Goal: Task Accomplishment & Management: Complete application form

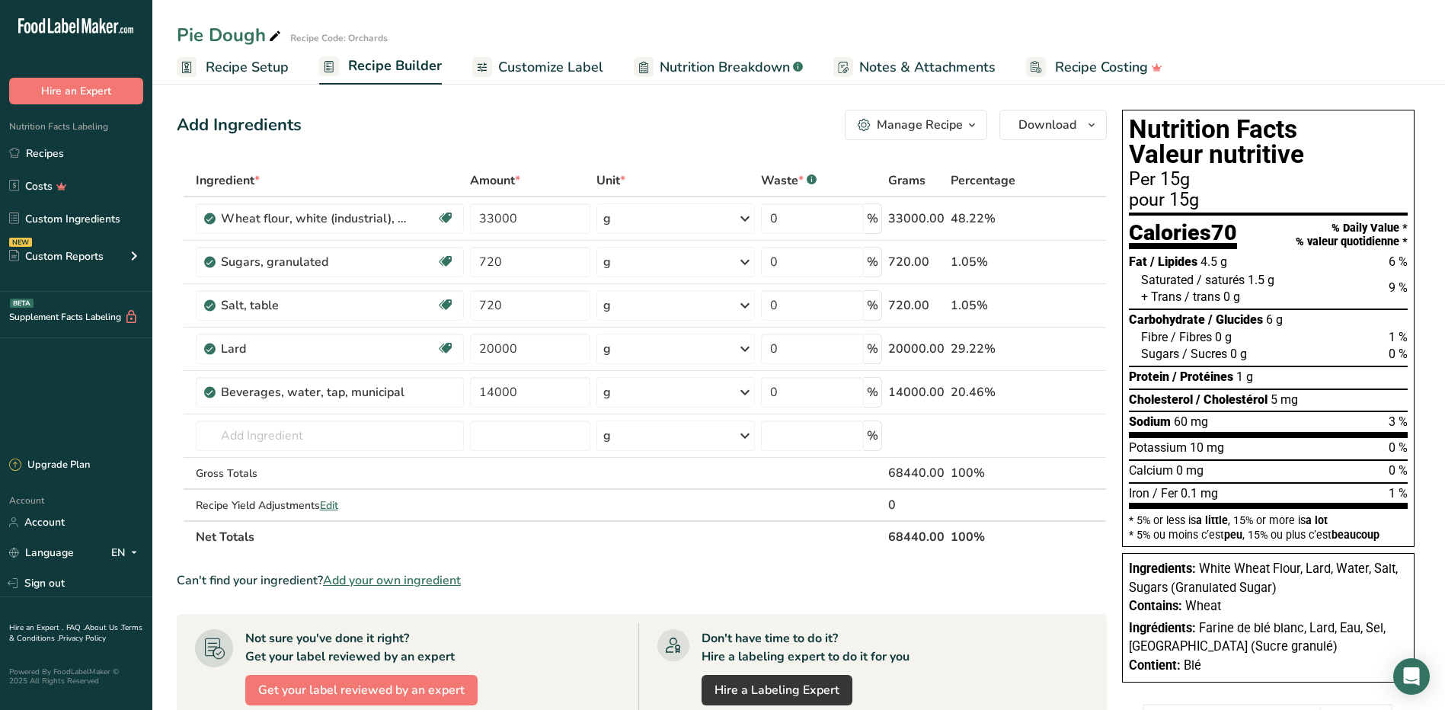
click at [575, 125] on div "Add Ingredients Manage Recipe Delete Recipe Duplicate Recipe Scale Recipe Save …" at bounding box center [642, 125] width 930 height 30
click at [75, 157] on link "Recipes" at bounding box center [76, 153] width 152 height 29
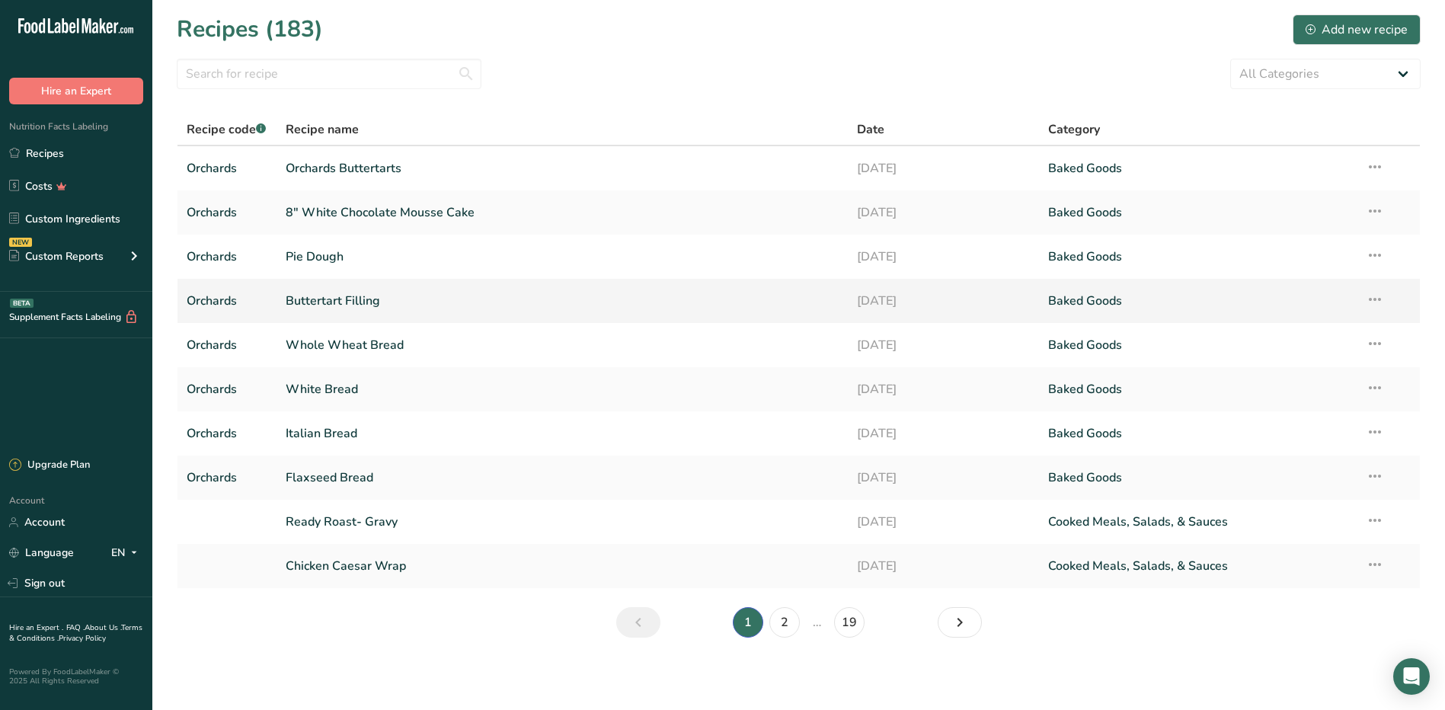
click at [355, 305] on link "Buttertart Filling" at bounding box center [563, 301] width 554 height 32
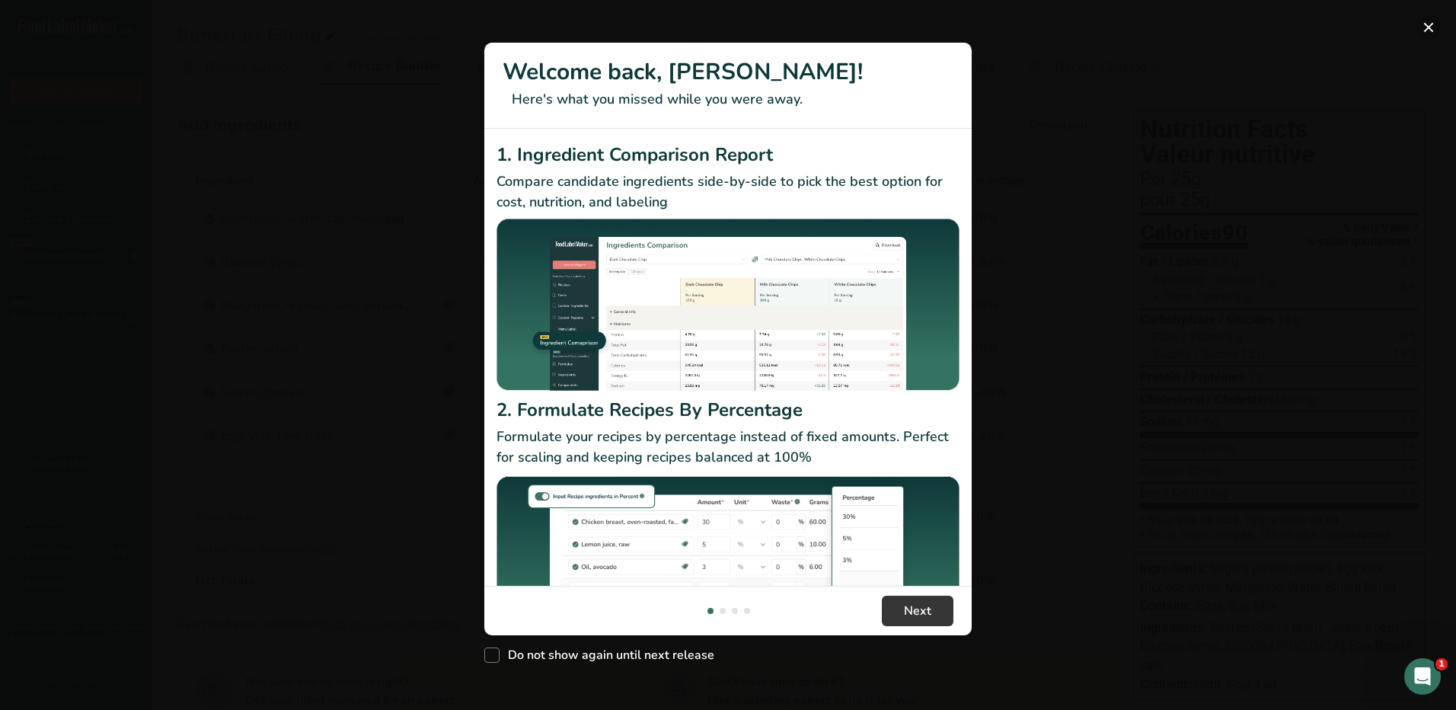
click at [1423, 24] on button "New Features" at bounding box center [1428, 27] width 24 height 24
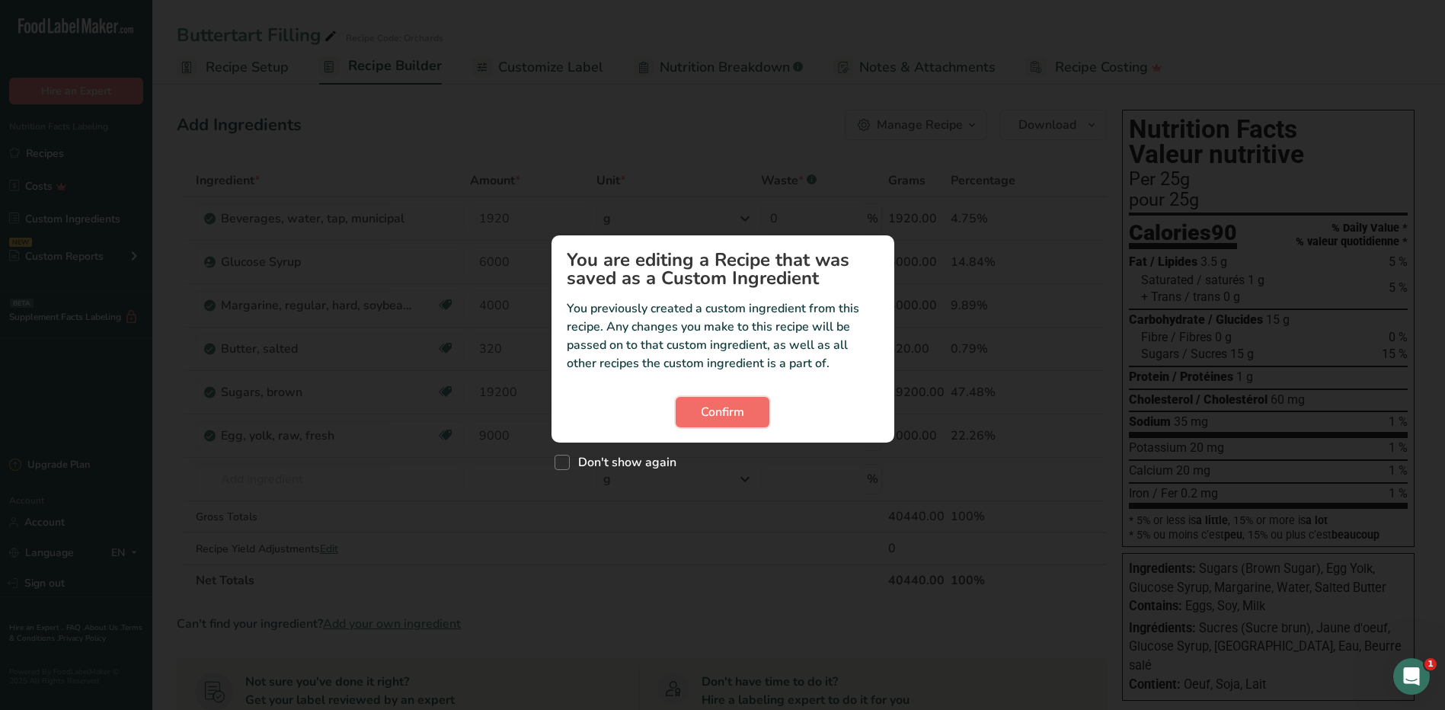
click at [717, 419] on span "Confirm" at bounding box center [722, 412] width 43 height 18
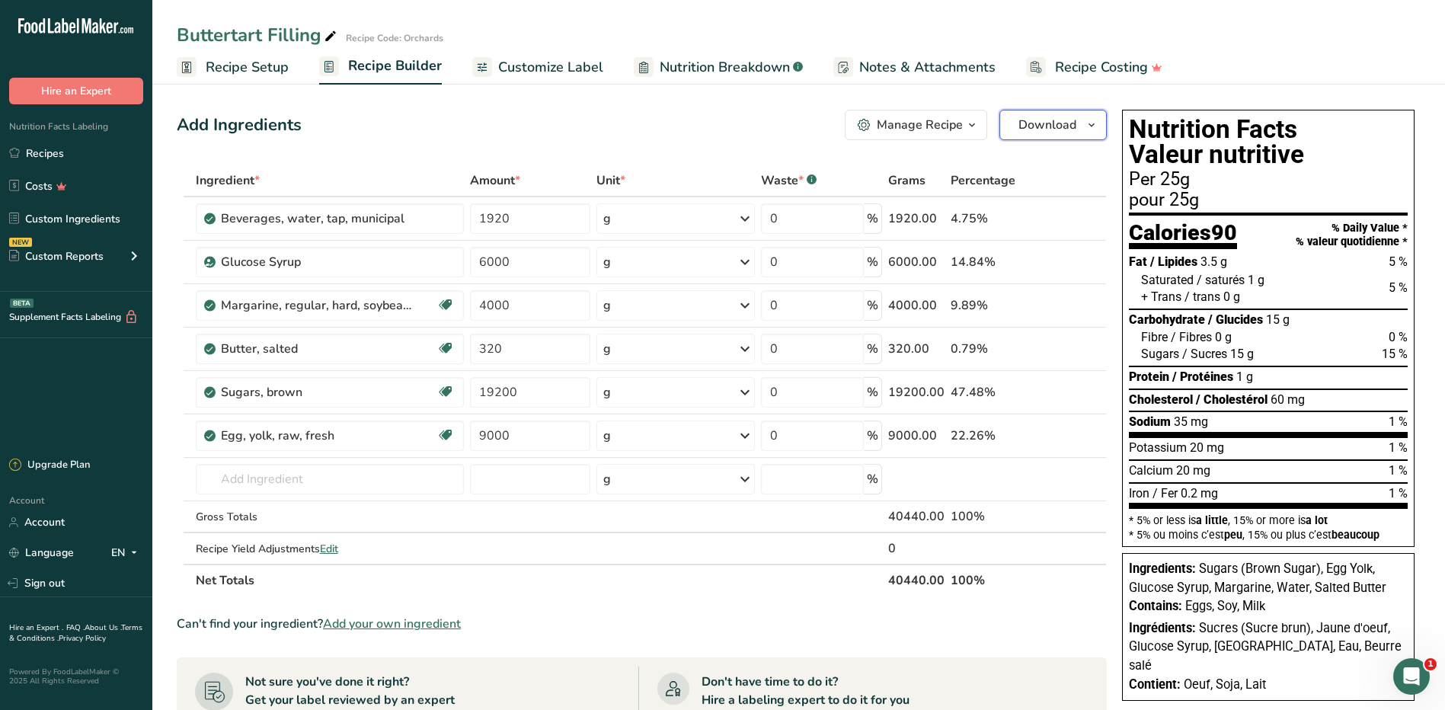
click at [1065, 130] on span "Download" at bounding box center [1047, 125] width 58 height 18
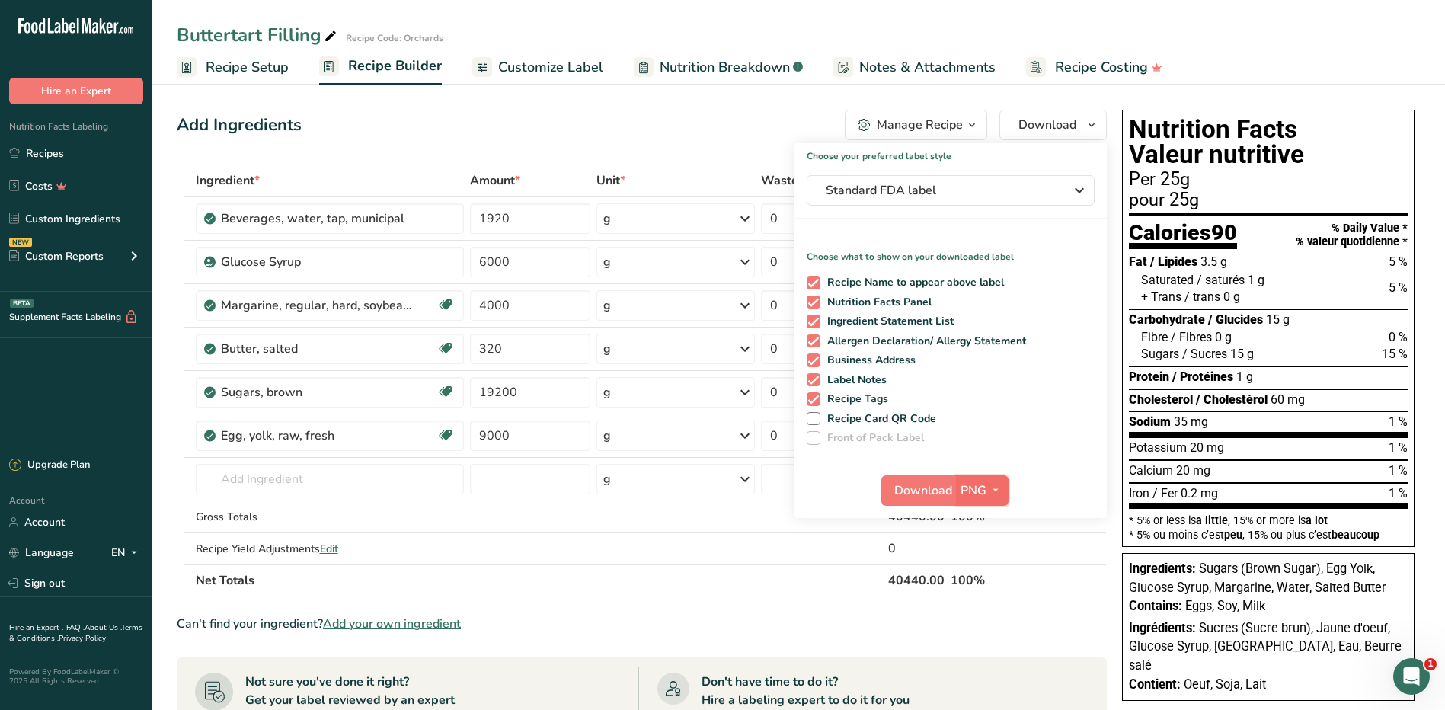
click at [982, 499] on span "PNG" at bounding box center [973, 490] width 26 height 18
click at [978, 589] on link "PDF" at bounding box center [983, 596] width 49 height 25
click at [950, 498] on span "Download" at bounding box center [924, 490] width 58 height 18
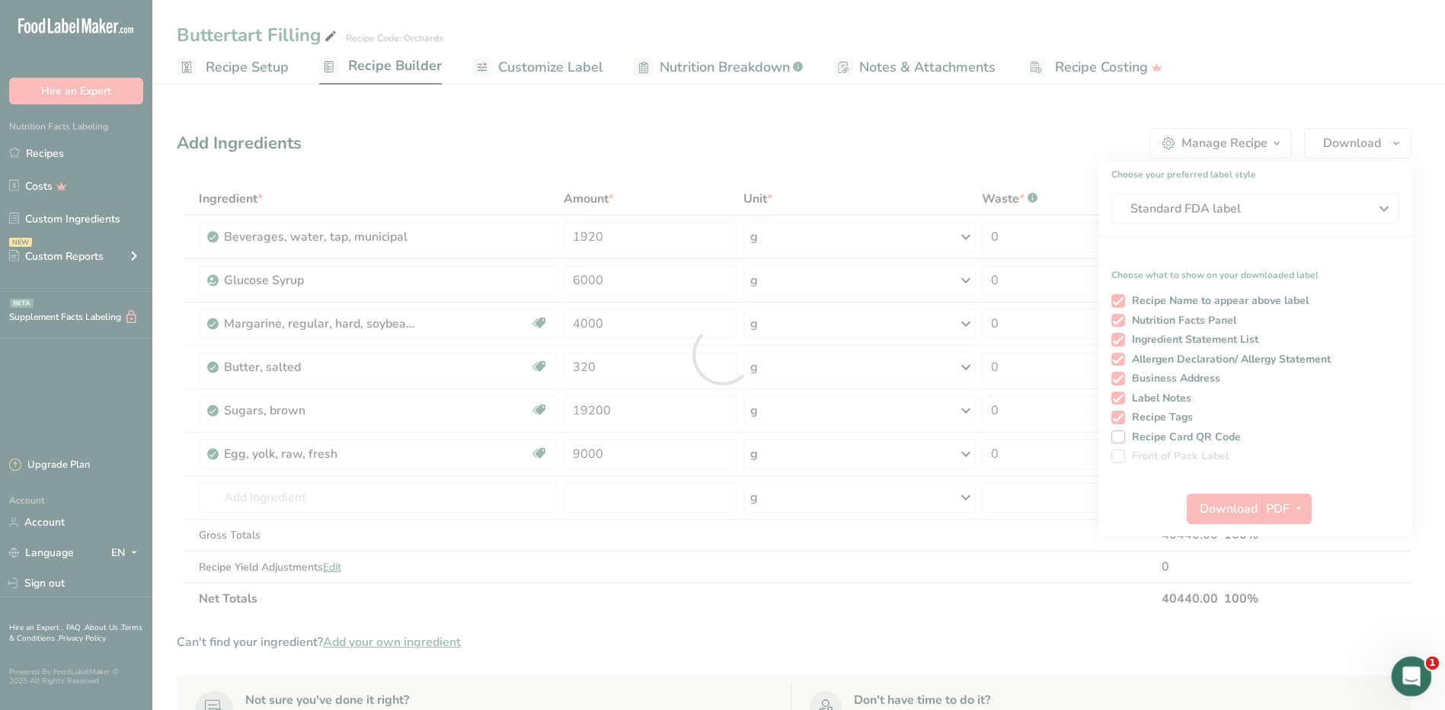
click at [1400, 672] on icon "Open Intercom Messenger" at bounding box center [1409, 674] width 25 height 25
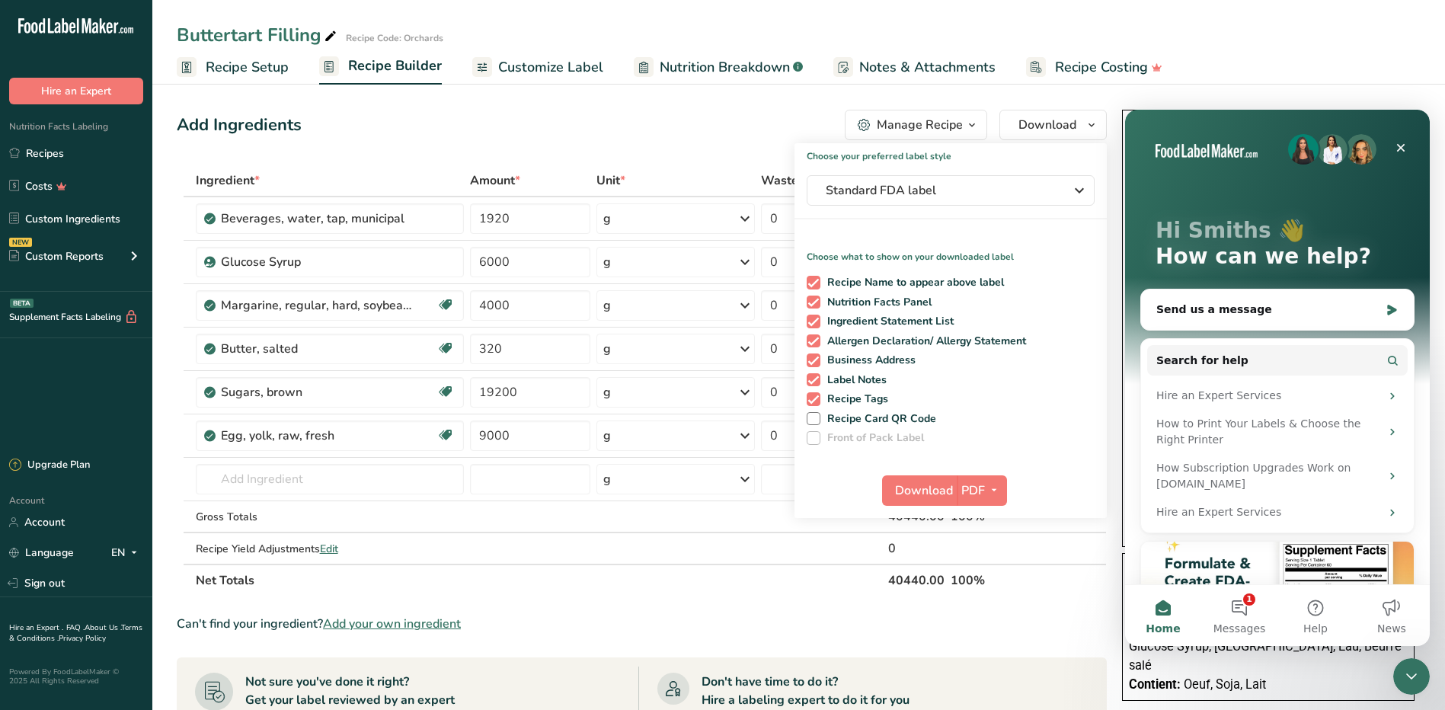
click at [709, 113] on div "Add Ingredients Manage Recipe Delete Recipe Duplicate Recipe Scale Recipe Save …" at bounding box center [642, 125] width 930 height 30
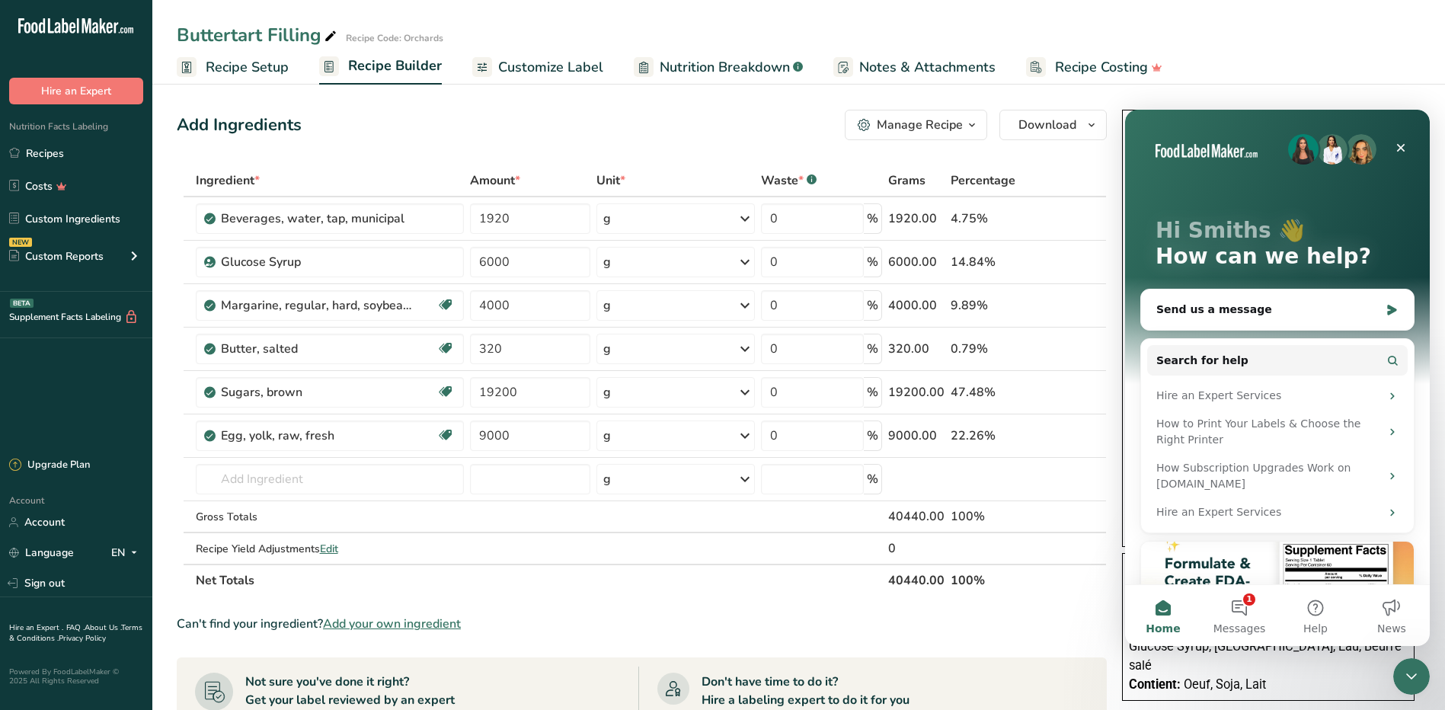
click at [1362, 34] on div "Buttertart Filling Recipe Code: Orchards" at bounding box center [798, 34] width 1292 height 27
click at [662, 97] on section "Add Ingredients Manage Recipe Delete Recipe Duplicate Recipe Scale Recipe Save …" at bounding box center [798, 619] width 1292 height 1081
click at [1398, 142] on icon "Close" at bounding box center [1400, 148] width 12 height 12
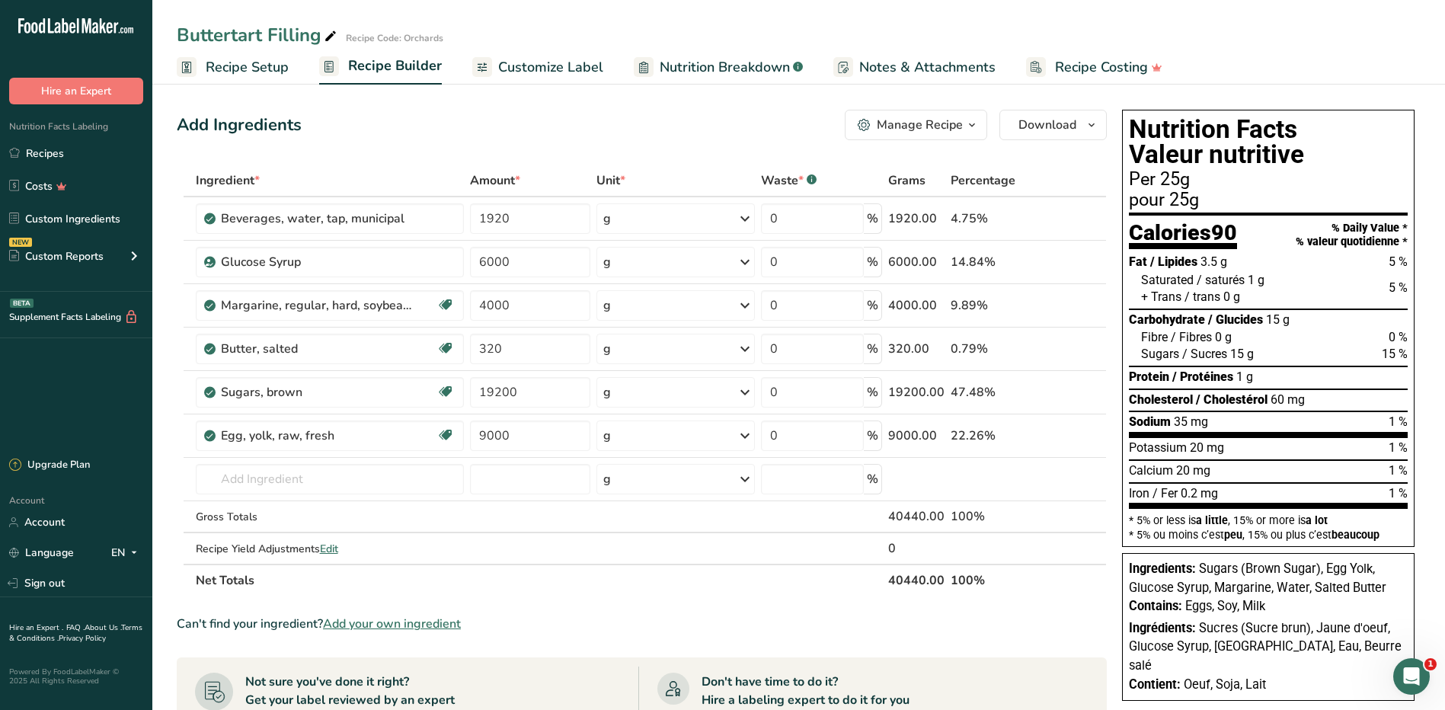
click at [510, 141] on div "Add Ingredients Manage Recipe Delete Recipe Duplicate Recipe Scale Recipe Save …" at bounding box center [646, 620] width 939 height 1032
click at [59, 155] on link "Recipes" at bounding box center [76, 153] width 152 height 29
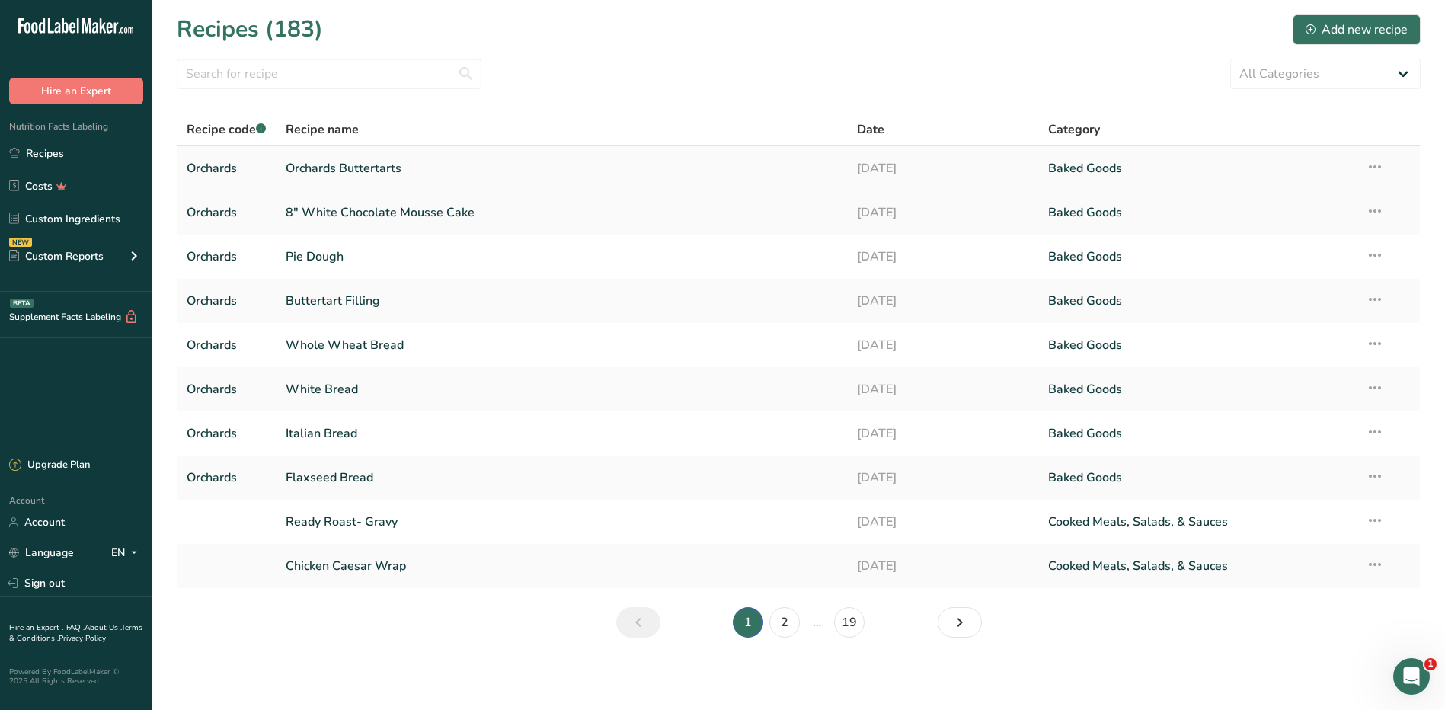
click at [339, 169] on link "Orchards Buttertarts" at bounding box center [563, 168] width 554 height 32
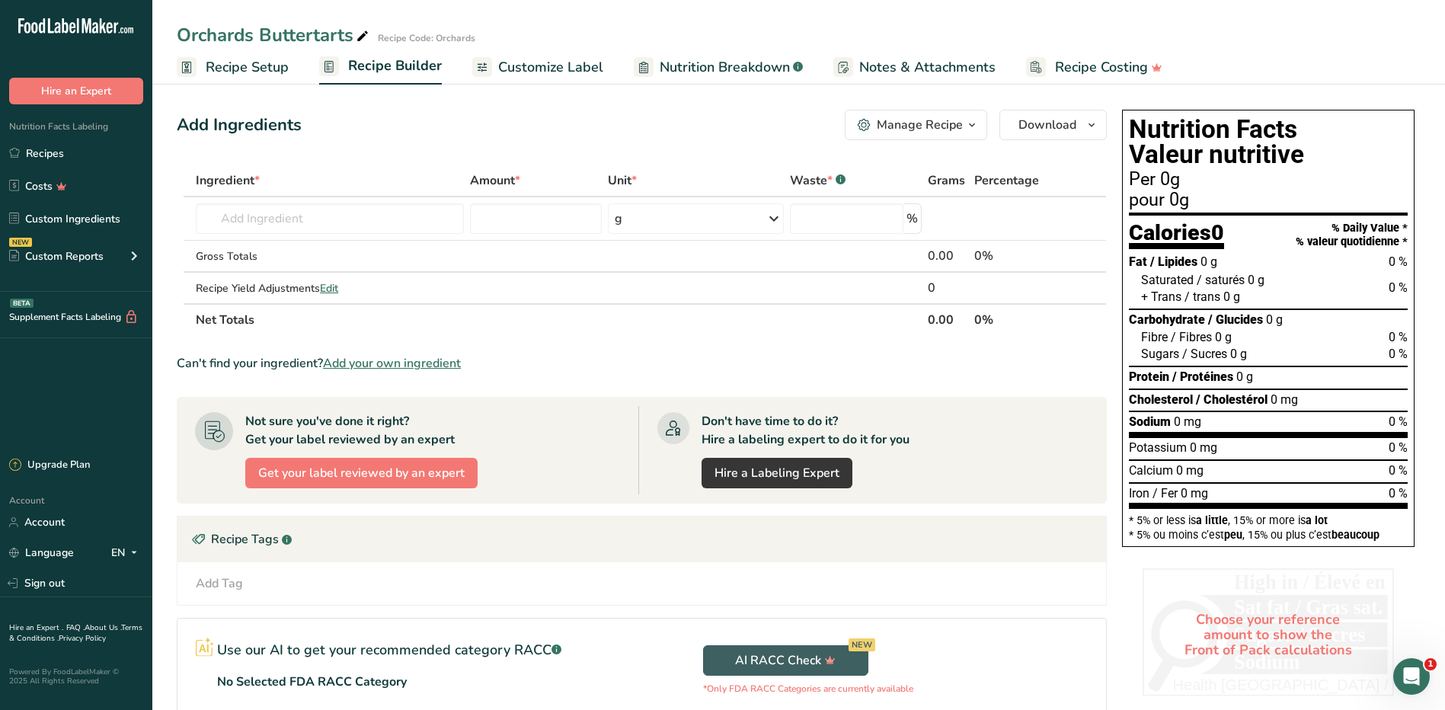
click at [356, 364] on span "Add your own ingredient" at bounding box center [392, 363] width 138 height 18
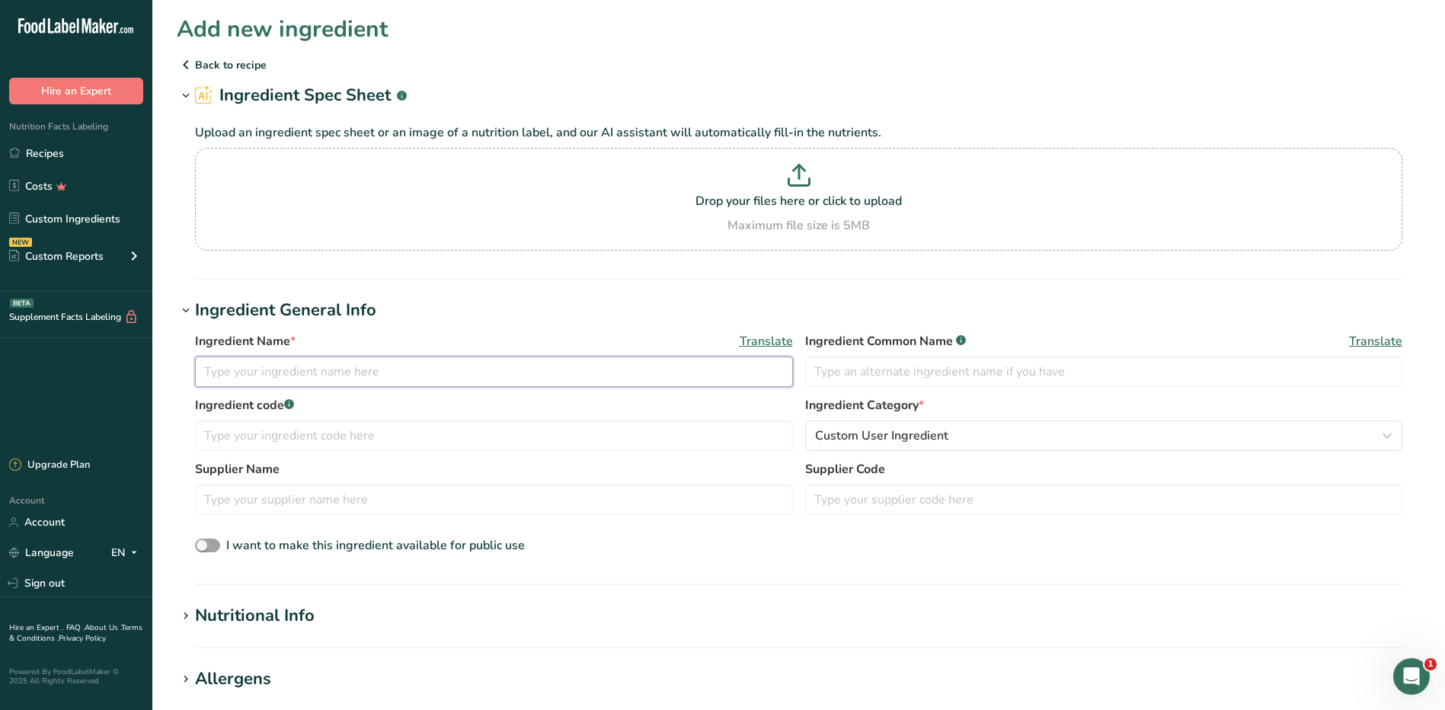
click at [286, 372] on input "text" at bounding box center [494, 371] width 598 height 30
type input "Buttertart Filling"
type input "Orchards Buttertarts"
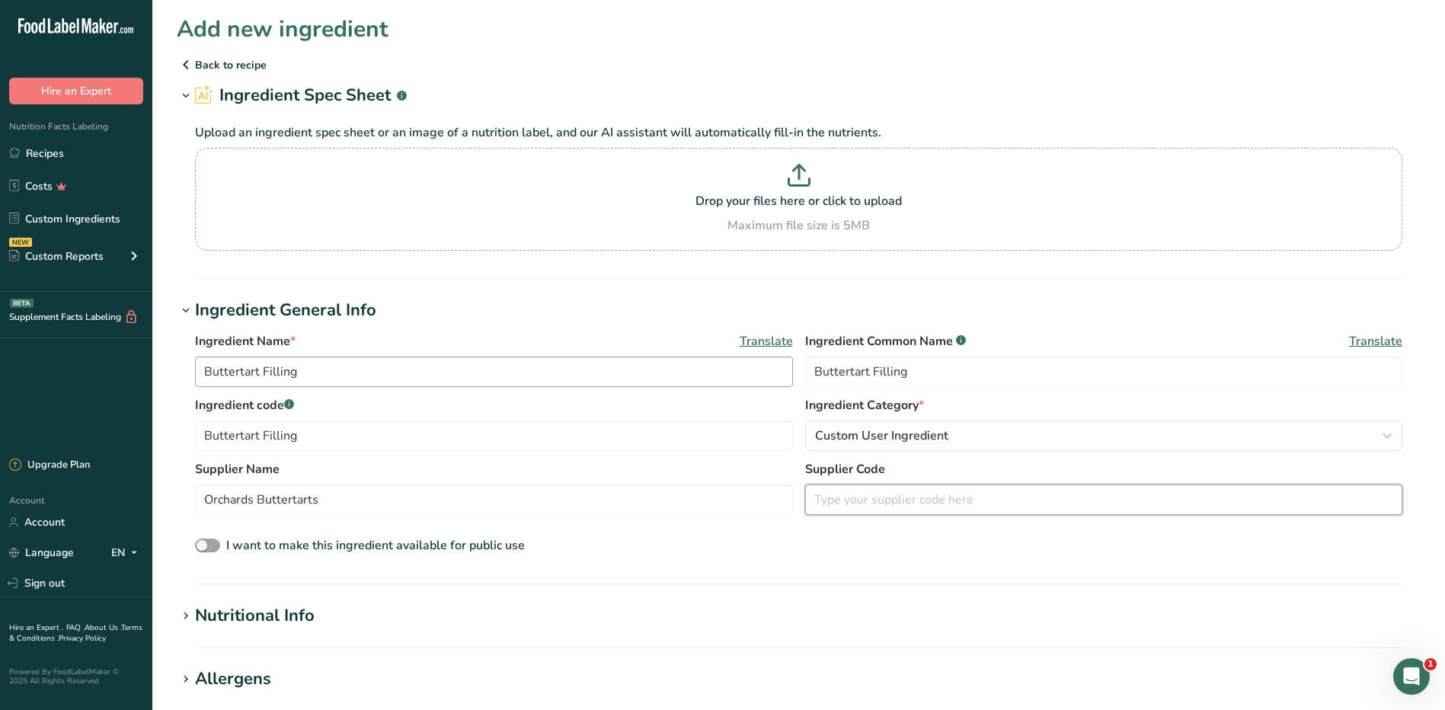
type input "Orchards"
click at [963, 447] on button "Custom User Ingredient" at bounding box center [1104, 435] width 598 height 30
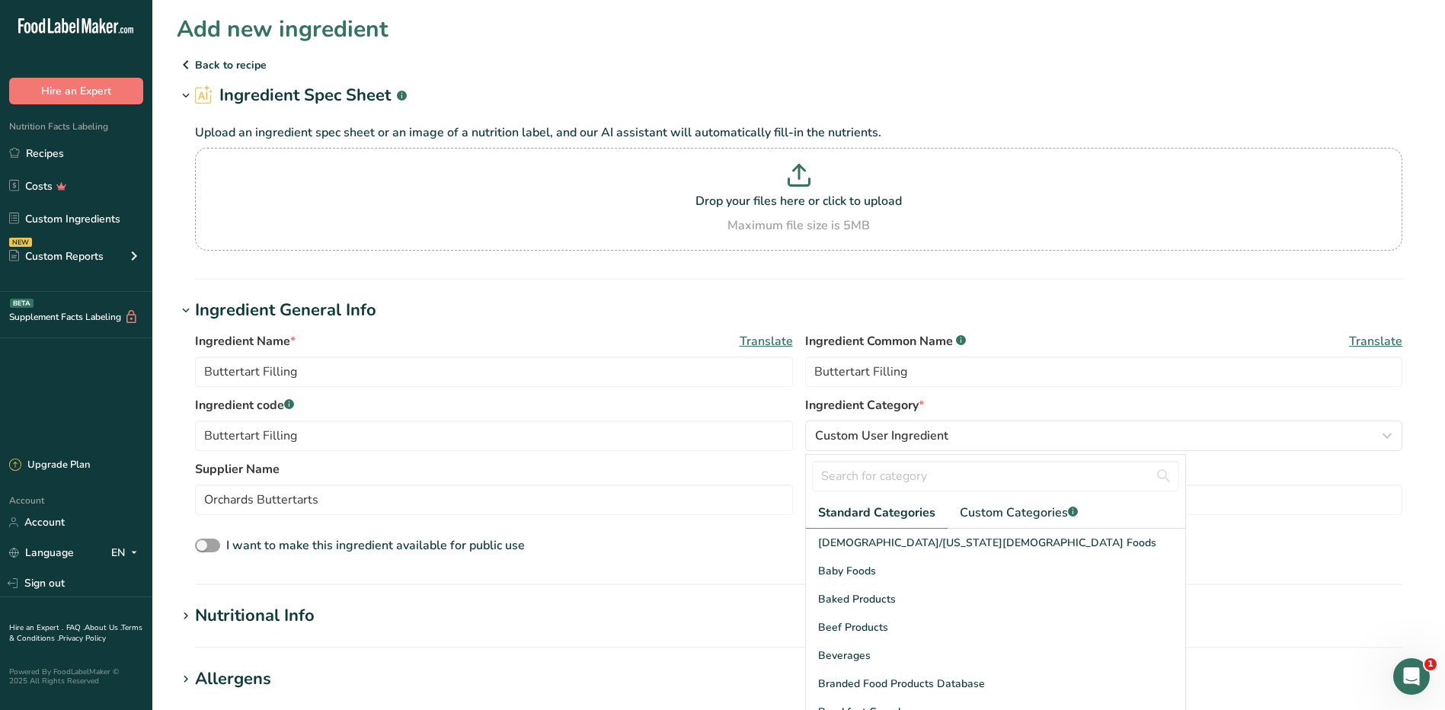
click at [627, 315] on h1 "Ingredient General Info" at bounding box center [798, 310] width 1243 height 25
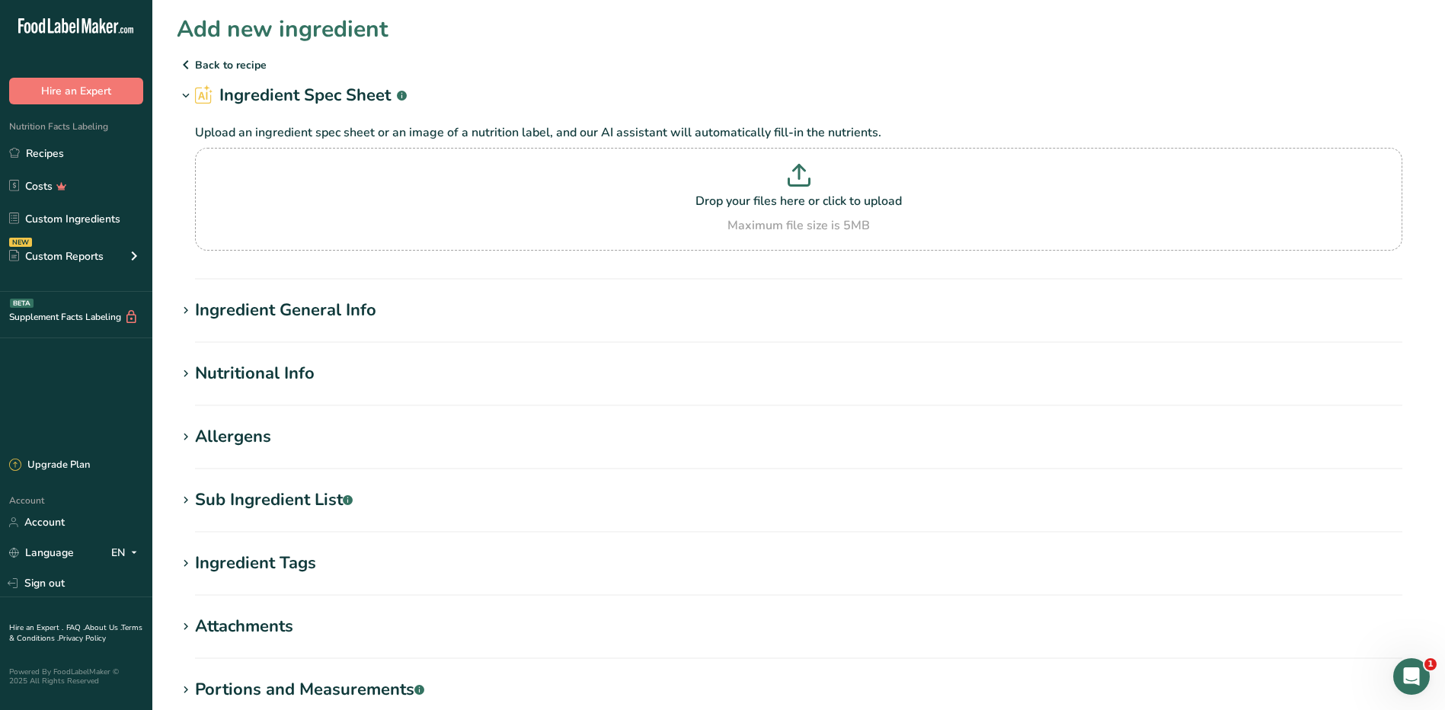
click at [256, 299] on div "Ingredient General Info" at bounding box center [285, 310] width 181 height 25
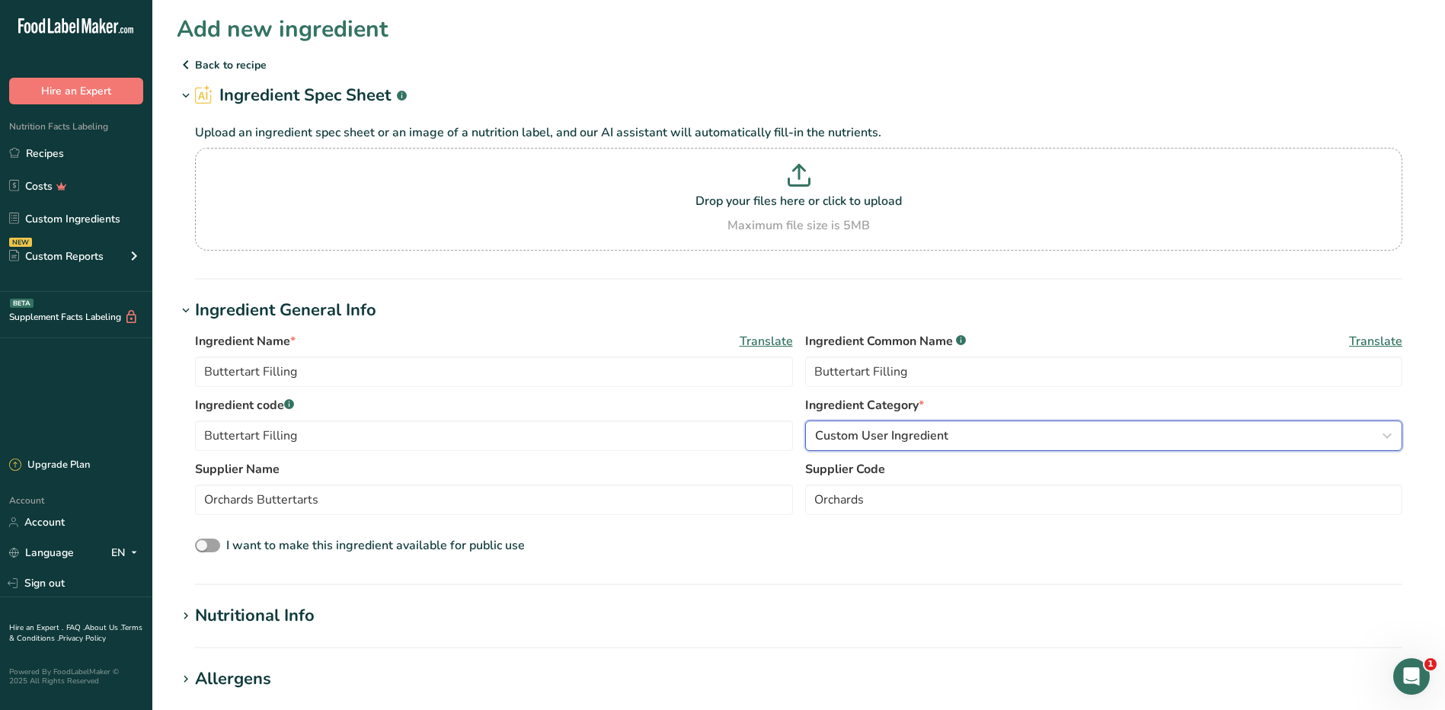
click at [828, 448] on button "Custom User Ingredient" at bounding box center [1104, 435] width 598 height 30
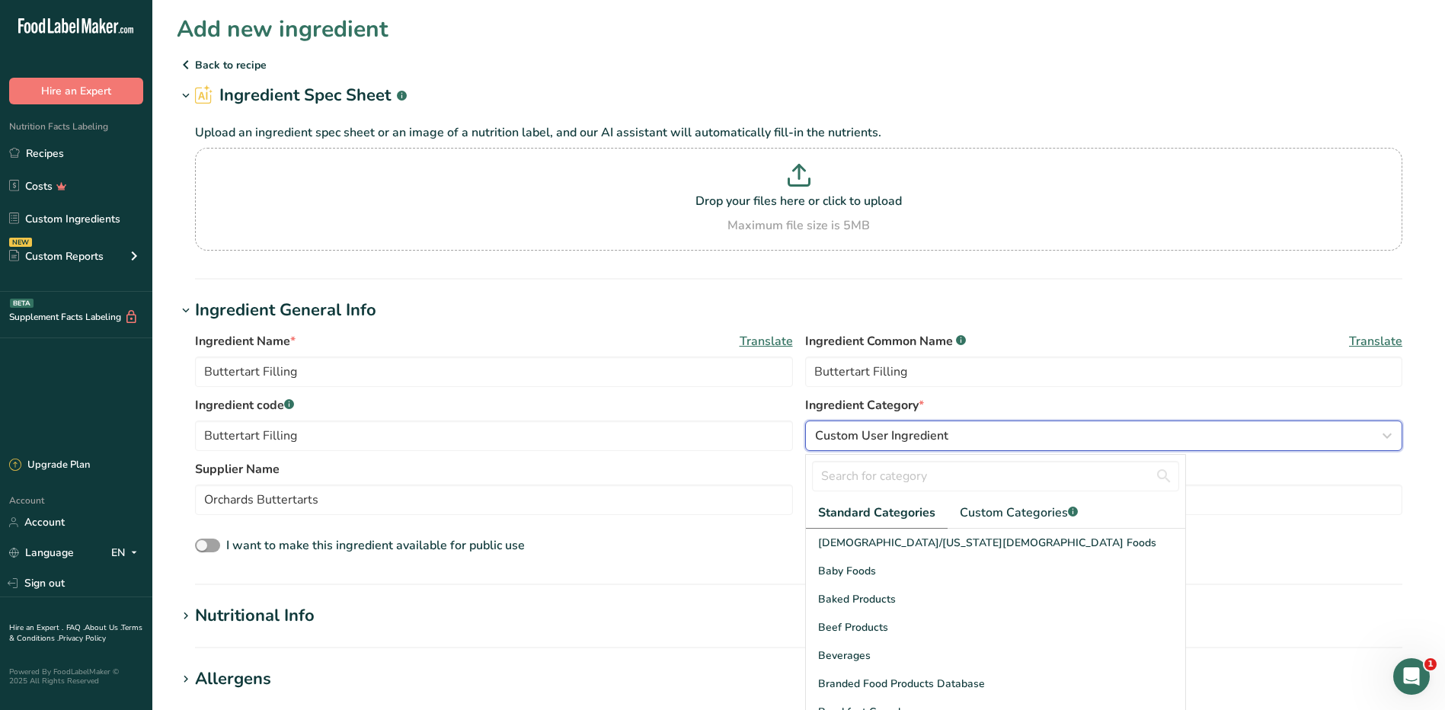
click at [828, 448] on button "Custom User Ingredient" at bounding box center [1104, 435] width 598 height 30
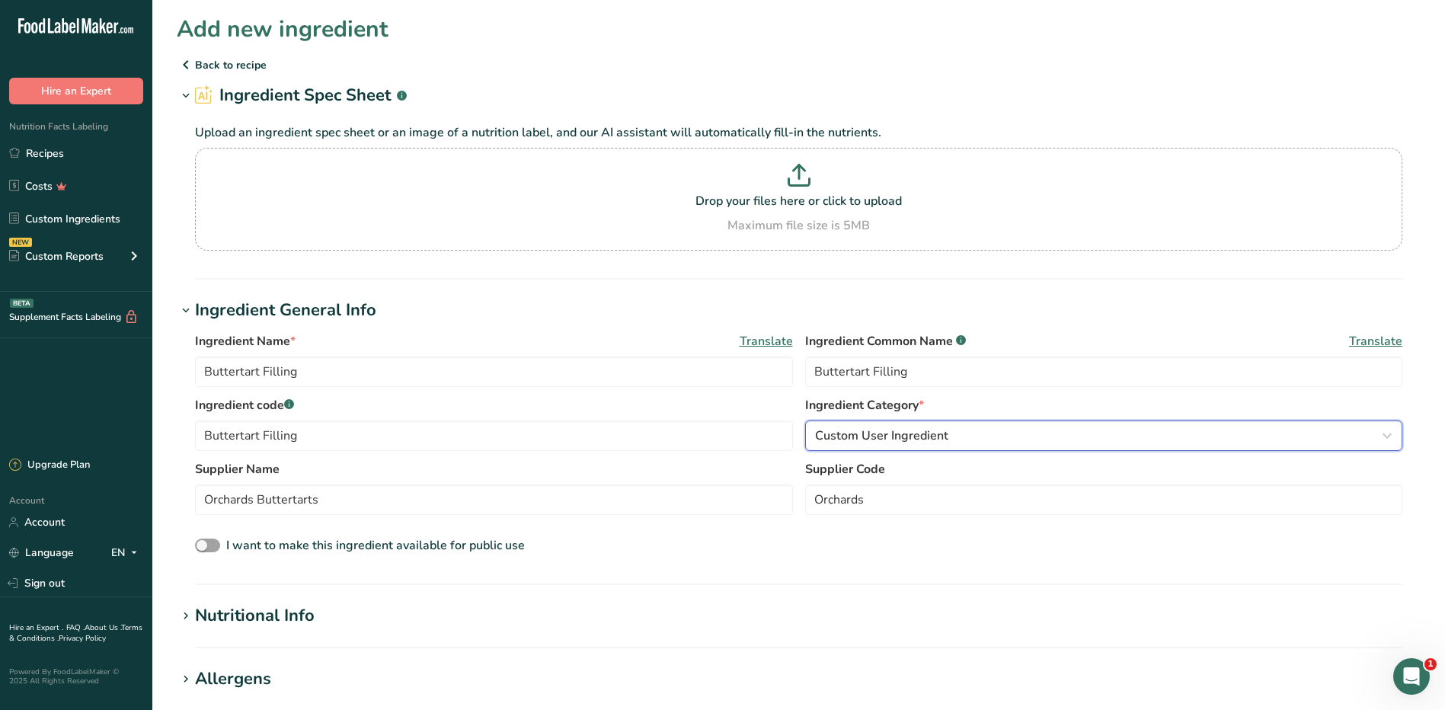
click at [852, 432] on span "Custom User Ingredient" at bounding box center [881, 435] width 133 height 18
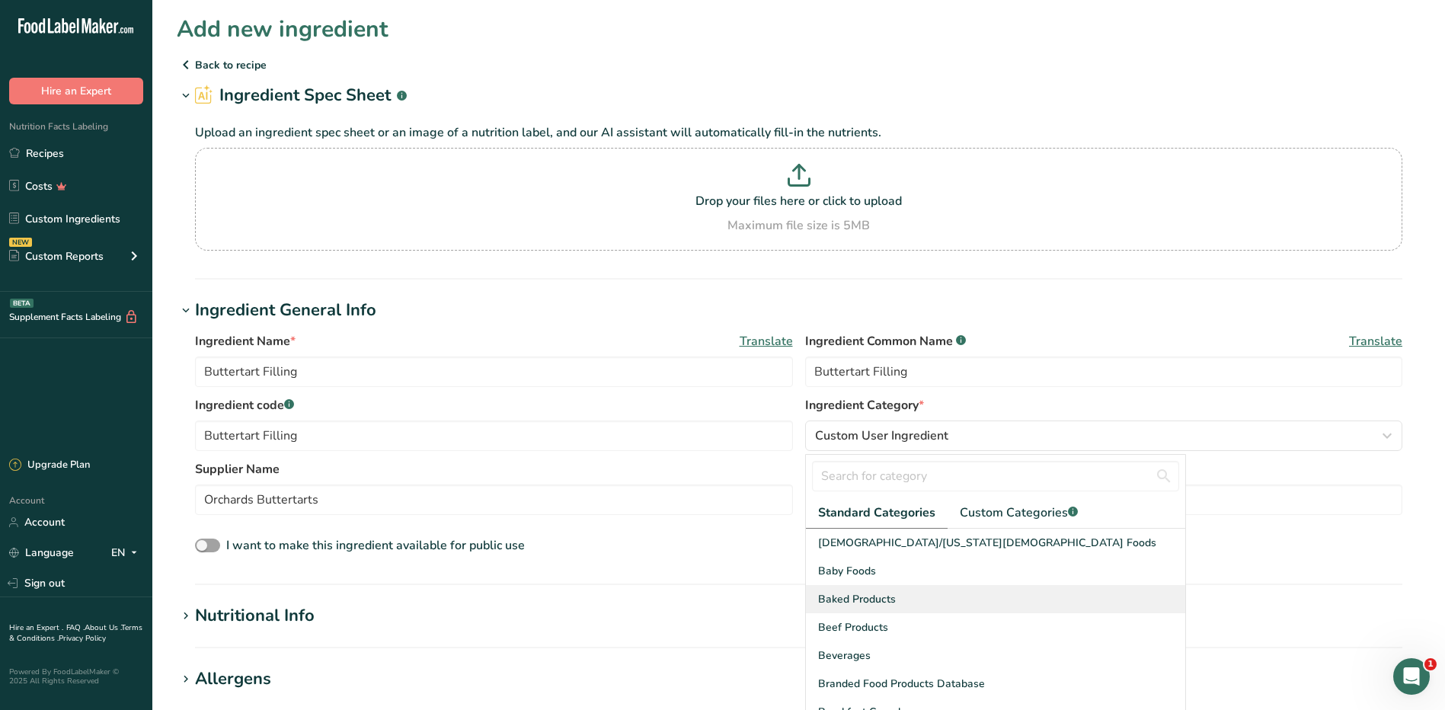
click at [874, 596] on span "Baked Products" at bounding box center [857, 599] width 78 height 16
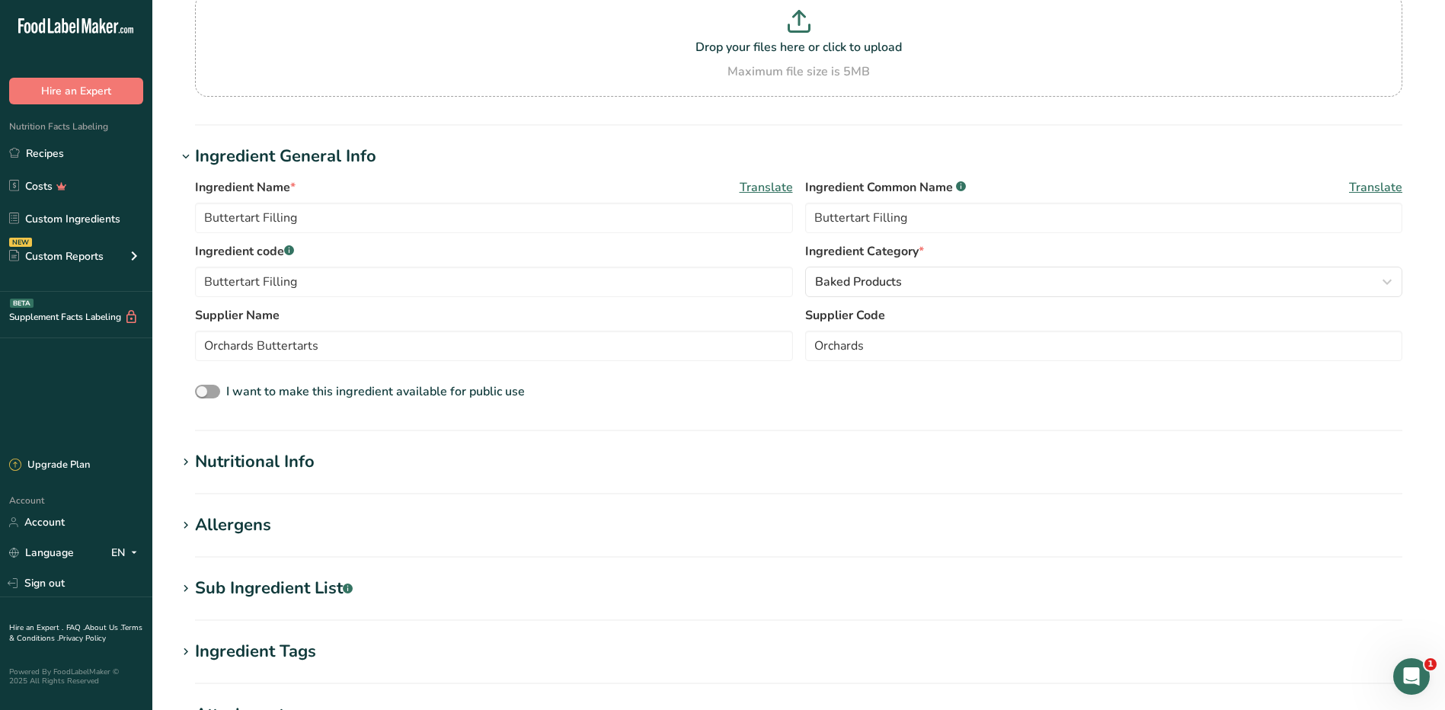
scroll to position [228, 0]
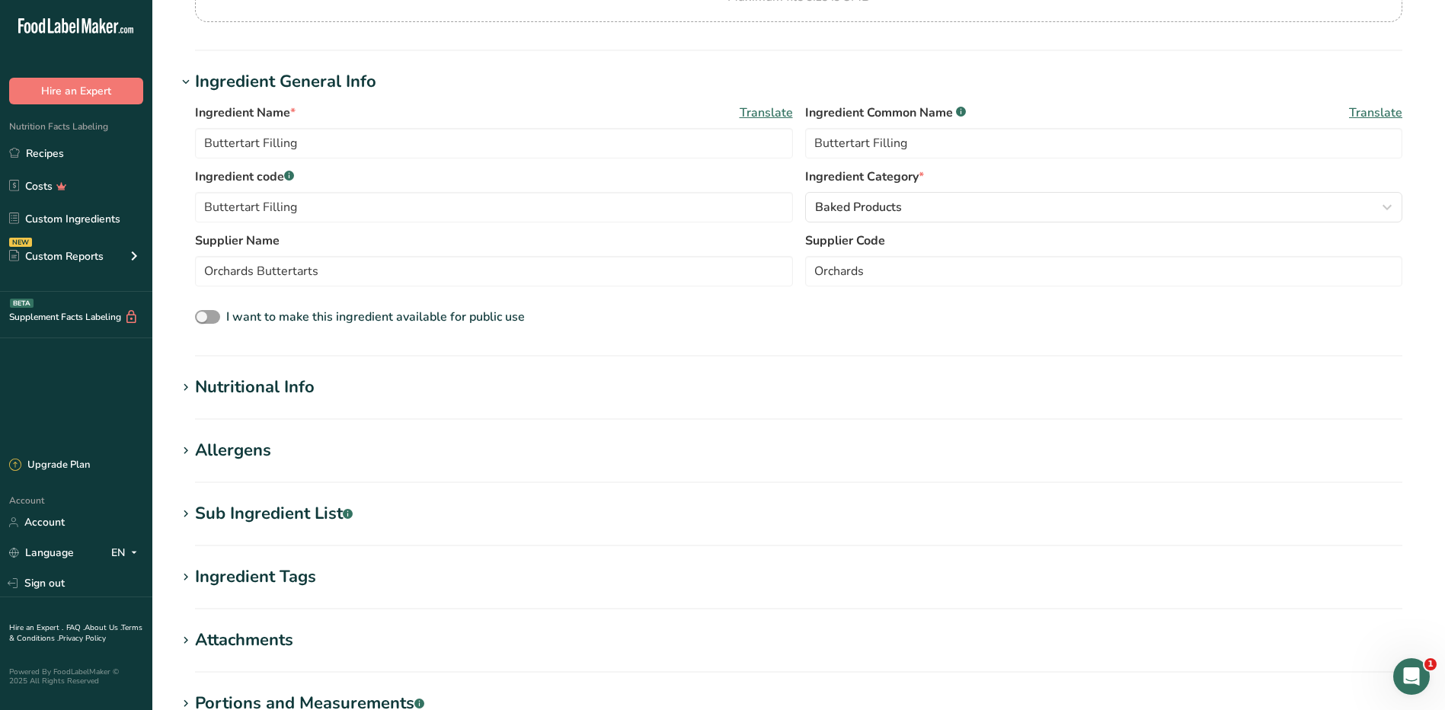
click at [356, 375] on h1 "Nutritional Info" at bounding box center [798, 387] width 1243 height 25
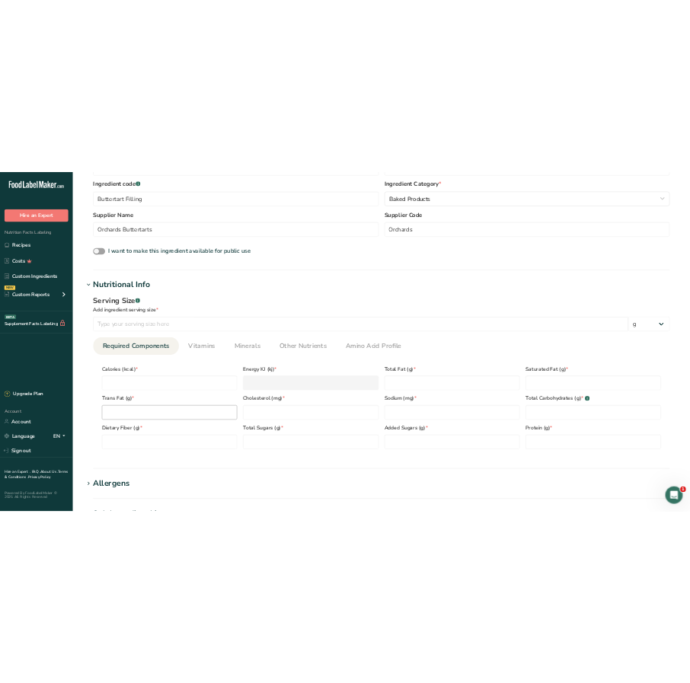
scroll to position [381, 0]
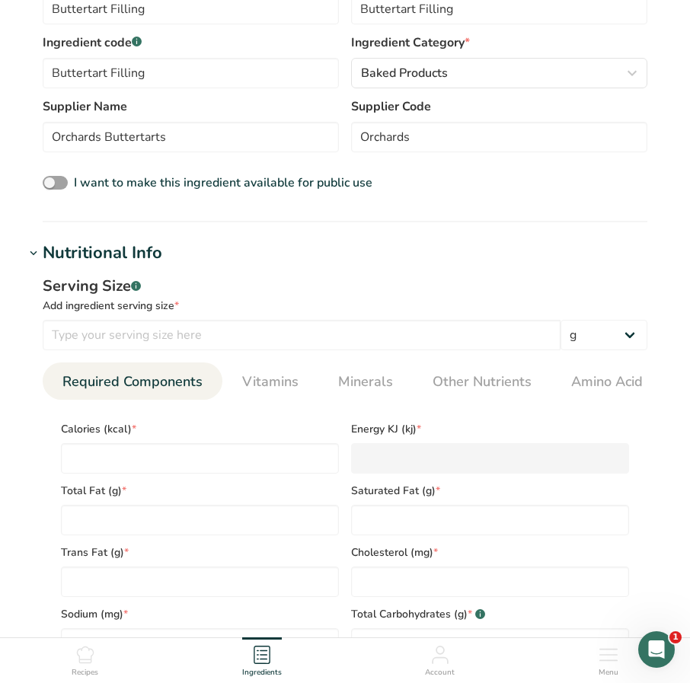
click at [302, 263] on h1 "Nutritional Info" at bounding box center [344, 253] width 641 height 25
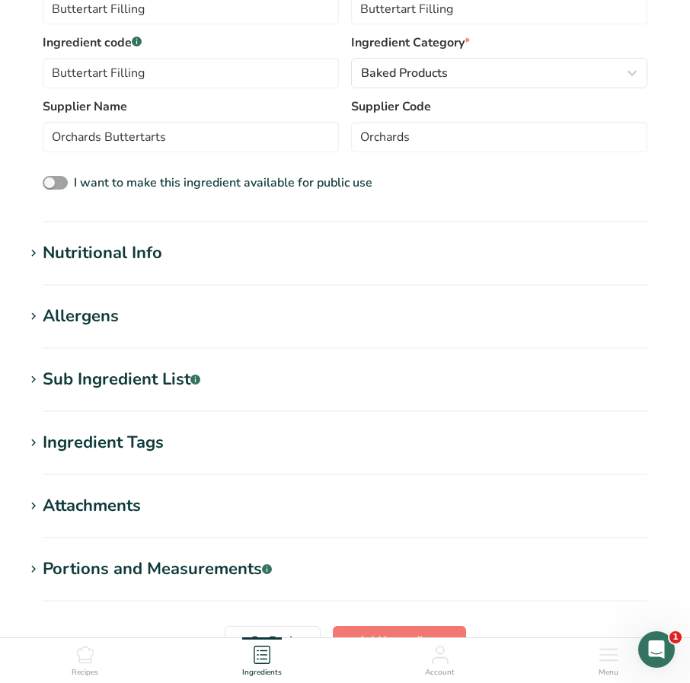
click at [73, 264] on div "Nutritional Info" at bounding box center [103, 253] width 120 height 25
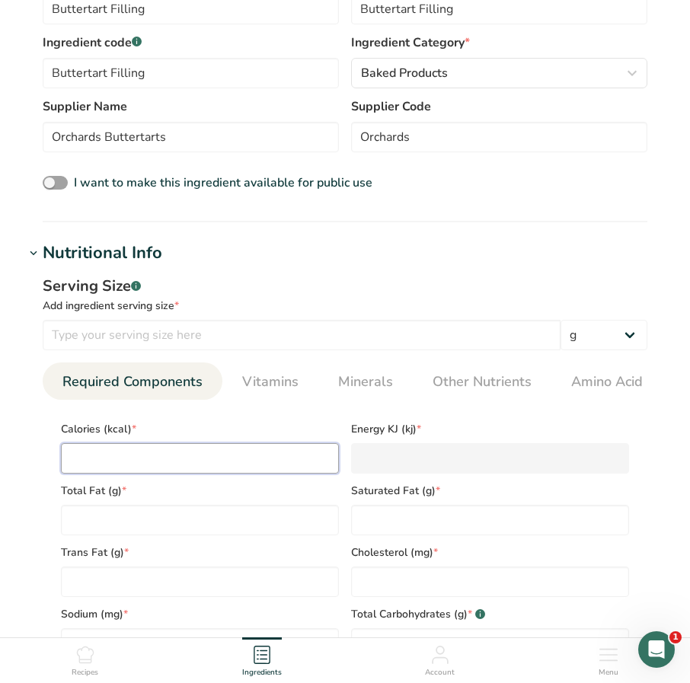
click at [124, 465] on input "number" at bounding box center [200, 458] width 278 height 30
type input "9"
type KJ "37.7"
type input "90"
type KJ "376.6"
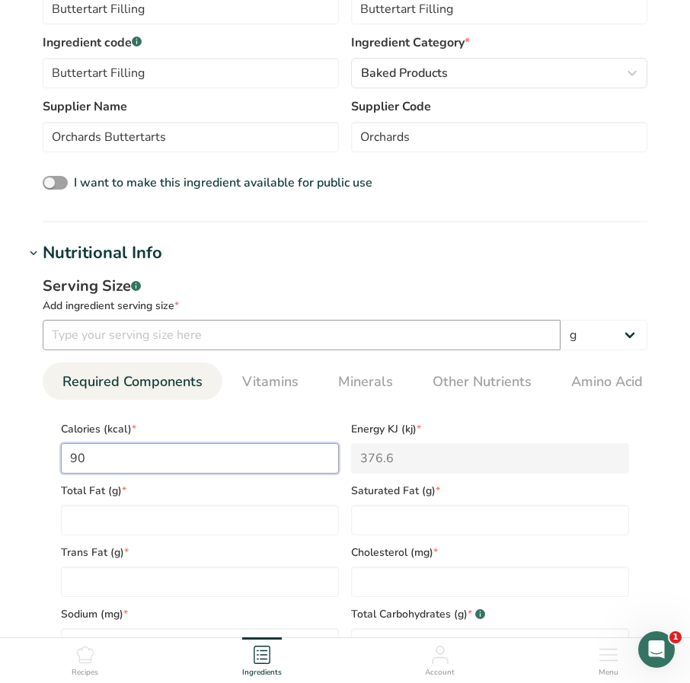
type input "90"
click at [171, 330] on input "number" at bounding box center [302, 335] width 518 height 30
type input "25"
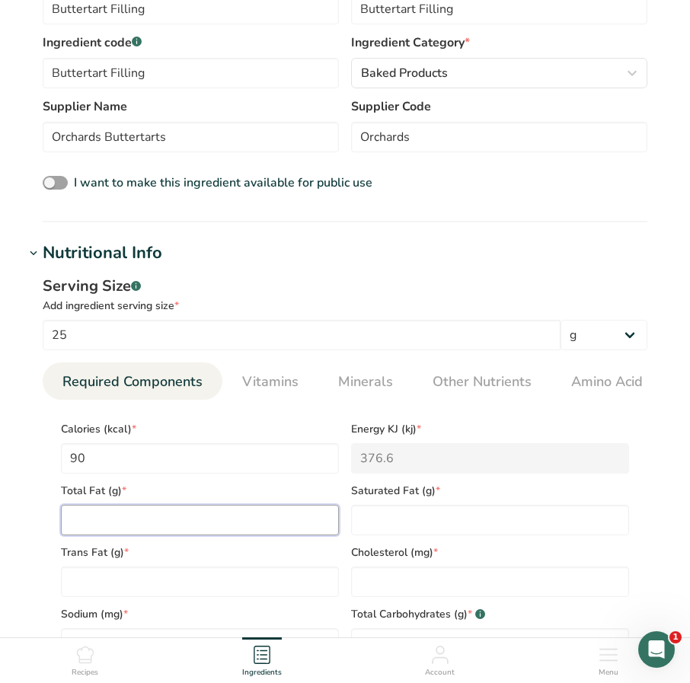
click at [159, 526] on Fat "number" at bounding box center [200, 520] width 278 height 30
type Fat "3.5"
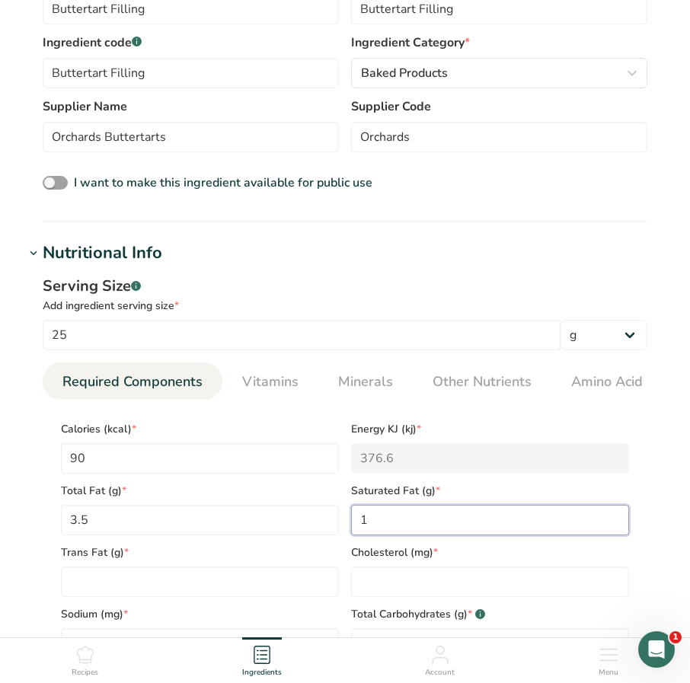
type Fat "1"
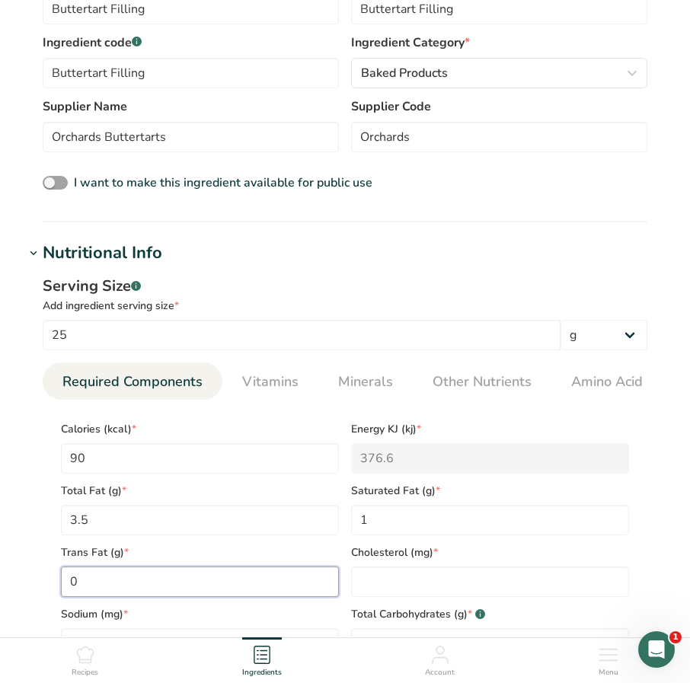
type Fat "0"
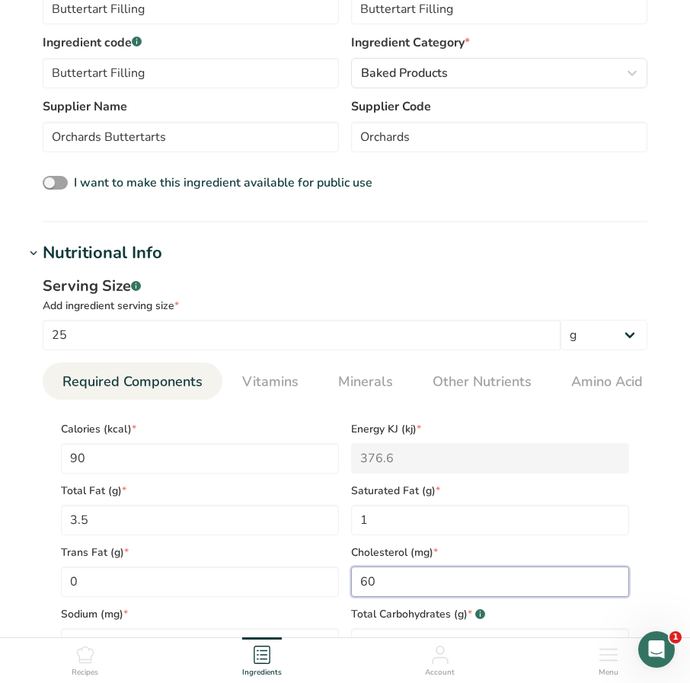
type input "60"
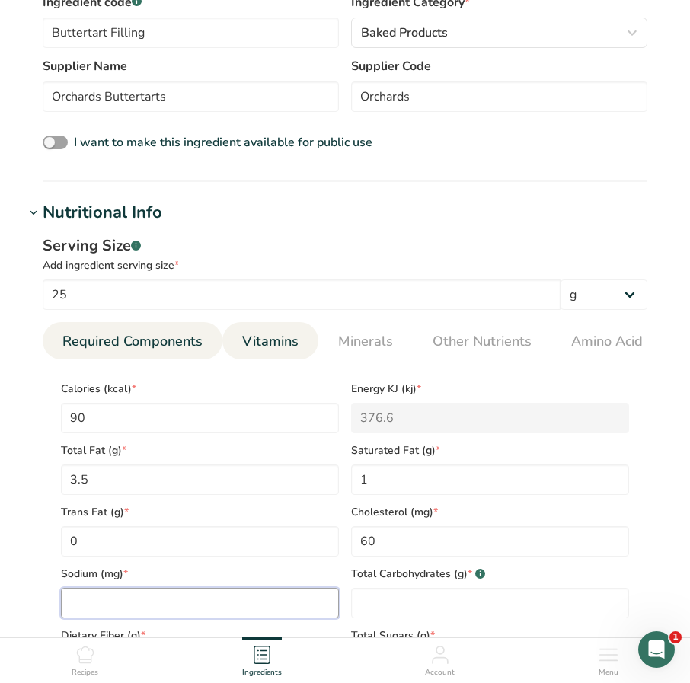
scroll to position [457, 0]
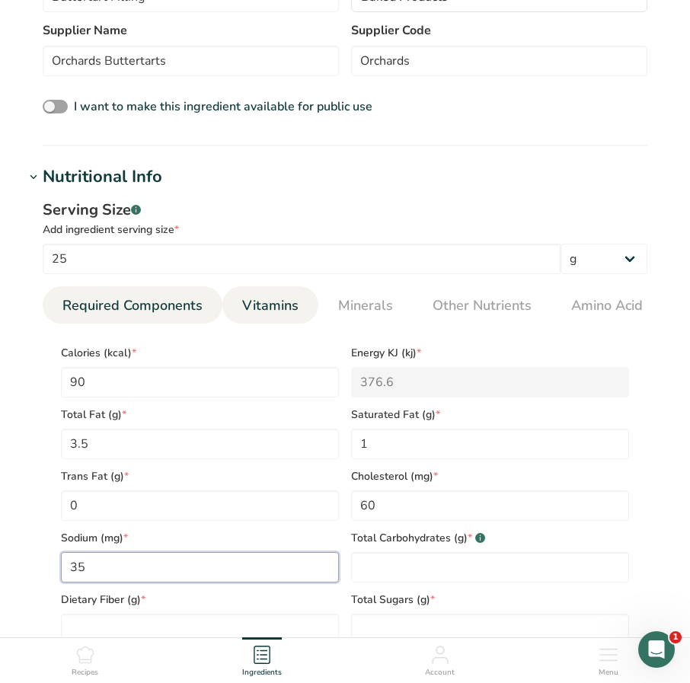
type input "35"
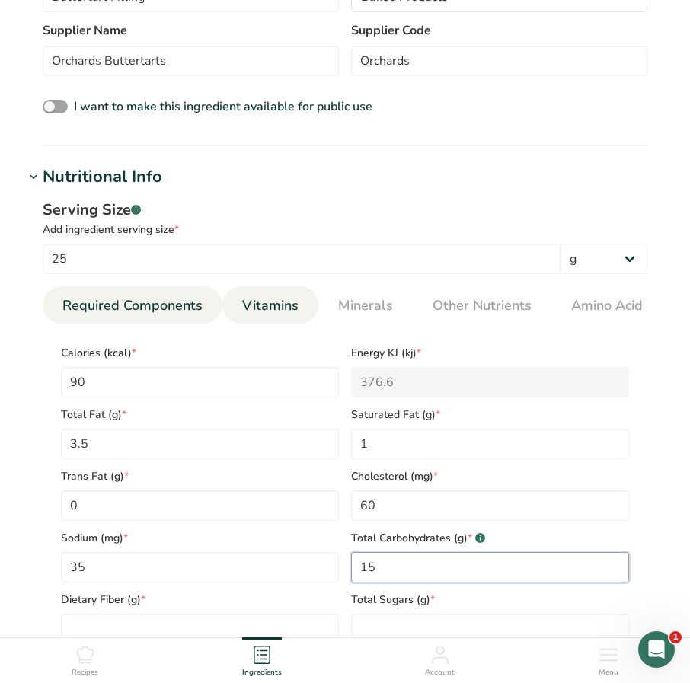
type Carbohydrates "15"
type Fiber "0"
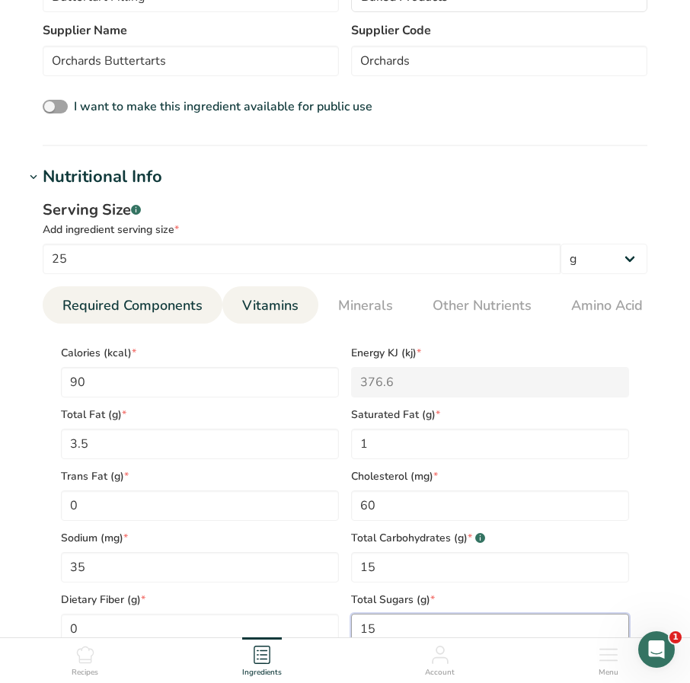
type Sugars "15"
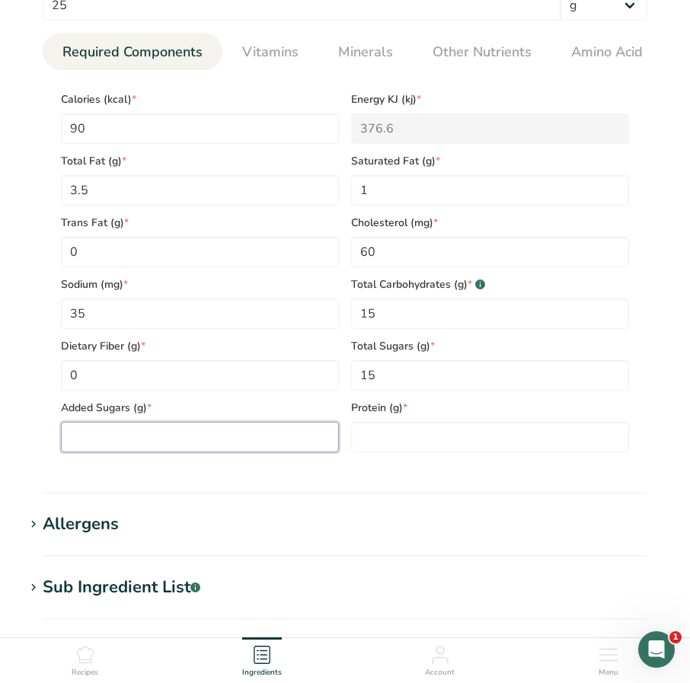
scroll to position [712, 0]
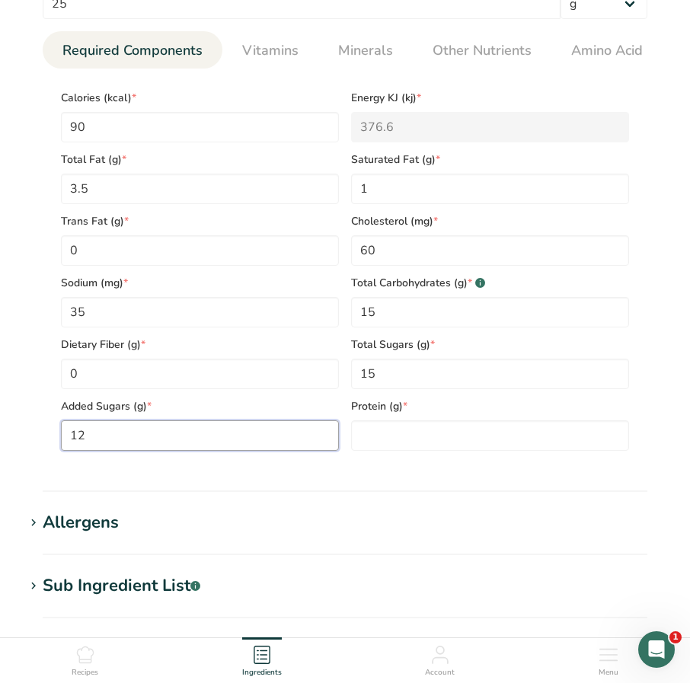
type Sugars "12"
type input "1"
click at [47, 521] on div "Allergens" at bounding box center [81, 522] width 76 height 25
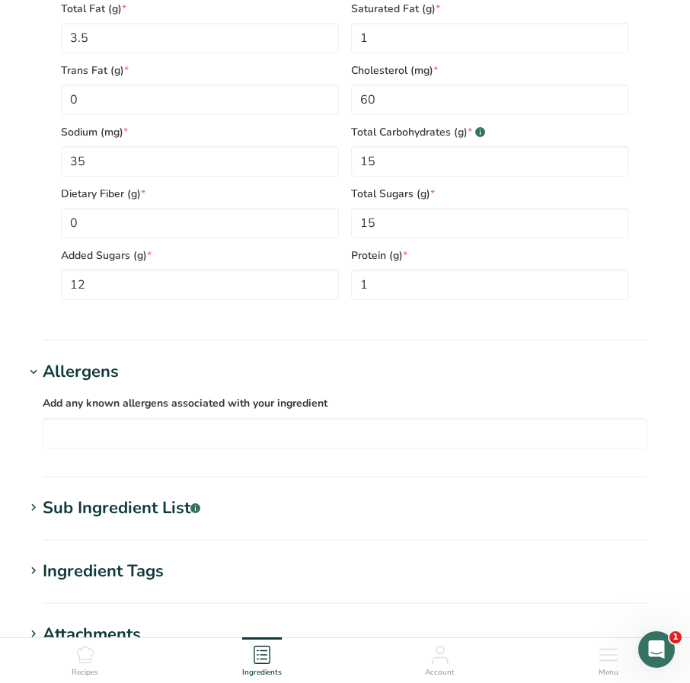
scroll to position [864, 0]
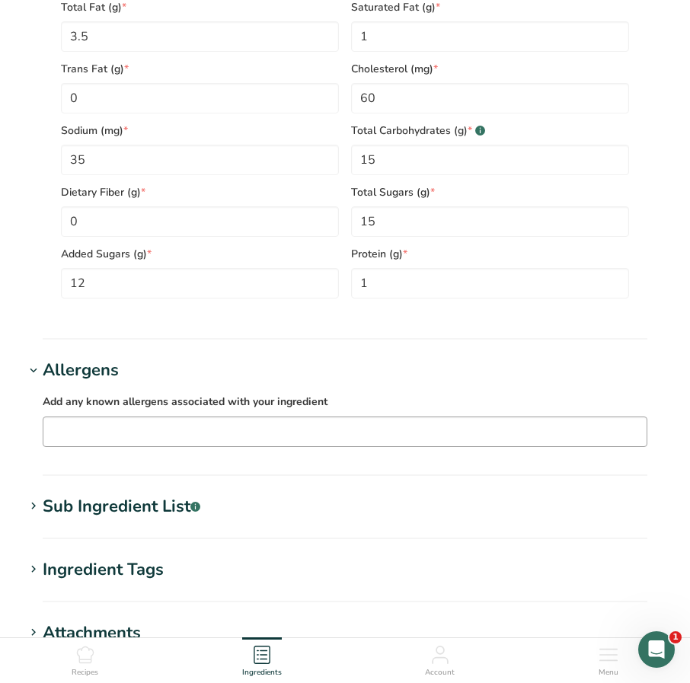
click at [162, 437] on input "text" at bounding box center [344, 432] width 603 height 24
type input "C"
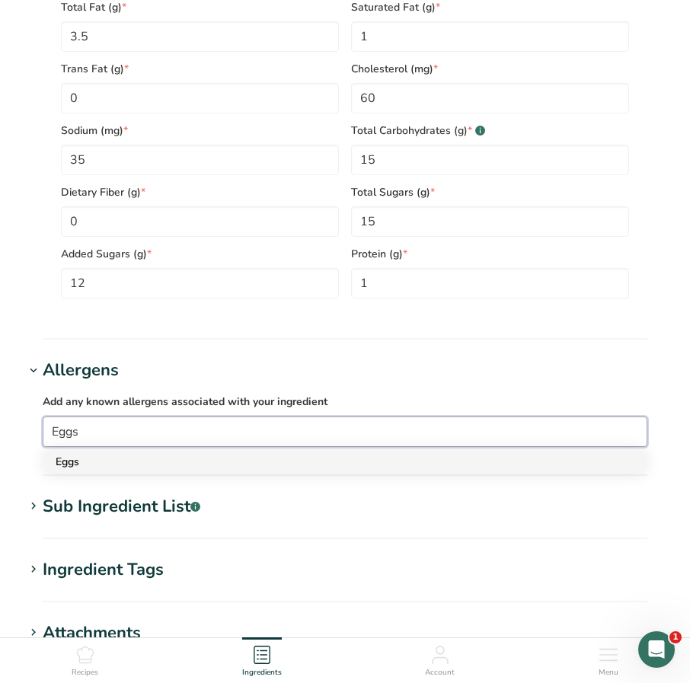
type input "Eggs"
click at [59, 460] on div "Eggs" at bounding box center [333, 462] width 554 height 16
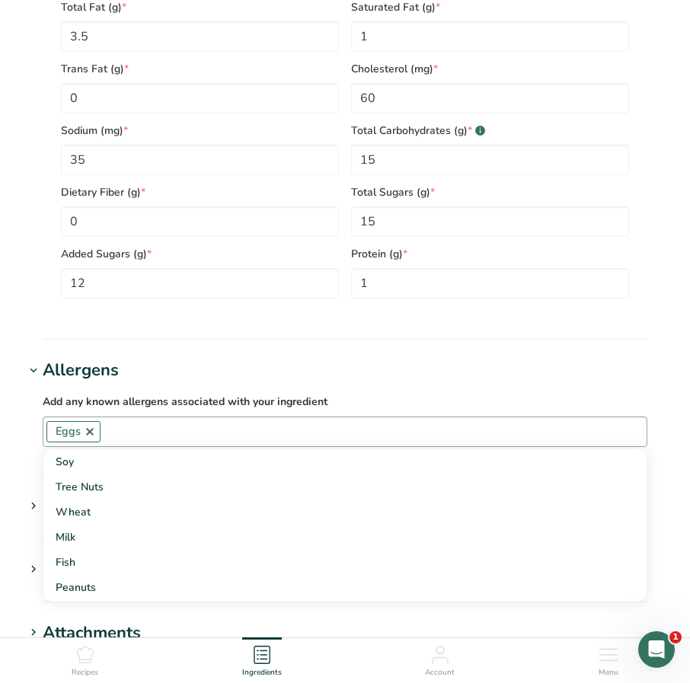
click at [165, 430] on input "text" at bounding box center [374, 432] width 546 height 24
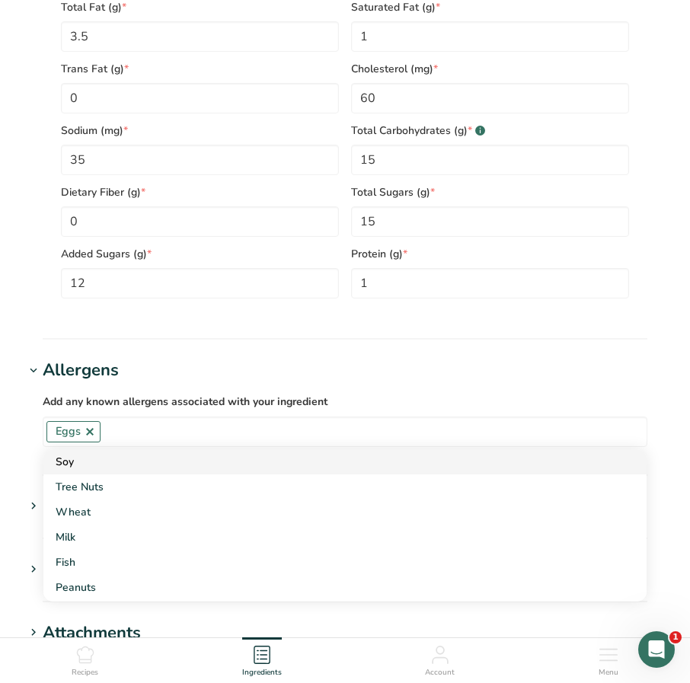
click at [66, 466] on div "Soy" at bounding box center [333, 462] width 554 height 16
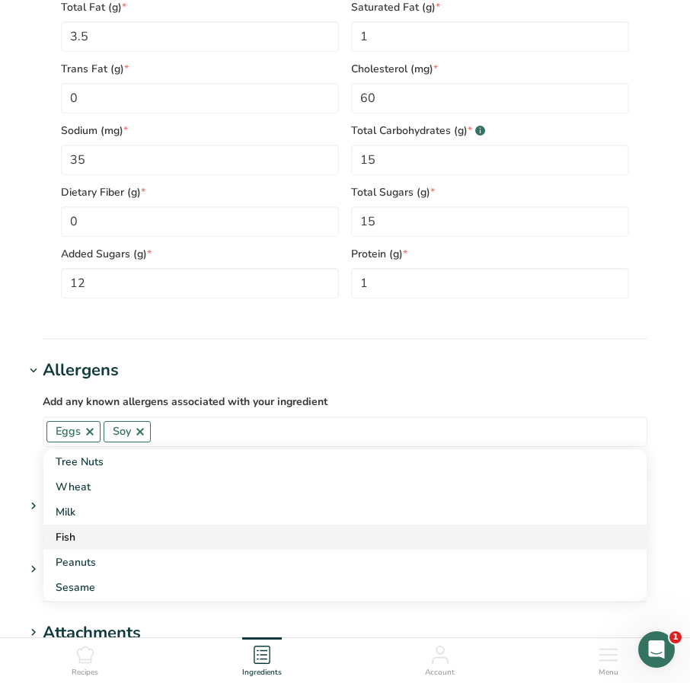
click at [84, 529] on link "Fish" at bounding box center [344, 537] width 603 height 25
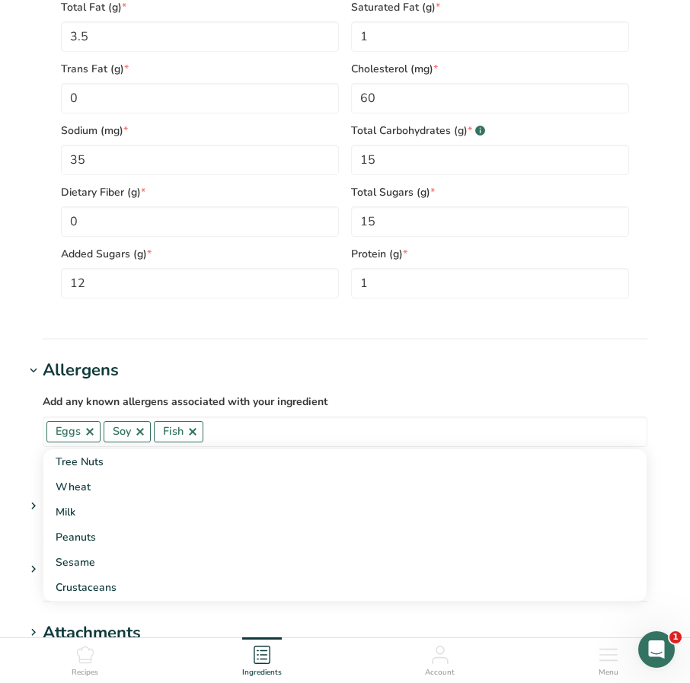
click at [189, 438] on link at bounding box center [193, 432] width 12 height 12
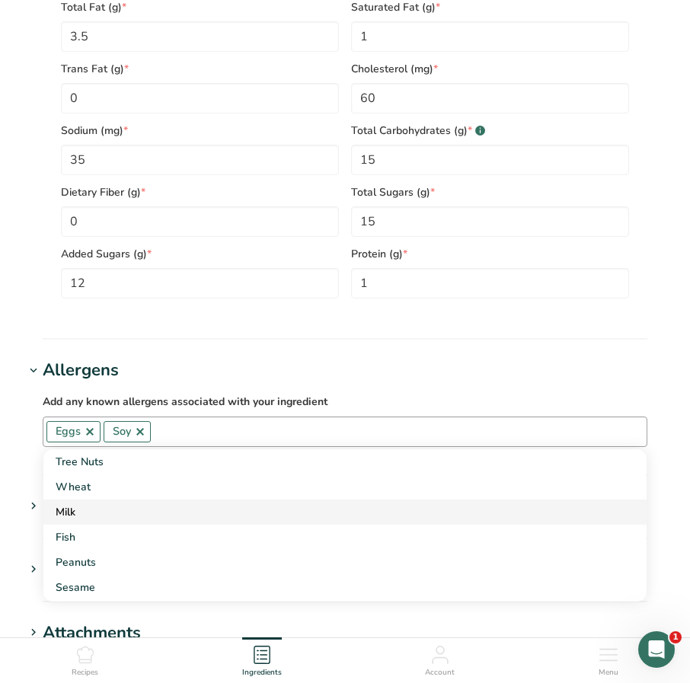
click at [90, 507] on div "Milk" at bounding box center [333, 512] width 554 height 16
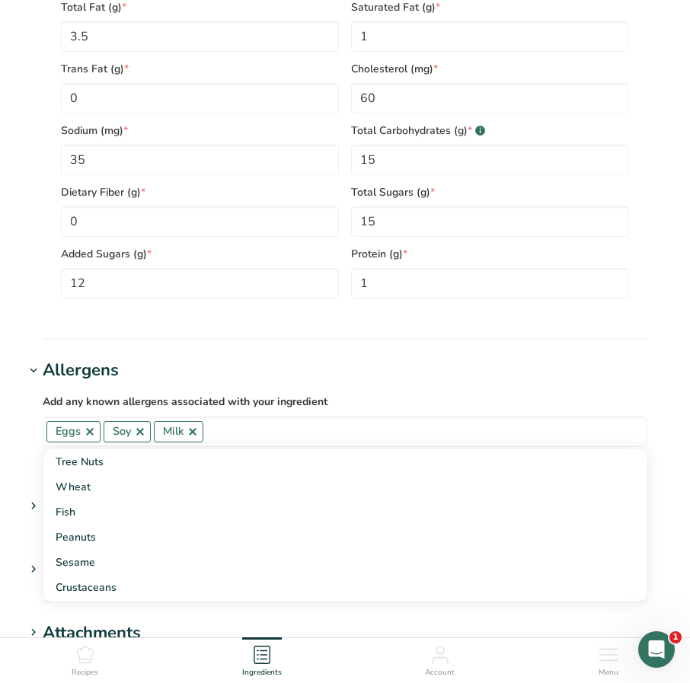
click at [401, 326] on section "Nutritional Info Serving Size .a-a{fill:#347362;}.b-a{fill:#fff;} Add ingredien…" at bounding box center [344, 48] width 641 height 583
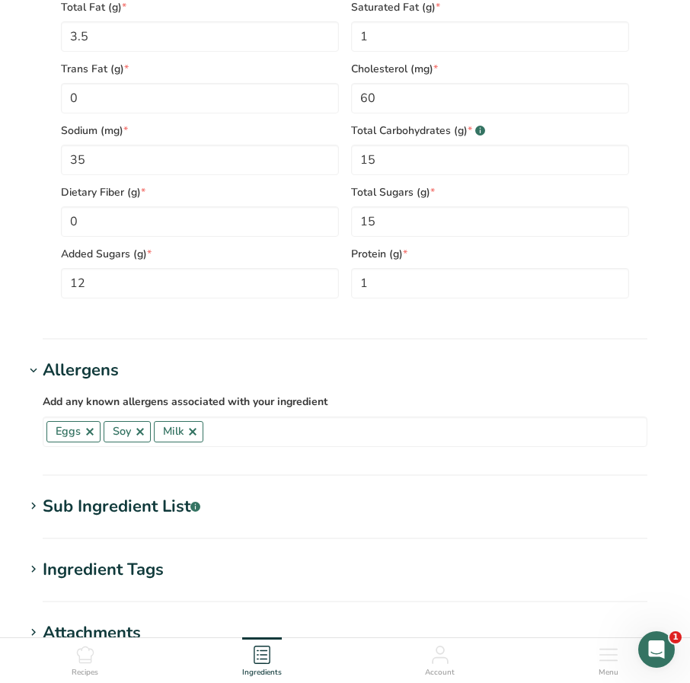
click at [89, 505] on div "Sub Ingredient List .a-a{fill:#347362;}.b-a{fill:#fff;}" at bounding box center [122, 506] width 158 height 25
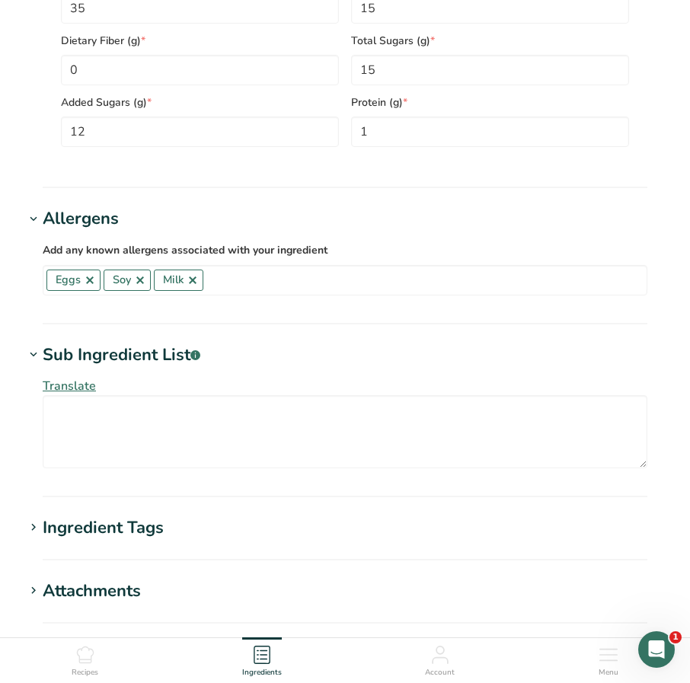
scroll to position [1017, 0]
click at [75, 528] on div "Ingredient Tags" at bounding box center [103, 527] width 121 height 25
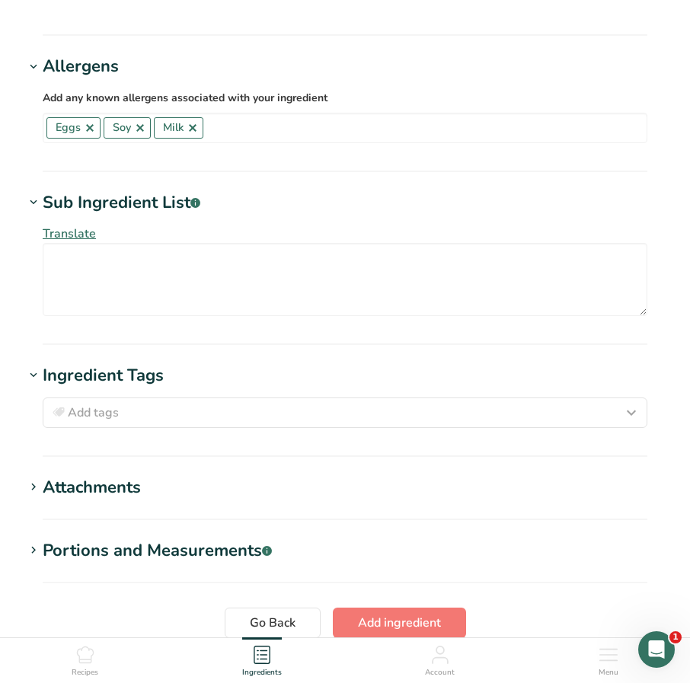
scroll to position [1169, 0]
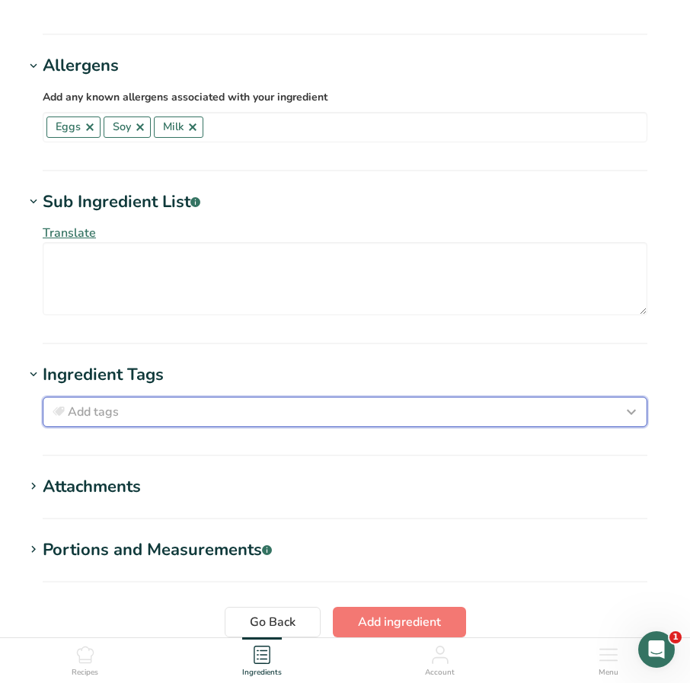
click at [99, 420] on span "Add tags" at bounding box center [93, 412] width 51 height 18
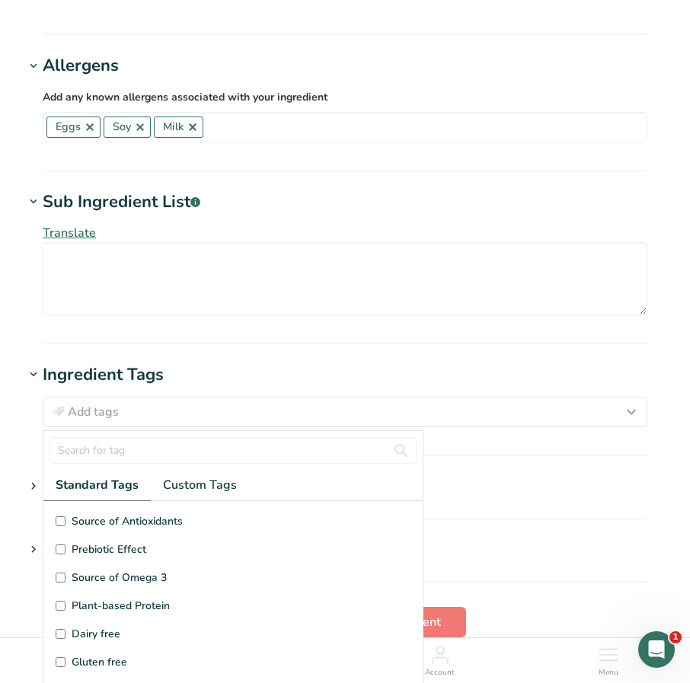
click at [238, 342] on section "Sub Ingredient List .a-a{fill:#347362;}.b-a{fill:#fff;} Translate" at bounding box center [344, 267] width 641 height 155
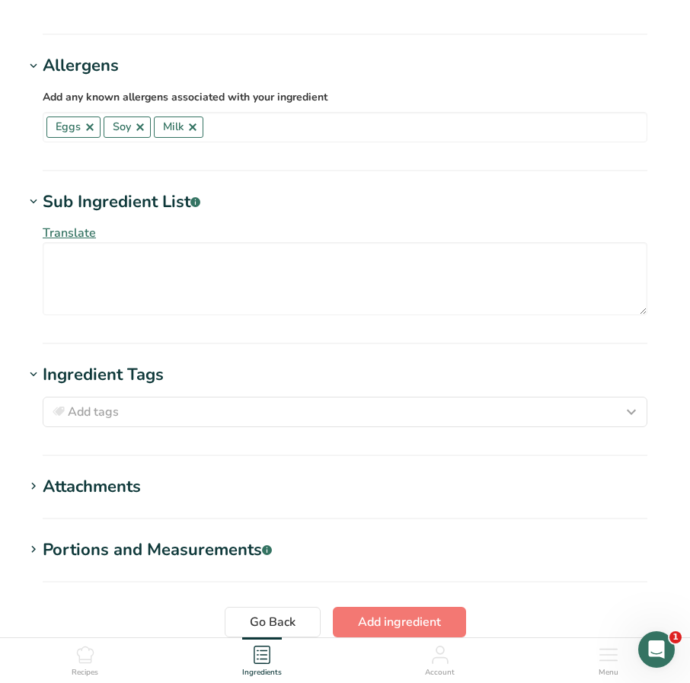
scroll to position [1245, 0]
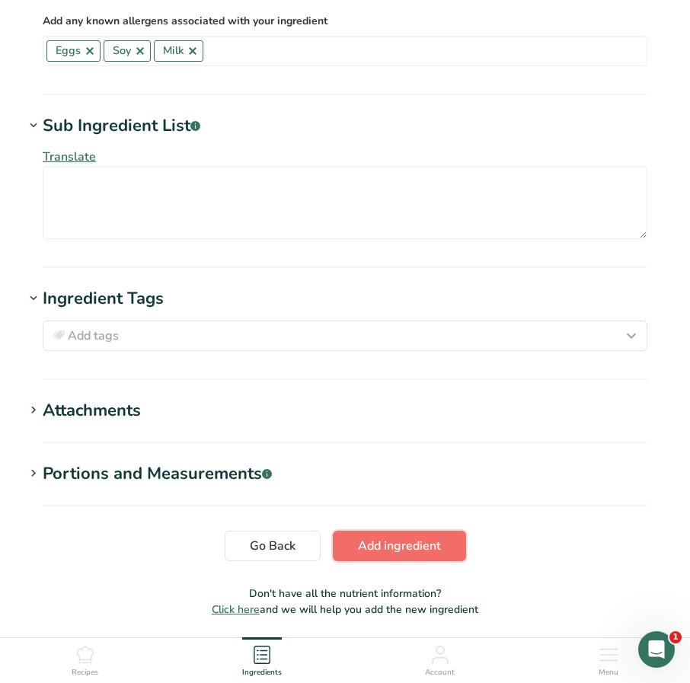
click at [429, 543] on span "Add ingredient" at bounding box center [399, 546] width 83 height 18
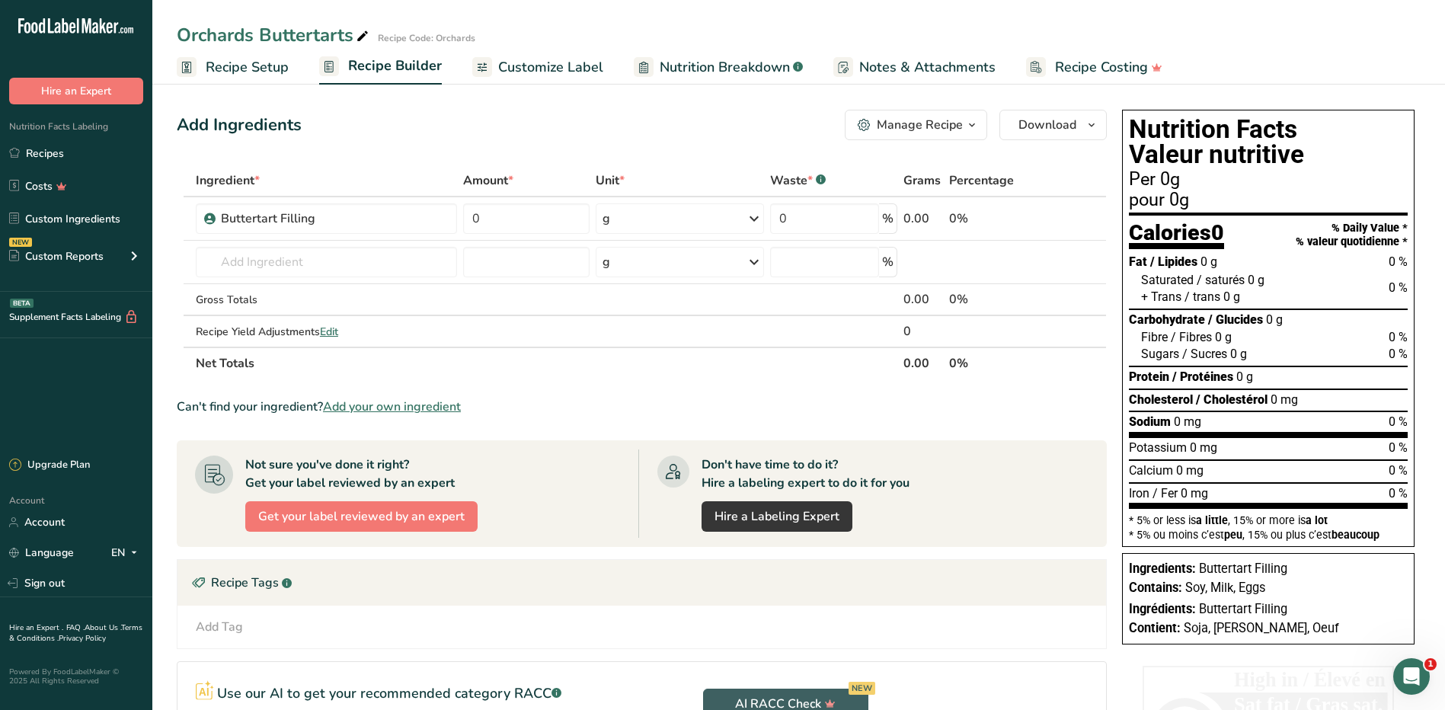
click at [400, 406] on span "Add your own ingredient" at bounding box center [392, 406] width 138 height 18
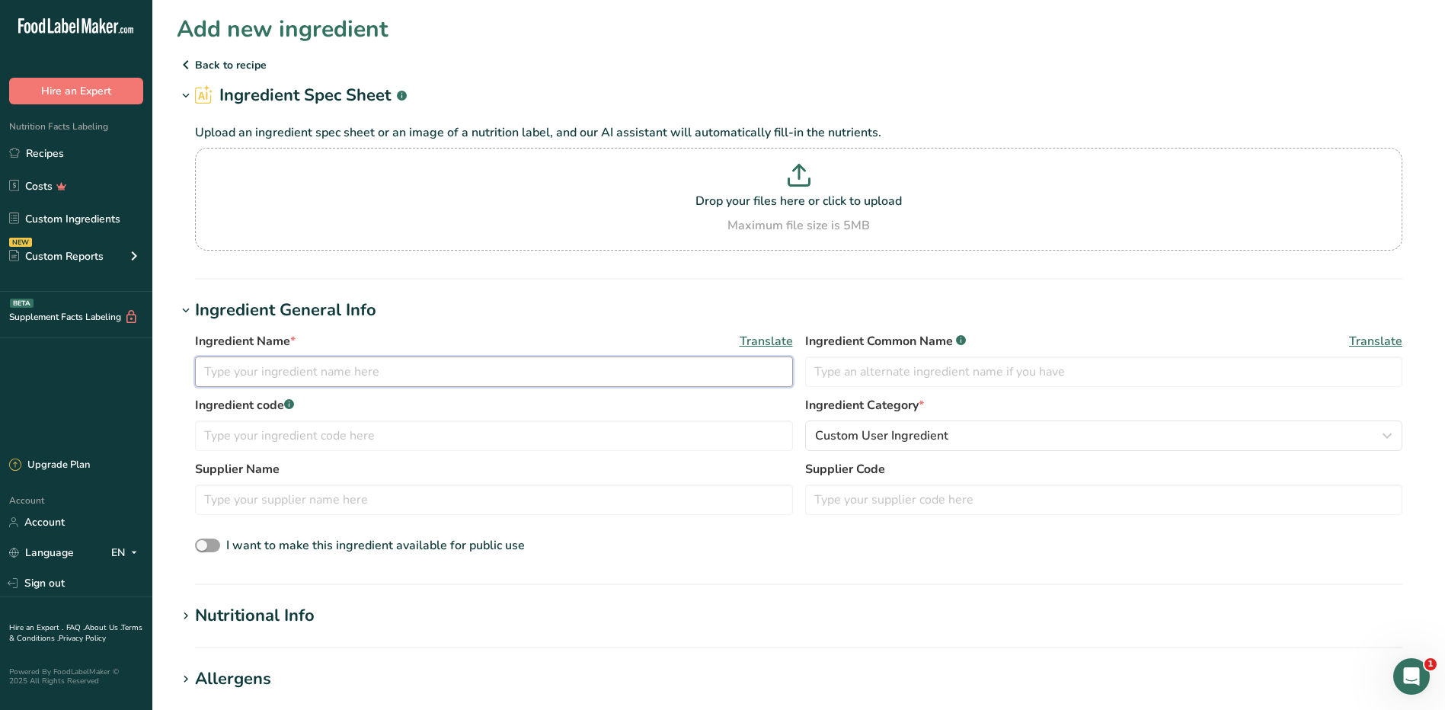
click at [324, 372] on input "text" at bounding box center [494, 371] width 598 height 30
type input "Pie Dough"
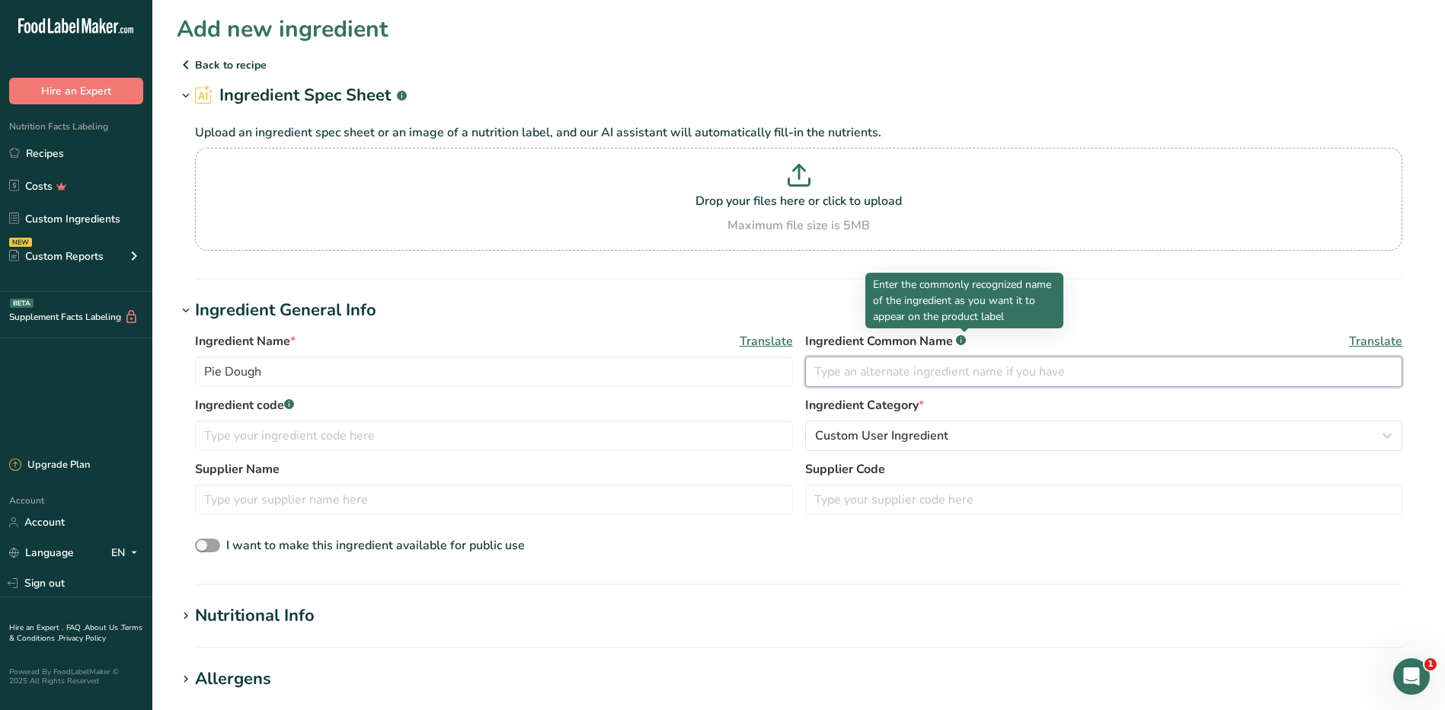
click at [844, 372] on input "text" at bounding box center [1104, 371] width 598 height 30
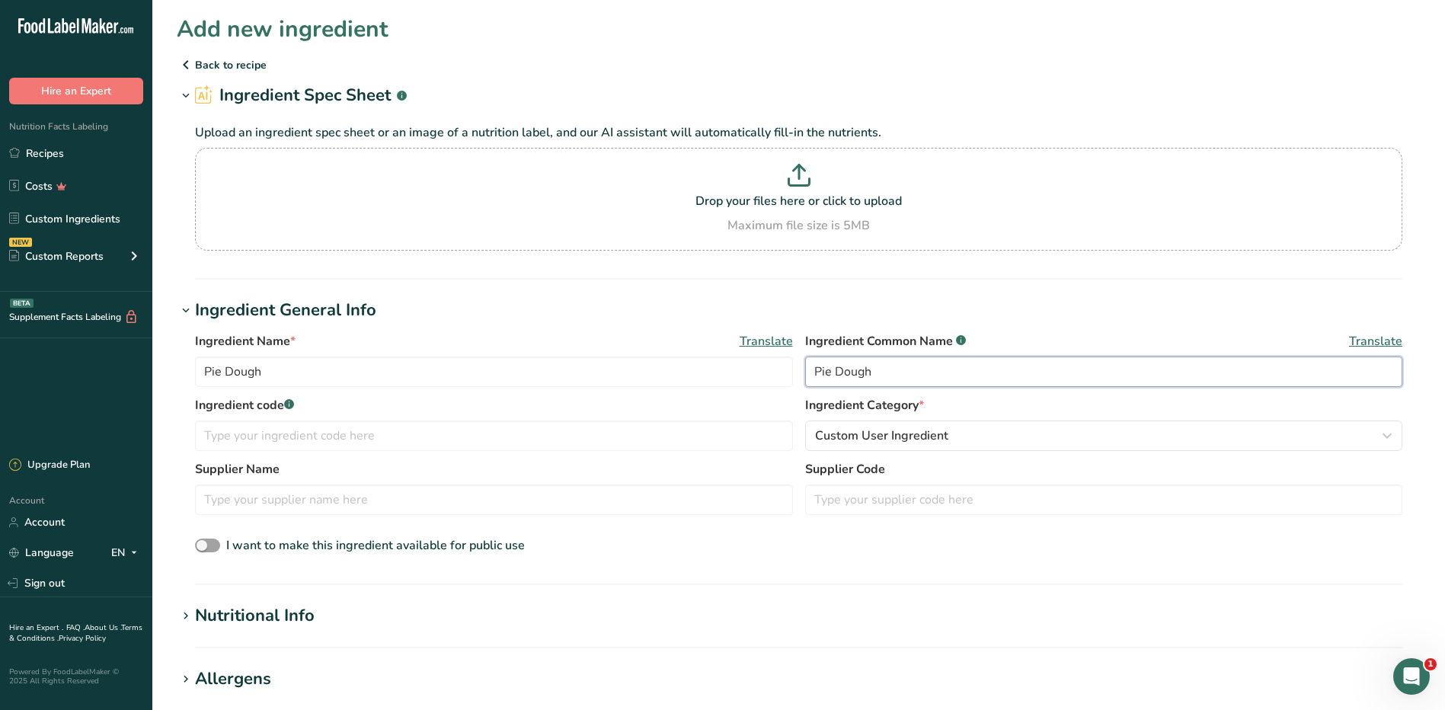
type input "Pie Dough"
click at [941, 426] on button "Custom User Ingredient" at bounding box center [1104, 435] width 598 height 30
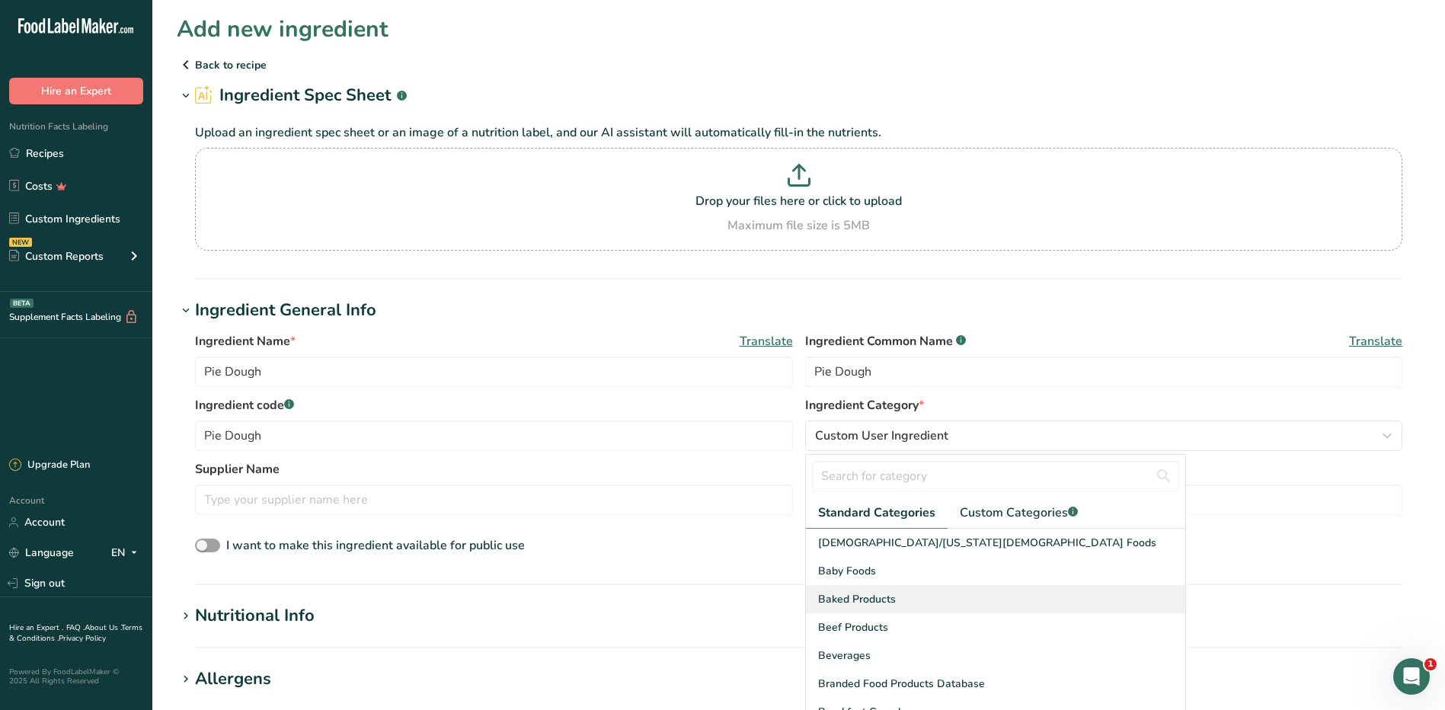
click at [871, 606] on span "Baked Products" at bounding box center [857, 599] width 78 height 16
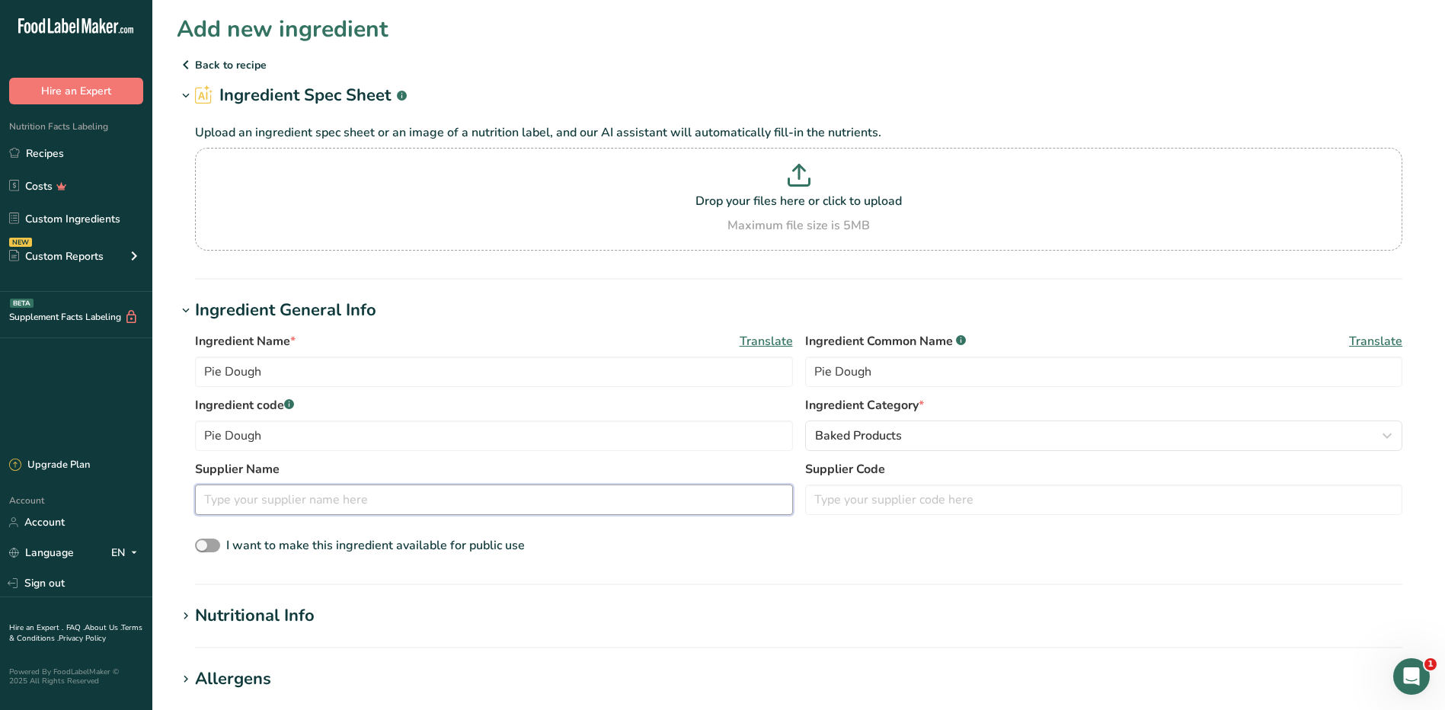
click at [306, 499] on input "text" at bounding box center [494, 499] width 598 height 30
type input "Orchards"
click at [369, 471] on label "Supplier Name" at bounding box center [494, 469] width 598 height 18
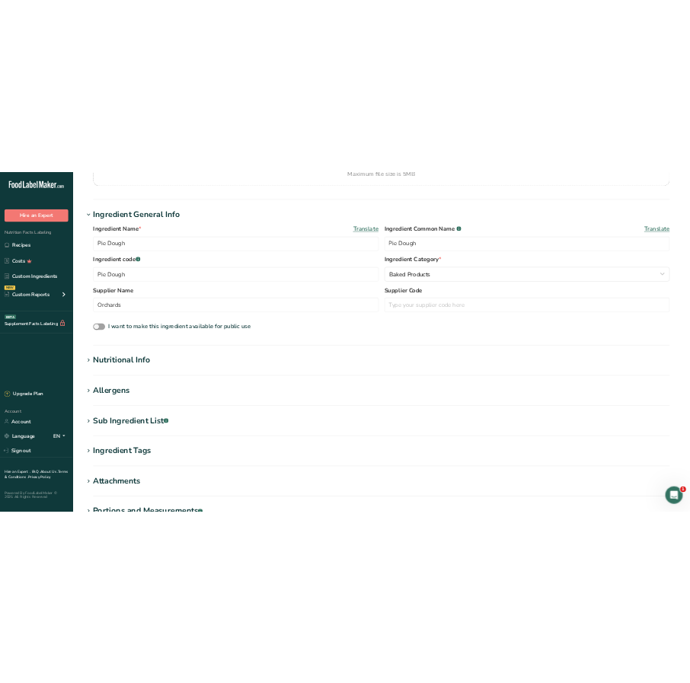
scroll to position [228, 0]
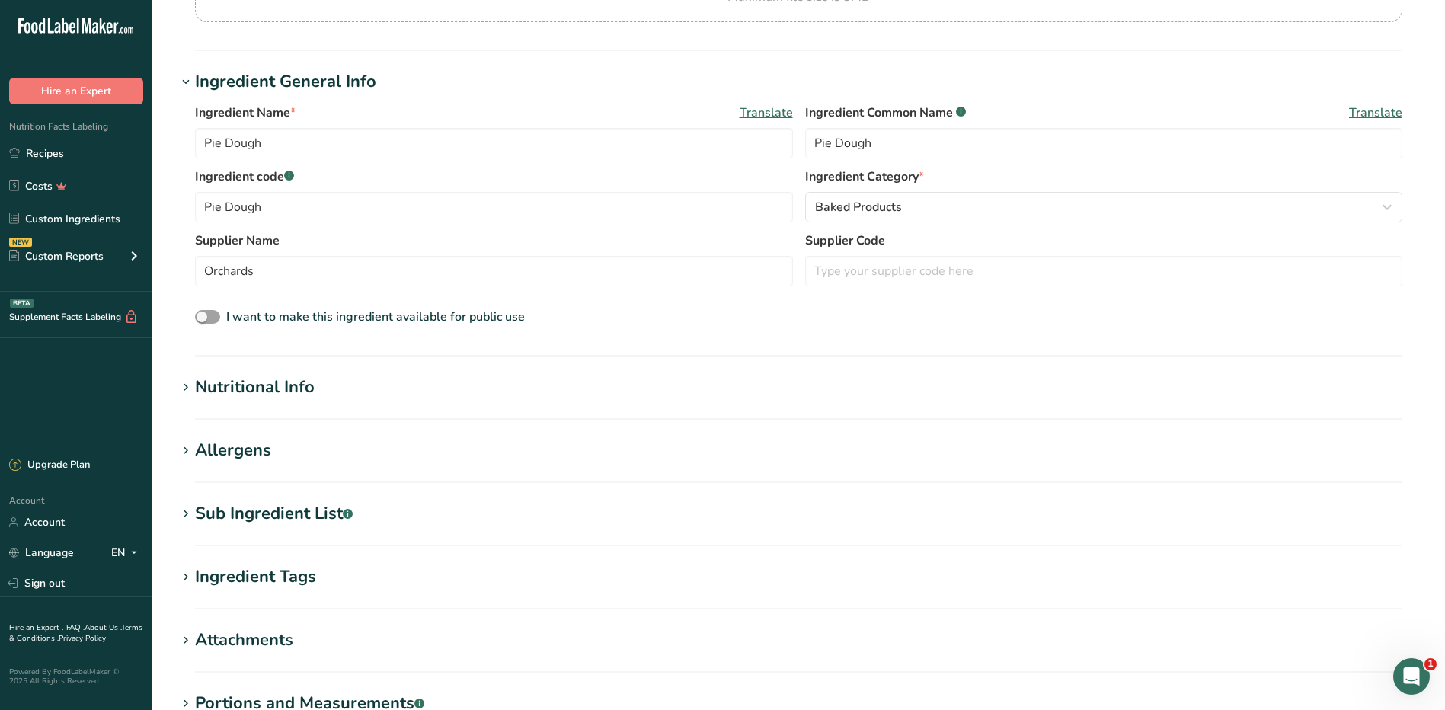
click at [1001, 68] on section "Add new ingredient Back to recipe Ingredient Spec Sheet .a-a{fill:#347362;}.b-a…" at bounding box center [798, 322] width 1292 height 1100
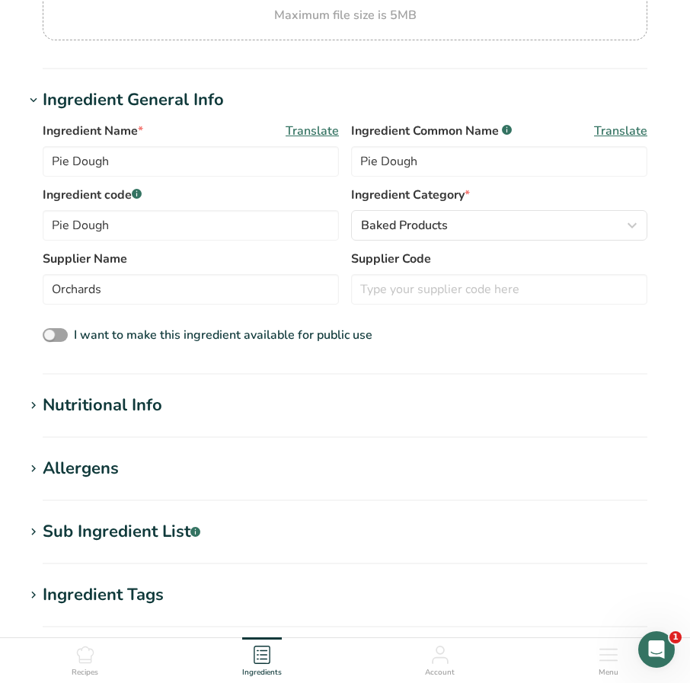
click at [388, 364] on section "Ingredient General Info Ingredient Name * Translate Pie Dough Ingredient Common…" at bounding box center [344, 231] width 641 height 287
click at [100, 416] on div "Nutritional Info" at bounding box center [103, 405] width 120 height 25
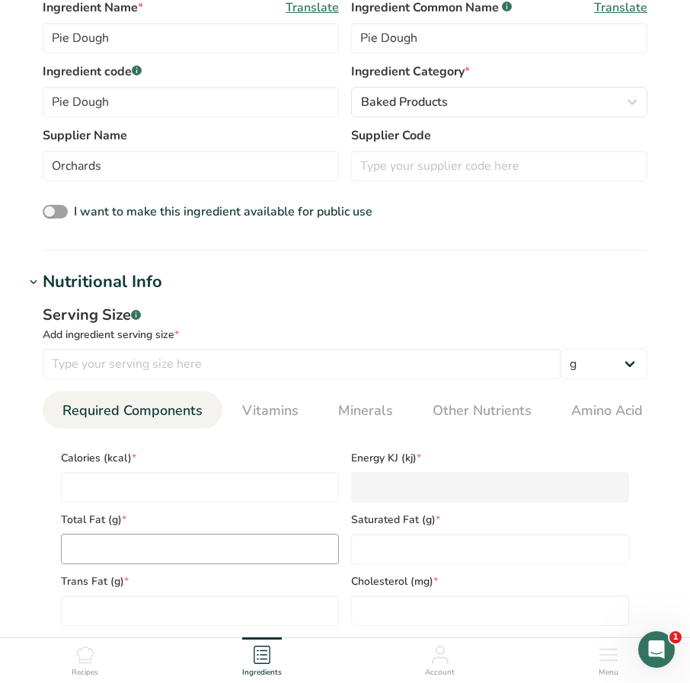
scroll to position [457, 0]
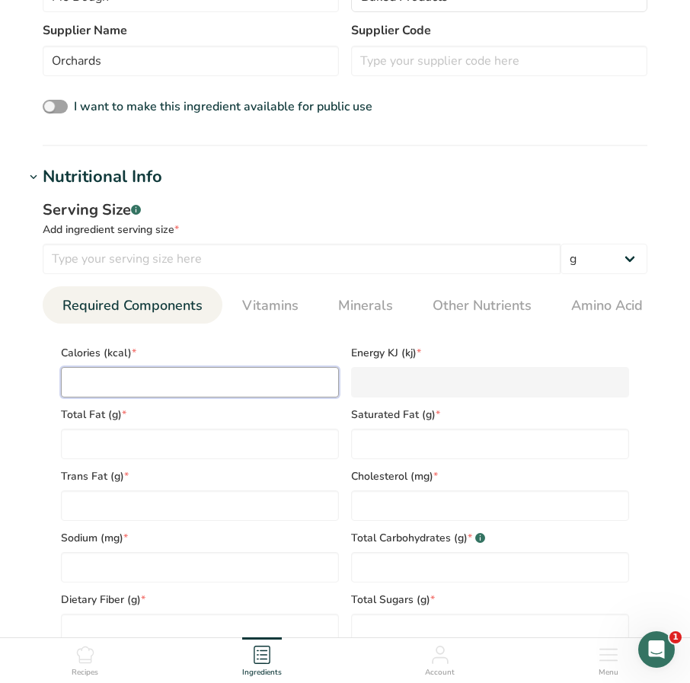
click at [137, 390] on input "number" at bounding box center [200, 382] width 278 height 30
type input "7"
type KJ "29.3"
type input "710"
type KJ "2970.6"
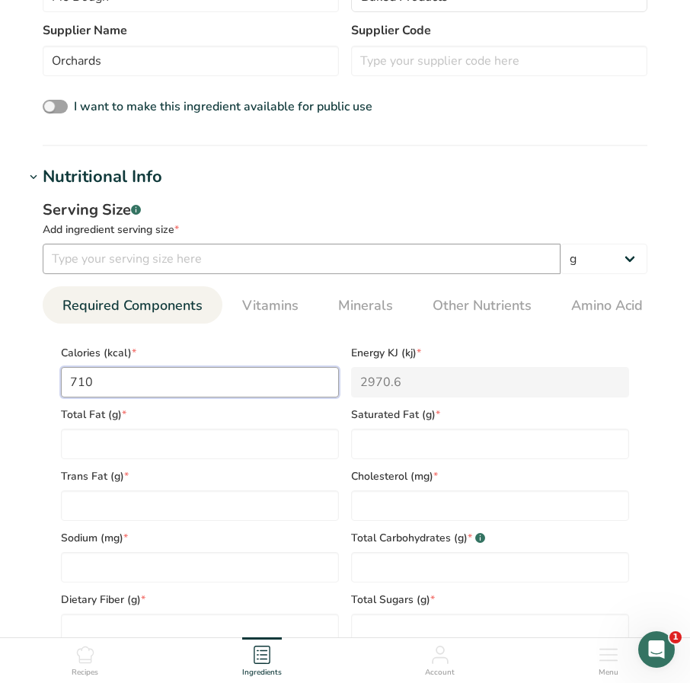
type input "710"
click at [98, 252] on input "number" at bounding box center [302, 259] width 518 height 30
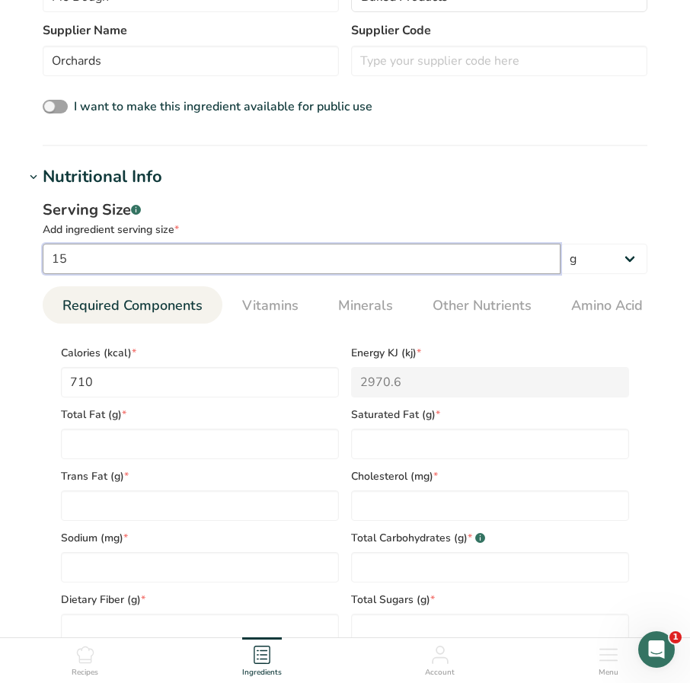
type input "15"
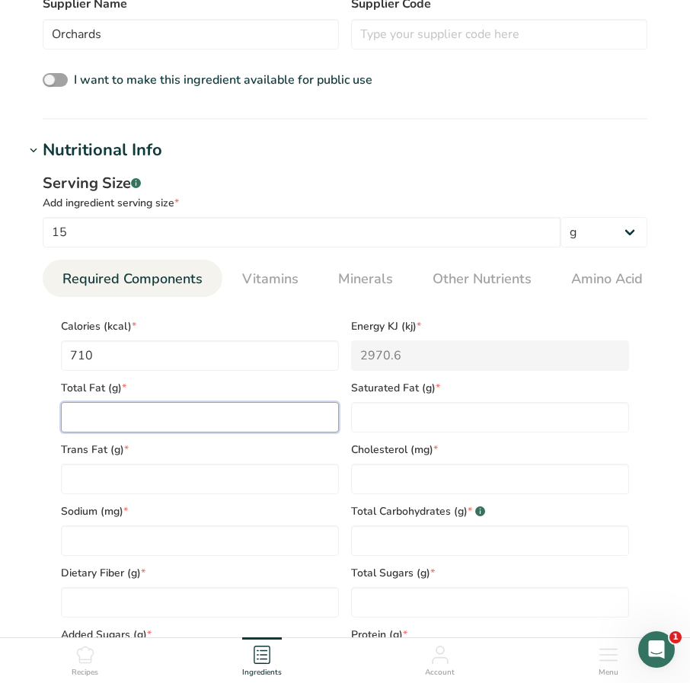
click at [206, 426] on Fat "number" at bounding box center [200, 417] width 278 height 30
type Fat "4.5"
type Fat "1.5"
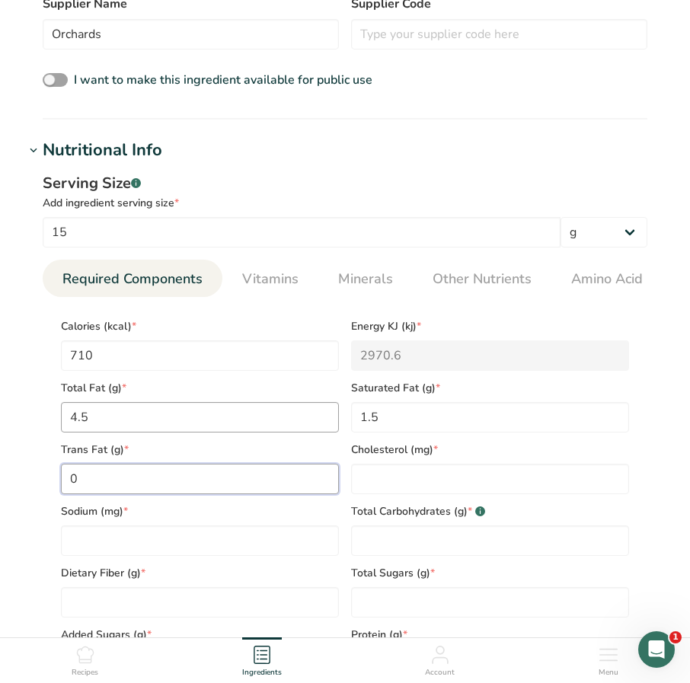
type Fat "0"
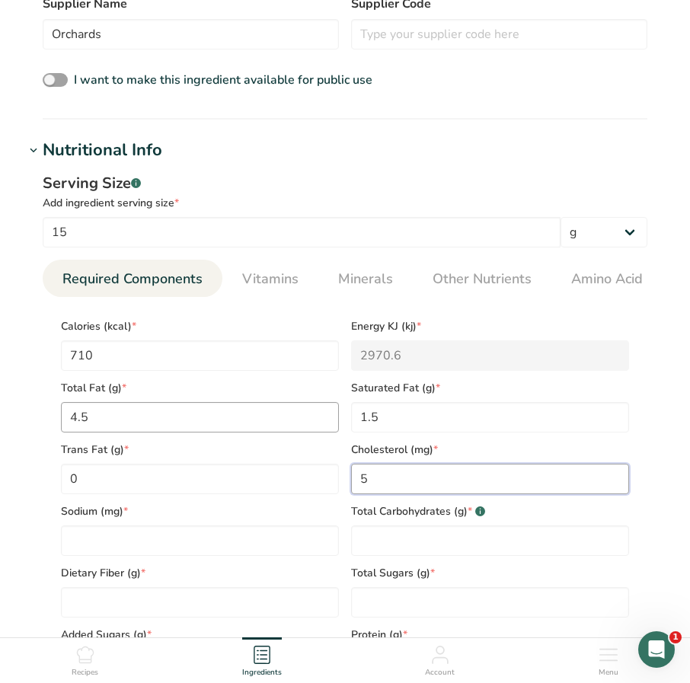
type input "5"
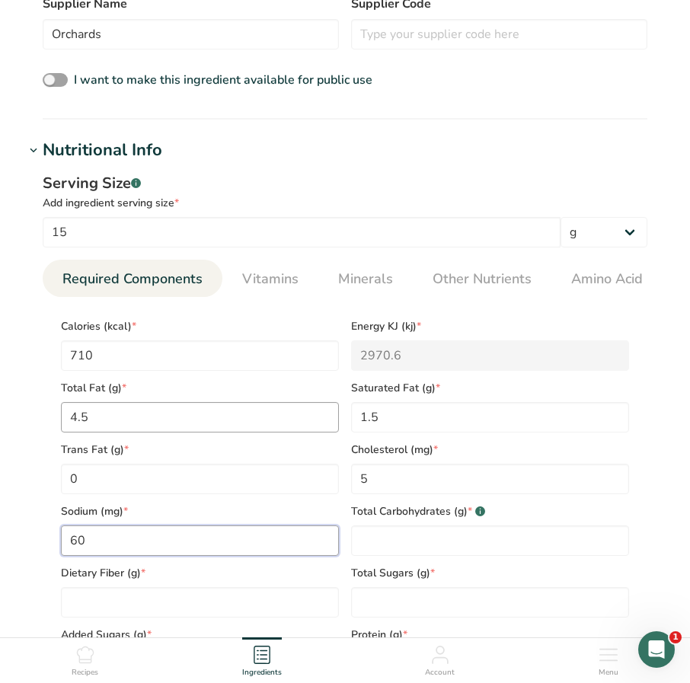
type input "60"
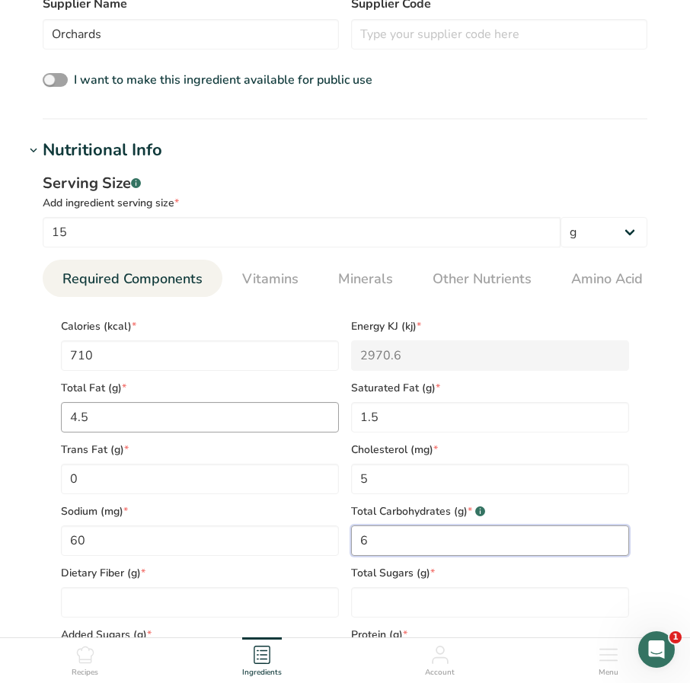
type Carbohydrates "6"
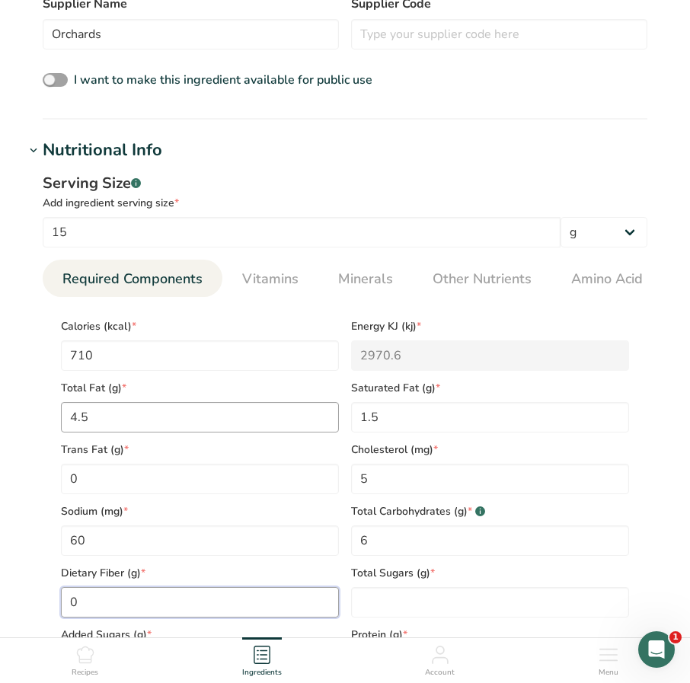
type Fiber "0"
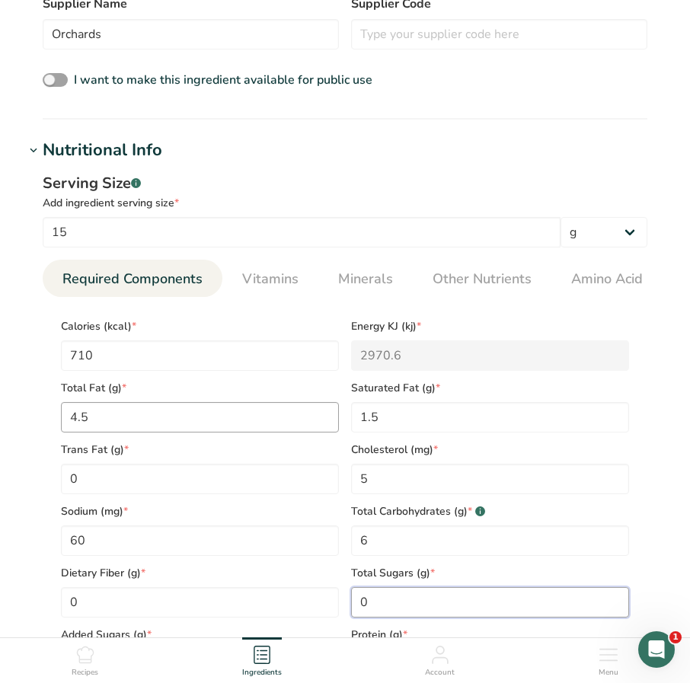
type Sugars "0"
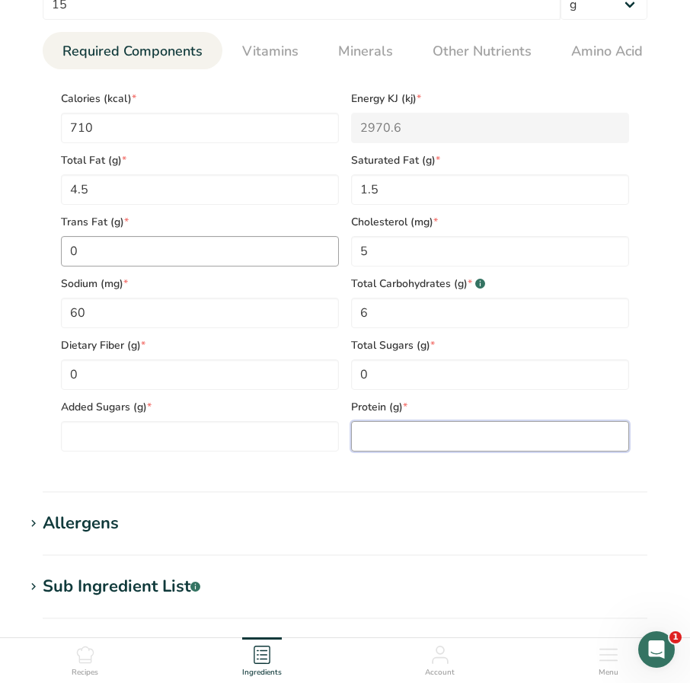
scroll to position [712, 0]
type input "1"
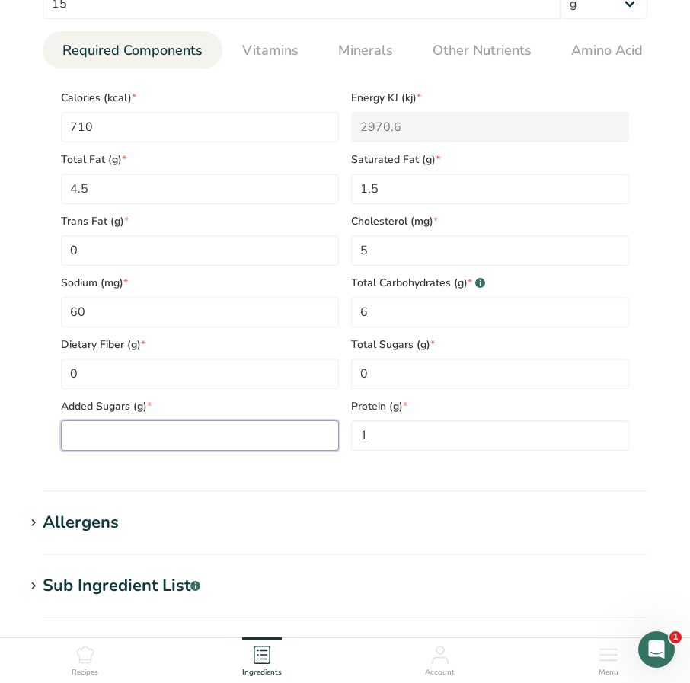
click at [118, 436] on Sugars "number" at bounding box center [200, 435] width 278 height 30
type Sugars "0"
click at [62, 522] on div "Allergens" at bounding box center [81, 522] width 76 height 25
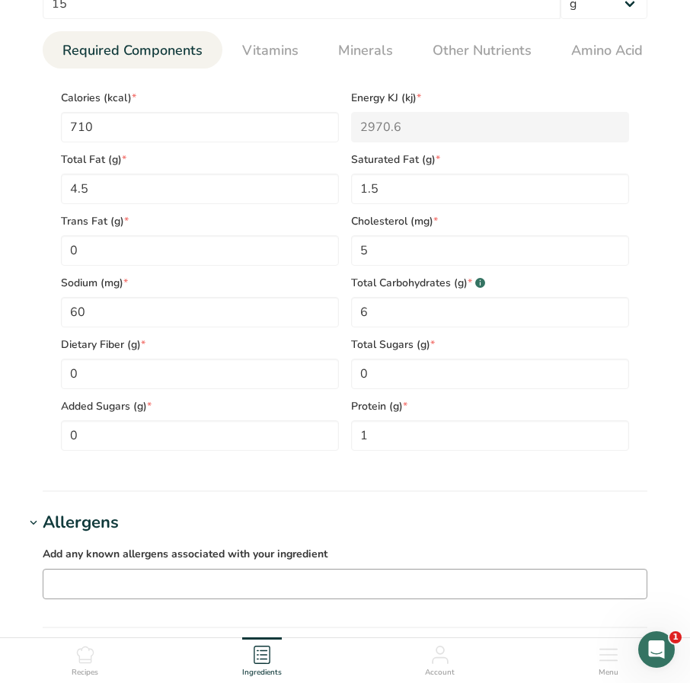
click at [123, 579] on input "text" at bounding box center [344, 584] width 603 height 24
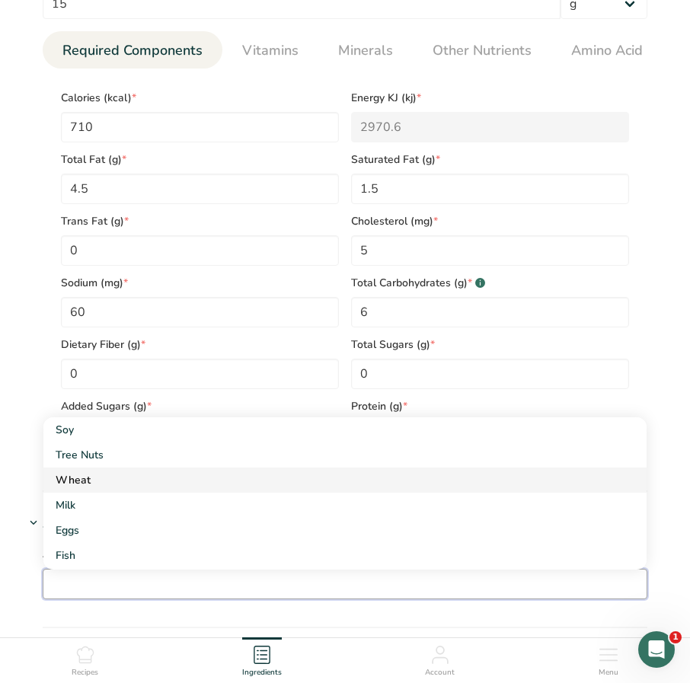
click at [101, 487] on div "Wheat" at bounding box center [333, 480] width 554 height 16
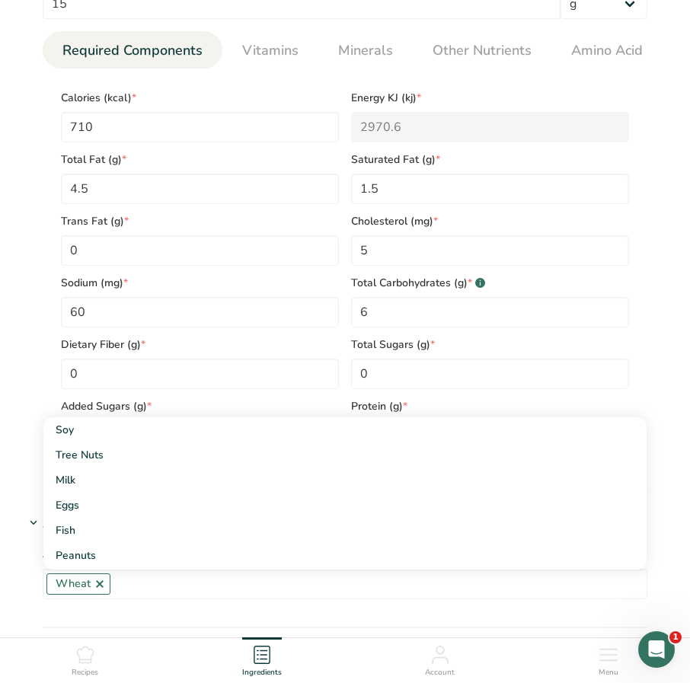
click at [32, 441] on div "Serving Size .a-a{fill:#347362;}.b-a{fill:#fff;} Add ingredient serving size * …" at bounding box center [344, 204] width 641 height 538
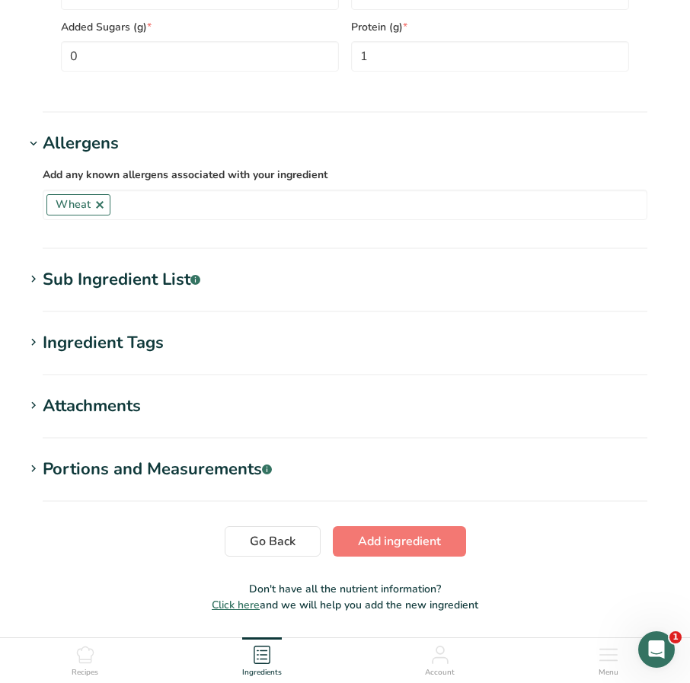
scroll to position [1093, 0]
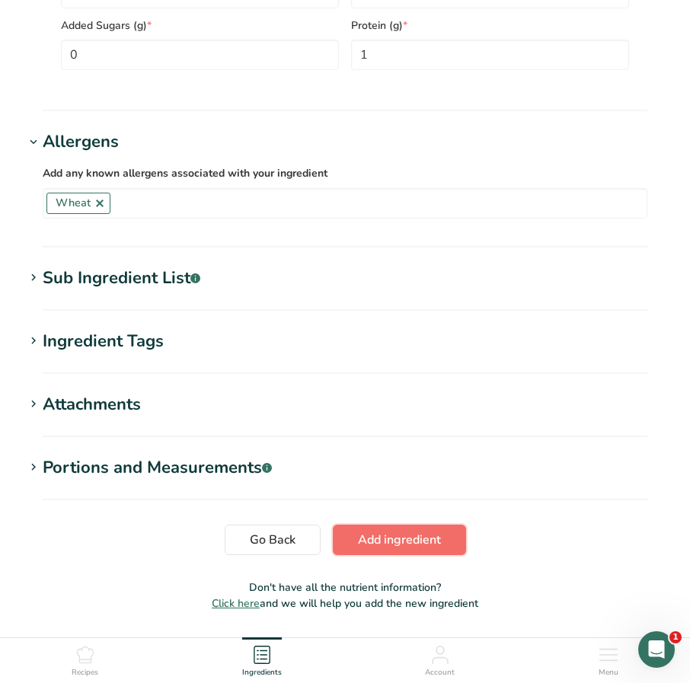
click at [381, 541] on span "Add ingredient" at bounding box center [399, 540] width 83 height 18
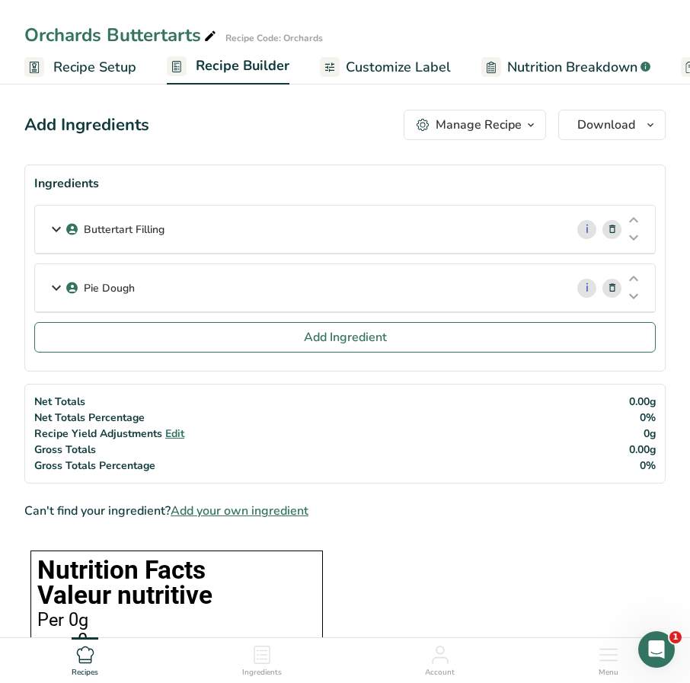
click at [107, 67] on span "Recipe Setup" at bounding box center [94, 67] width 83 height 21
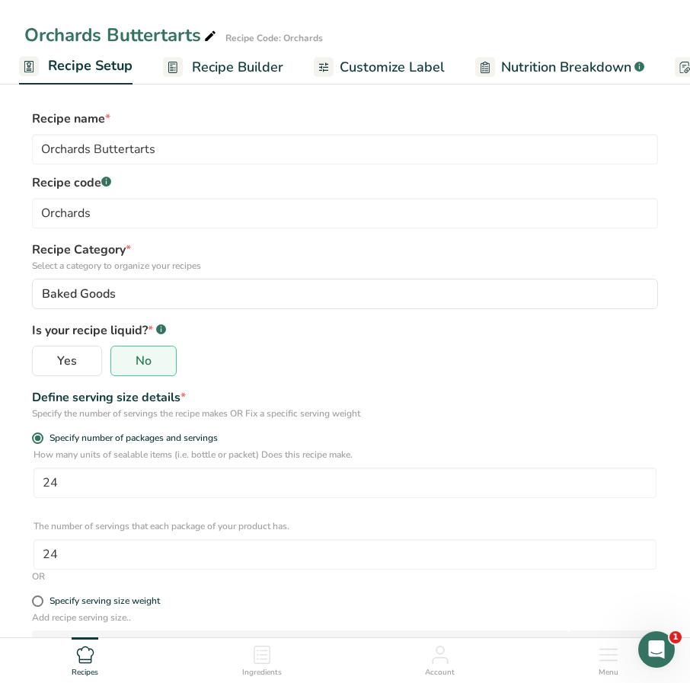
click at [256, 62] on span "Recipe Builder" at bounding box center [237, 67] width 91 height 21
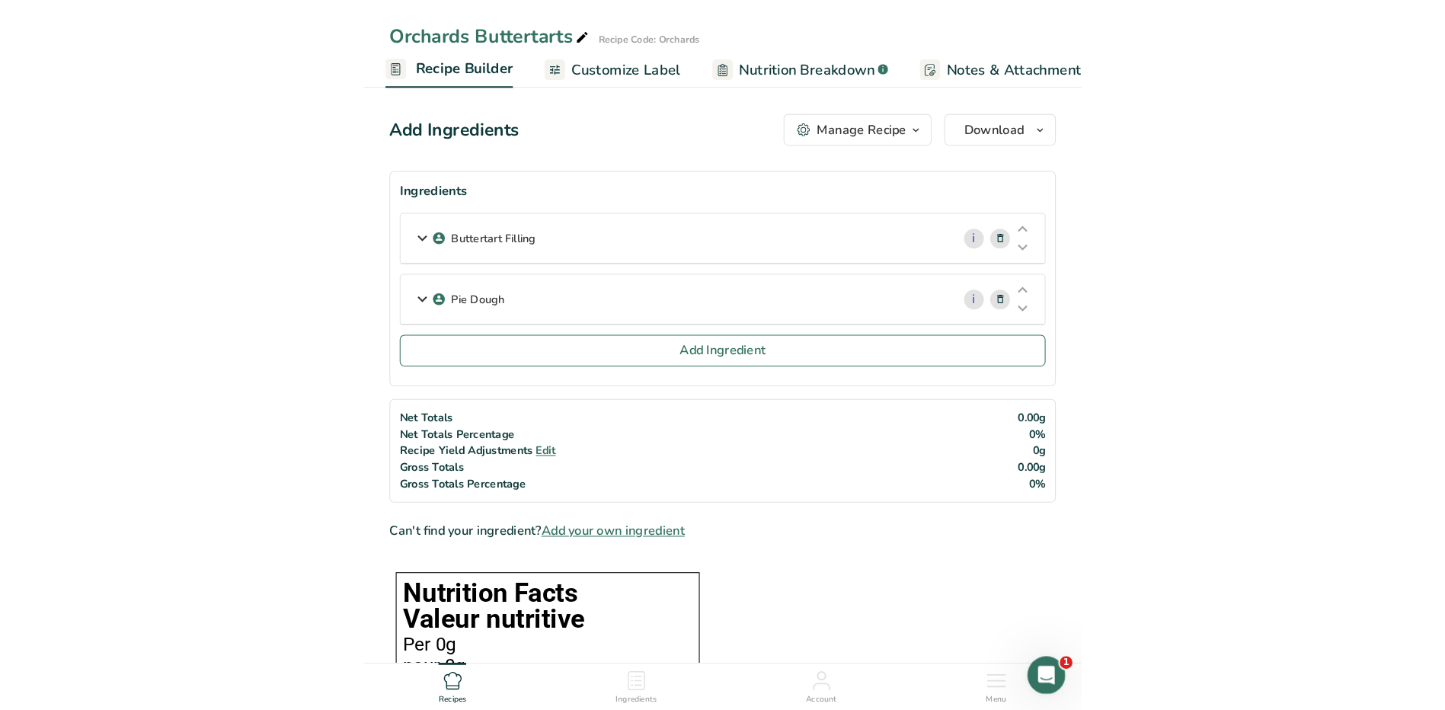
scroll to position [0, 147]
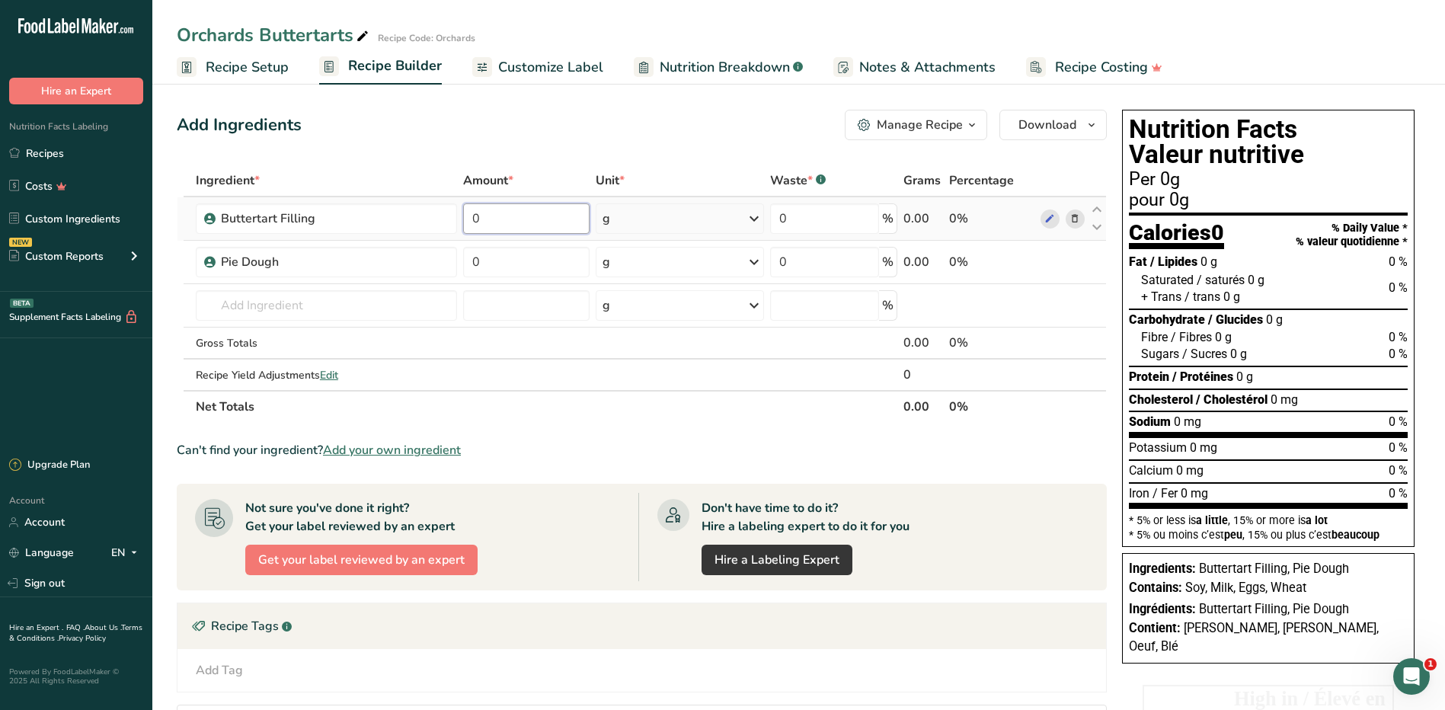
click at [522, 215] on input "0" at bounding box center [526, 218] width 126 height 30
type input "6"
type input "7200"
click at [494, 264] on div "Ingredient * Amount * Unit * Waste * .a-a{fill:#347362;}.b-a{fill:#fff;} Grams …" at bounding box center [642, 293] width 930 height 258
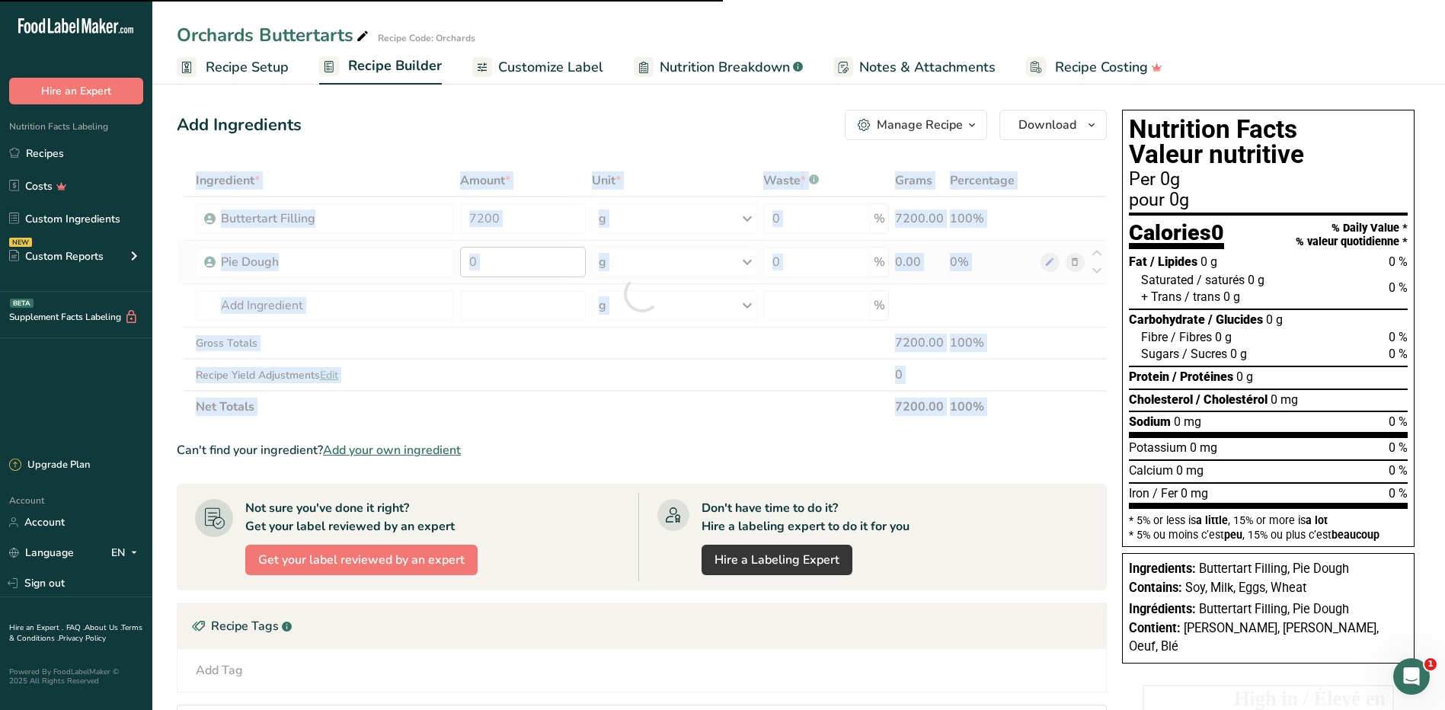
click at [494, 264] on div at bounding box center [642, 293] width 930 height 258
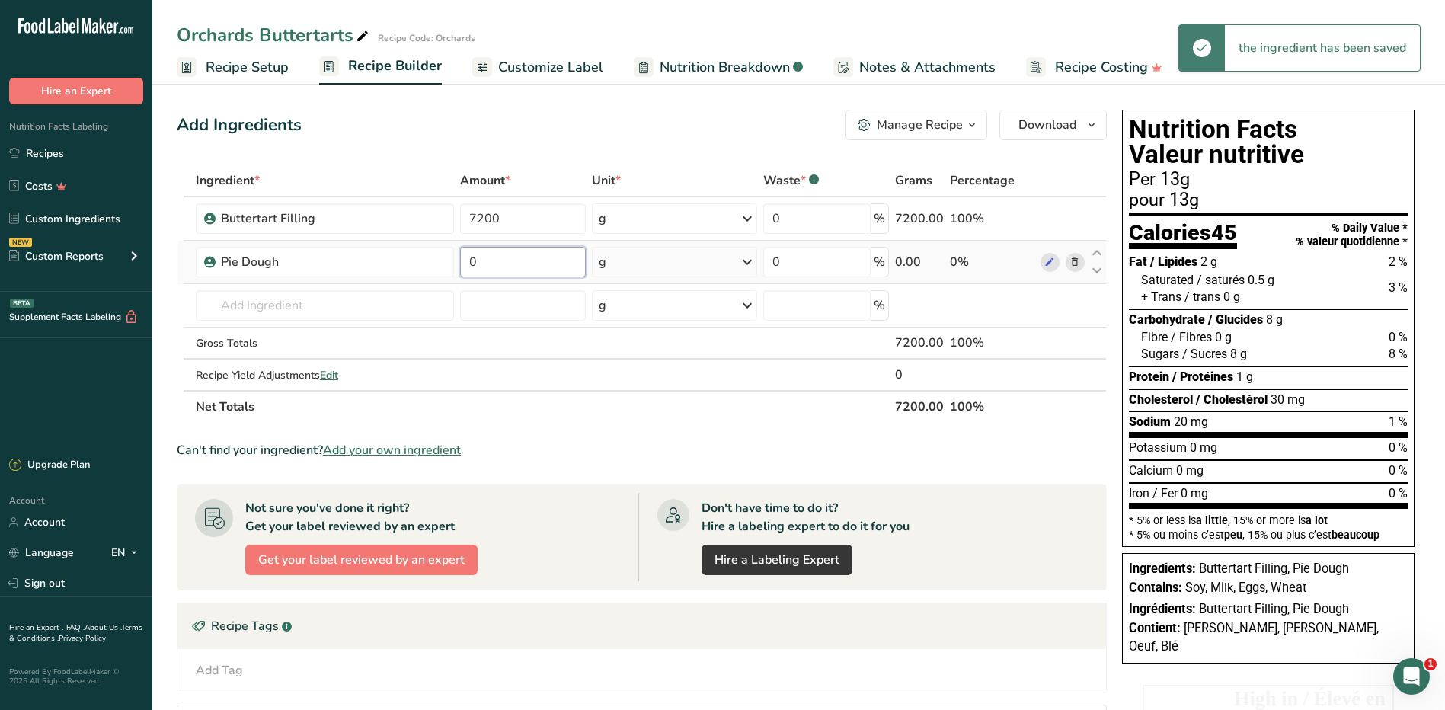
click at [495, 266] on input "0" at bounding box center [522, 262] width 125 height 30
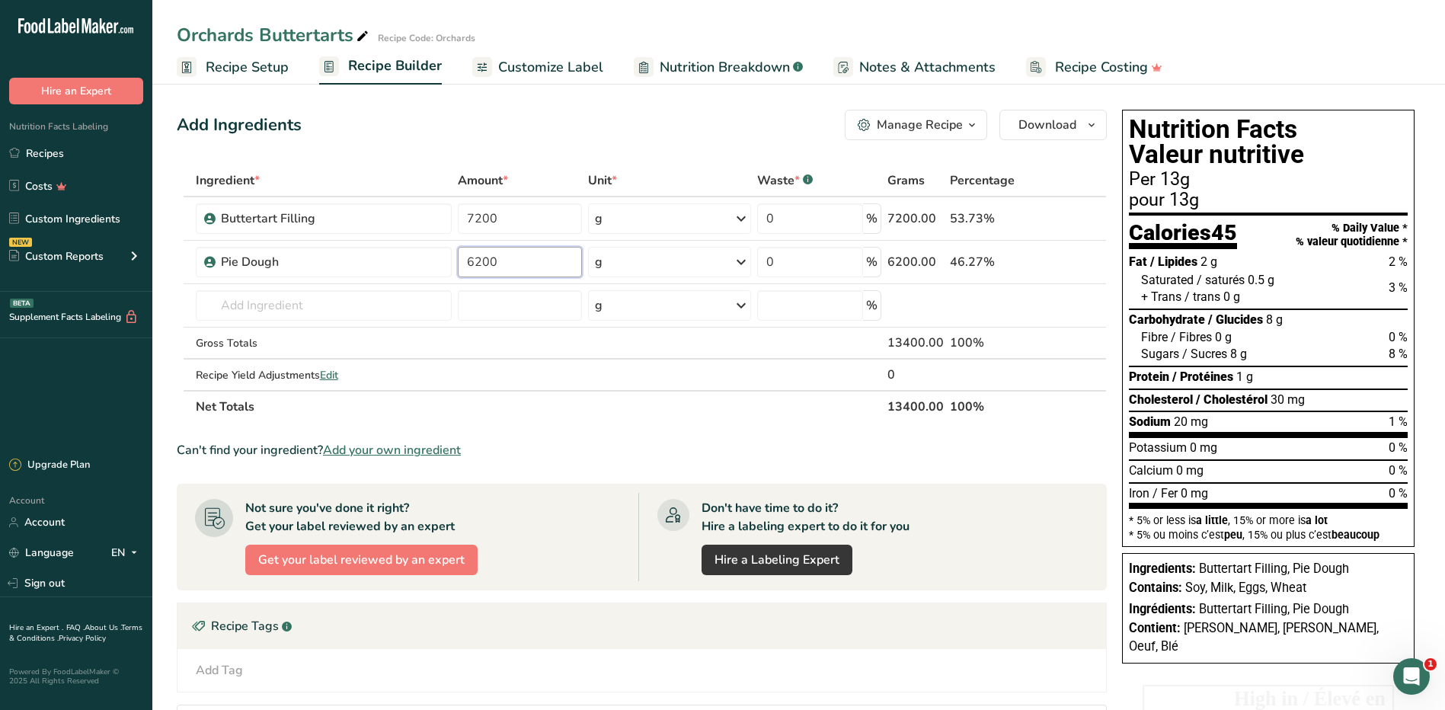
type input "6200"
click at [571, 153] on div "Add Ingredients Manage Recipe Delete Recipe Duplicate Recipe Scale Recipe Save …" at bounding box center [646, 533] width 939 height 858
click at [241, 69] on span "Recipe Setup" at bounding box center [247, 67] width 83 height 21
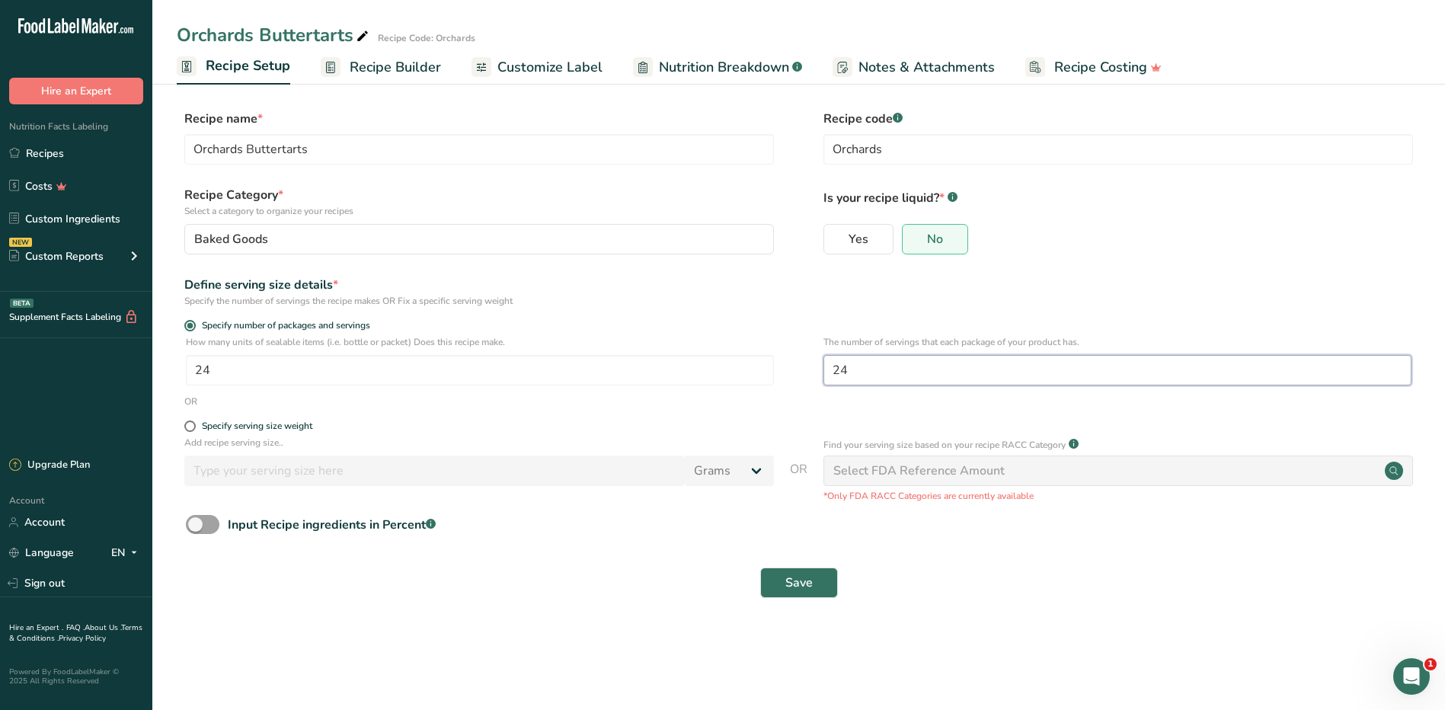
click at [917, 385] on input "24" at bounding box center [1117, 370] width 588 height 30
click at [908, 373] on input "24" at bounding box center [1117, 370] width 588 height 30
drag, startPoint x: 908, startPoint y: 373, endPoint x: 772, endPoint y: 373, distance: 135.5
click at [772, 373] on div "How many units of sealable items (i.e. bottle or packet) Does this recipe make.…" at bounding box center [798, 364] width 1243 height 59
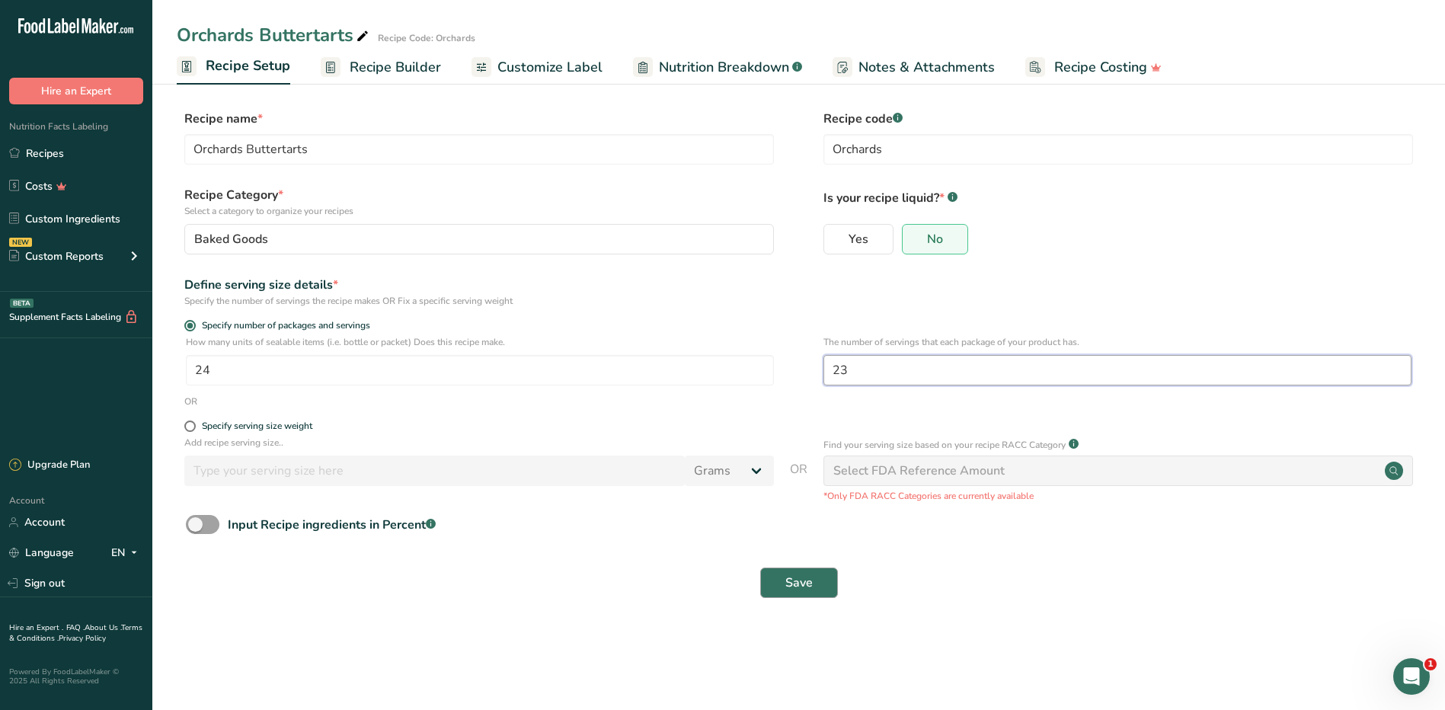
type input "23"
click at [803, 586] on span "Save" at bounding box center [798, 582] width 27 height 18
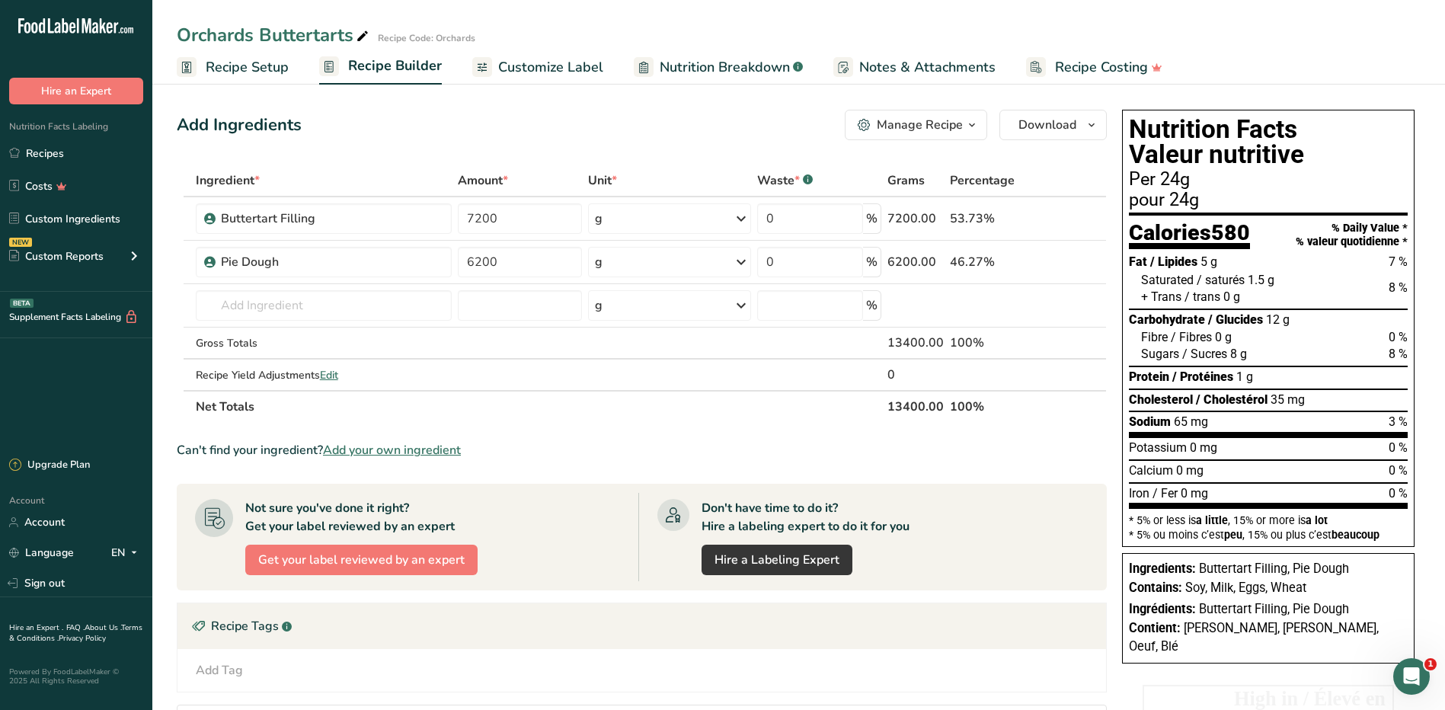
click at [232, 65] on span "Recipe Setup" at bounding box center [247, 67] width 83 height 21
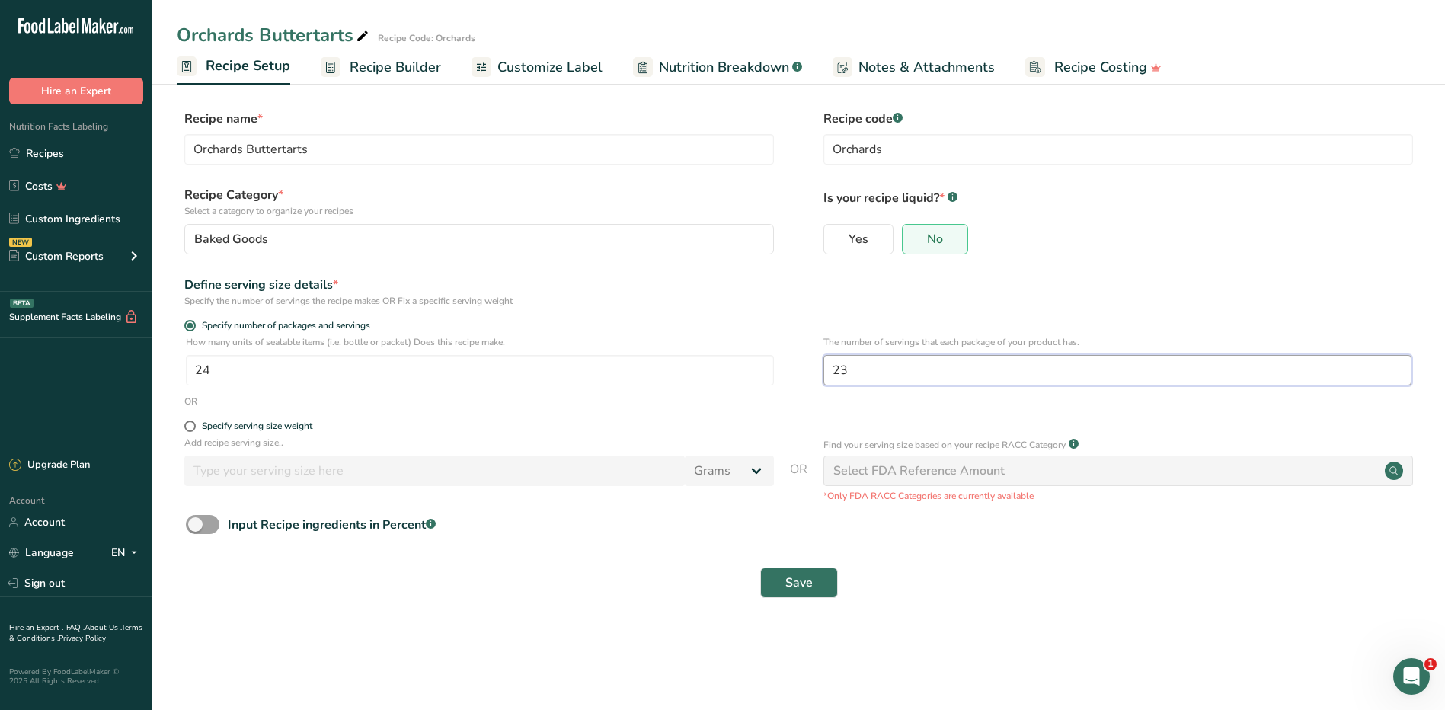
click at [848, 370] on input "23" at bounding box center [1117, 370] width 588 height 30
type input "24"
click at [774, 581] on button "Save" at bounding box center [799, 582] width 78 height 30
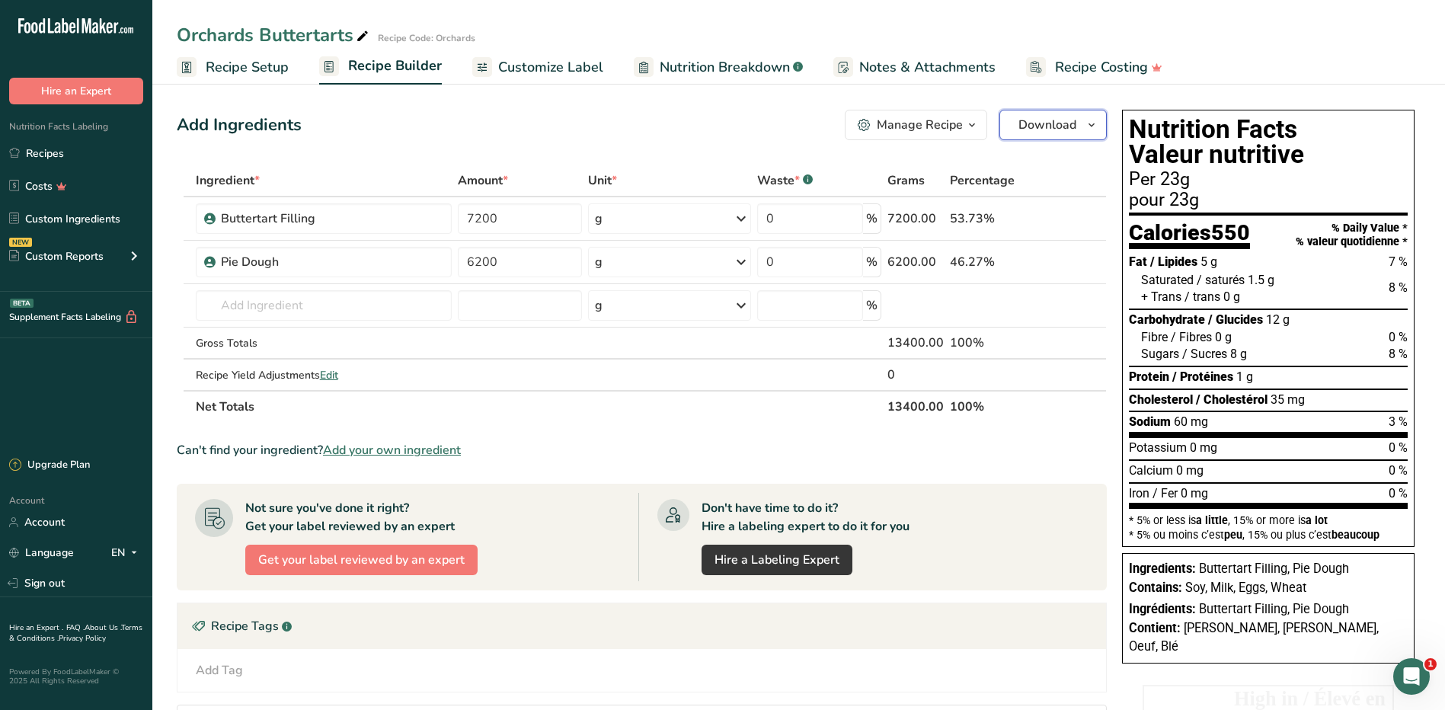
click at [1050, 137] on button "Download" at bounding box center [1052, 125] width 107 height 30
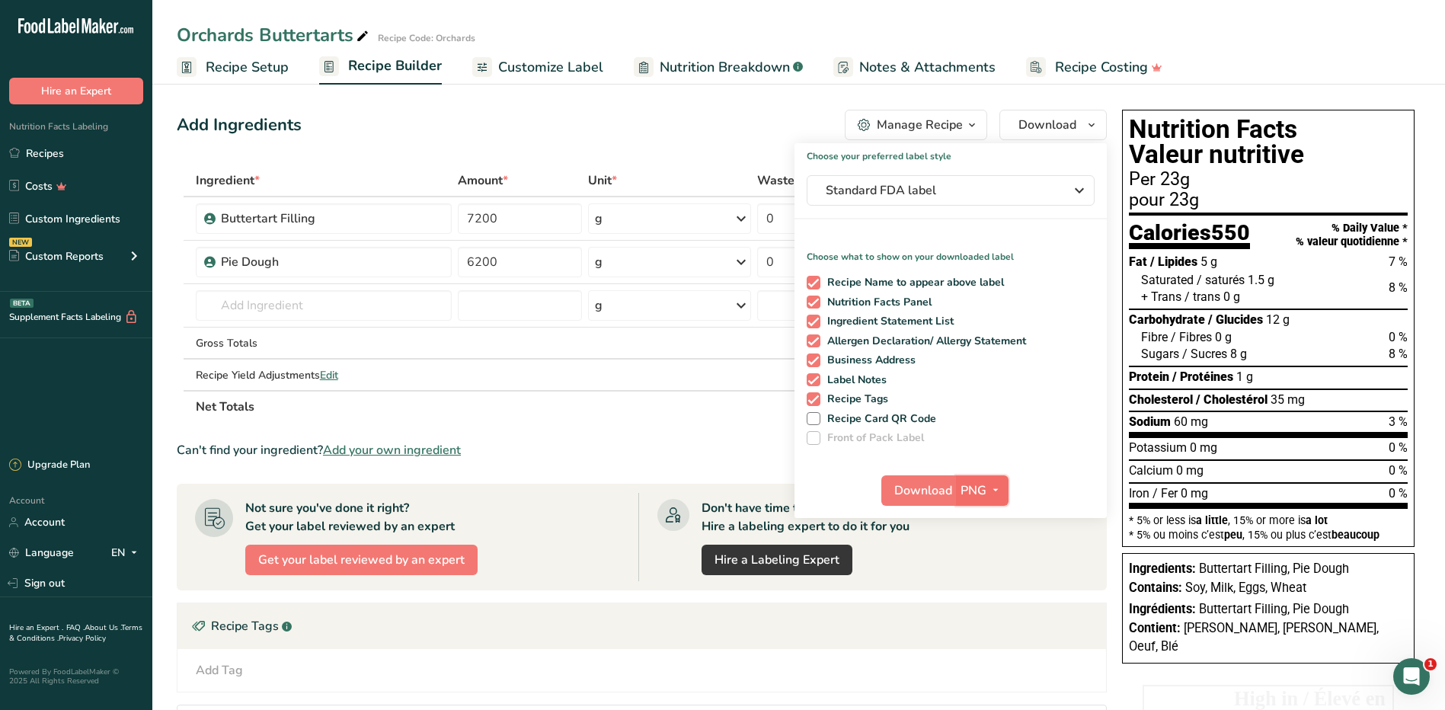
click at [978, 486] on span "PNG" at bounding box center [973, 490] width 26 height 18
click at [989, 593] on link "PDF" at bounding box center [983, 596] width 49 height 25
click at [925, 498] on span "Download" at bounding box center [924, 490] width 58 height 18
click at [378, 148] on div "Add Ingredients Manage Recipe Delete Recipe Duplicate Recipe Scale Recipe Save …" at bounding box center [646, 533] width 939 height 858
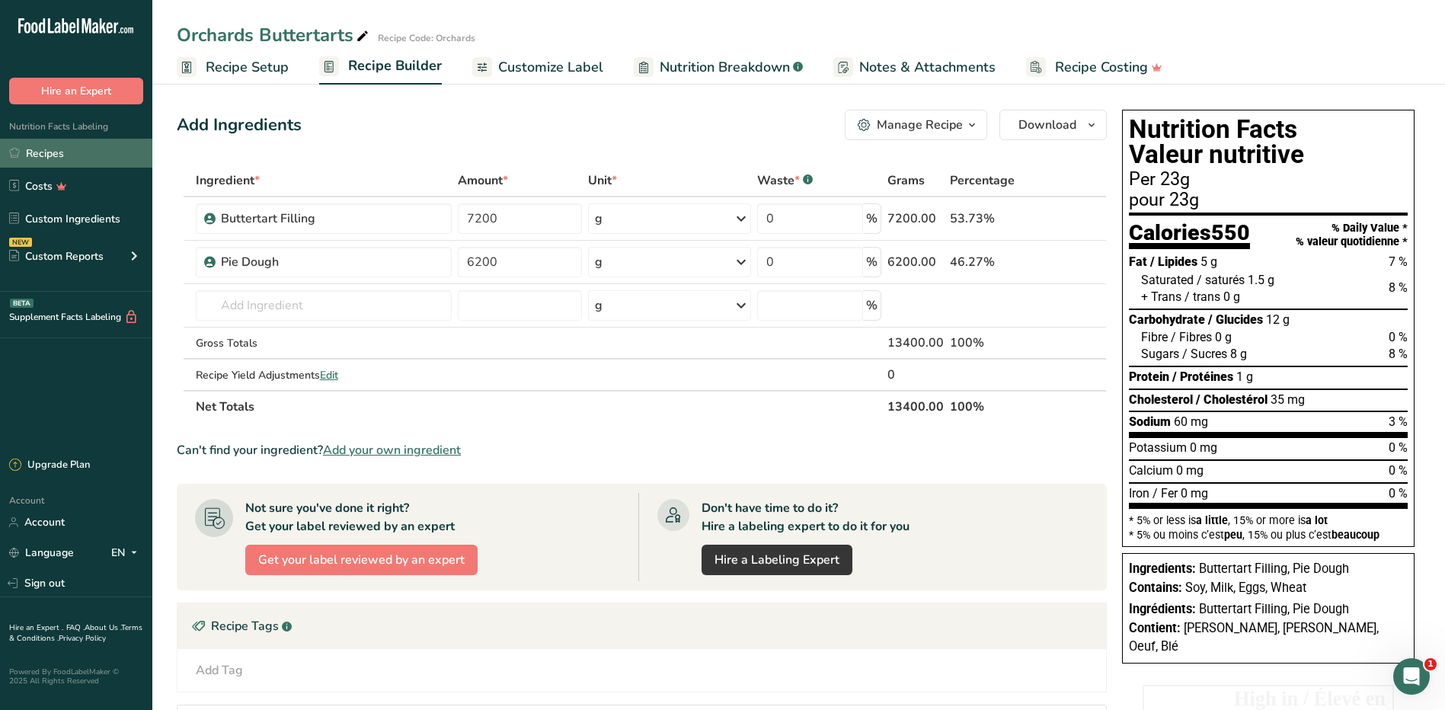
click at [56, 160] on link "Recipes" at bounding box center [76, 153] width 152 height 29
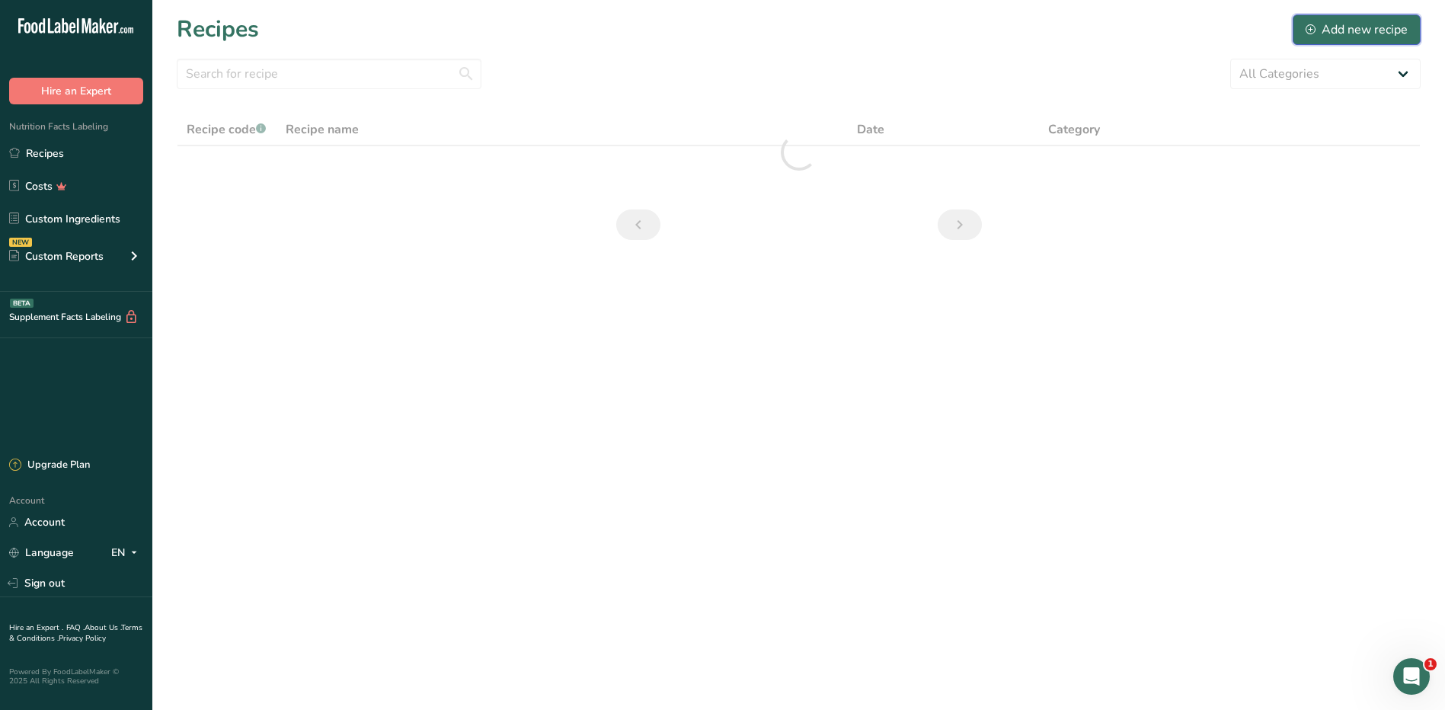
click at [1356, 35] on div "Add new recipe" at bounding box center [1356, 30] width 102 height 18
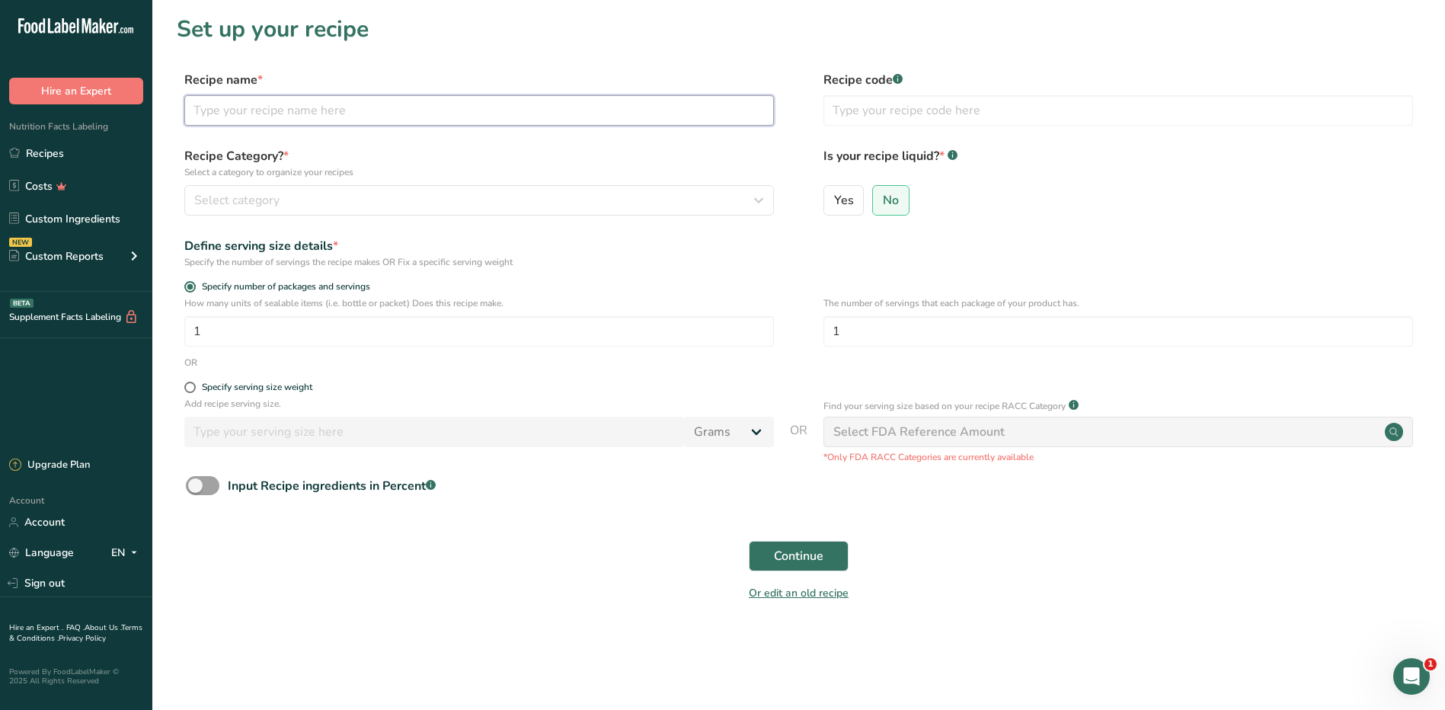
click at [345, 108] on input "text" at bounding box center [478, 110] width 589 height 30
click at [924, 227] on form "Recipe name * Recipe code .a-a{fill:#347362;}.b-a{fill:#fff;} Recipe Category? …" at bounding box center [798, 341] width 1243 height 540
click at [302, 114] on input "text" at bounding box center [478, 110] width 589 height 30
type input "Fruit Cake"
type input "Orchards"
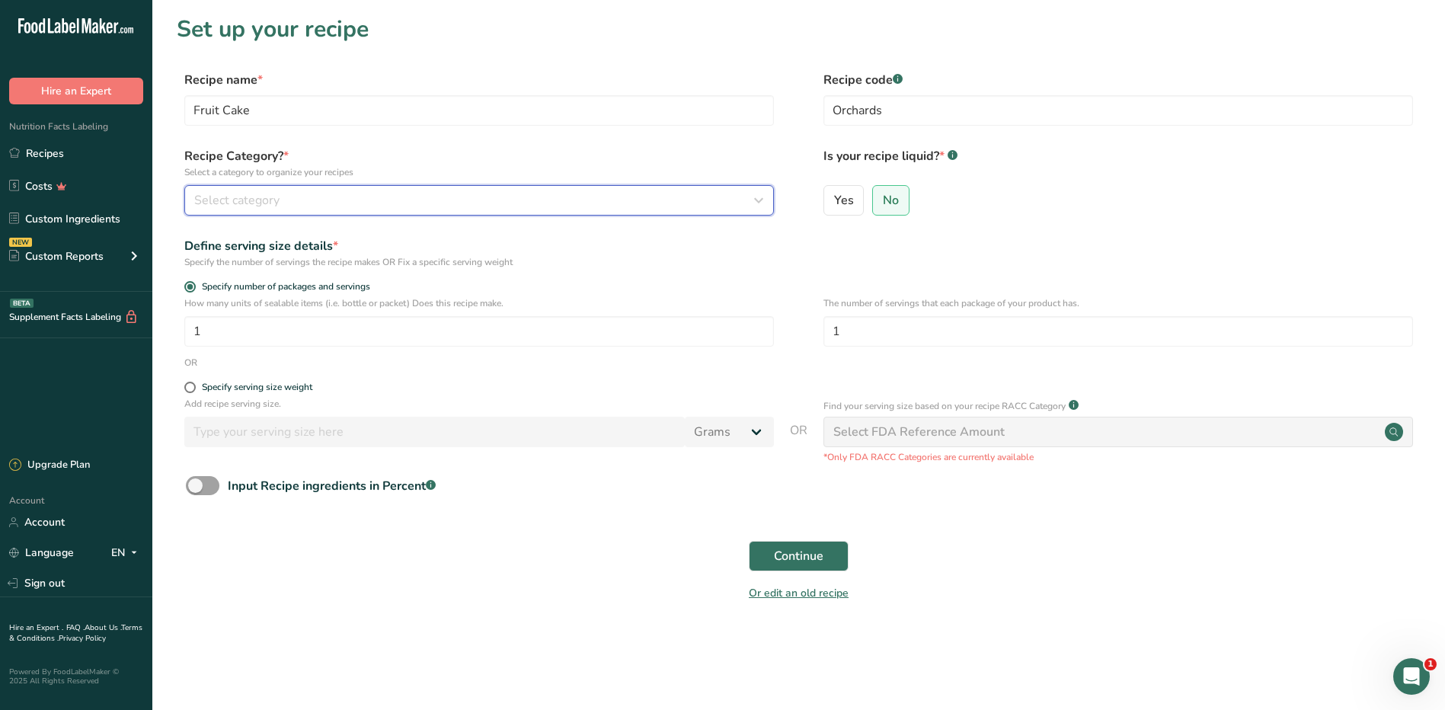
click at [298, 190] on button "Select category" at bounding box center [478, 200] width 589 height 30
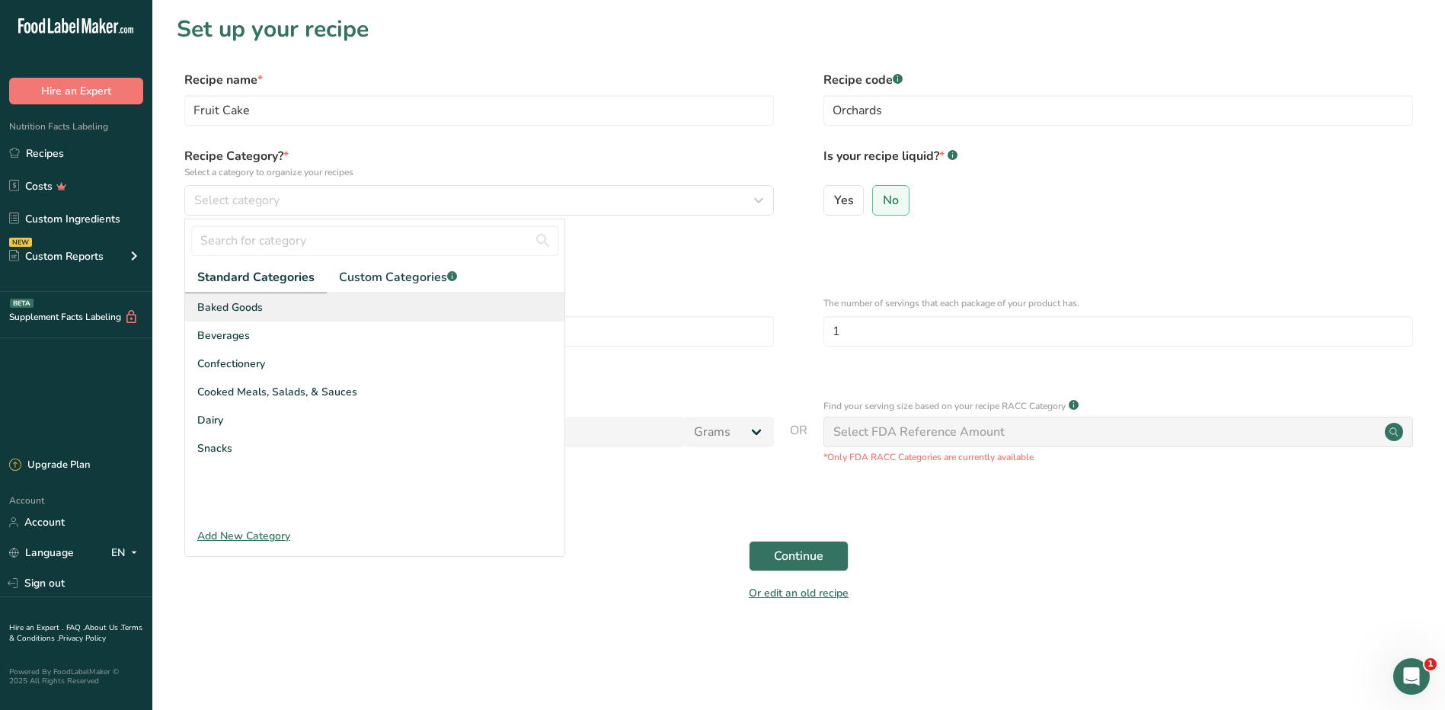
click at [245, 307] on span "Baked Goods" at bounding box center [229, 307] width 65 height 16
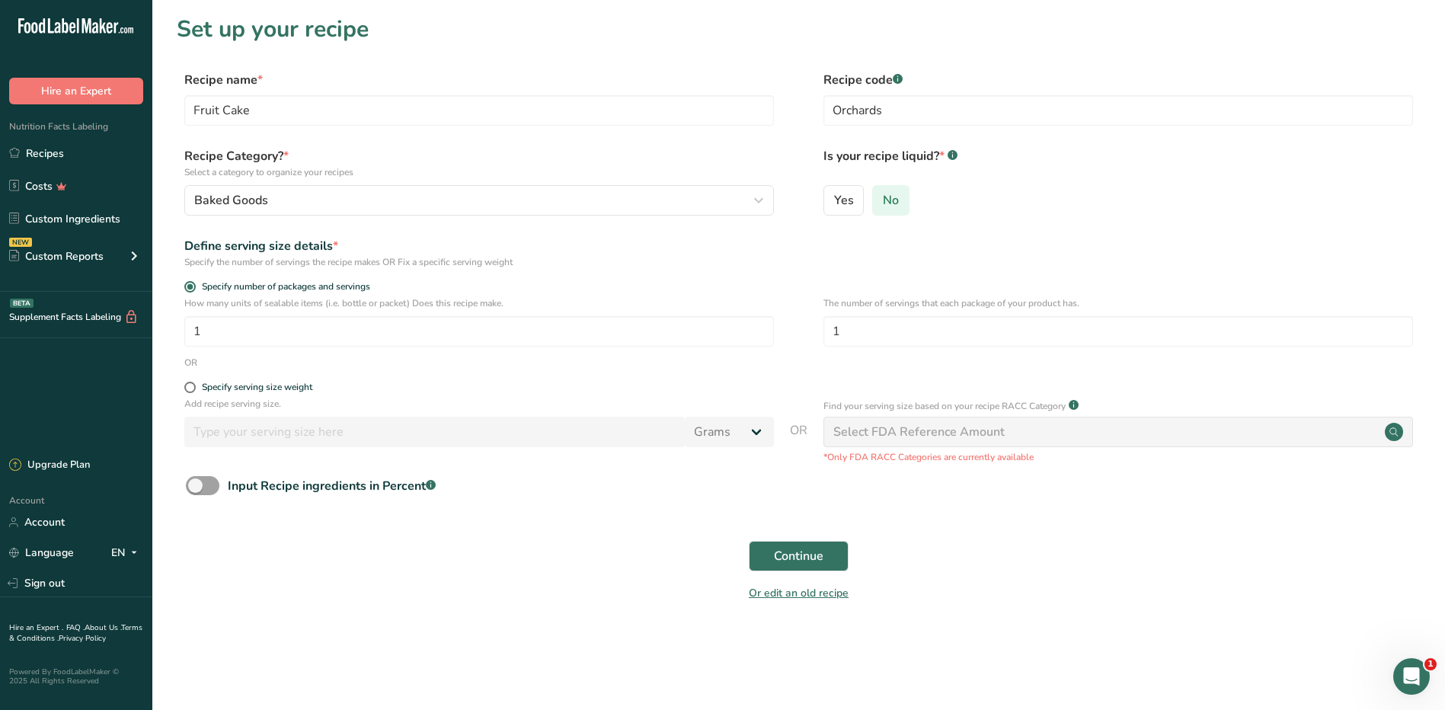
click at [883, 197] on span "No" at bounding box center [891, 200] width 16 height 15
click at [883, 197] on input "No" at bounding box center [878, 200] width 10 height 10
click at [353, 340] on input "1" at bounding box center [478, 331] width 589 height 30
click at [351, 340] on input "1" at bounding box center [478, 331] width 589 height 30
click at [349, 334] on input "1" at bounding box center [478, 331] width 589 height 30
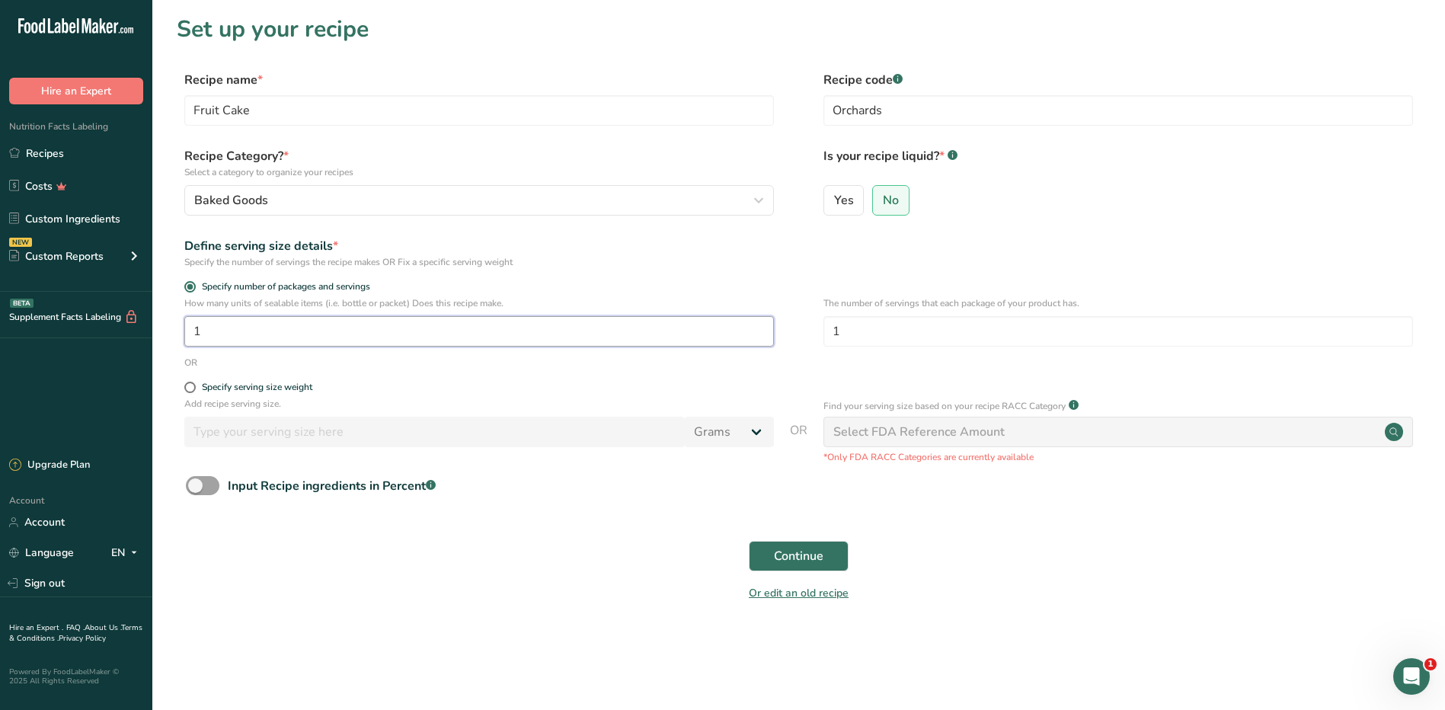
click at [349, 334] on input "1" at bounding box center [478, 331] width 589 height 30
type input "60"
click at [792, 551] on span "Continue" at bounding box center [798, 556] width 49 height 18
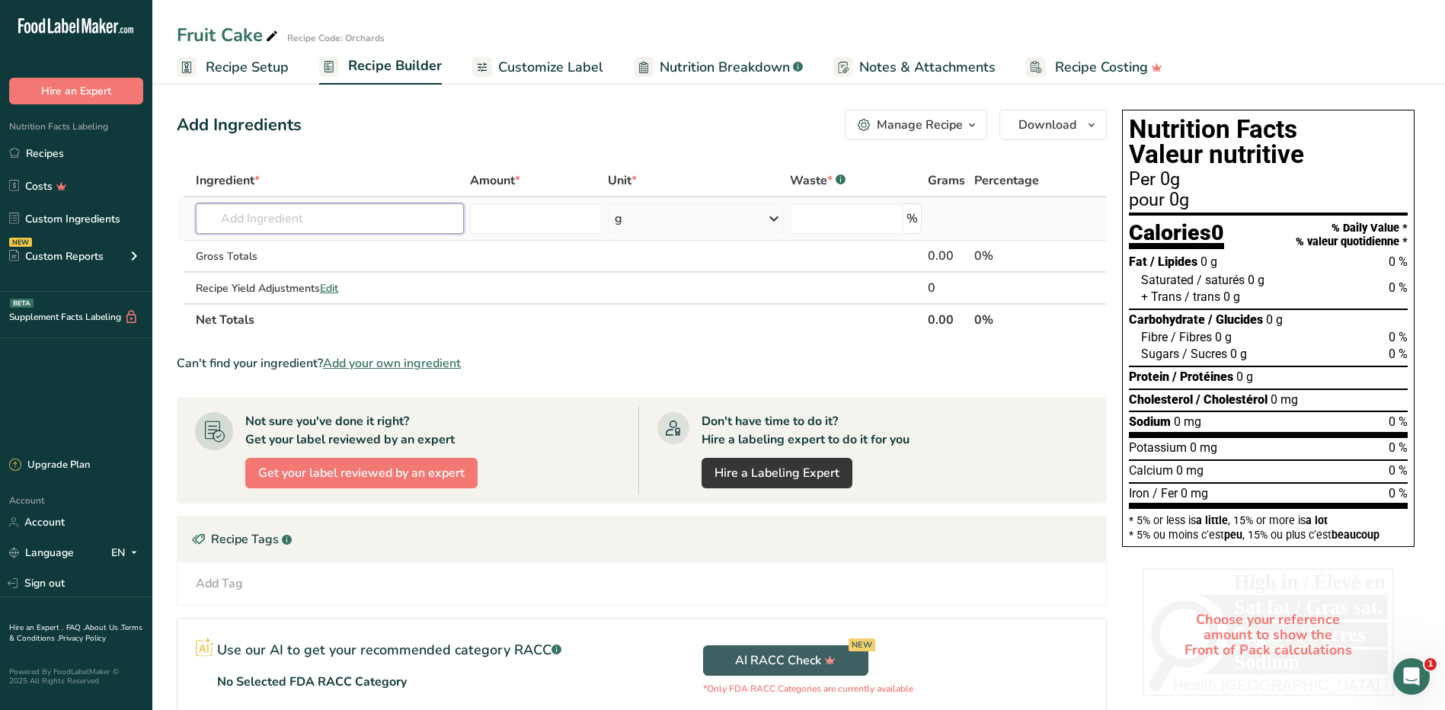
click at [348, 219] on input "text" at bounding box center [330, 218] width 268 height 30
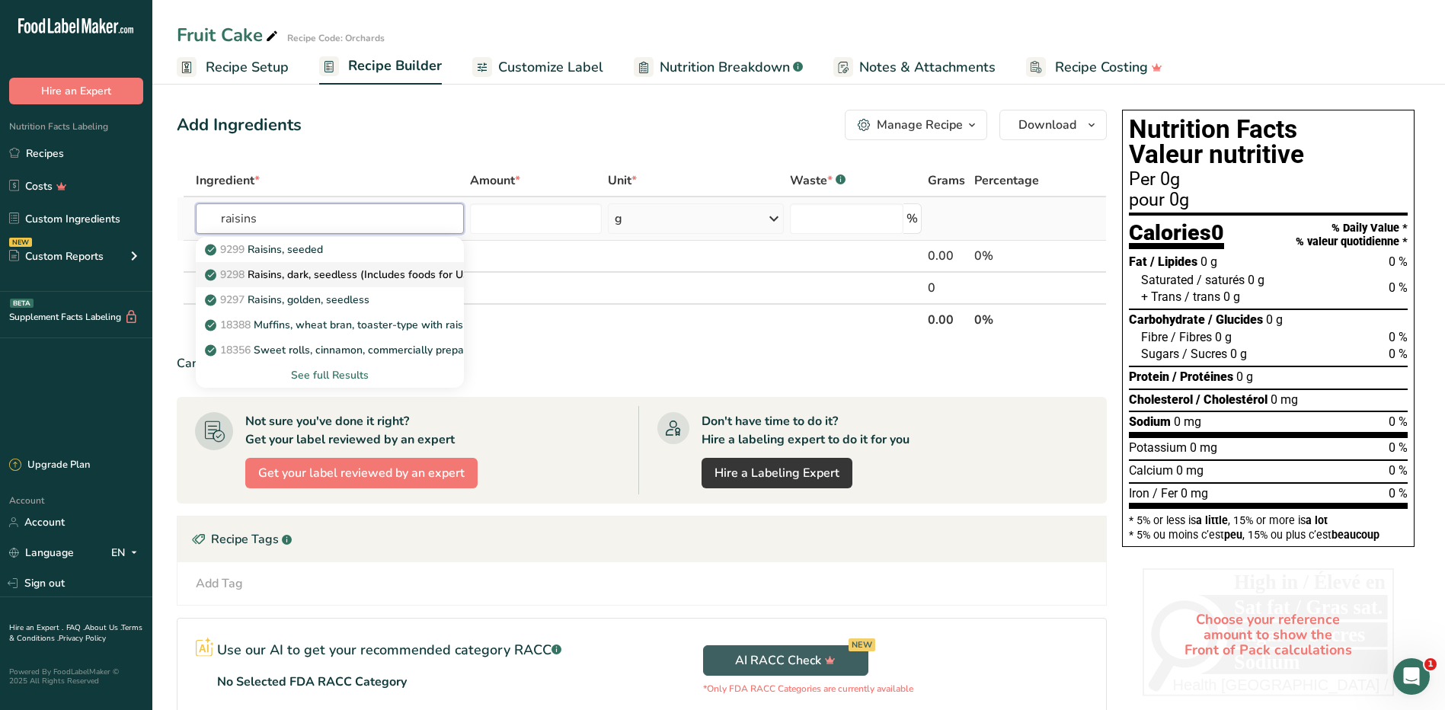
type input "raisins"
click at [302, 270] on p "9298 Raisins, dark, seedless (Includes foods for USDA's Food Distribution Progr…" at bounding box center [418, 275] width 421 height 16
type input "Raisins, dark, seedless (Includes foods for USDA's Food Distribution Program)"
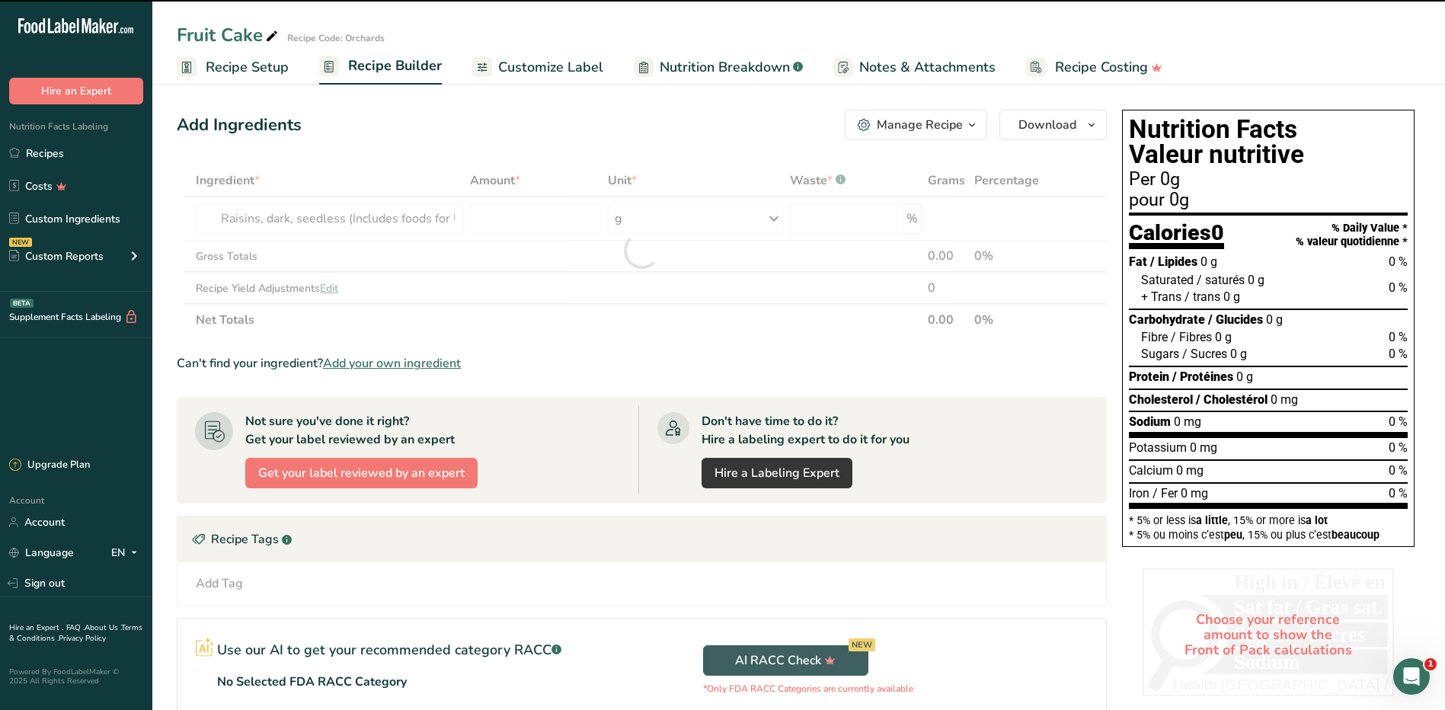
type input "0"
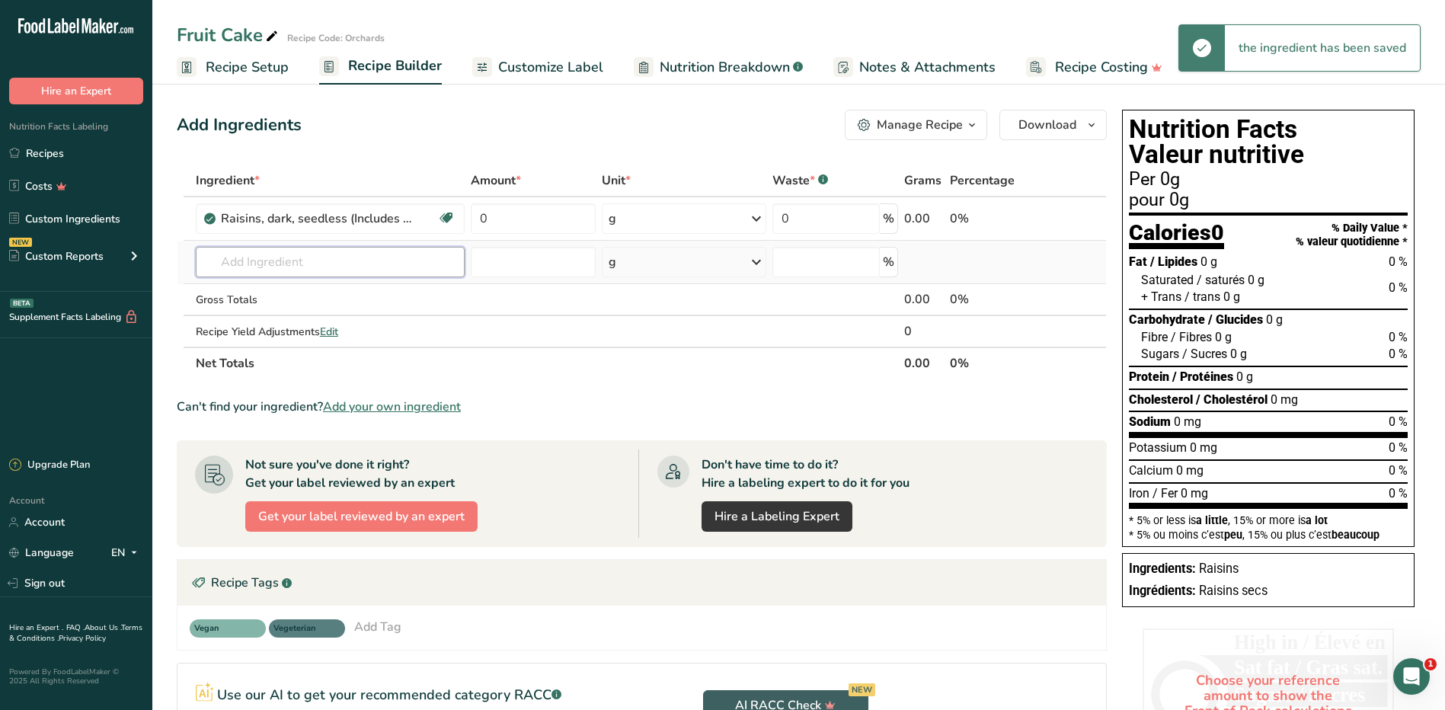
click at [286, 269] on input "text" at bounding box center [331, 262] width 270 height 30
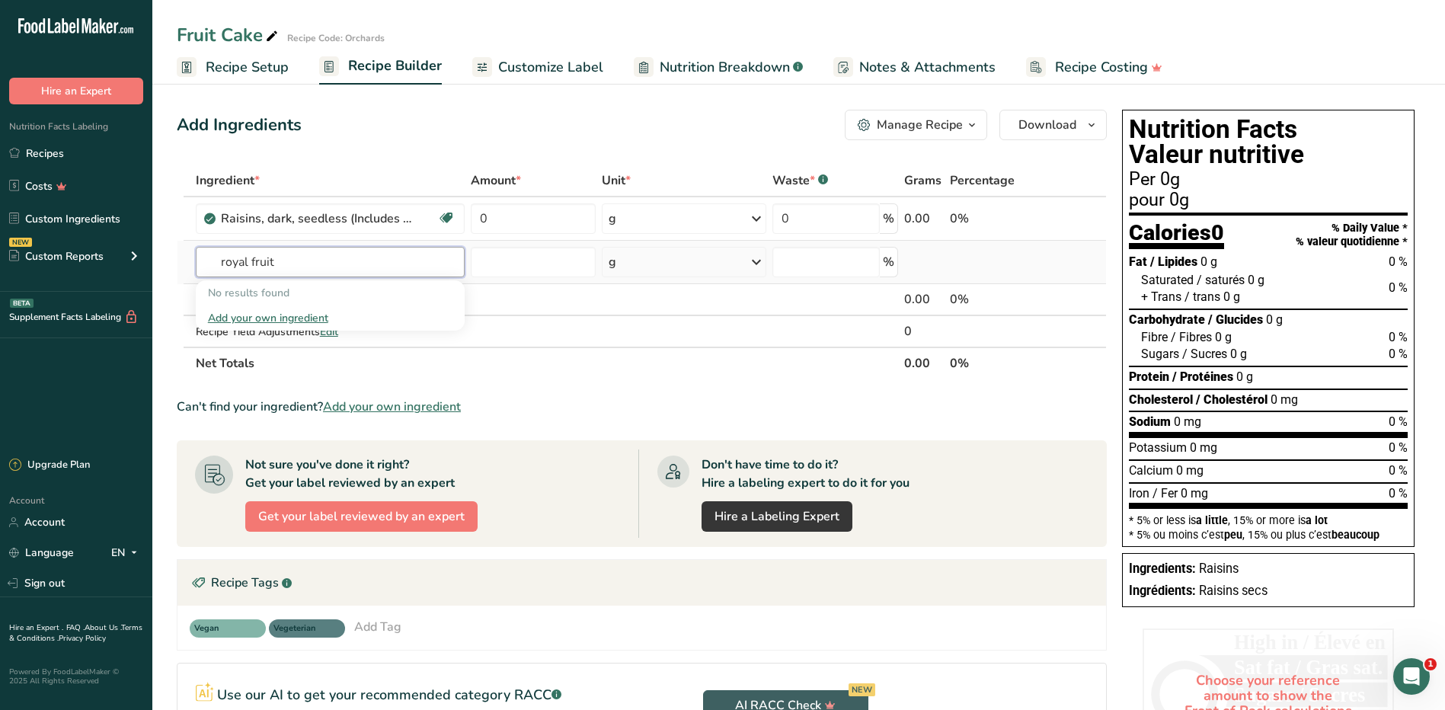
drag, startPoint x: 305, startPoint y: 257, endPoint x: 223, endPoint y: 257, distance: 82.2
click at [223, 257] on input "royal fruit" at bounding box center [331, 262] width 270 height 30
type input "r"
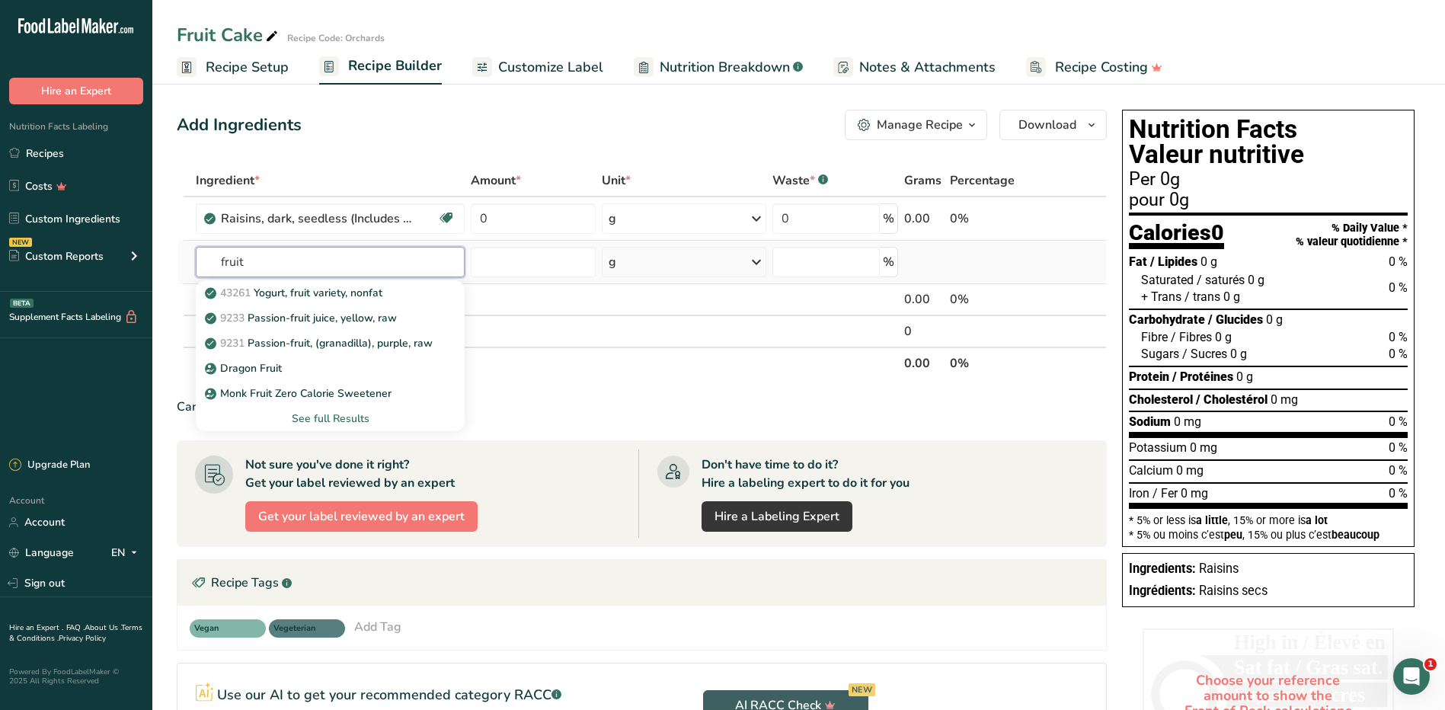
type input "fruit"
click at [348, 417] on div "See full Results" at bounding box center [330, 418] width 245 height 16
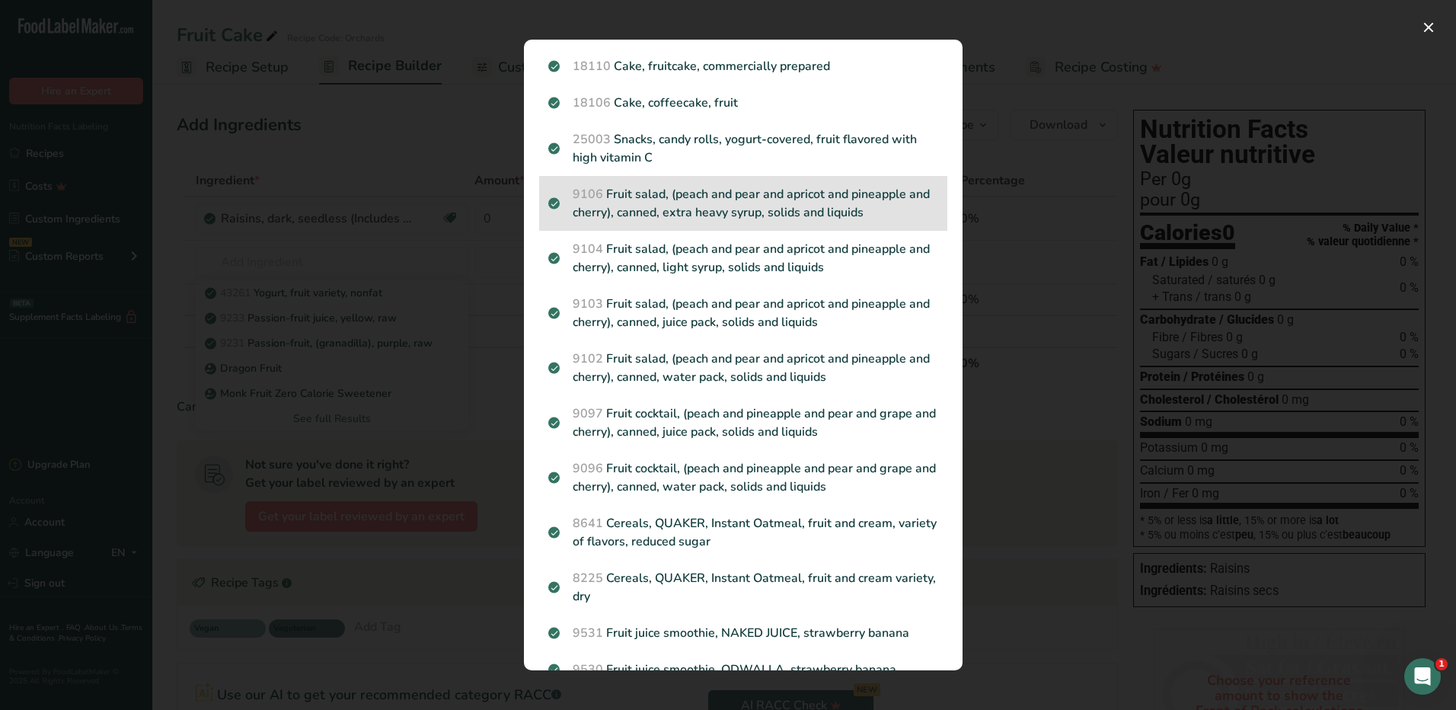
scroll to position [457, 0]
click at [704, 209] on p "9106 Fruit salad, (peach and pear and apricot and pineapple and cherry), canned…" at bounding box center [743, 204] width 390 height 37
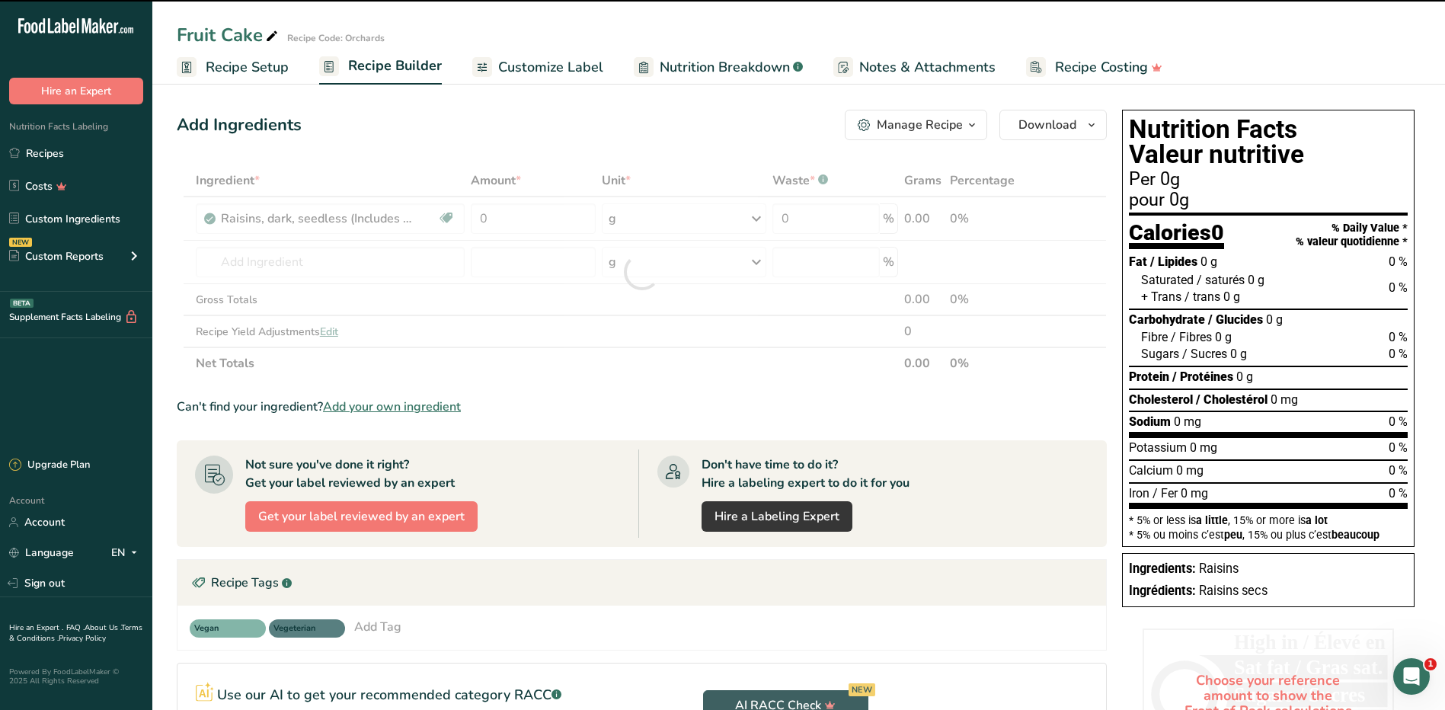
type input "0"
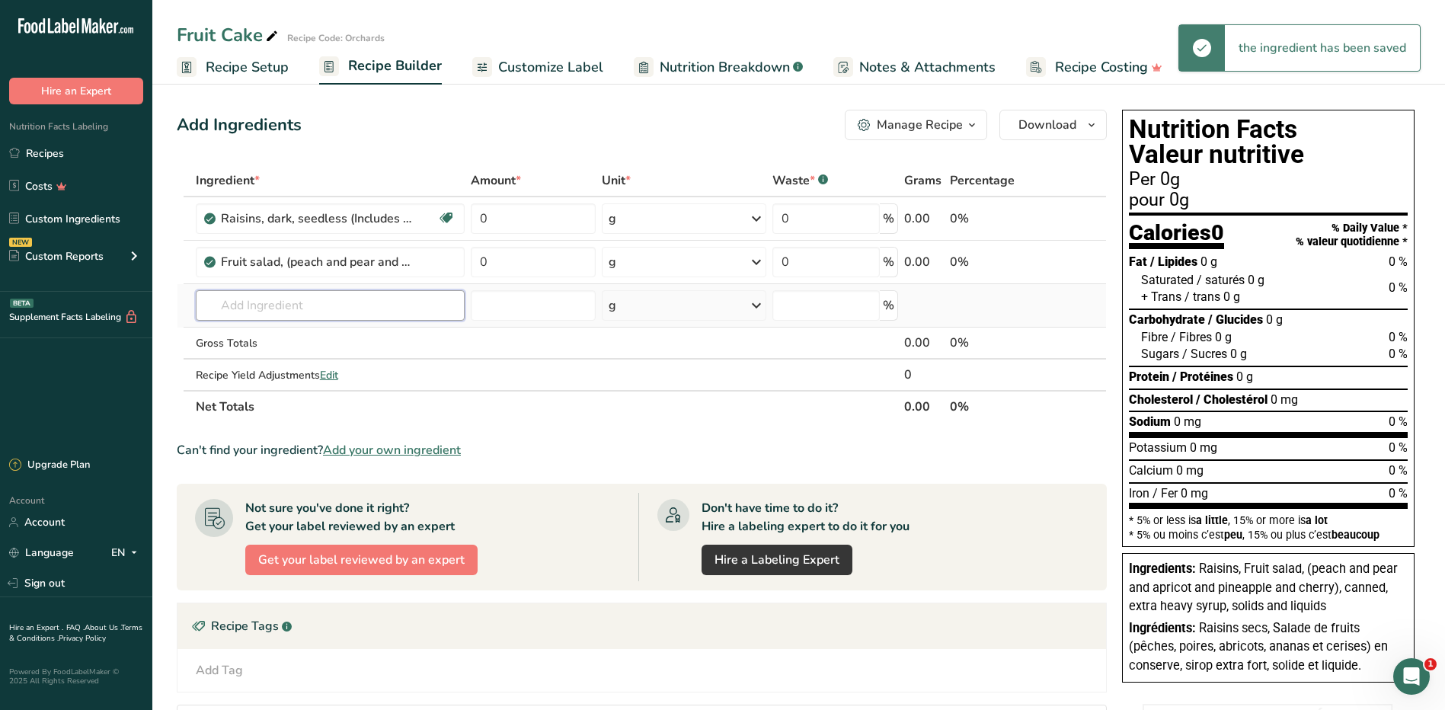
click at [327, 308] on input "text" at bounding box center [331, 305] width 270 height 30
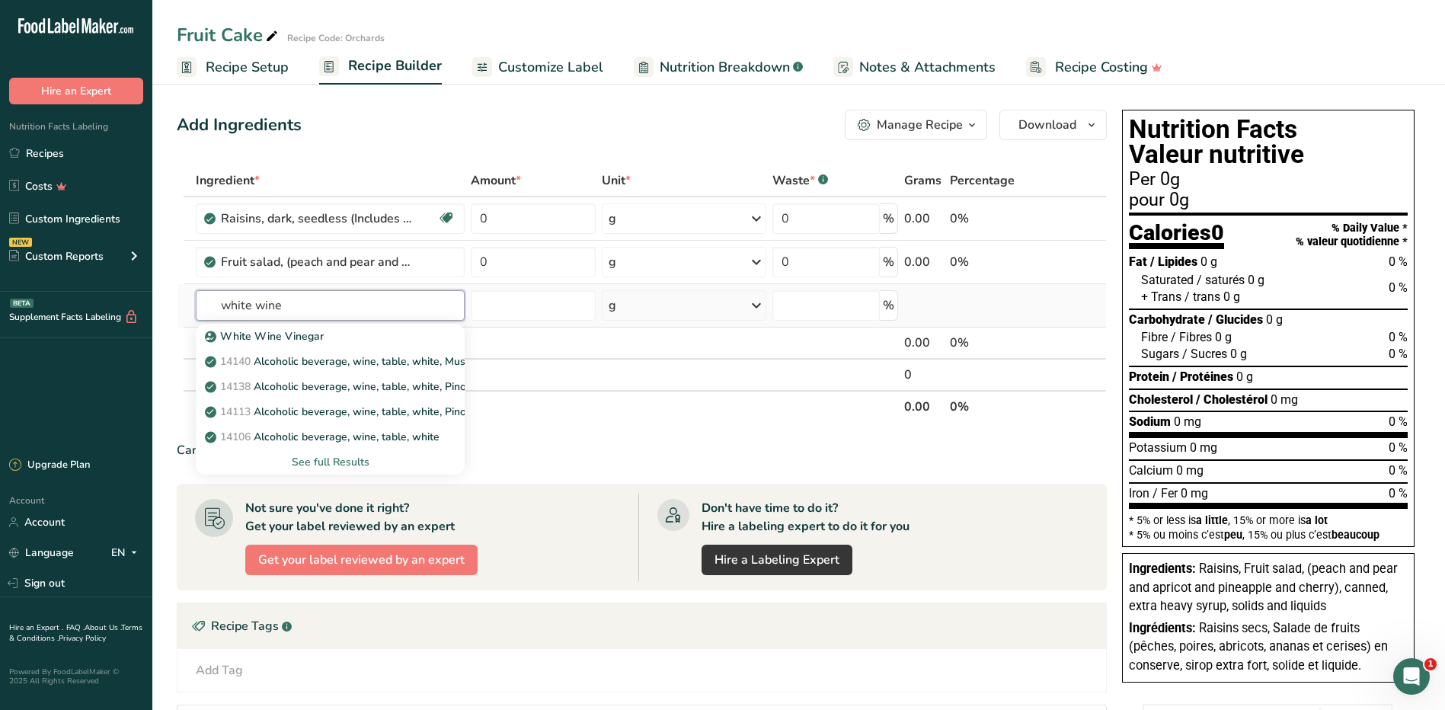
type input "white wine"
click at [360, 463] on div "See full Results" at bounding box center [330, 462] width 245 height 16
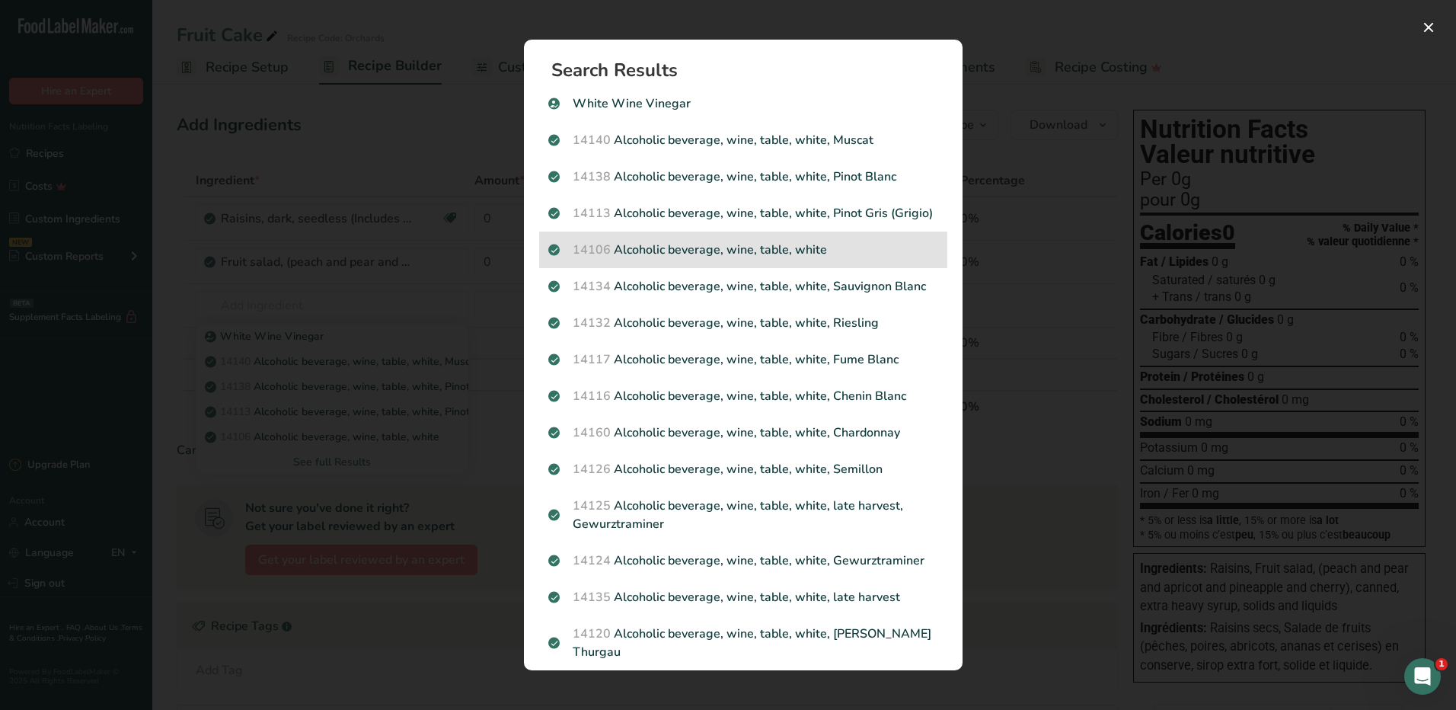
click at [701, 259] on p "14106 Alcoholic beverage, wine, table, white" at bounding box center [743, 250] width 390 height 18
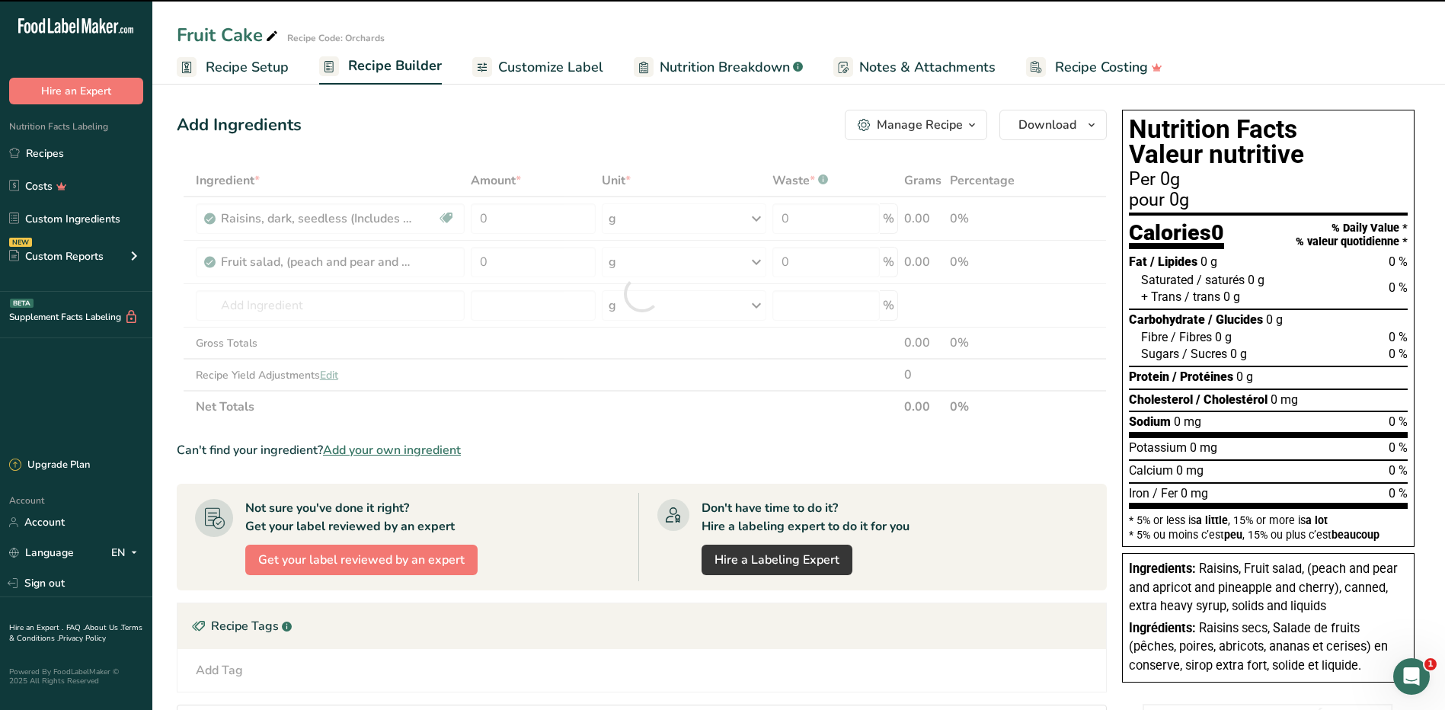
type input "0"
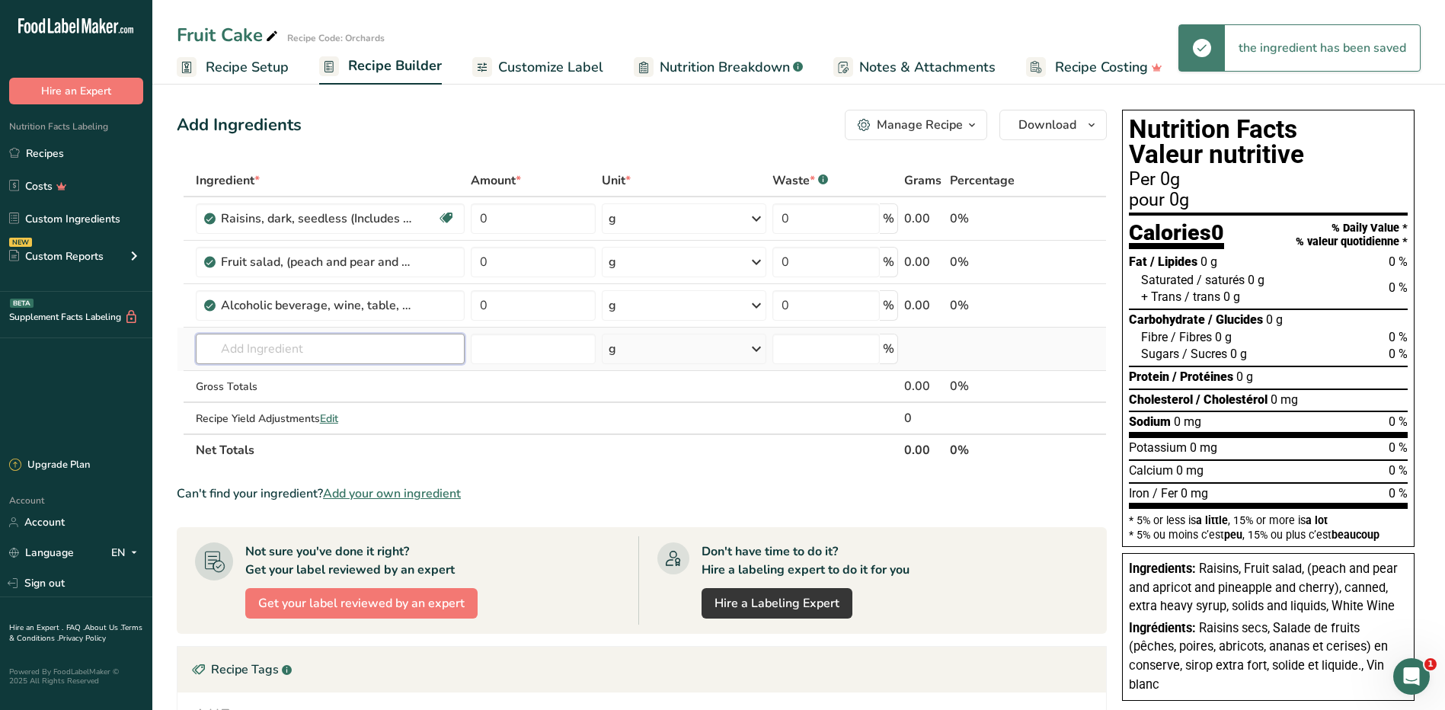
click at [305, 347] on input "text" at bounding box center [331, 349] width 270 height 30
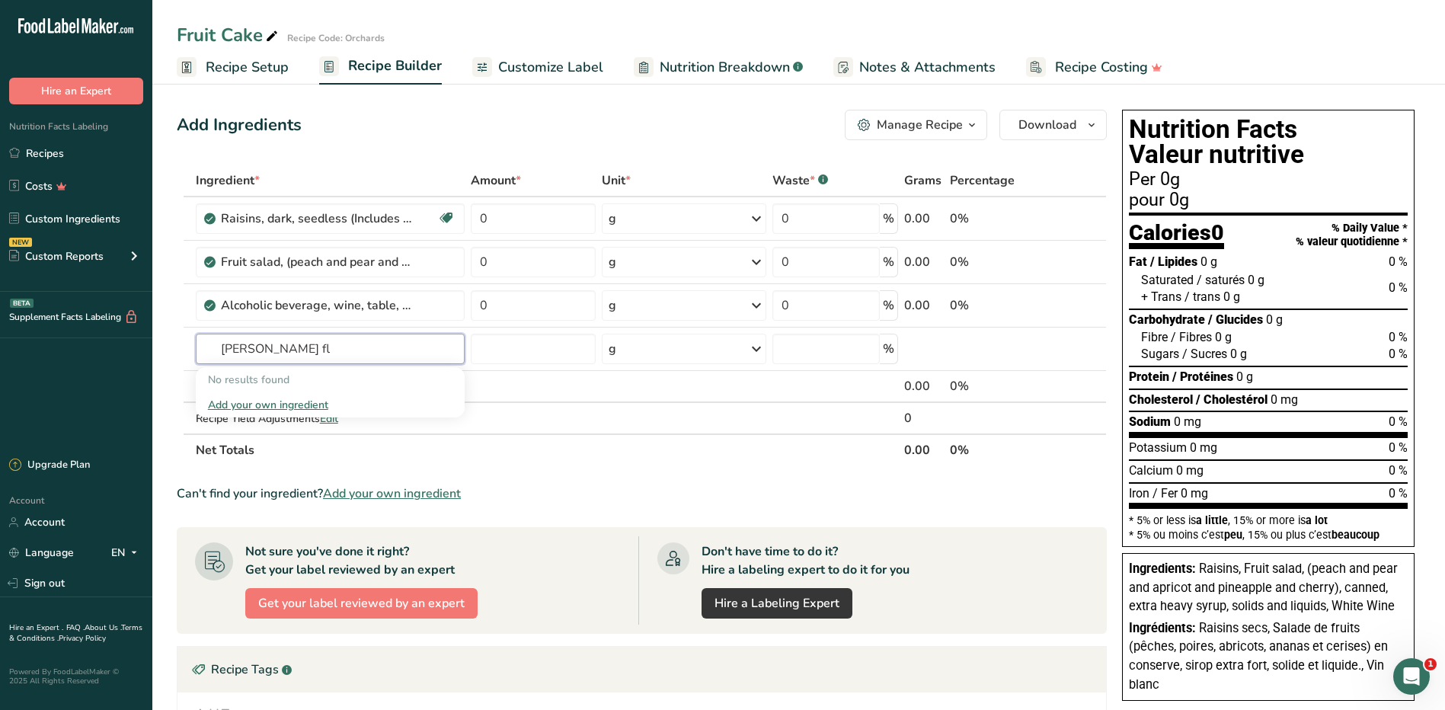
drag, startPoint x: 314, startPoint y: 355, endPoint x: 152, endPoint y: 356, distance: 161.4
click at [152, 356] on section "Add Ingredients Manage Recipe Delete Recipe Duplicate Recipe Scale Recipe Save …" at bounding box center [798, 554] width 1292 height 950
type input "flavouring"
click at [279, 403] on div "Add your own ingredient" at bounding box center [330, 405] width 245 height 16
click at [324, 345] on input "text" at bounding box center [331, 349] width 270 height 30
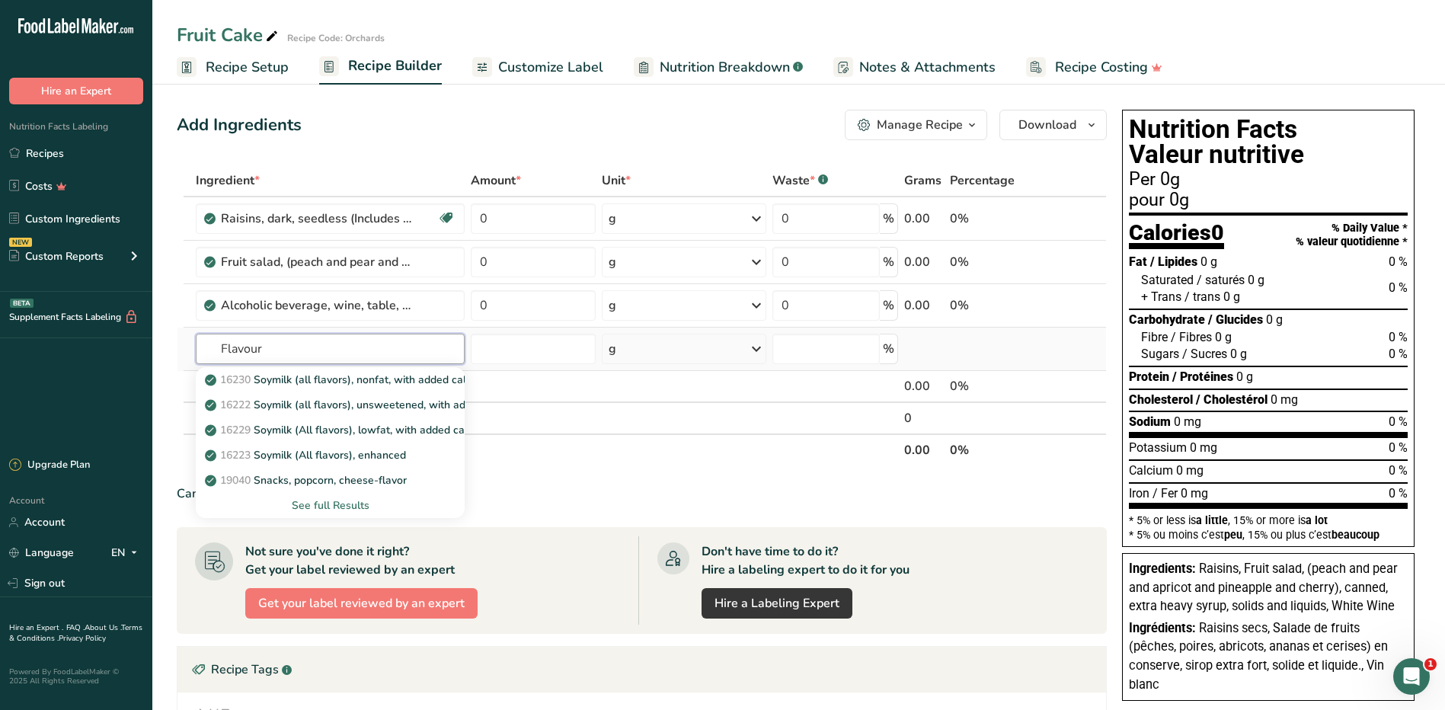
type input "Flavour"
click at [353, 503] on div "See full Results" at bounding box center [330, 505] width 245 height 16
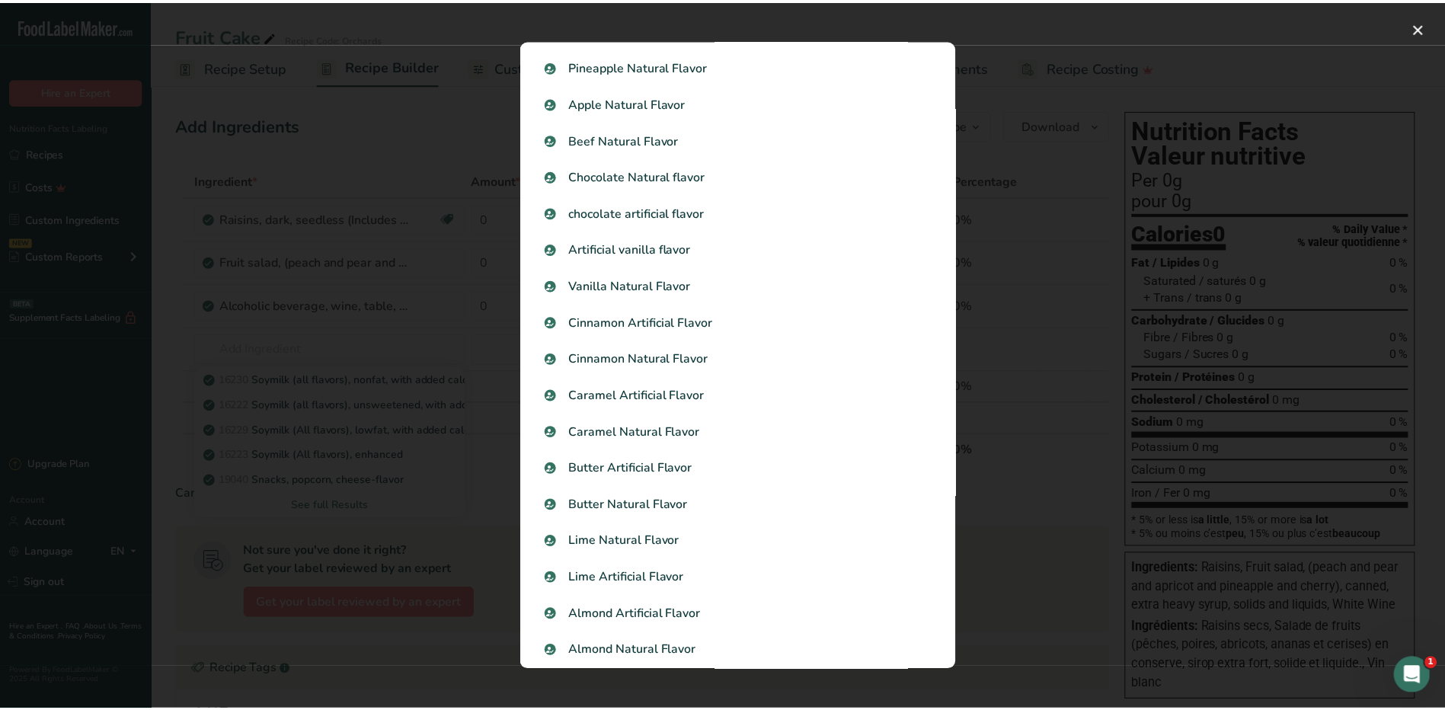
scroll to position [1349, 0]
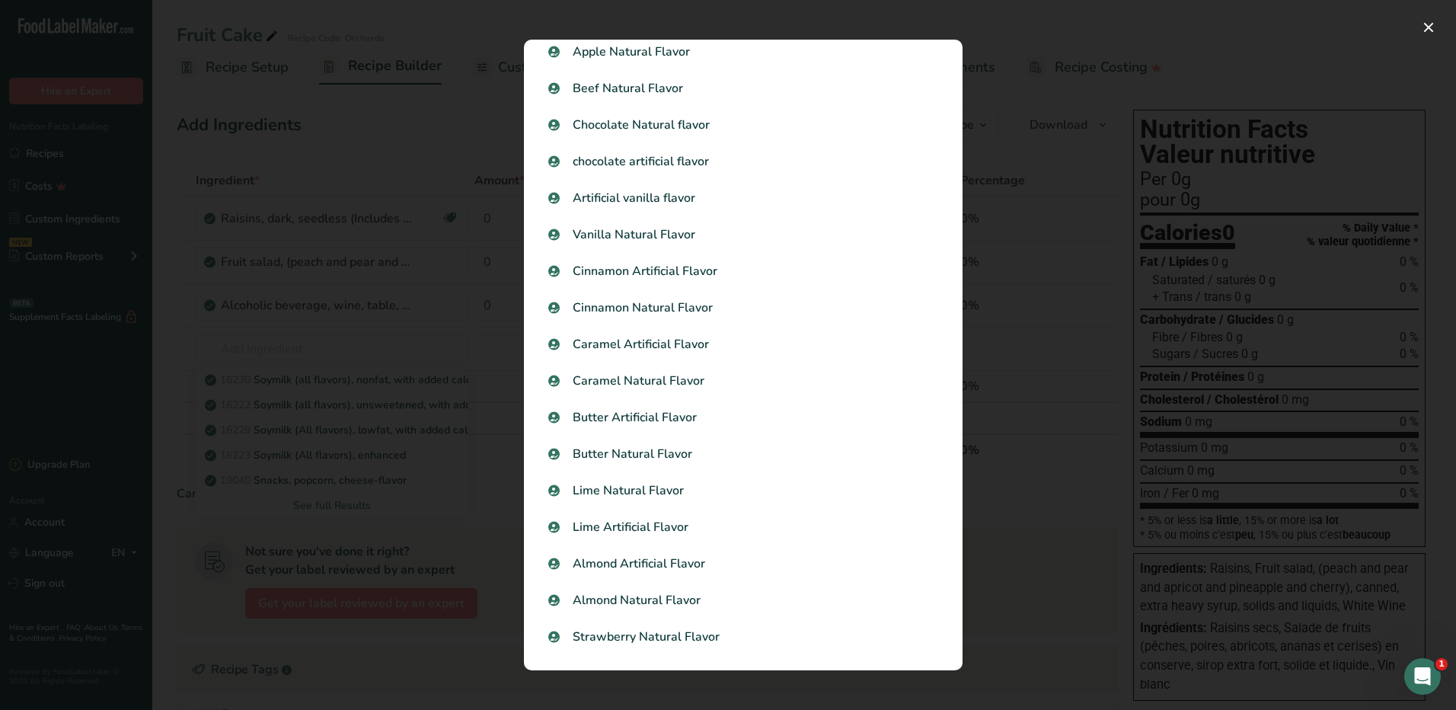
click at [472, 320] on div "Search results modal" at bounding box center [728, 355] width 1456 height 710
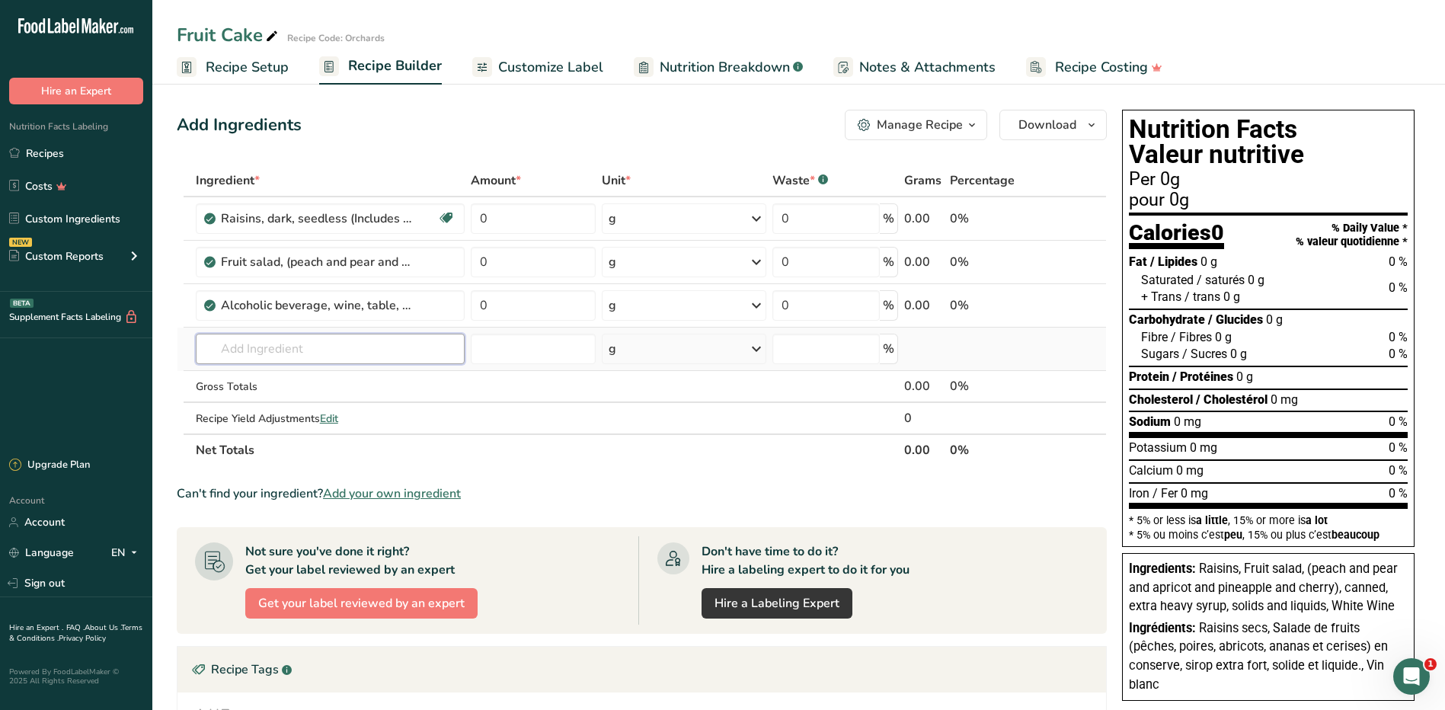
click at [289, 350] on input "text" at bounding box center [331, 349] width 270 height 30
click at [461, 498] on span "Add your own ingredient" at bounding box center [392, 493] width 138 height 18
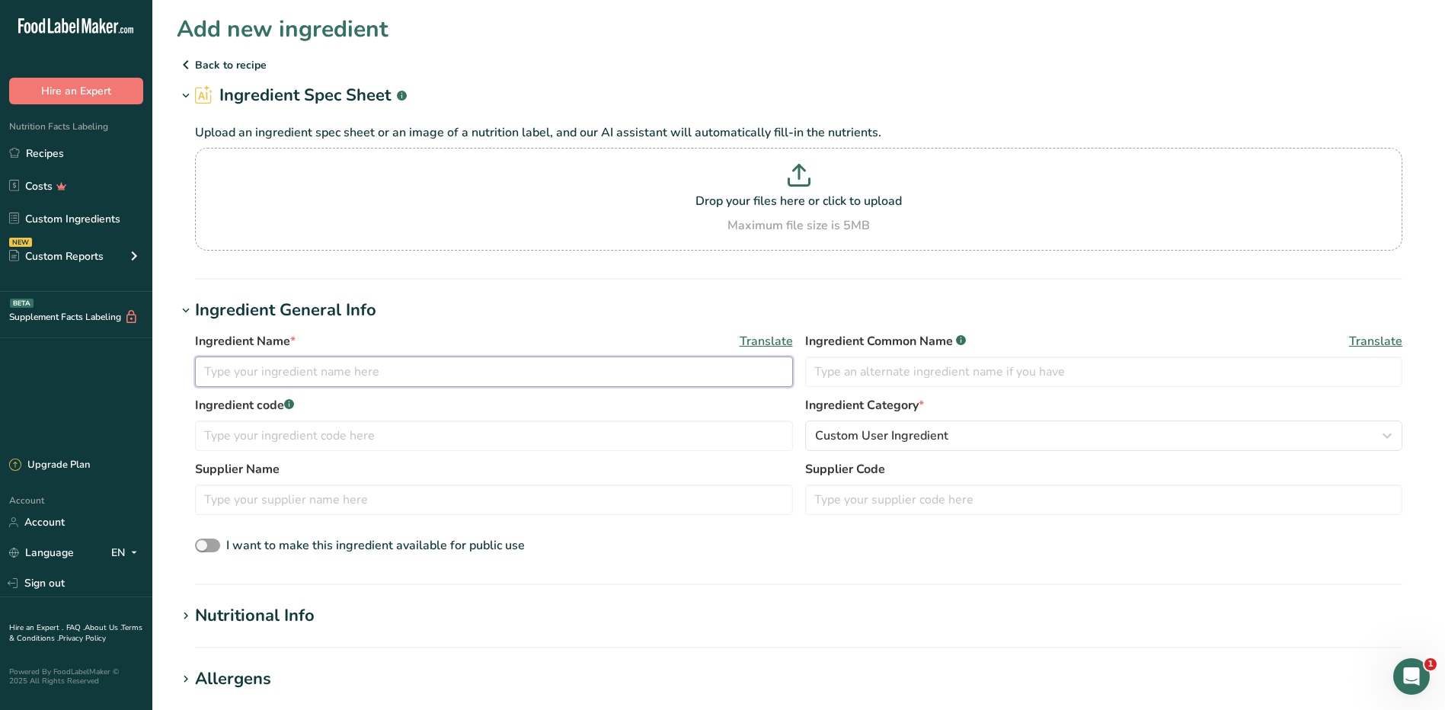
click at [278, 380] on input "text" at bounding box center [494, 371] width 598 height 30
type input "[PERSON_NAME] Flavouring"
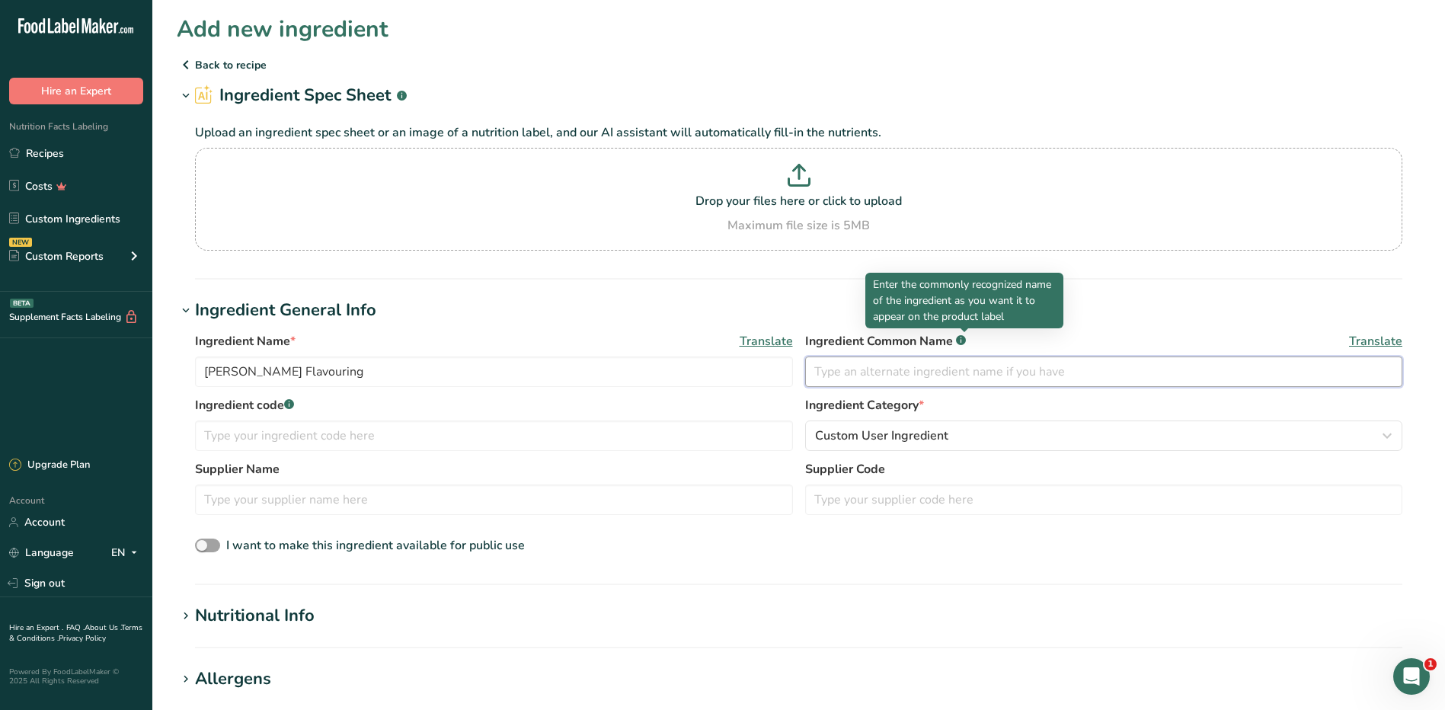
click at [977, 384] on input "text" at bounding box center [1104, 371] width 598 height 30
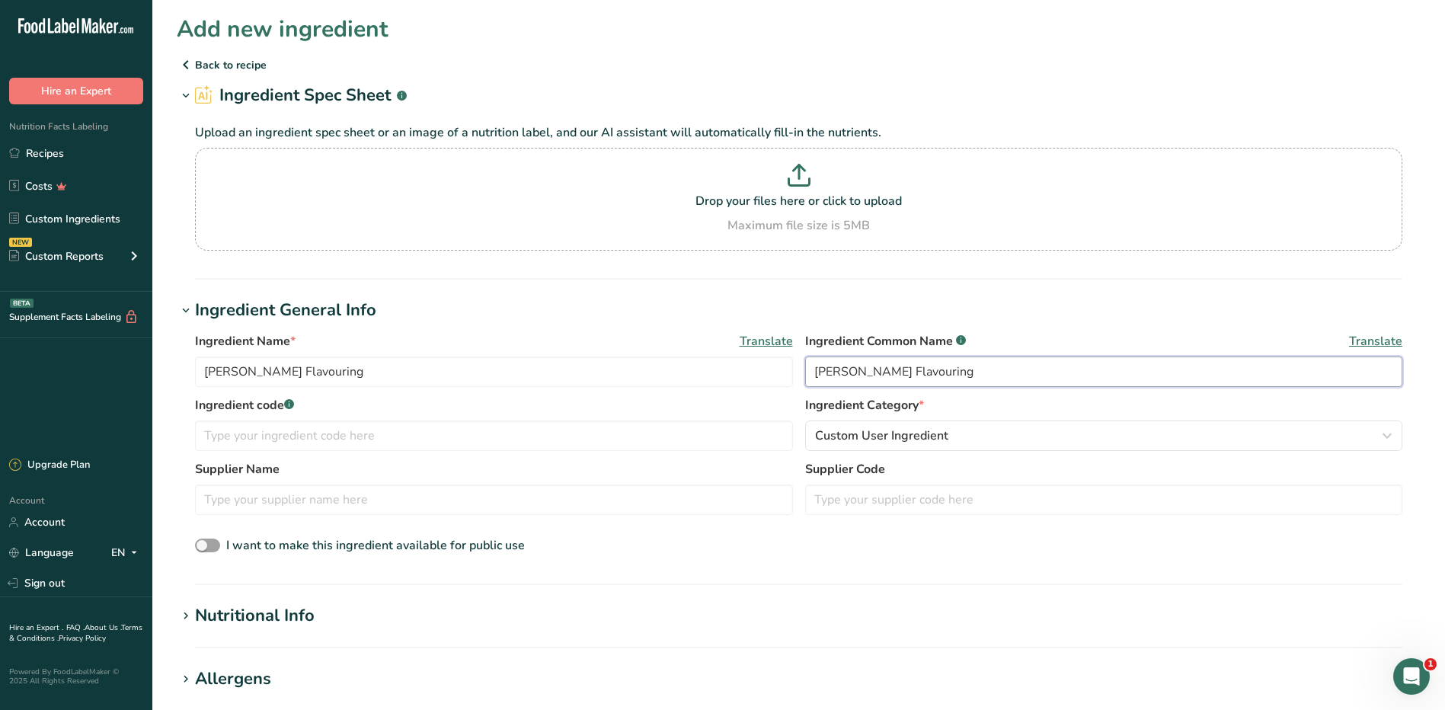
type input "[PERSON_NAME] Flavouring"
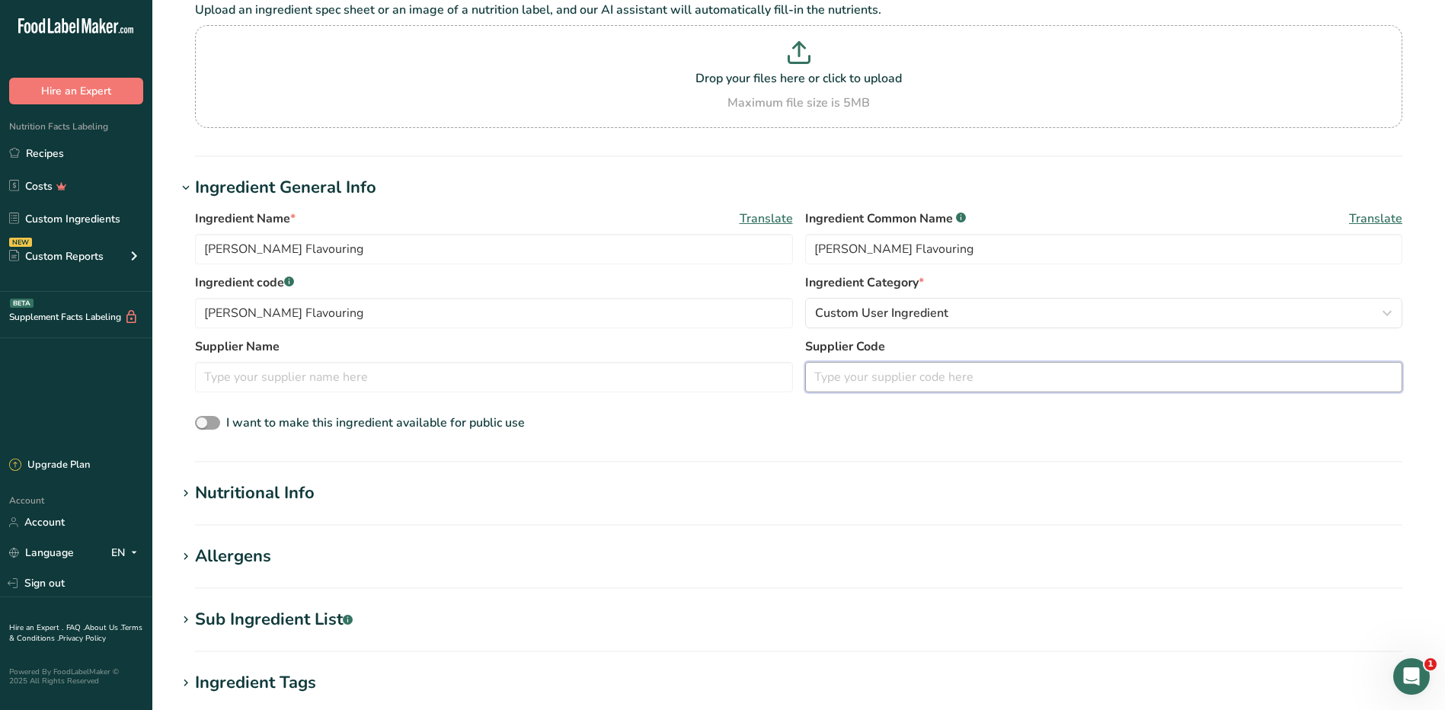
scroll to position [228, 0]
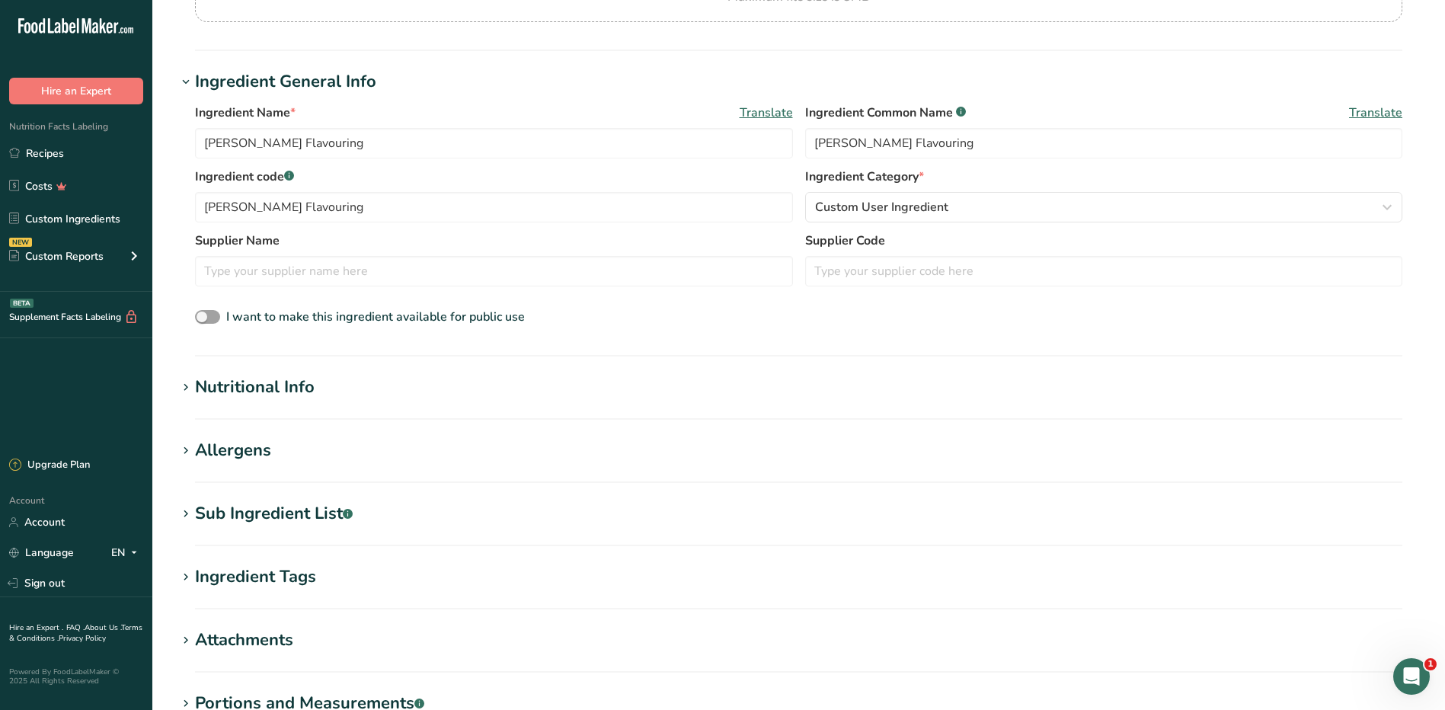
click at [290, 394] on div "Nutritional Info" at bounding box center [255, 387] width 120 height 25
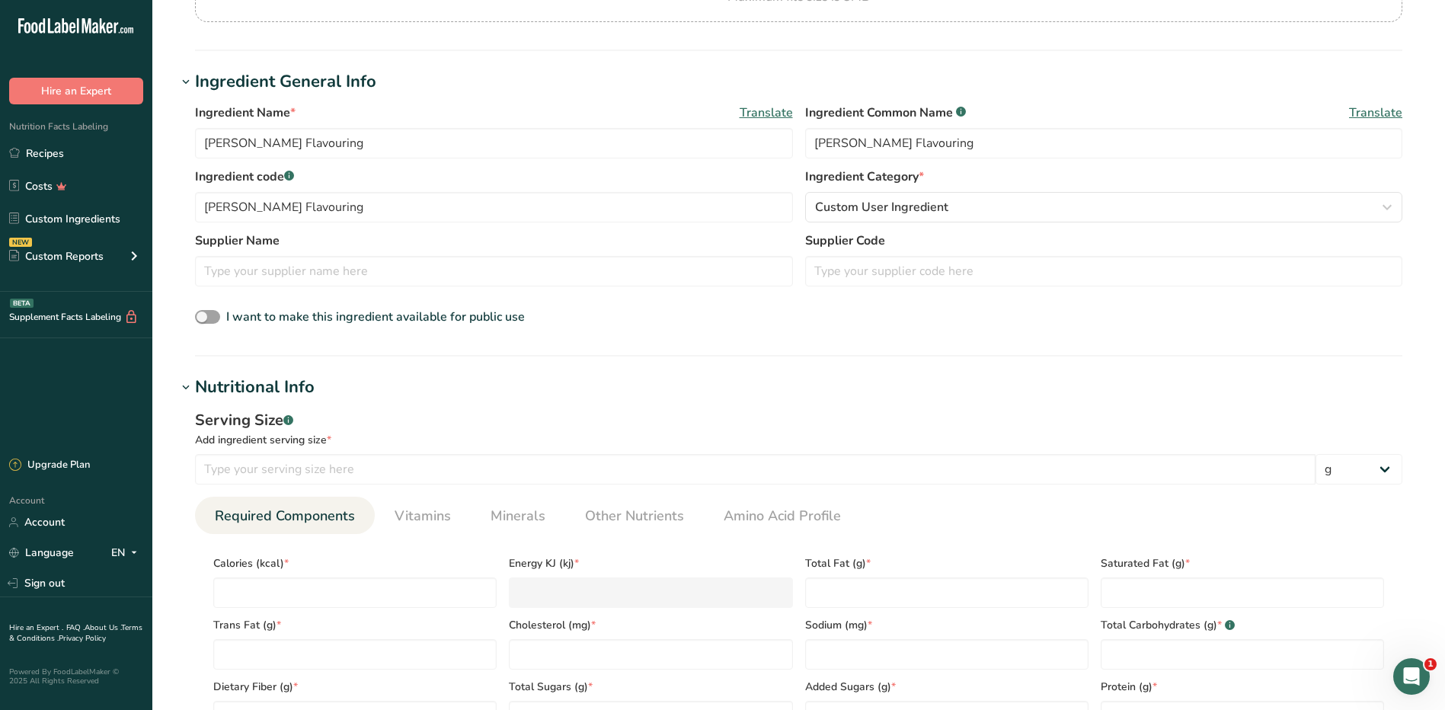
click at [266, 570] on span "Calories (kcal) *" at bounding box center [354, 563] width 283 height 16
click at [265, 591] on input "number" at bounding box center [354, 592] width 283 height 30
type input "0"
type KJ "0"
type input "0"
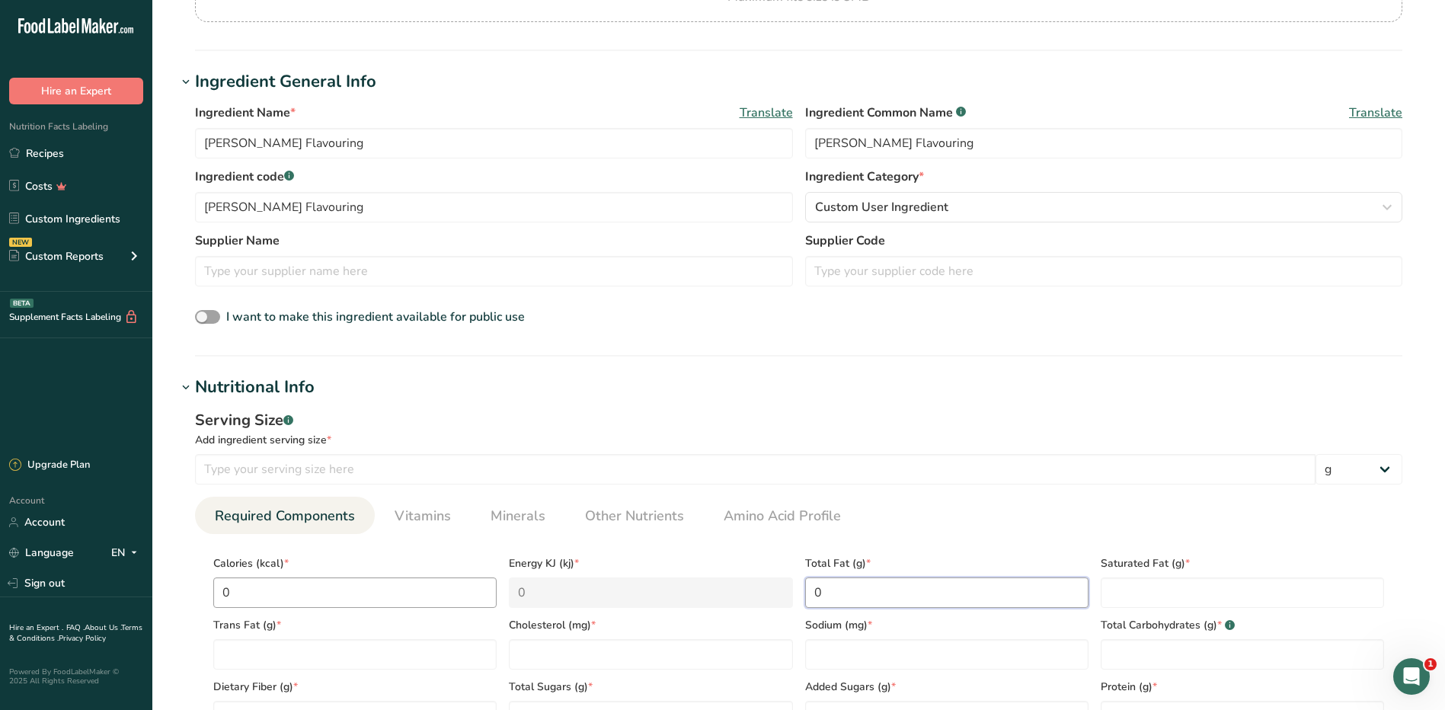
type Fat "0"
type input "0"
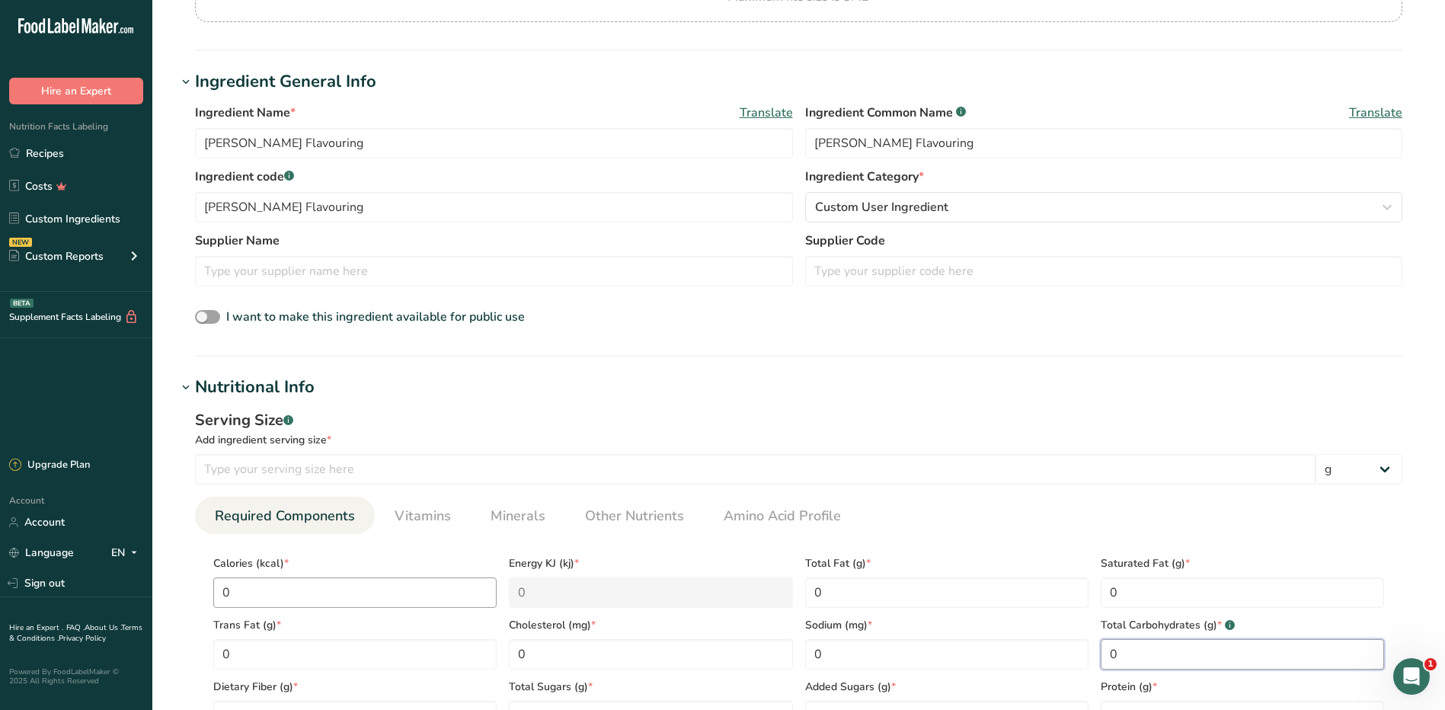
type Carbohydrates "0"
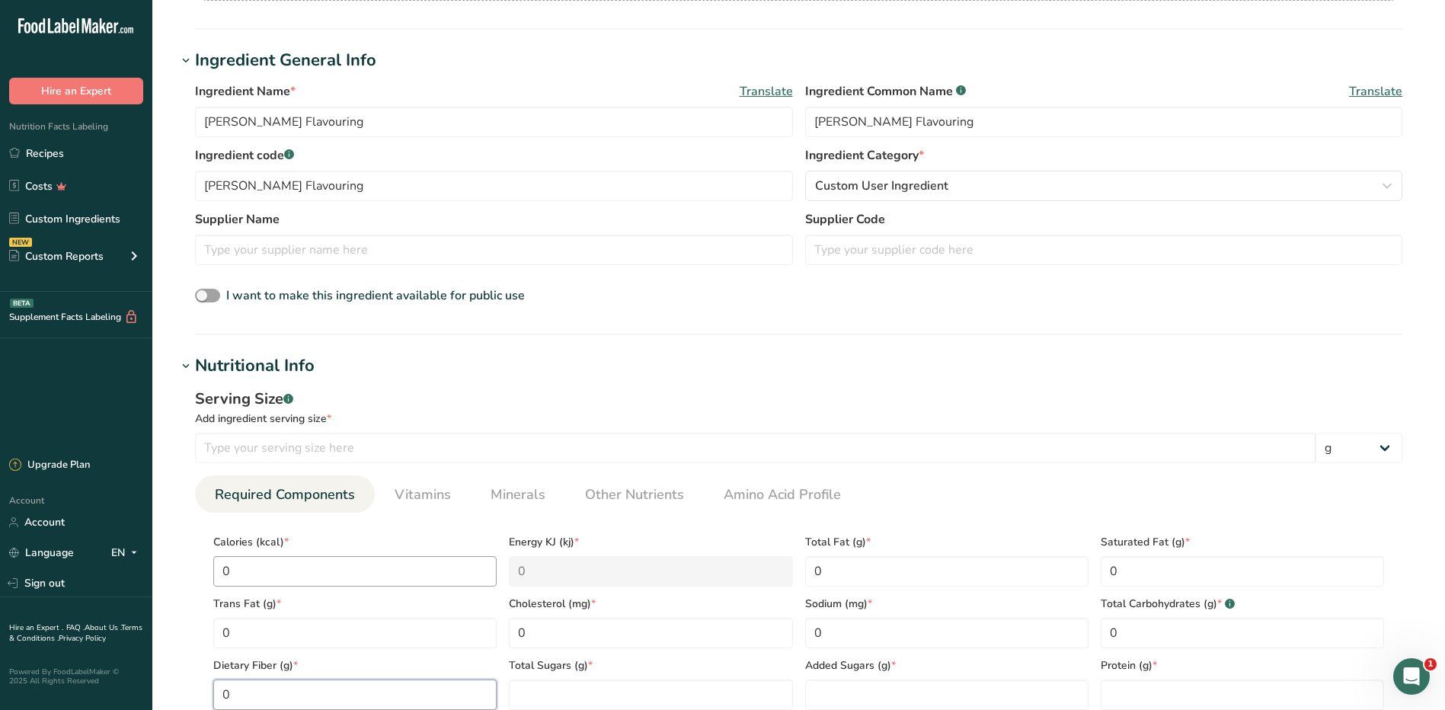
type Fiber "0"
type Sugars "0"
type input "0"
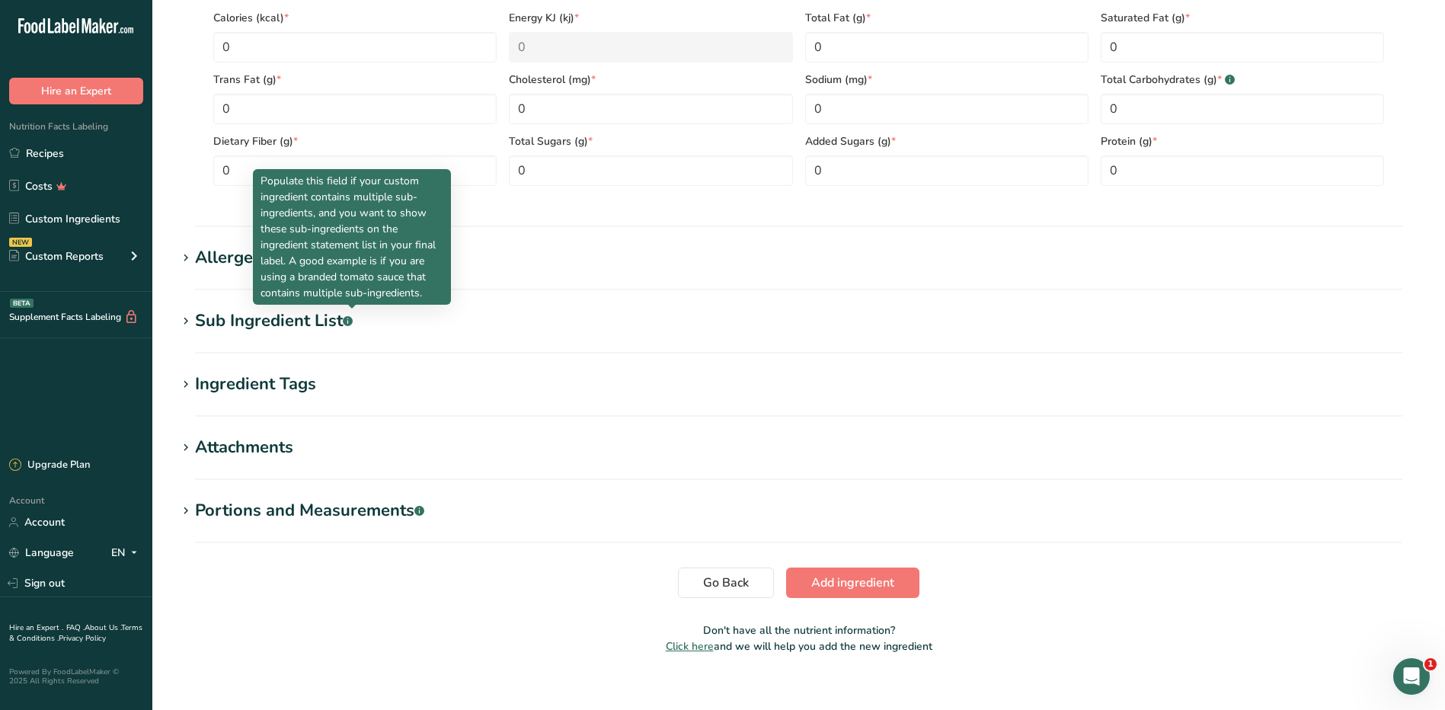
scroll to position [791, 0]
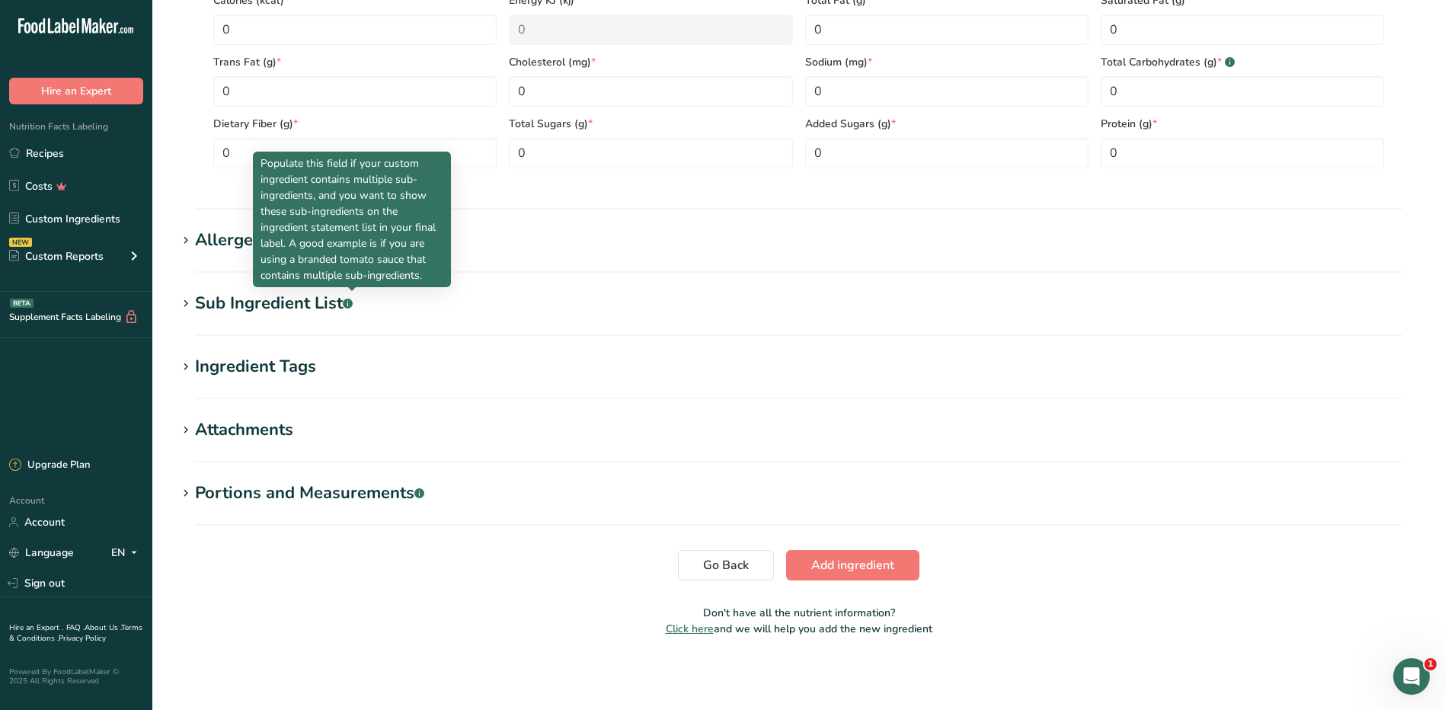
click at [504, 305] on h1 "Sub Ingredient List .a-a{fill:#347362;}.b-a{fill:#fff;}" at bounding box center [798, 303] width 1243 height 25
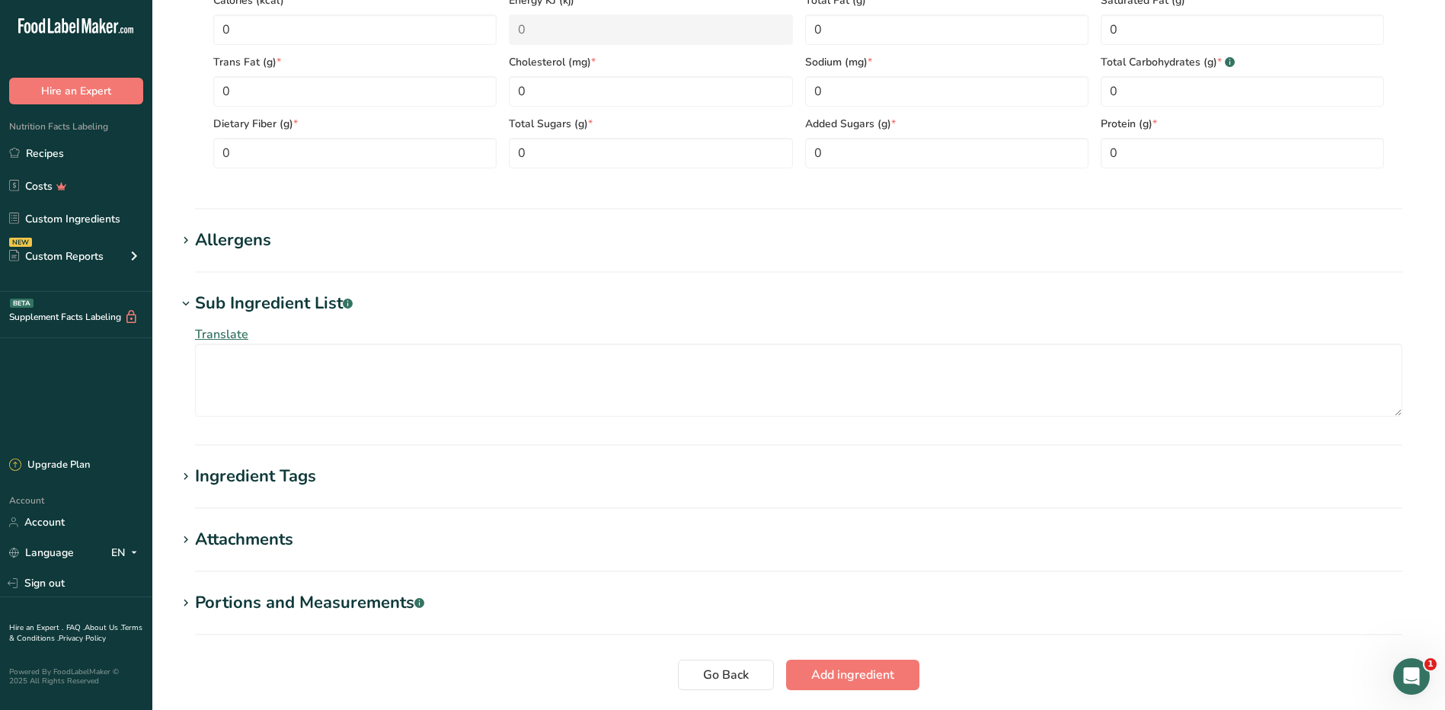
click at [196, 302] on div "Sub Ingredient List .a-a{fill:#347362;}.b-a{fill:#fff;}" at bounding box center [274, 303] width 158 height 25
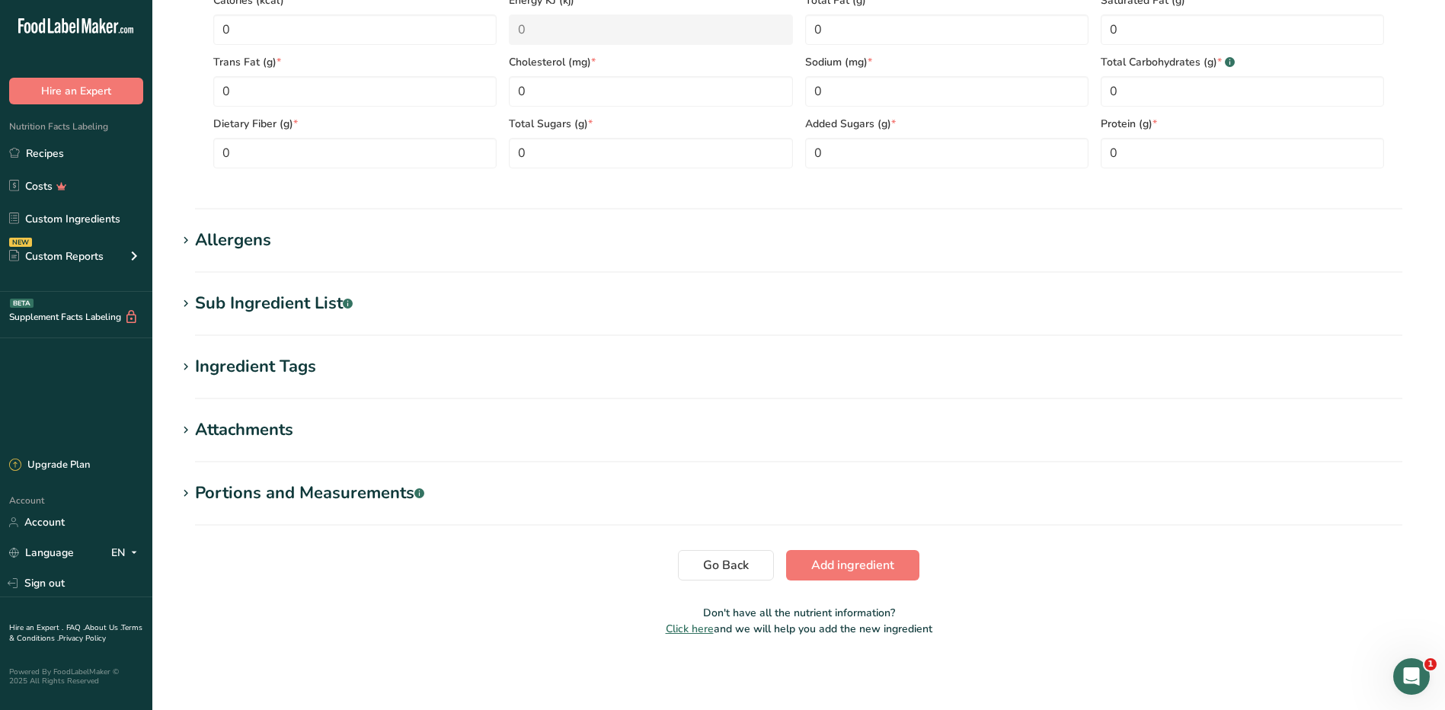
click at [195, 245] on div "Allergens" at bounding box center [233, 240] width 76 height 25
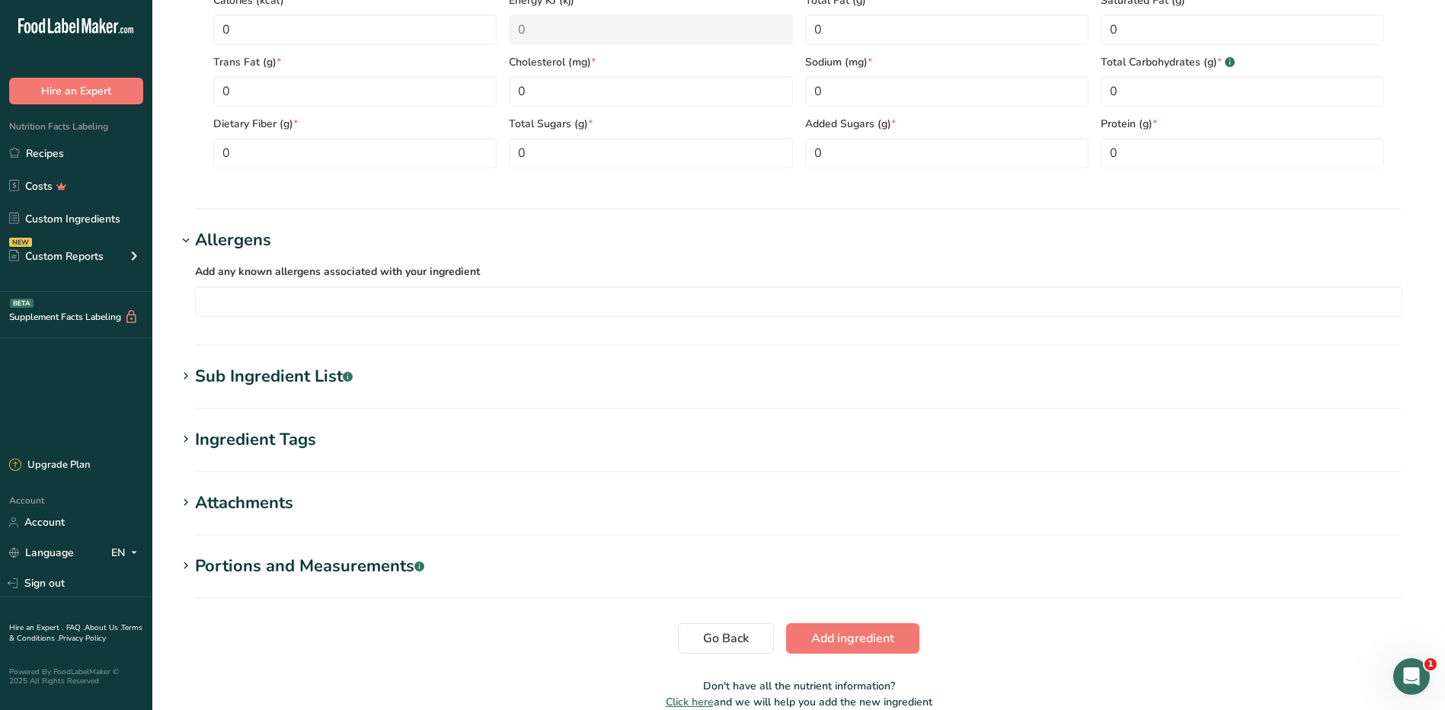
click at [196, 245] on div "Allergens" at bounding box center [233, 240] width 76 height 25
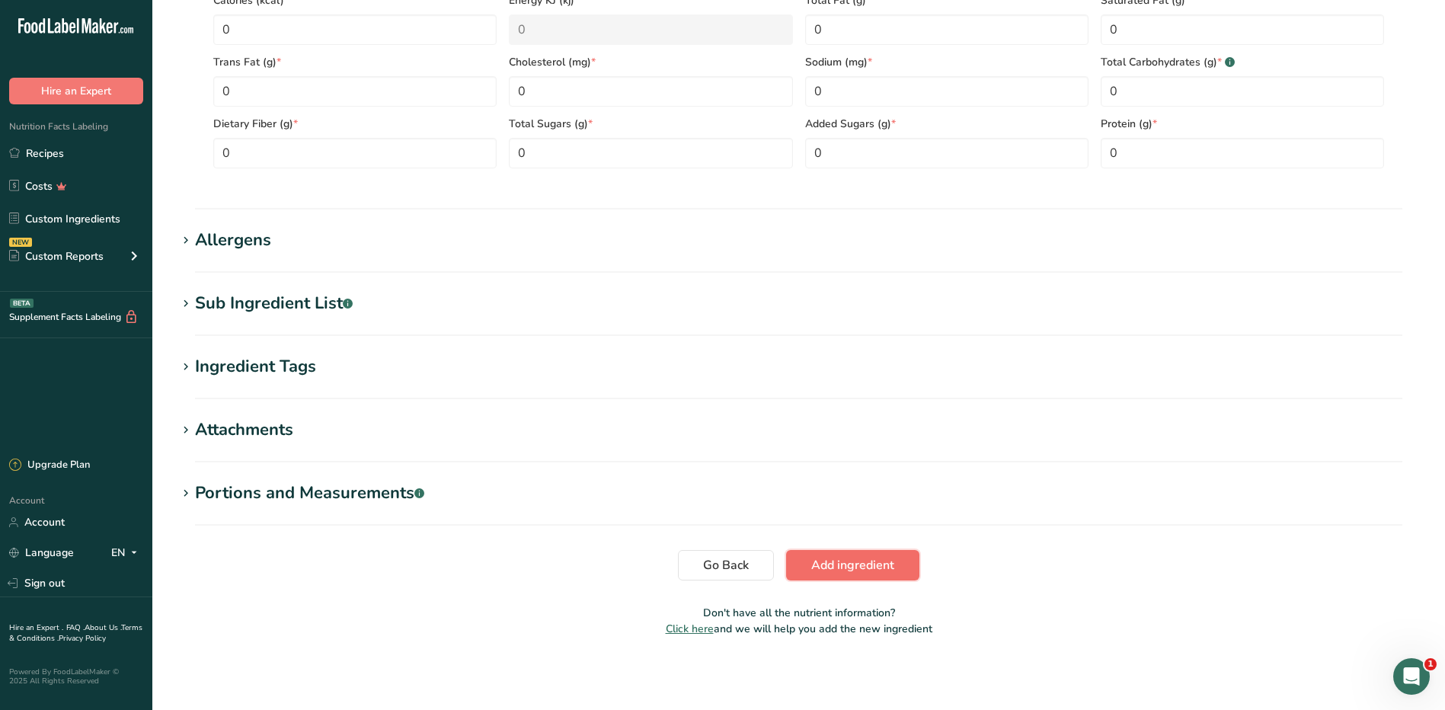
click at [816, 566] on span "Add ingredient" at bounding box center [852, 565] width 83 height 18
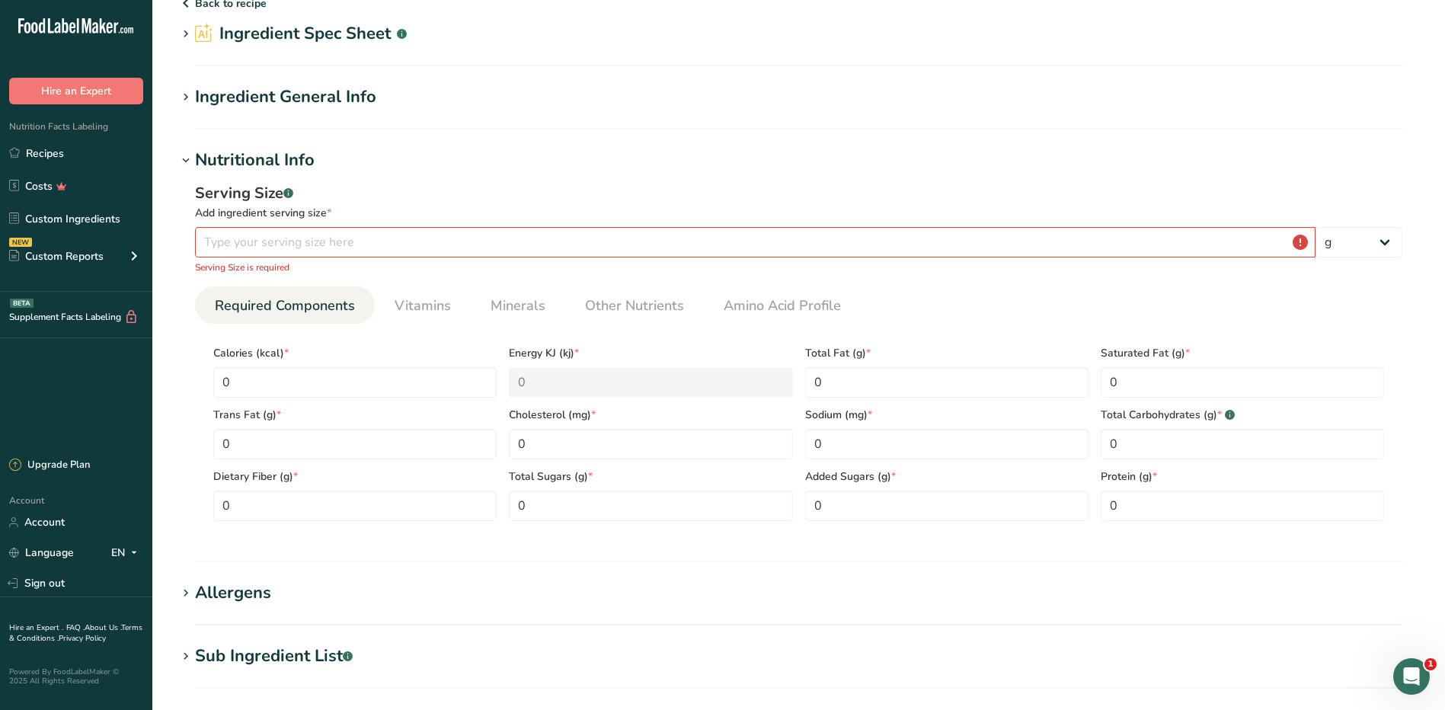
scroll to position [34, 0]
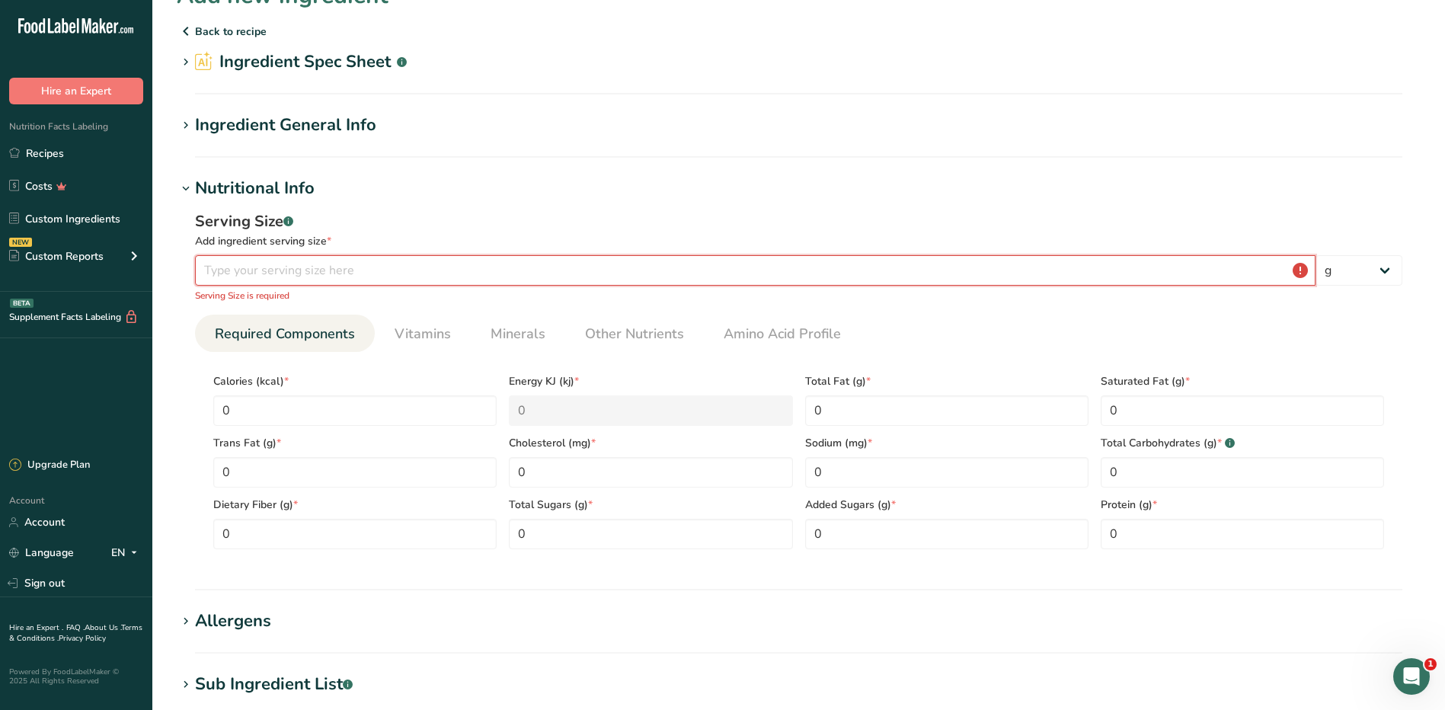
click at [400, 267] on input "number" at bounding box center [755, 270] width 1120 height 30
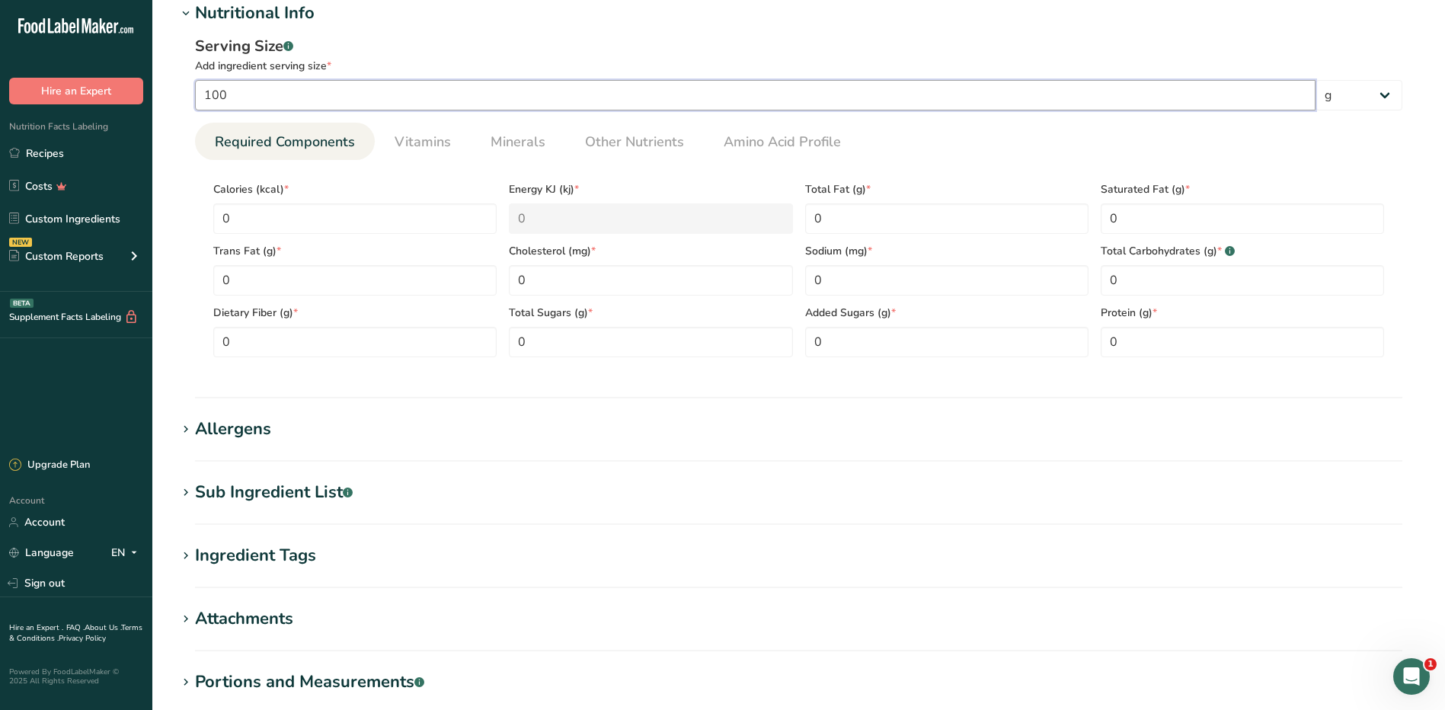
scroll to position [0, 0]
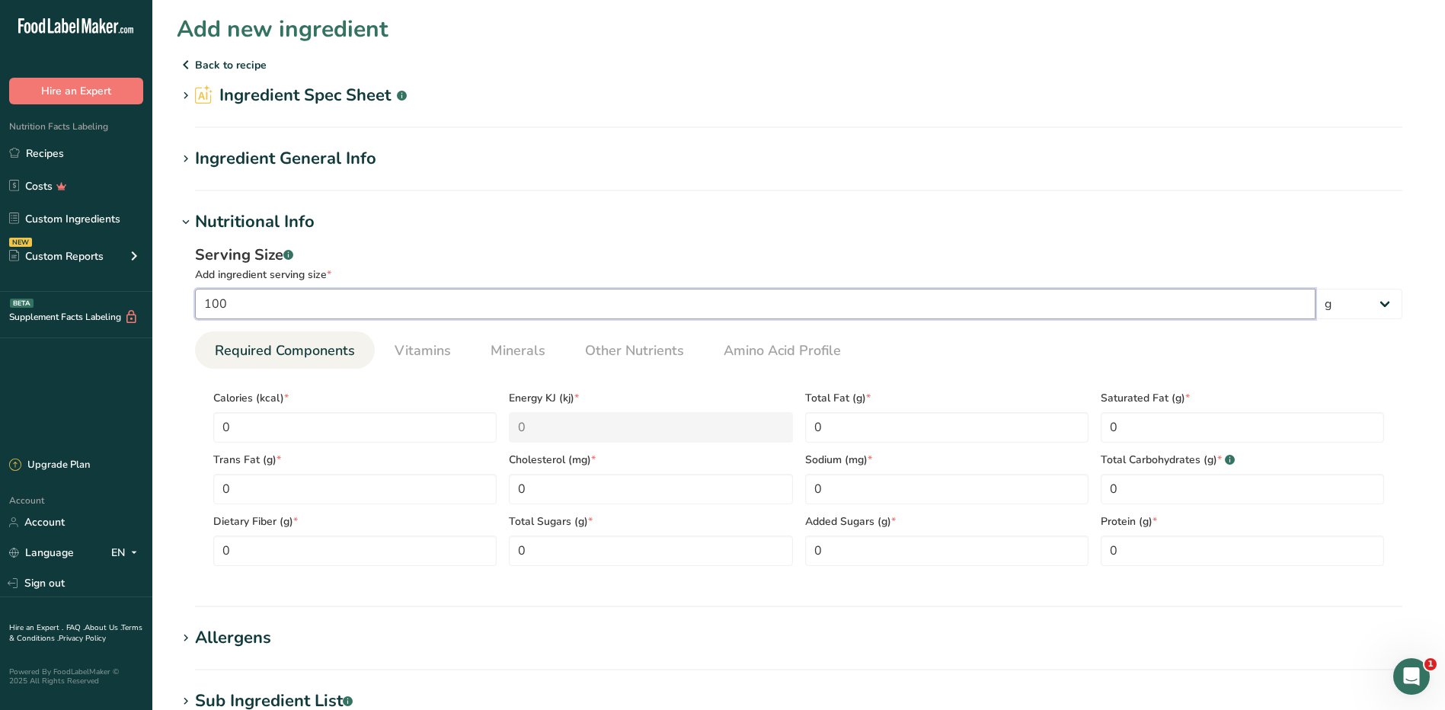
click at [241, 295] on input "100" at bounding box center [755, 304] width 1120 height 30
drag, startPoint x: 253, startPoint y: 297, endPoint x: 124, endPoint y: 293, distance: 128.7
click at [124, 293] on div ".a-20{fill:#fff;} Hire an Expert Nutrition Facts Labeling Recipes Costs Custom …" at bounding box center [722, 553] width 1445 height 1107
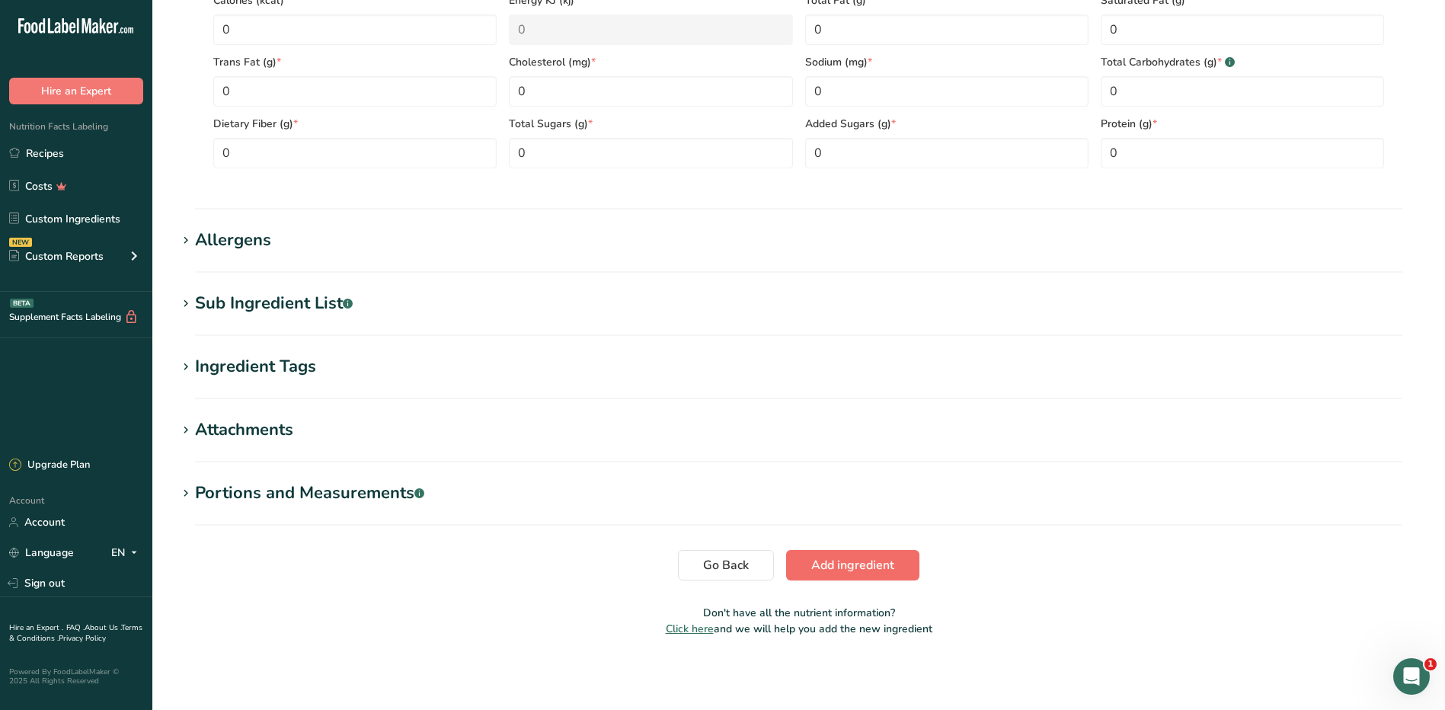
type input "900"
click at [834, 560] on span "Add ingredient" at bounding box center [852, 565] width 83 height 18
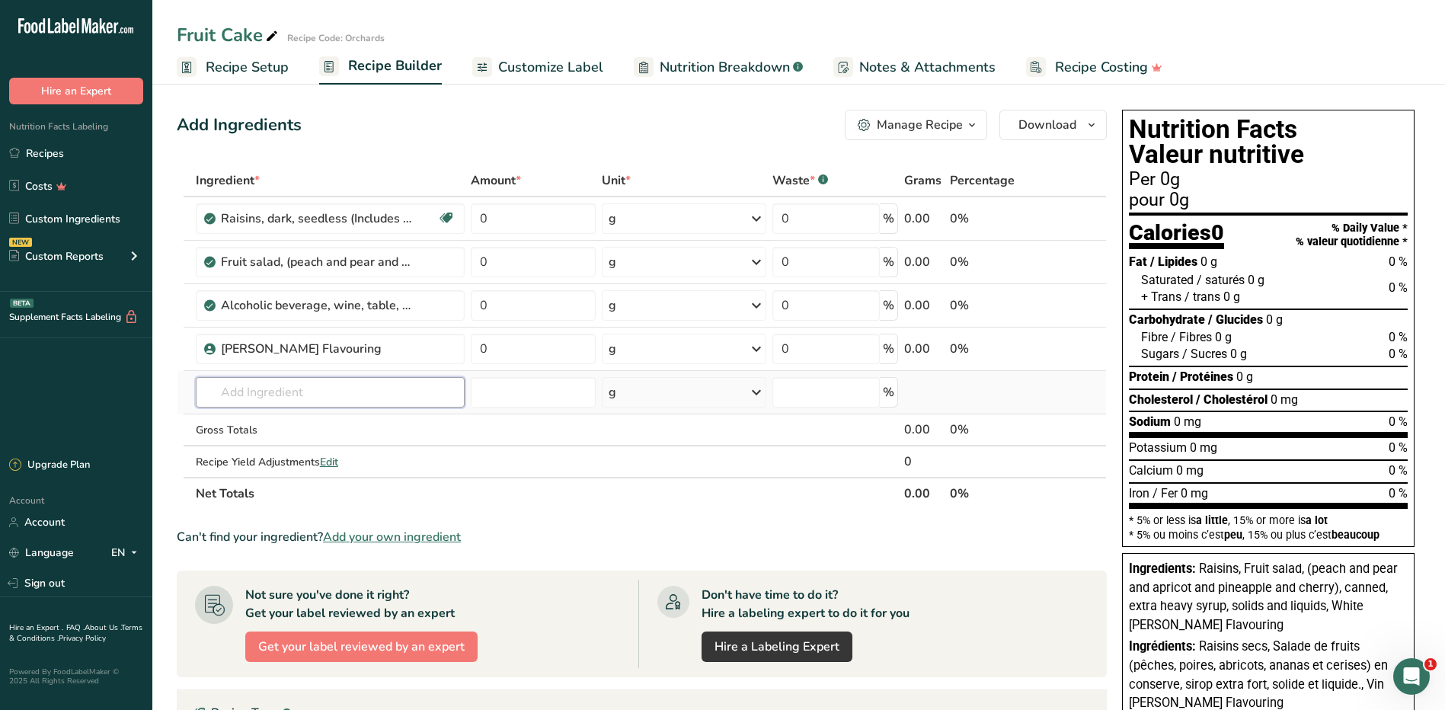
click at [322, 389] on input "text" at bounding box center [331, 392] width 270 height 30
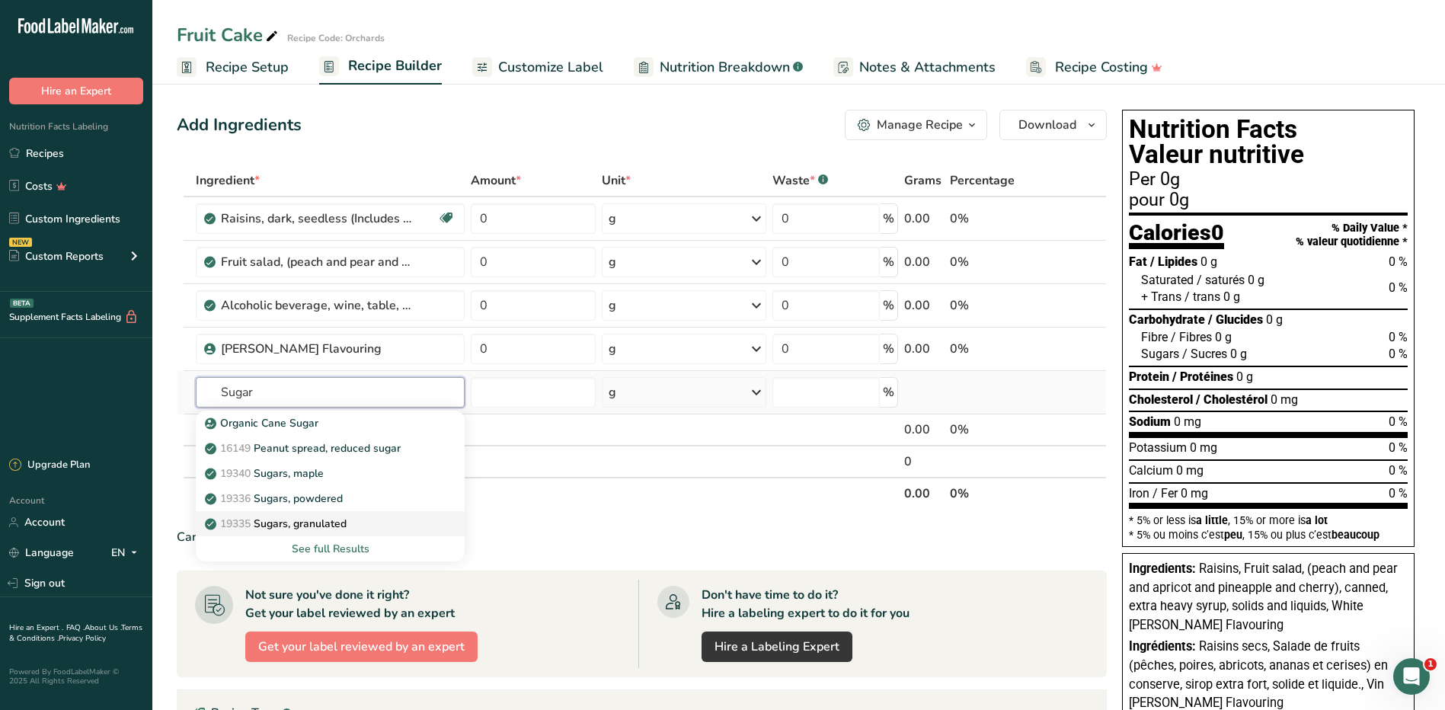
type input "Sugar"
click at [336, 517] on p "19335 [GEOGRAPHIC_DATA], granulated" at bounding box center [277, 524] width 139 height 16
type input "Sugars, granulated"
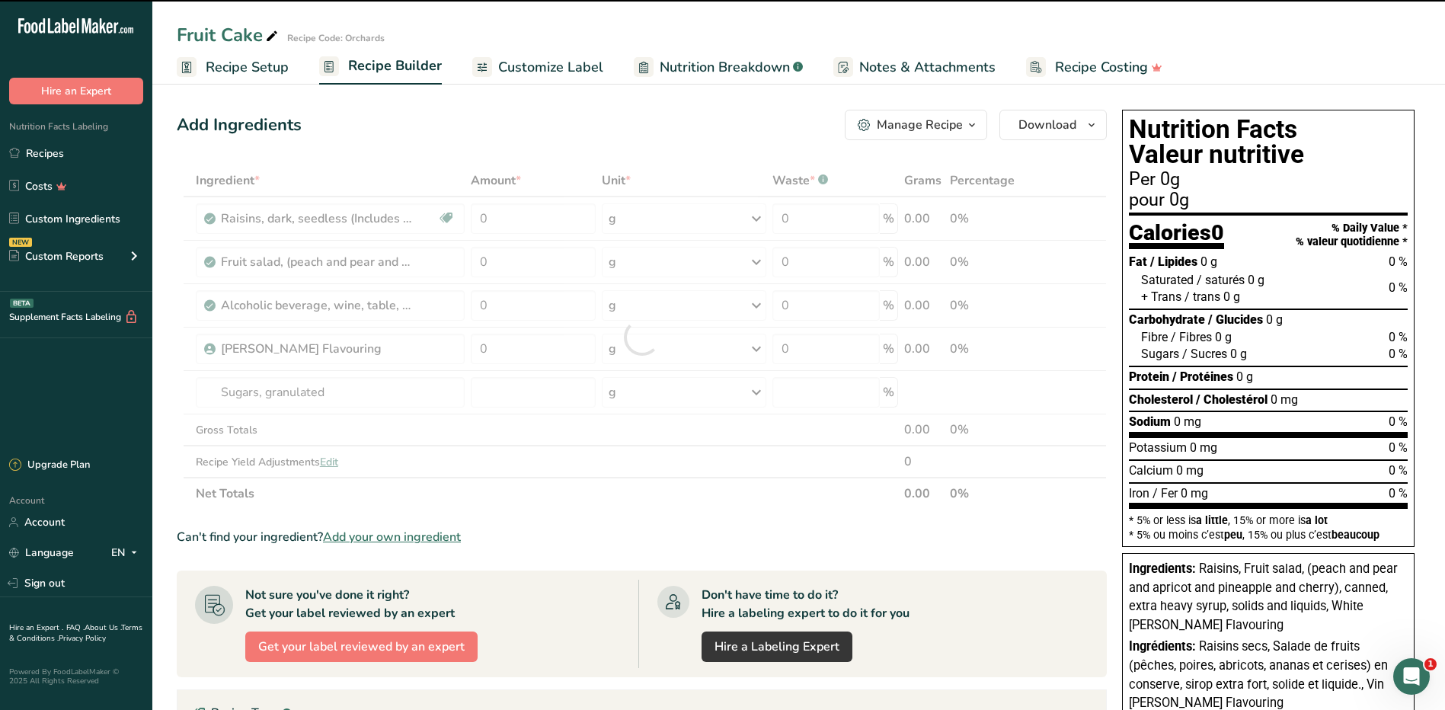
type input "0"
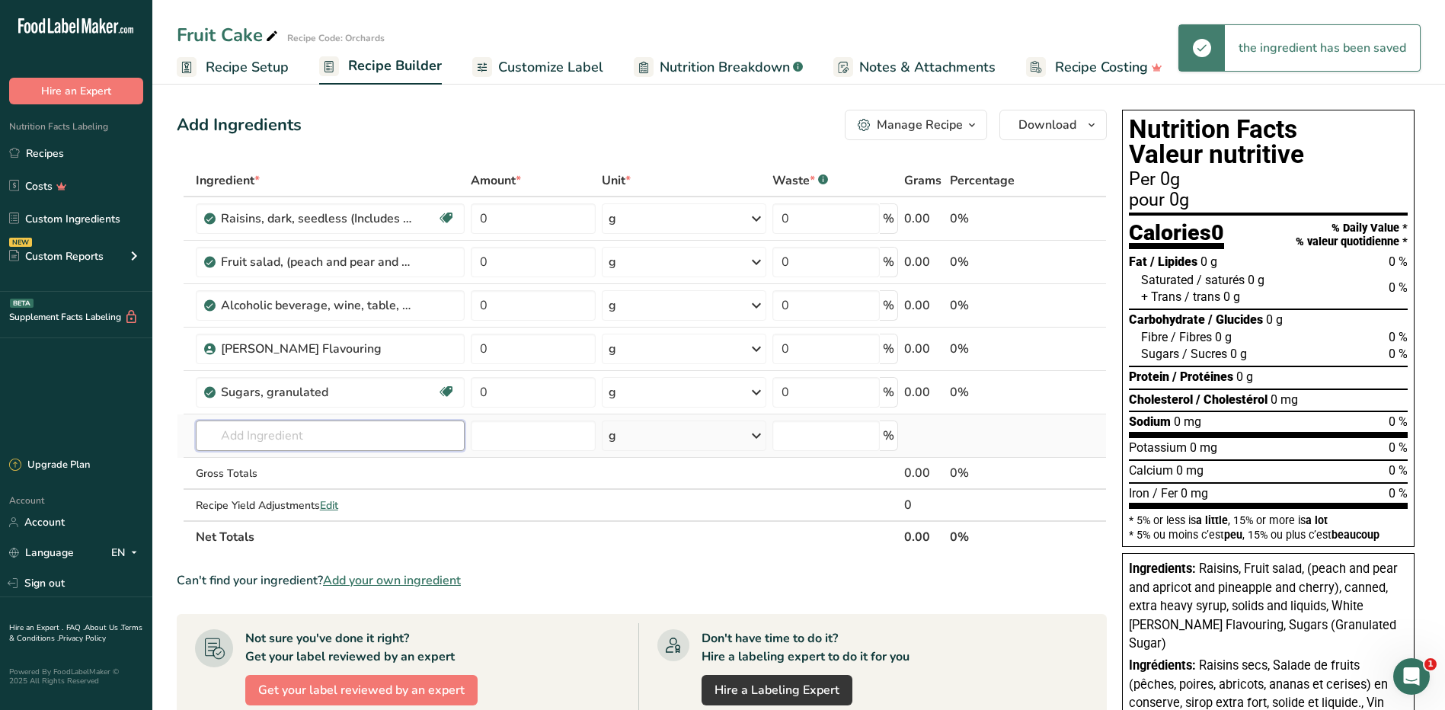
click at [295, 431] on input "text" at bounding box center [331, 435] width 270 height 30
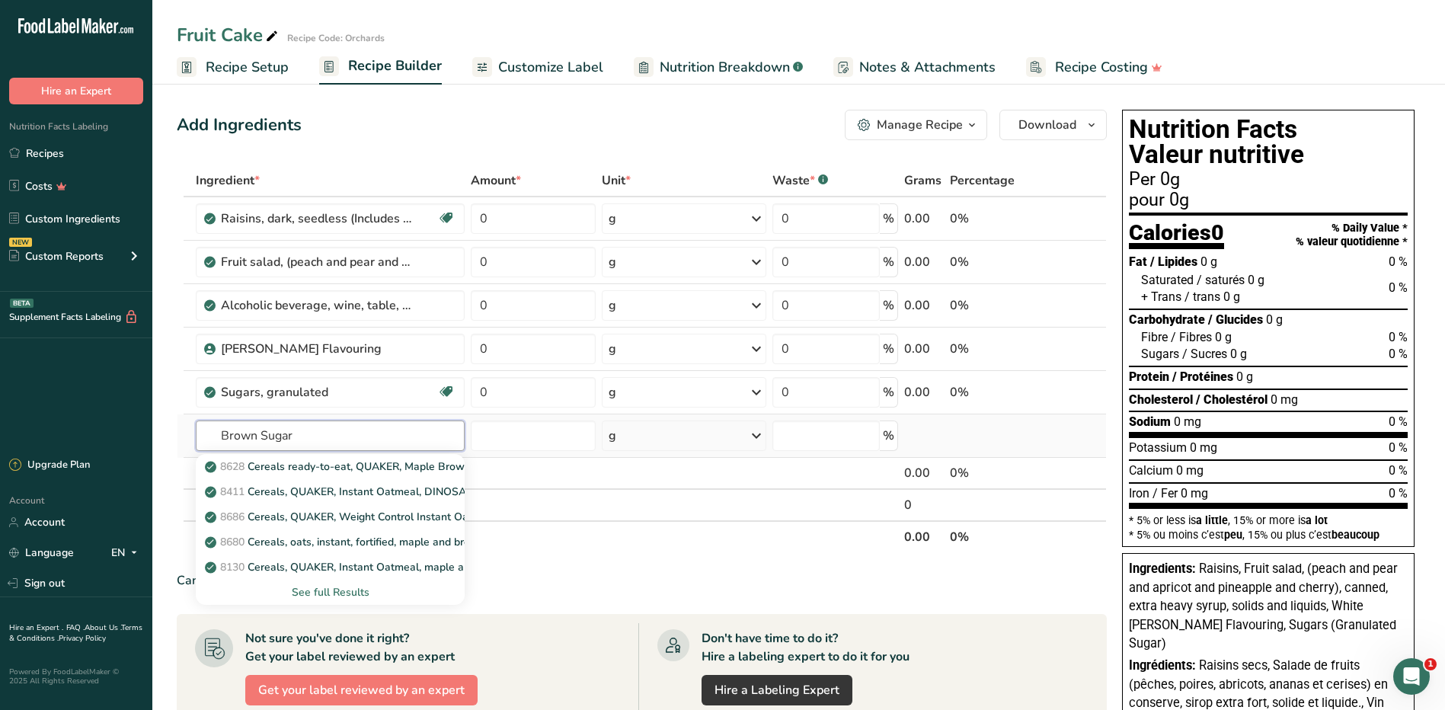
drag, startPoint x: 324, startPoint y: 431, endPoint x: 183, endPoint y: 417, distance: 142.4
click at [183, 417] on tr "Brown Sugar 8628 Cereals ready-to-eat, QUAKER, Maple Brown Sugar LIFE Cereal 84…" at bounding box center [641, 435] width 928 height 43
click at [315, 439] on input "Sugar B" at bounding box center [331, 435] width 270 height 30
type input "Sugar,"
click at [331, 583] on div "See full Results" at bounding box center [331, 591] width 270 height 25
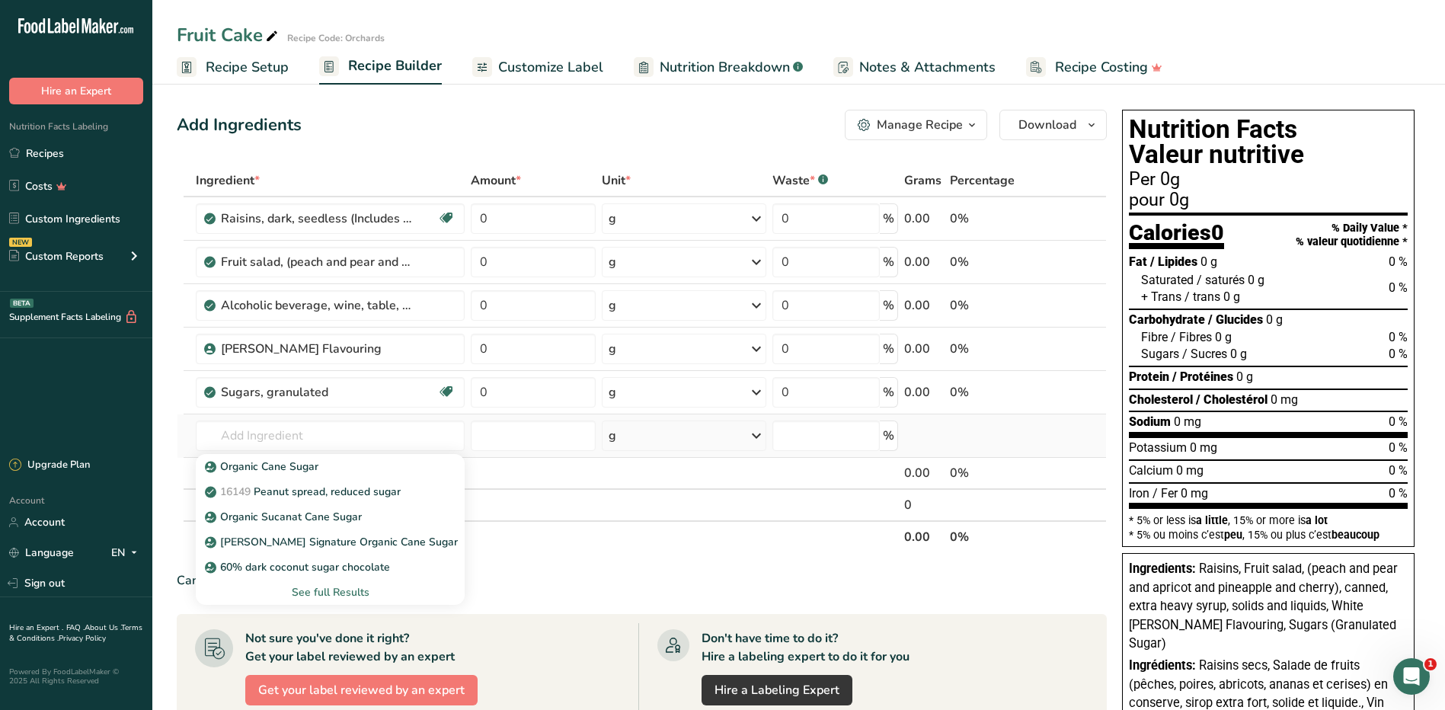
click at [332, 596] on div "See full Results" at bounding box center [330, 592] width 245 height 16
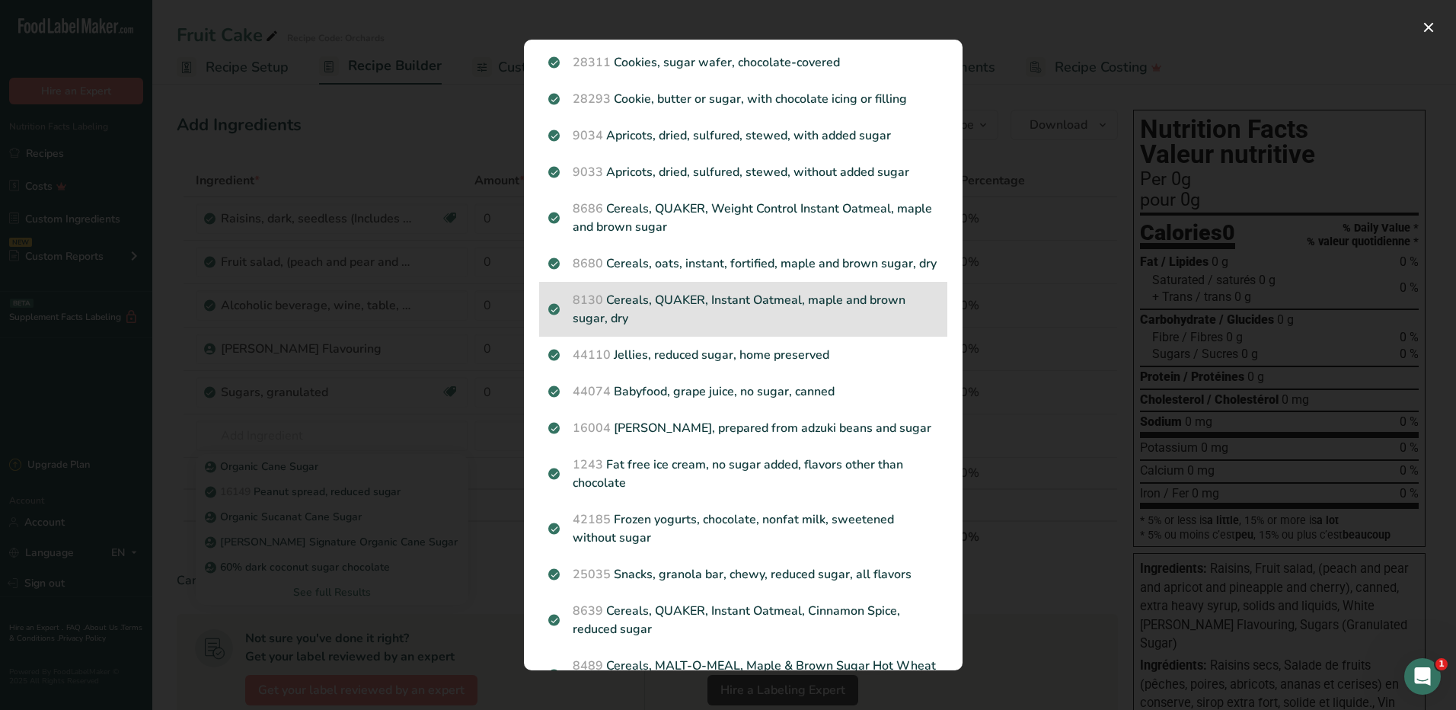
scroll to position [1066, 0]
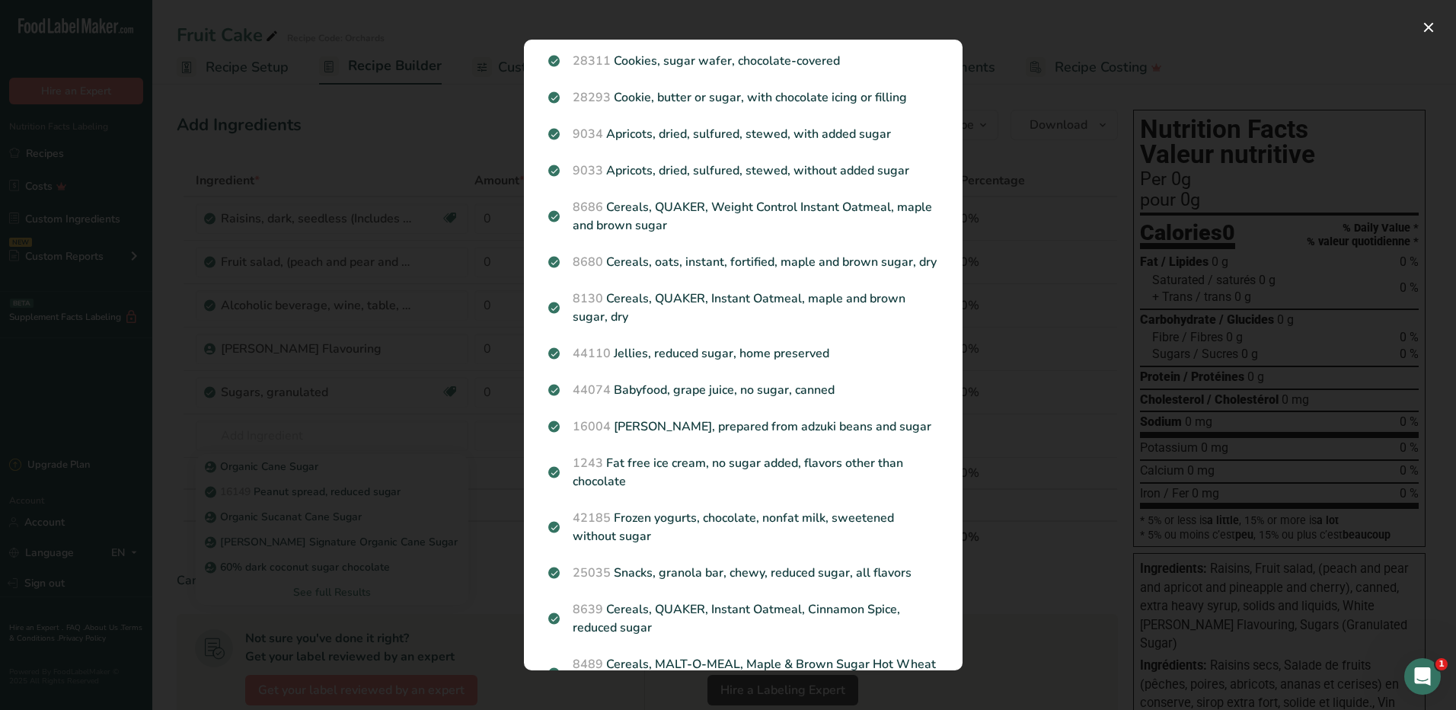
click at [436, 384] on div "Search results modal" at bounding box center [728, 355] width 1456 height 710
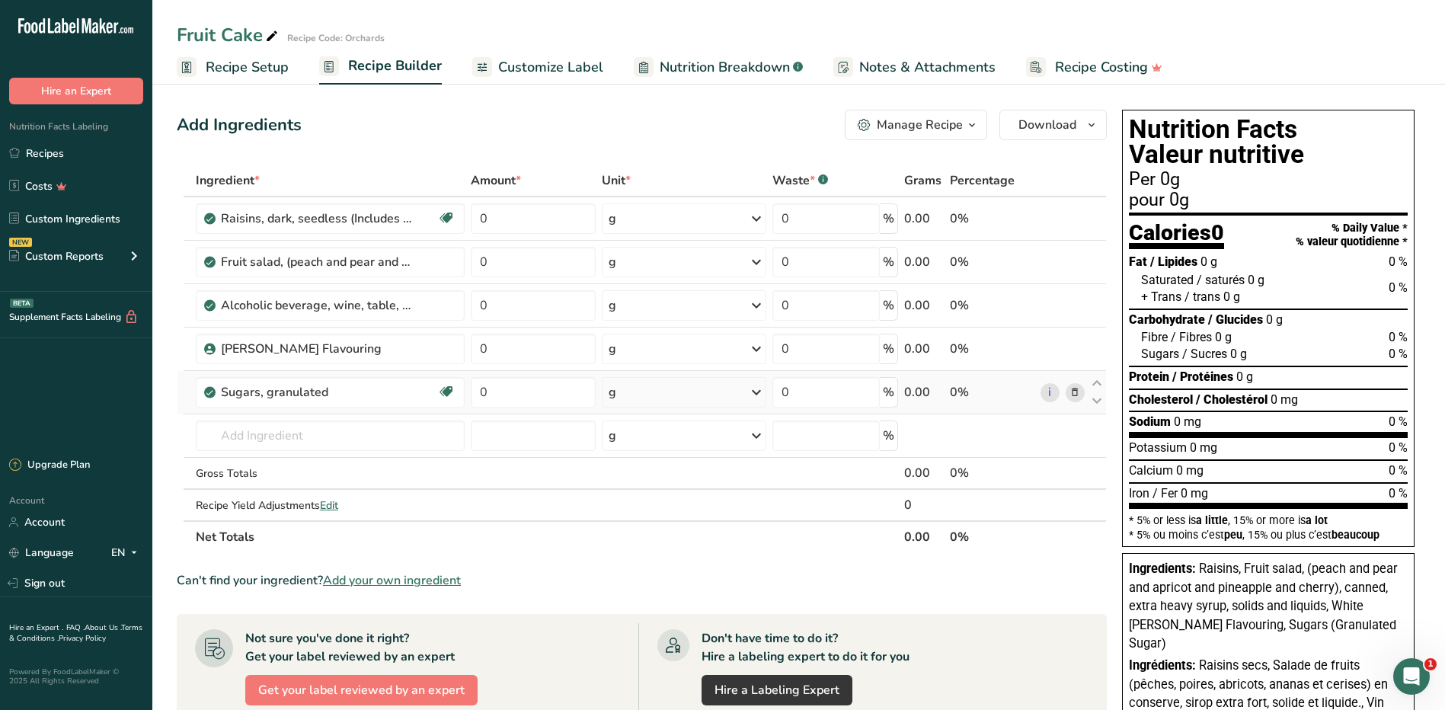
click at [352, 407] on td "Sugars, granulated Dairy free Gluten free Vegan Vegetarian Soy free" at bounding box center [331, 392] width 276 height 43
click at [350, 431] on input "text" at bounding box center [331, 435] width 270 height 30
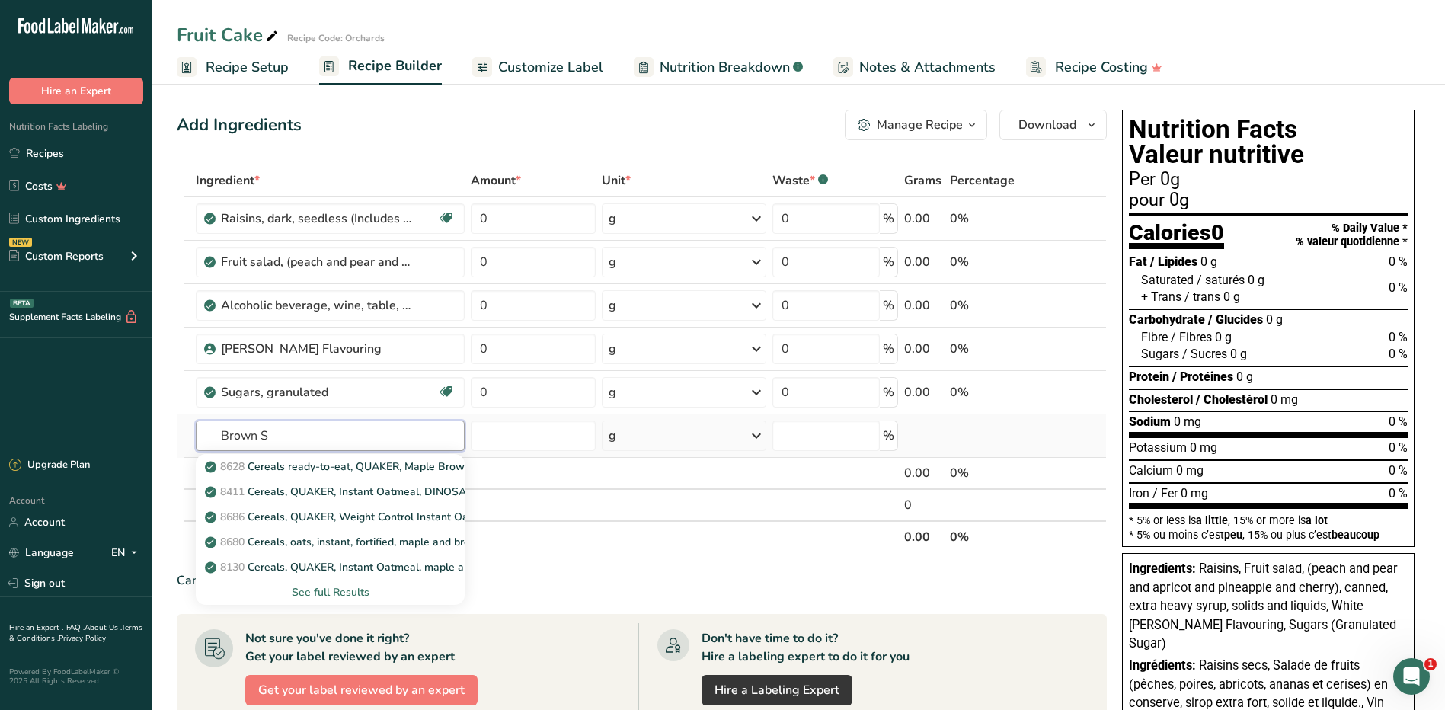
type input "Brown S"
click at [353, 590] on div "See full Results" at bounding box center [330, 592] width 245 height 16
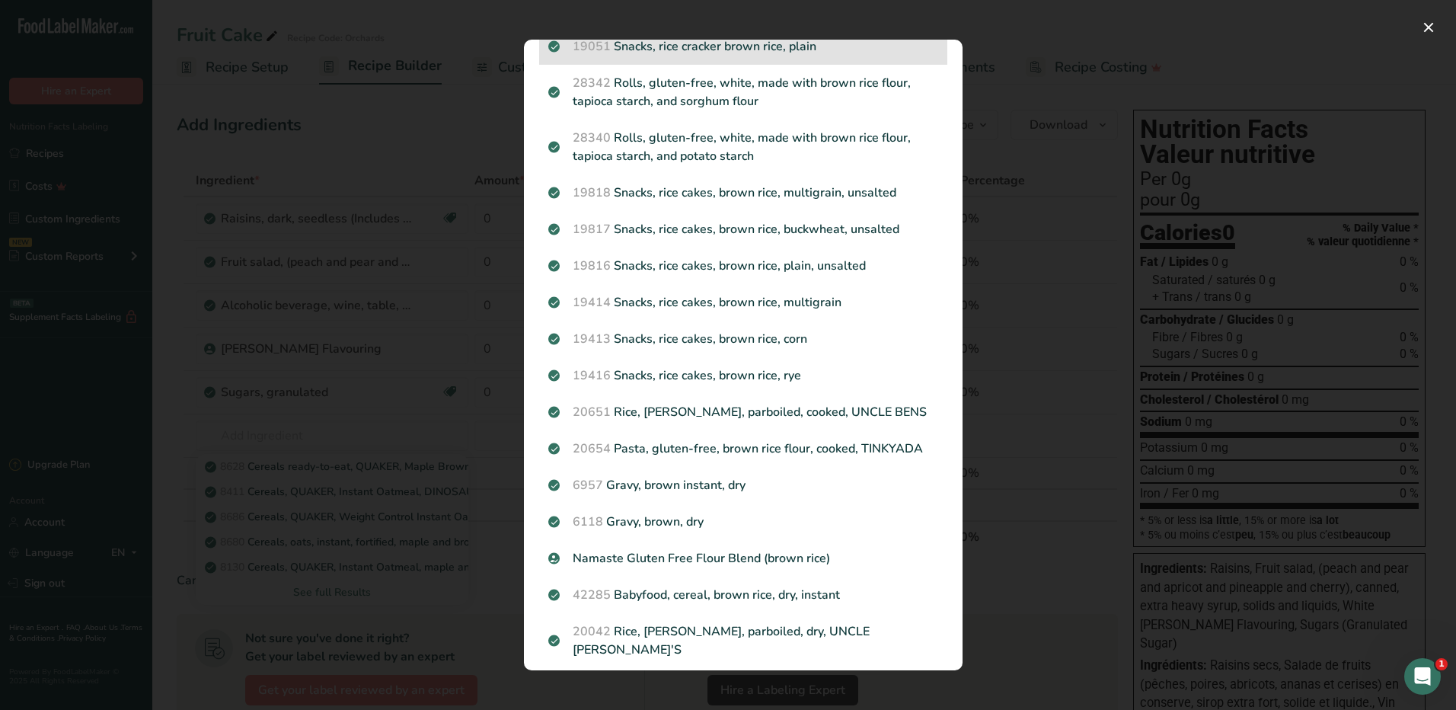
scroll to position [1550, 0]
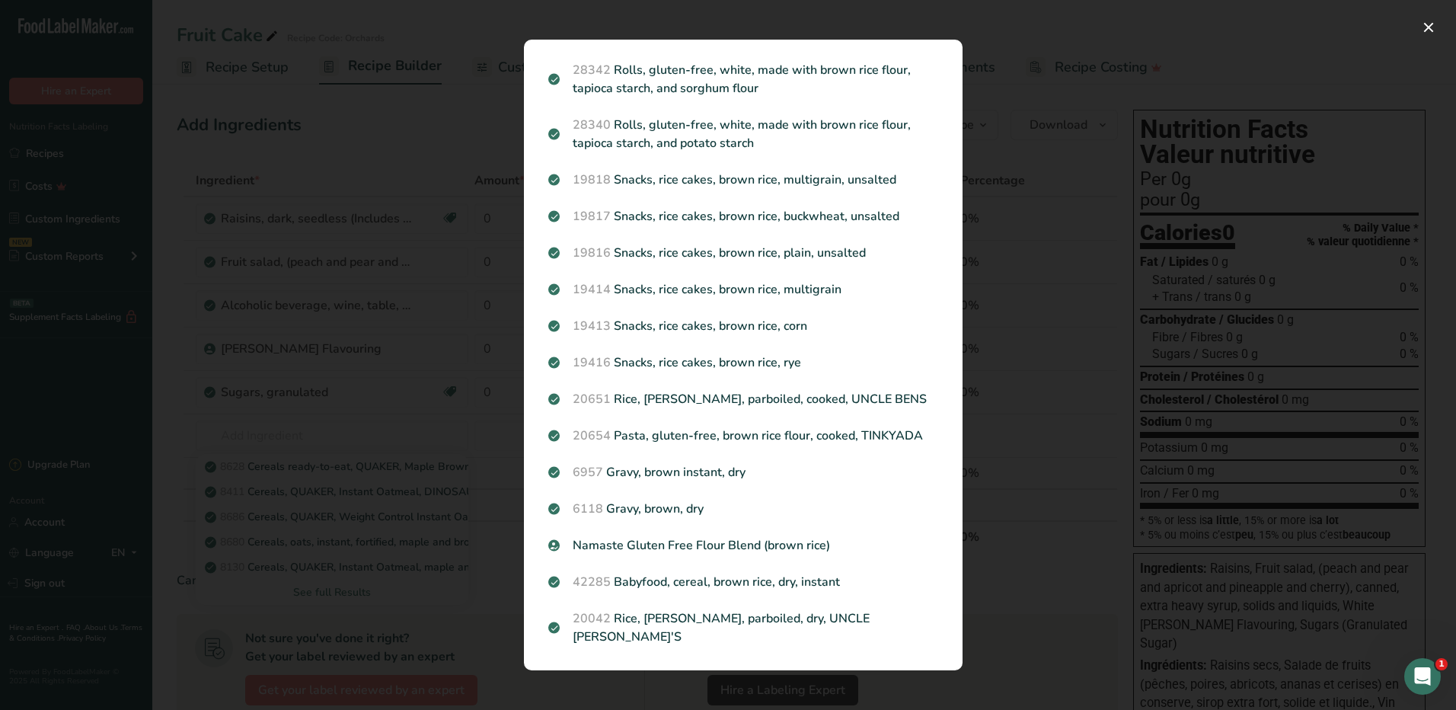
click at [449, 389] on div "Search results modal" at bounding box center [728, 355] width 1456 height 710
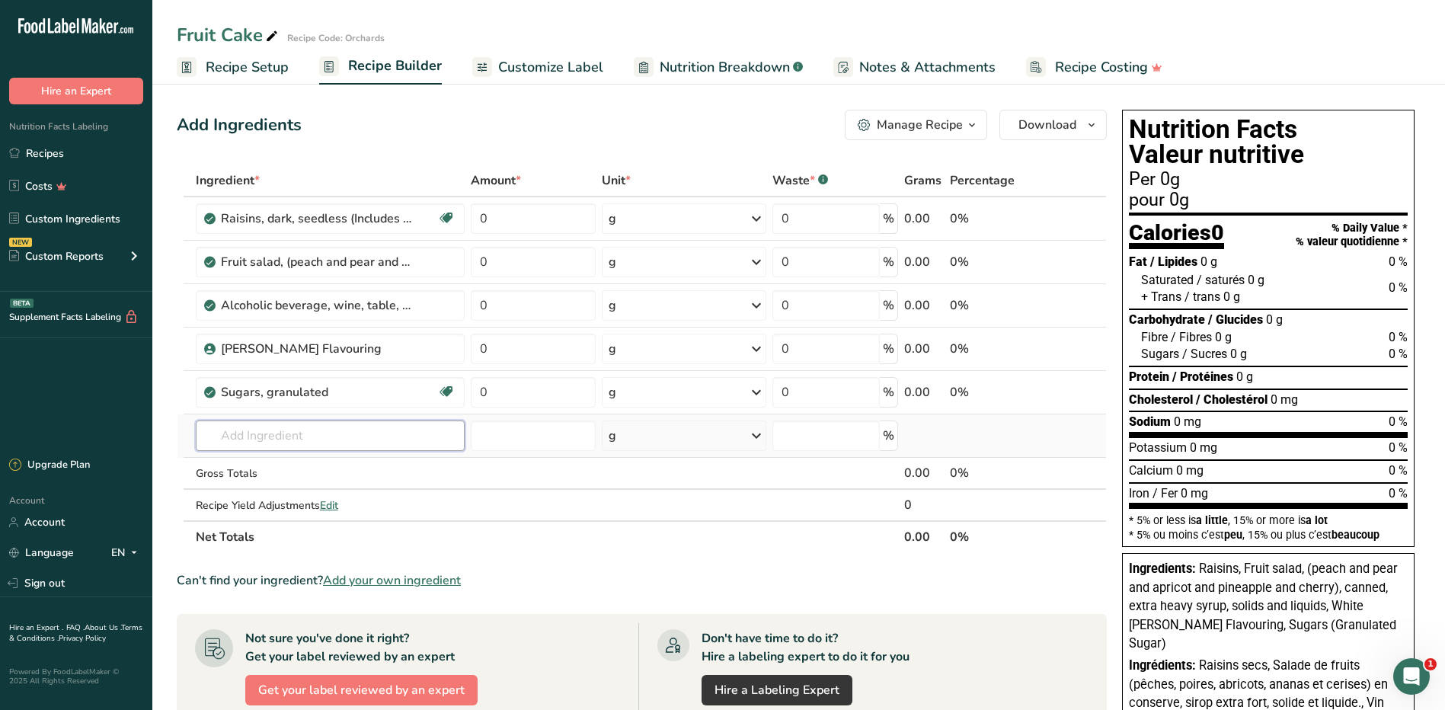
click at [283, 432] on input "text" at bounding box center [331, 435] width 270 height 30
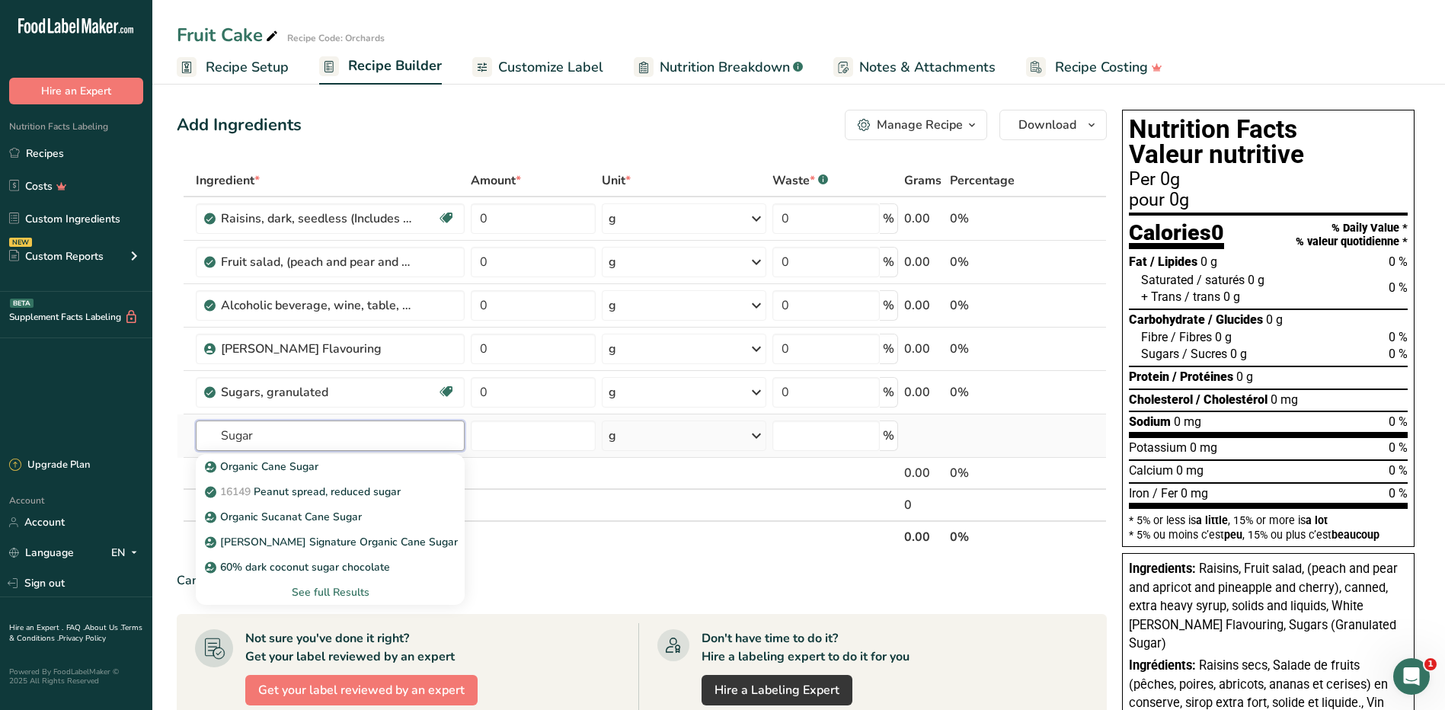
type input "Sugar"
click at [330, 595] on div "See full Results" at bounding box center [330, 592] width 245 height 16
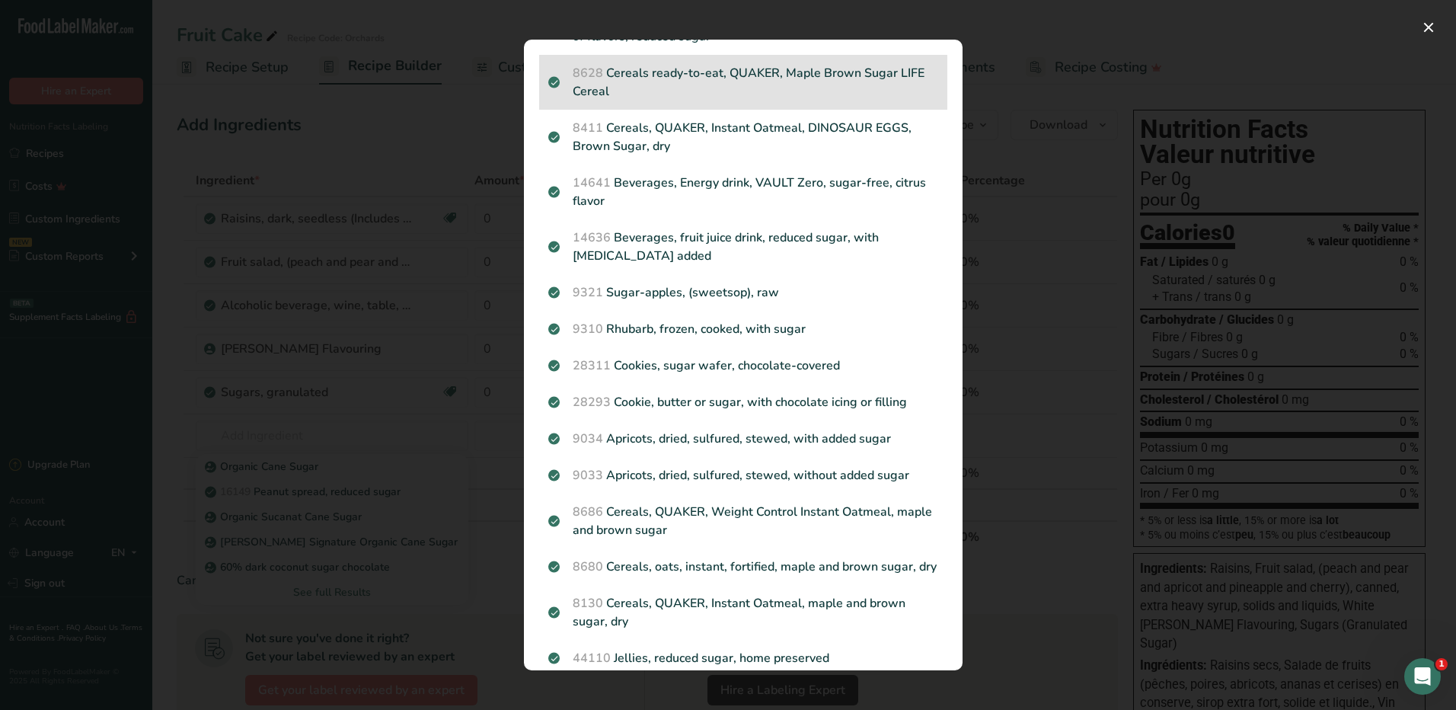
scroll to position [838, 0]
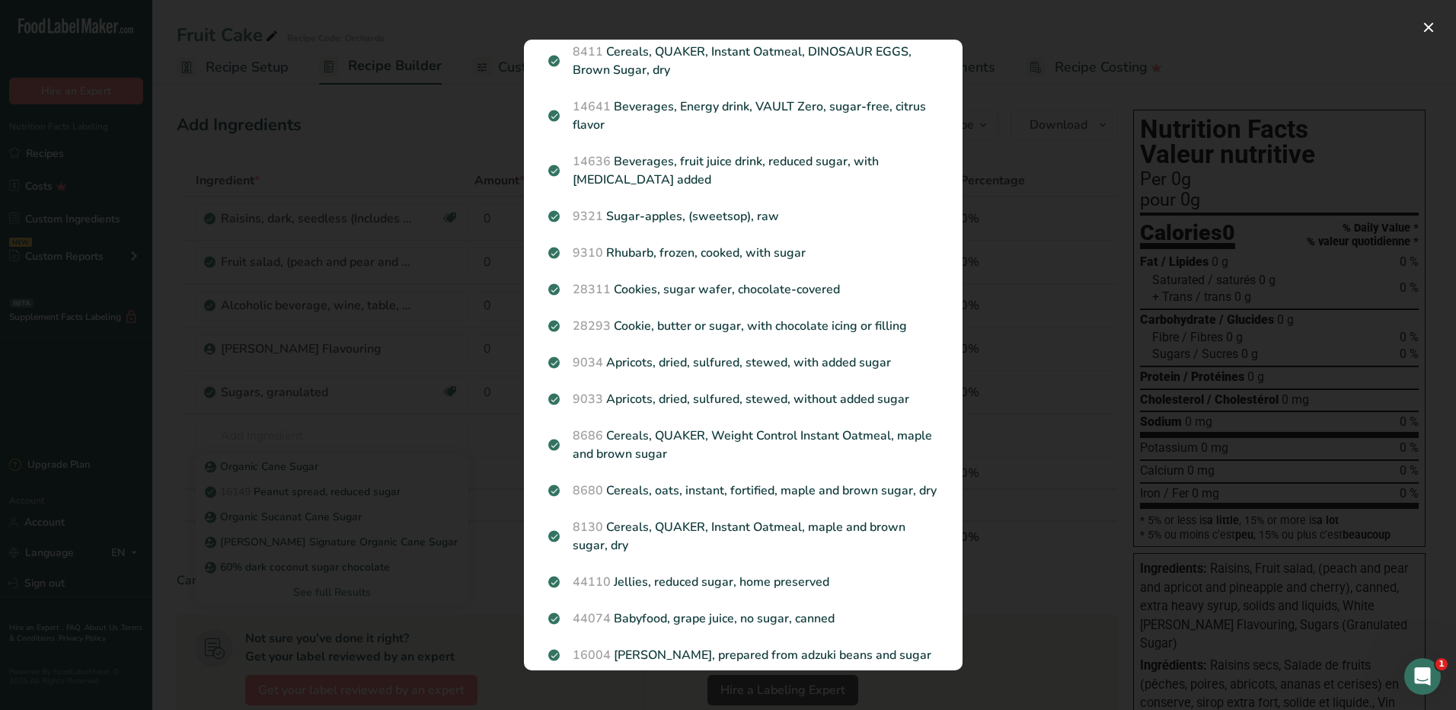
click at [353, 407] on div "Search results modal" at bounding box center [728, 355] width 1456 height 710
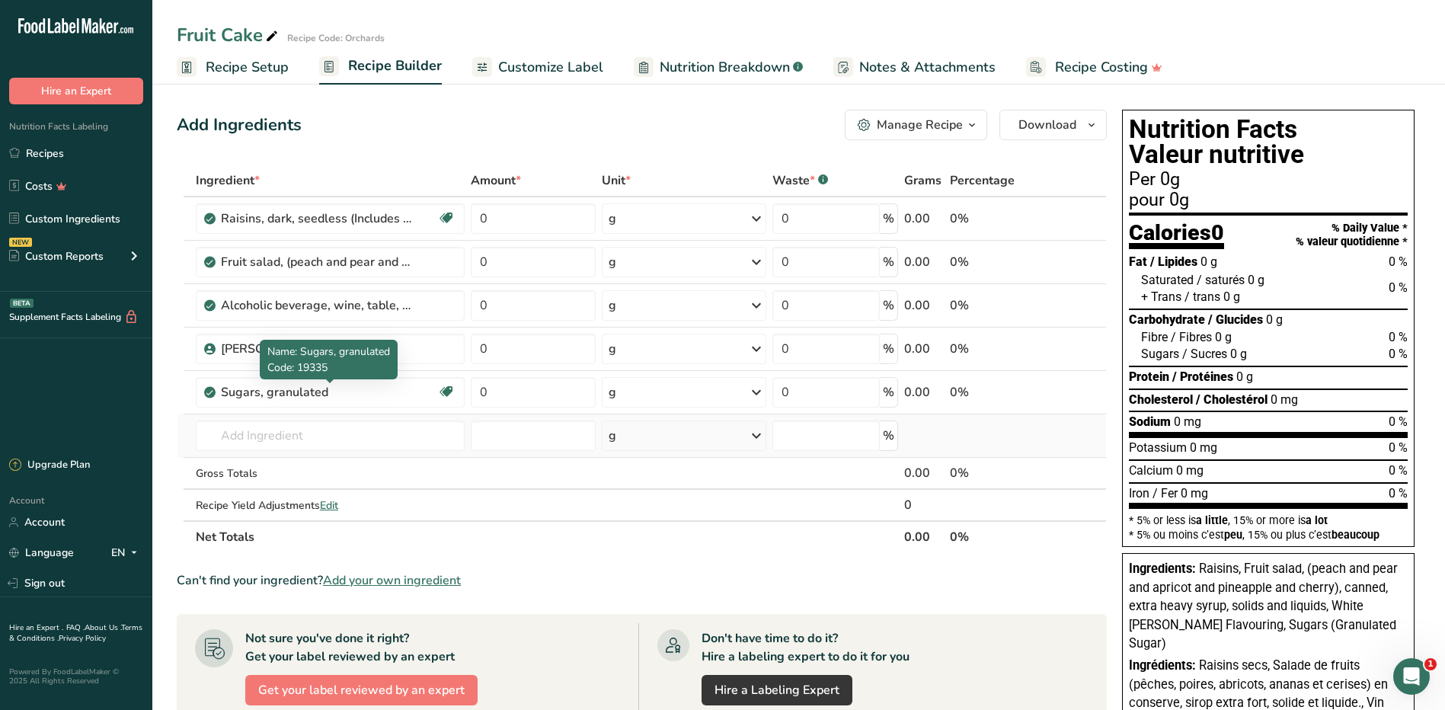
click at [340, 419] on td "Organic Cane Sugar 16149 Peanut spread, reduced sugar Organic Sucanat Cane Suga…" at bounding box center [331, 435] width 276 height 43
click at [326, 433] on input "text" at bounding box center [331, 435] width 270 height 30
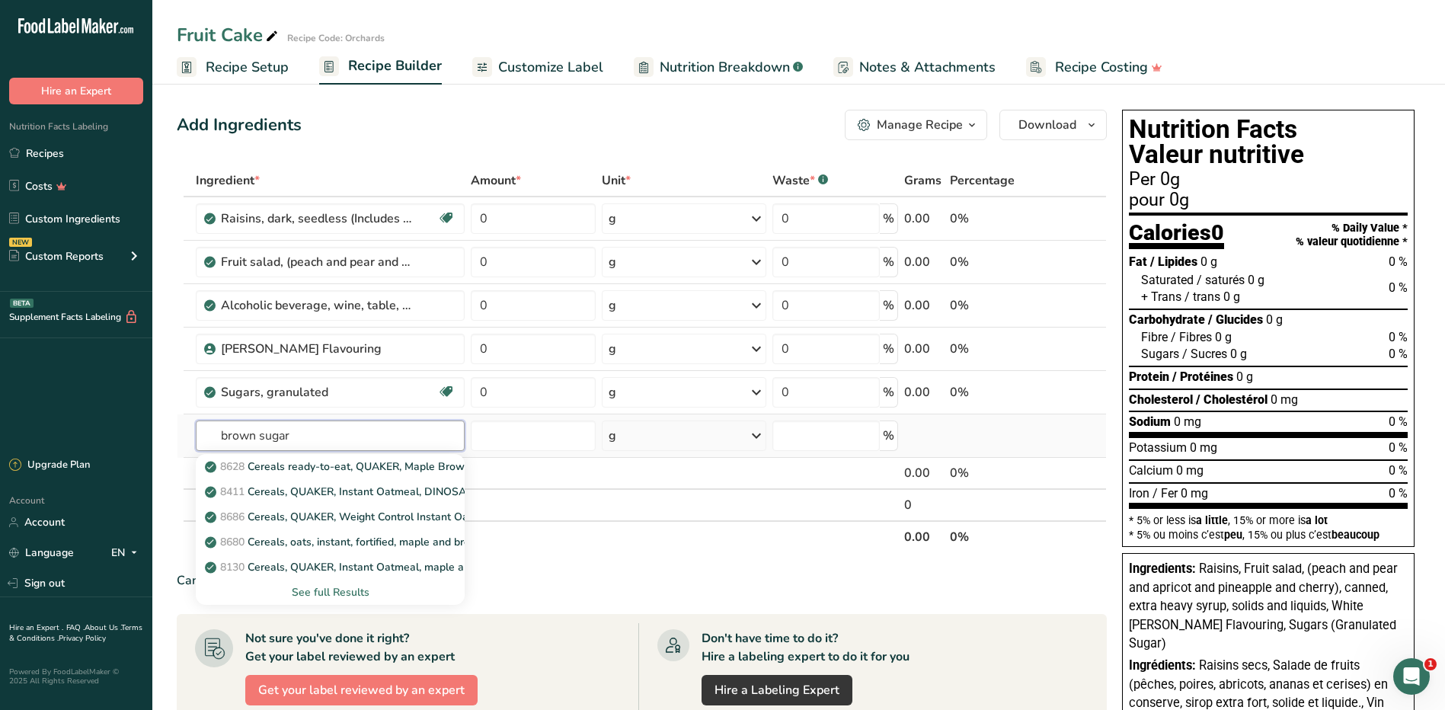
type input "brown sugar"
click at [325, 593] on div "See full Results" at bounding box center [330, 592] width 245 height 16
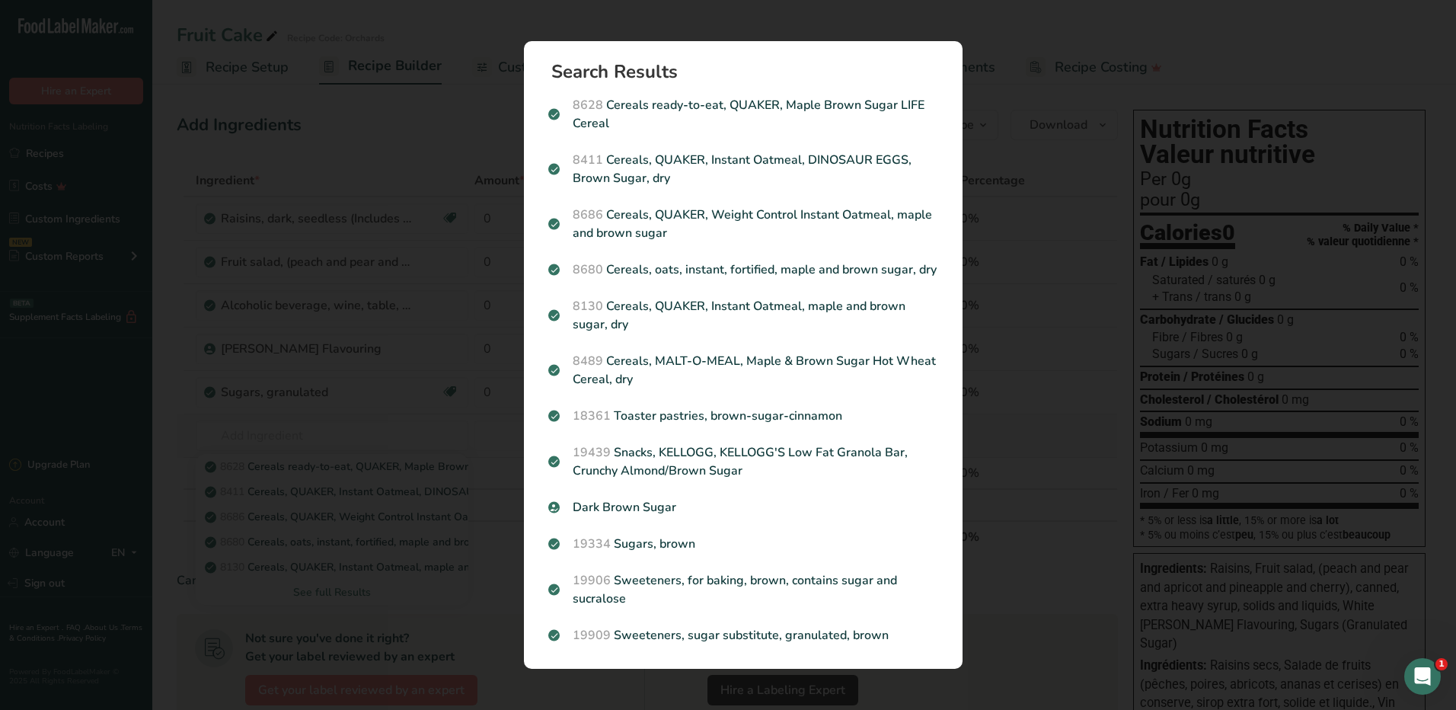
scroll to position [0, 0]
click at [656, 534] on div "19334 Sugars, brown" at bounding box center [743, 543] width 408 height 37
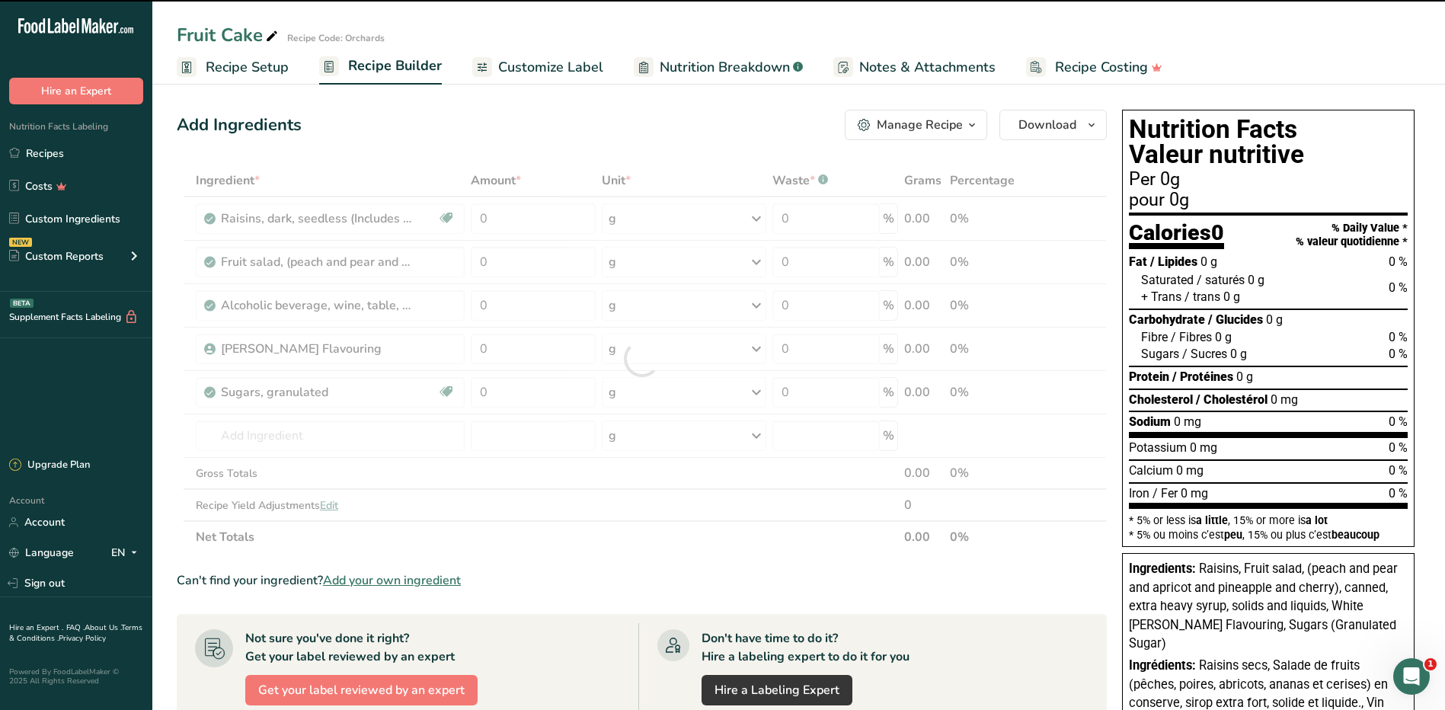
type input "0"
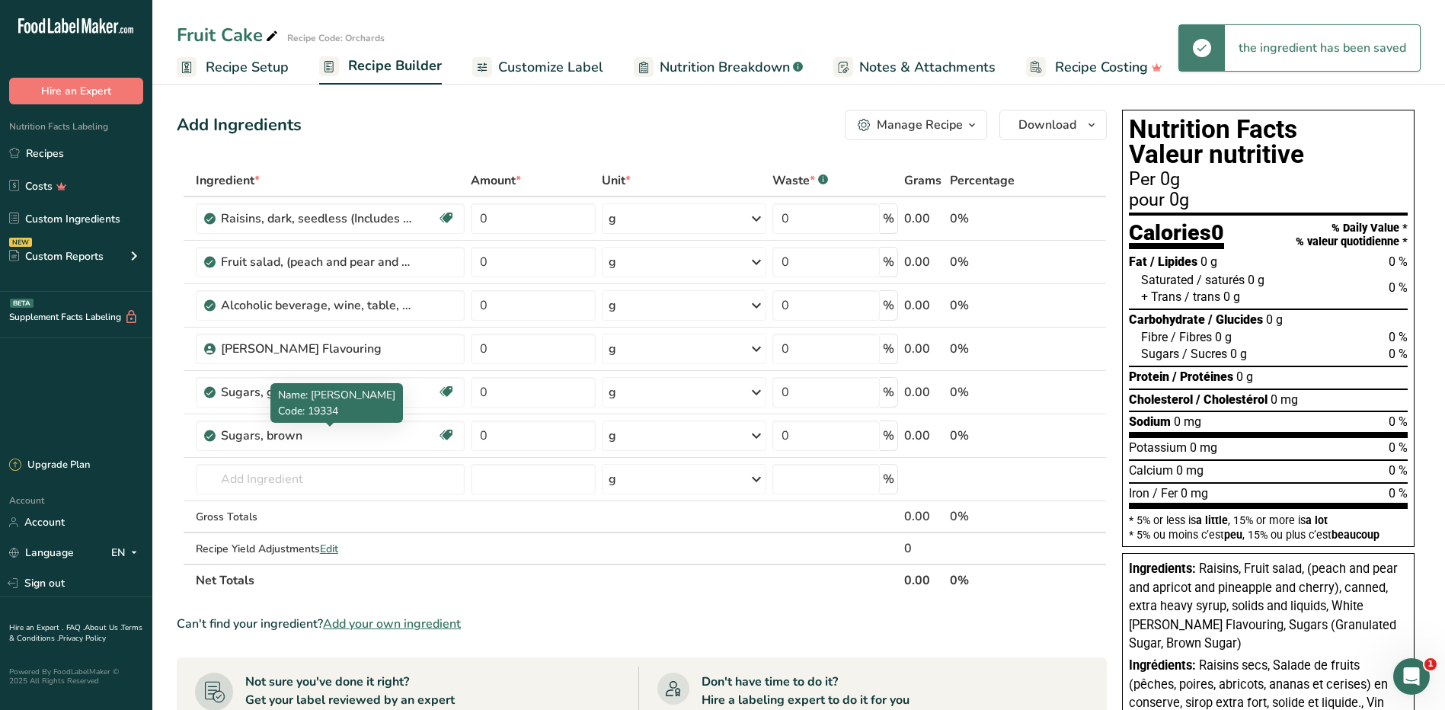
click at [326, 436] on div "Sugars, brown" at bounding box center [316, 435] width 190 height 18
click at [327, 464] on input "text" at bounding box center [331, 479] width 270 height 30
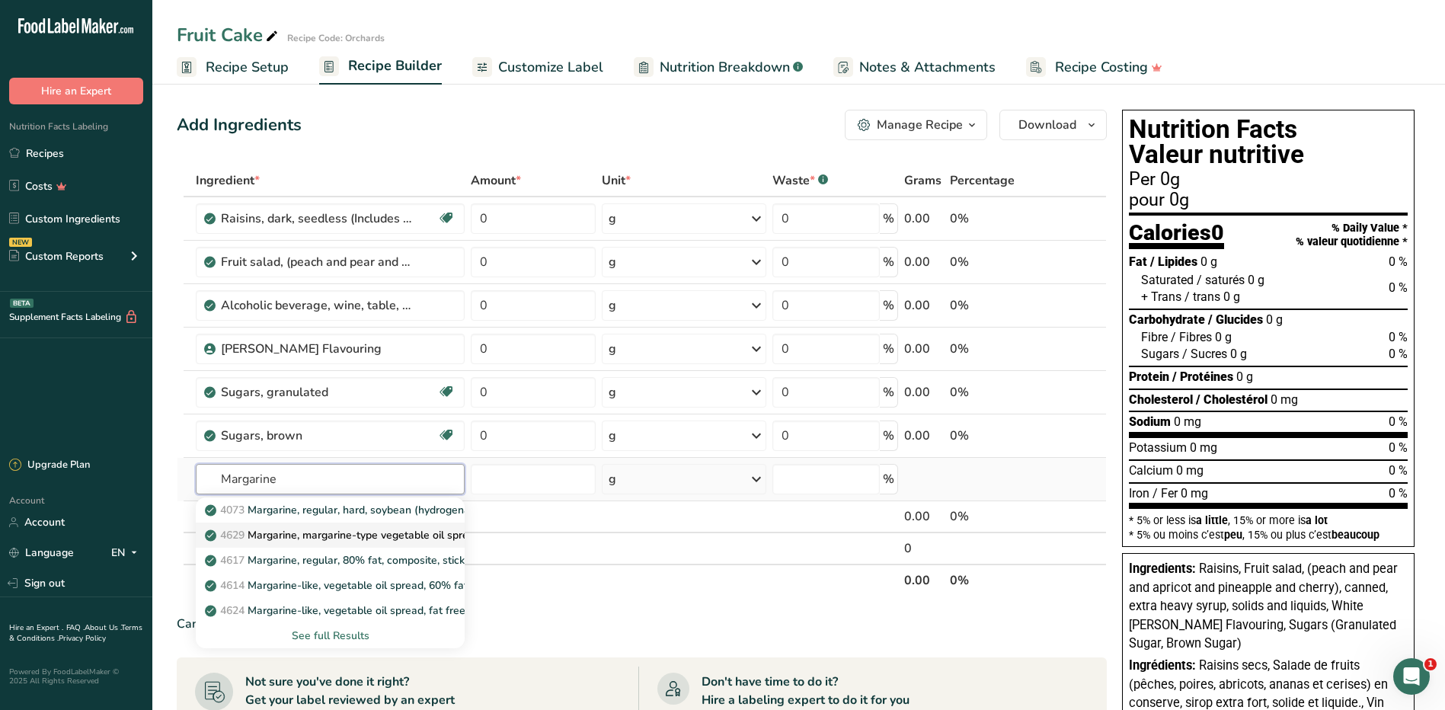
type input "Margarine"
click at [336, 534] on p "4629 Margarine, margarine-type vegetable oil spread, 70% fat, soybean and parti…" at bounding box center [493, 535] width 570 height 16
type input "Margarine, margarine-type vegetable oil spread, 70% fat, soybean and partially …"
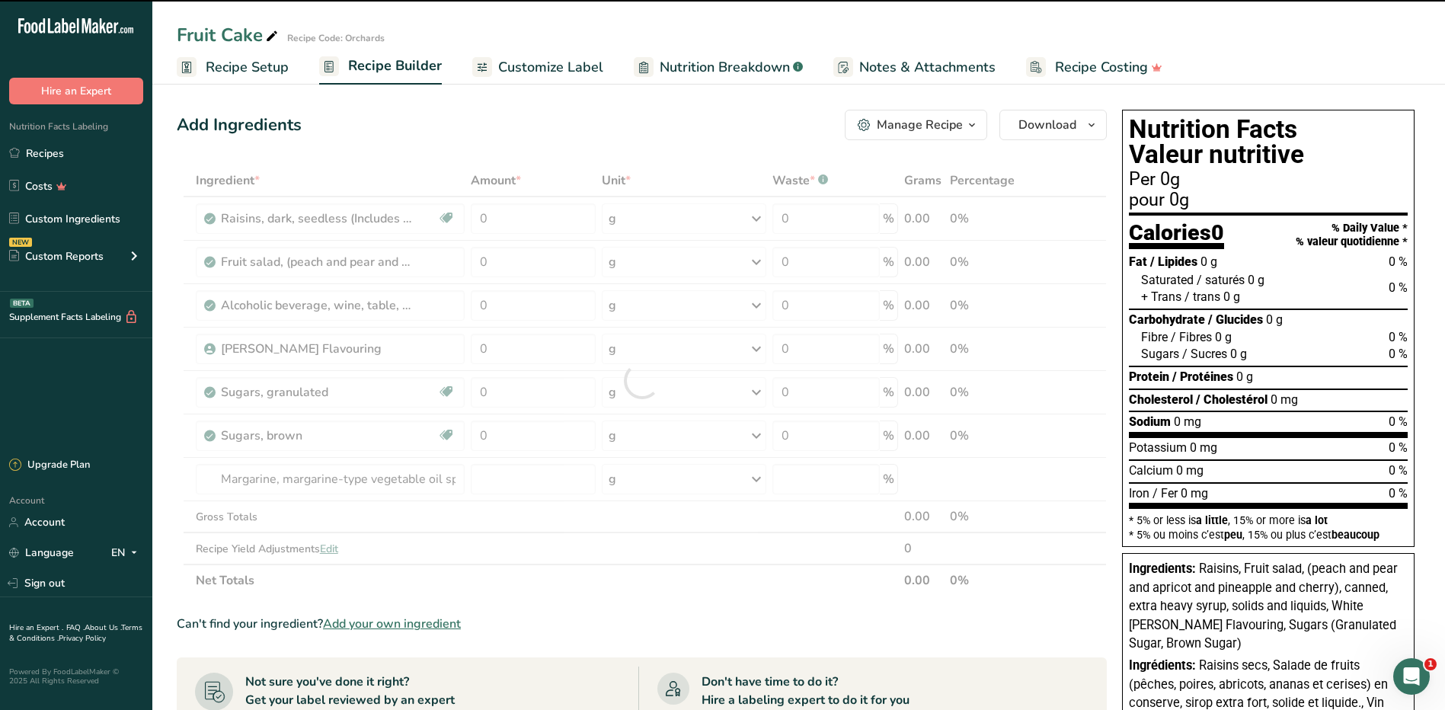
type input "0"
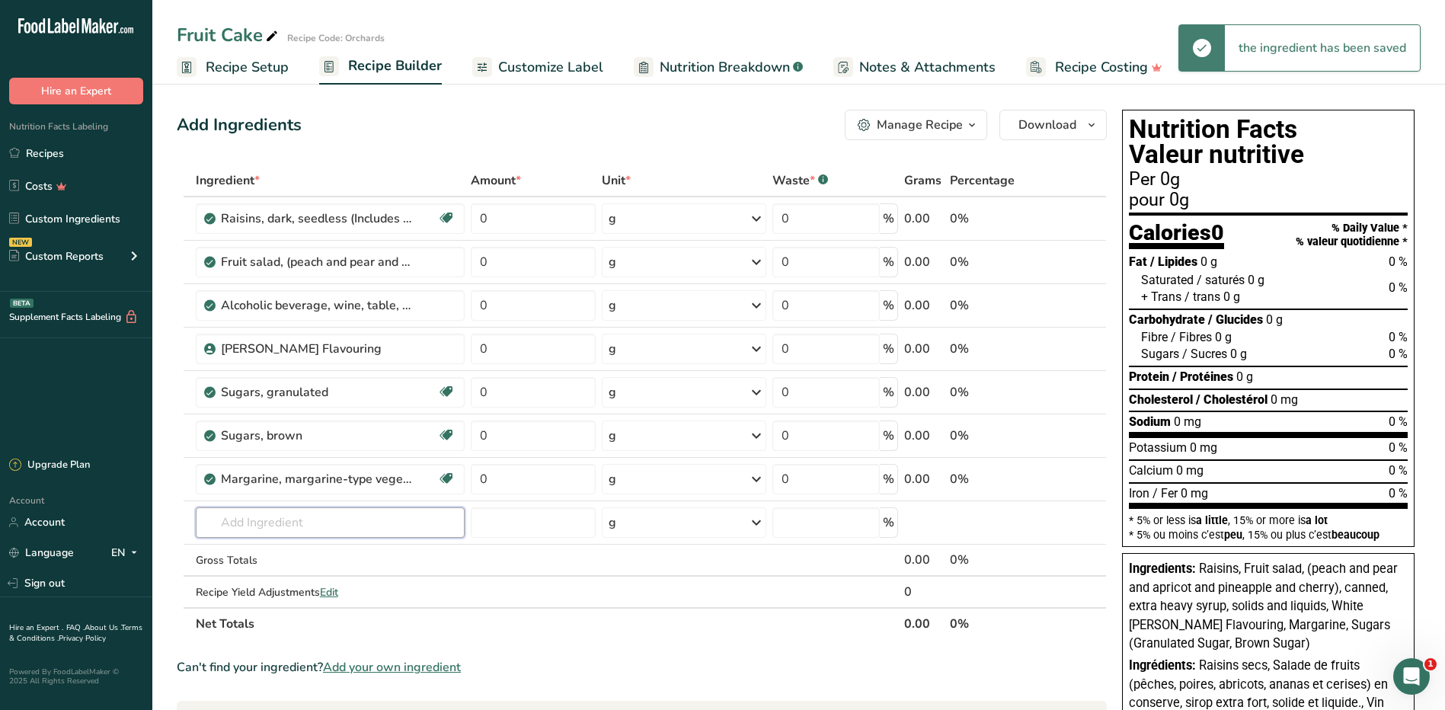
click at [289, 518] on input "text" at bounding box center [331, 522] width 270 height 30
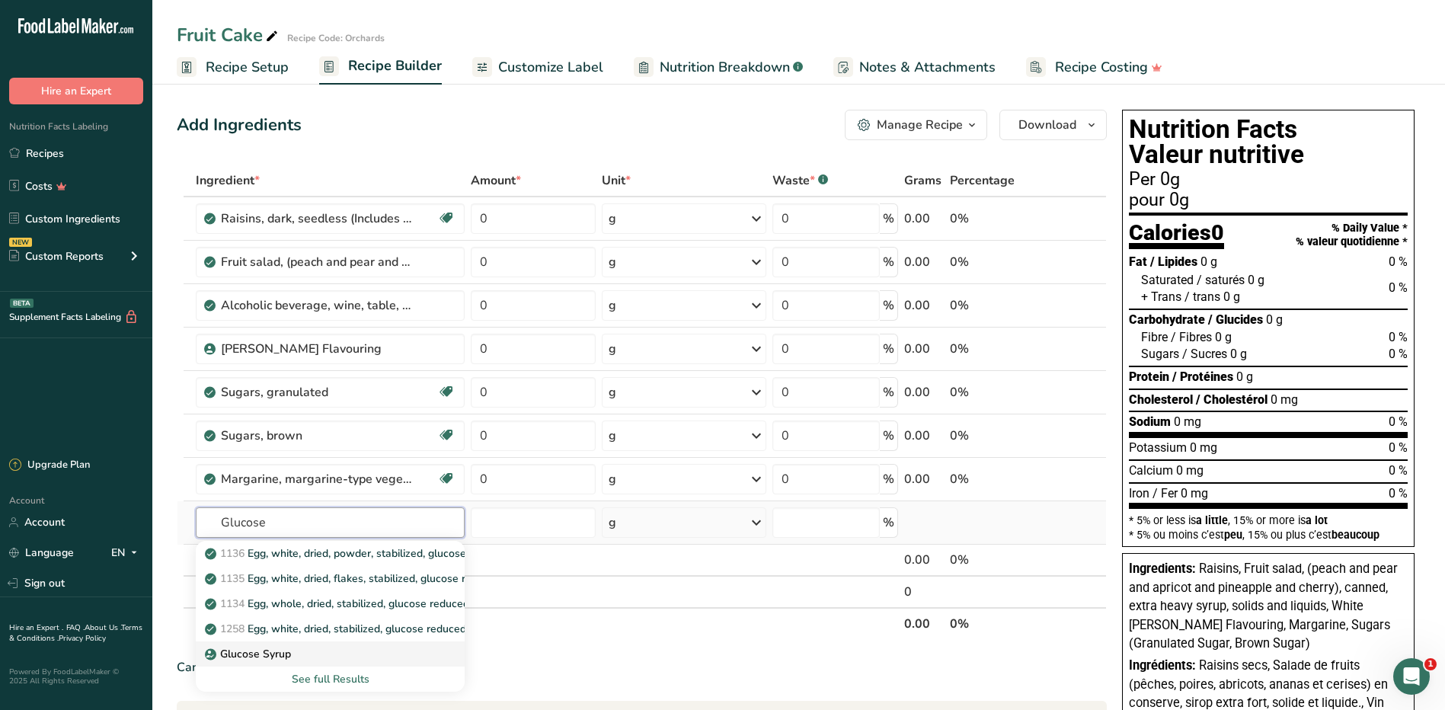
type input "Glucose"
click at [278, 649] on p "Glucose Syrup" at bounding box center [249, 654] width 83 height 16
type input "Glucose Syrup"
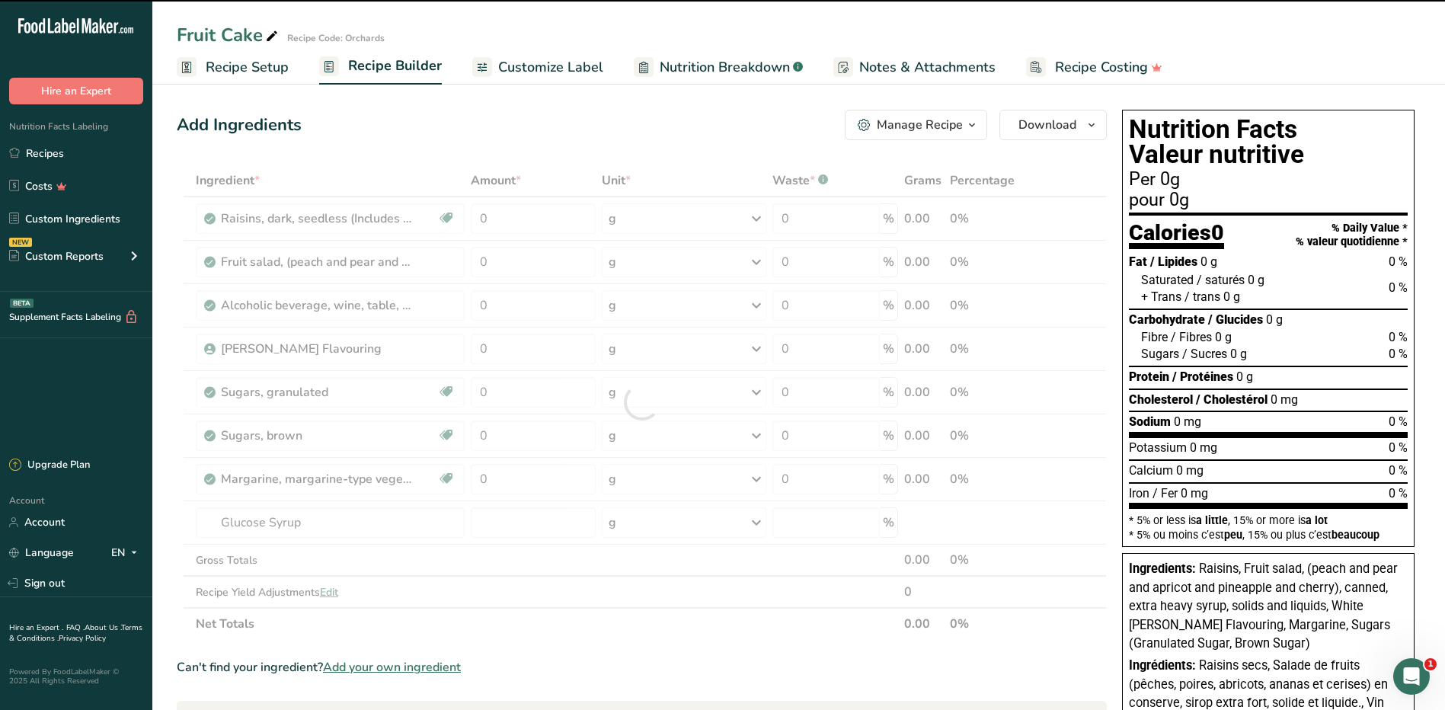
type input "0"
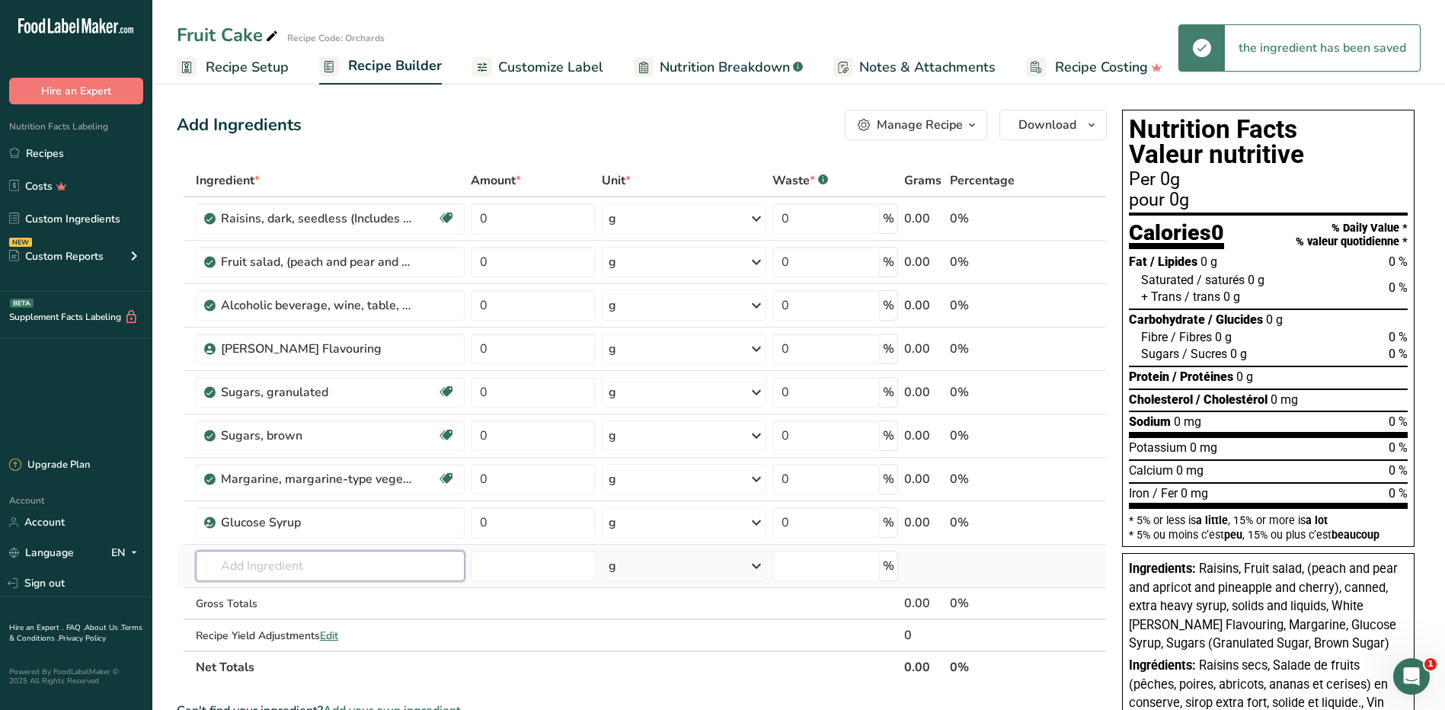
click at [280, 563] on input "text" at bounding box center [331, 566] width 270 height 30
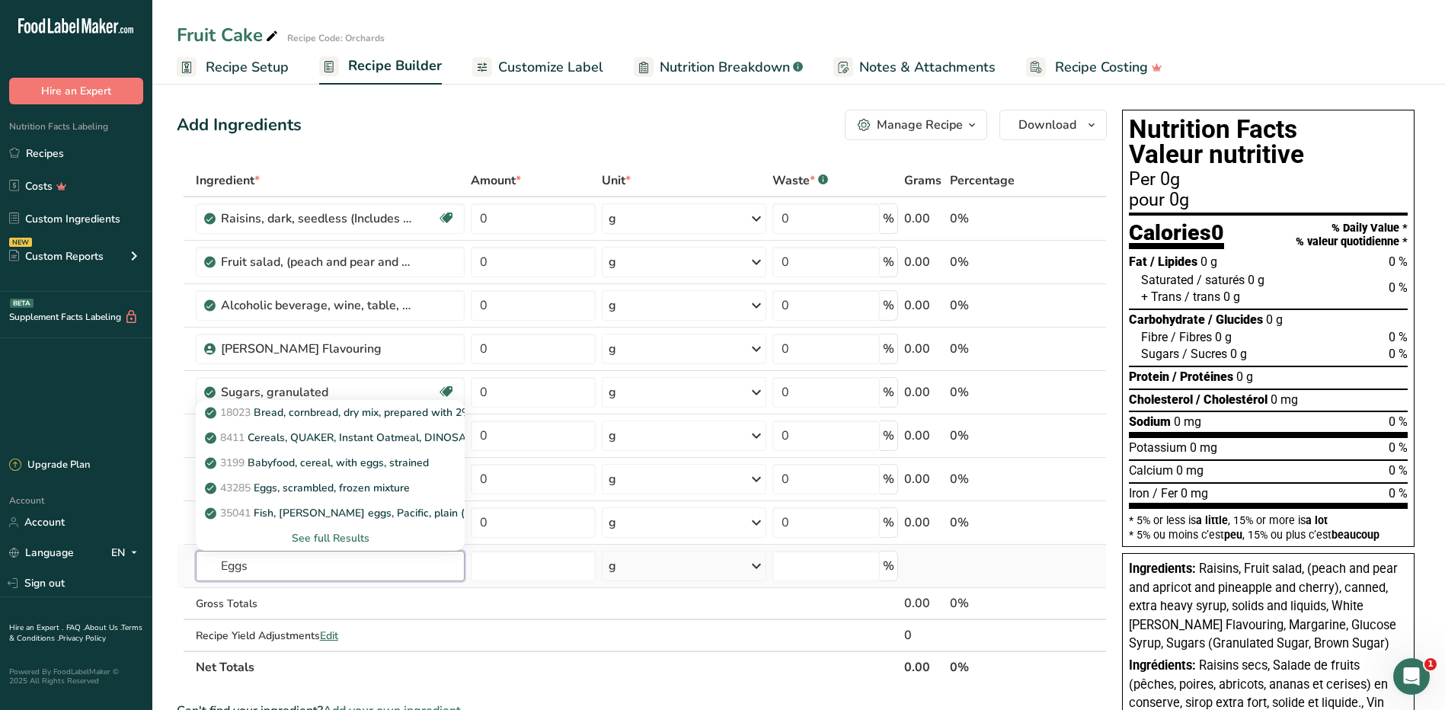
type input "Eggs"
click at [351, 538] on div "See full Results" at bounding box center [330, 538] width 245 height 16
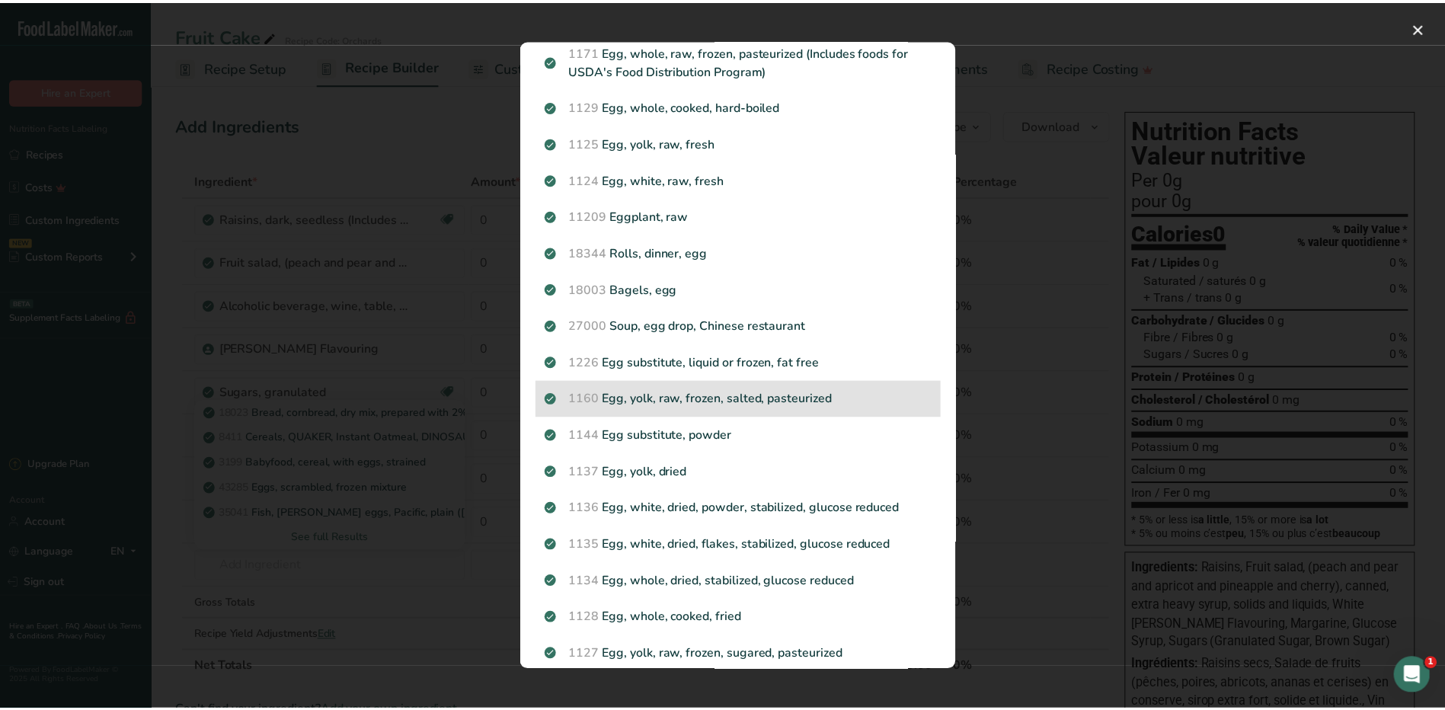
scroll to position [381, 0]
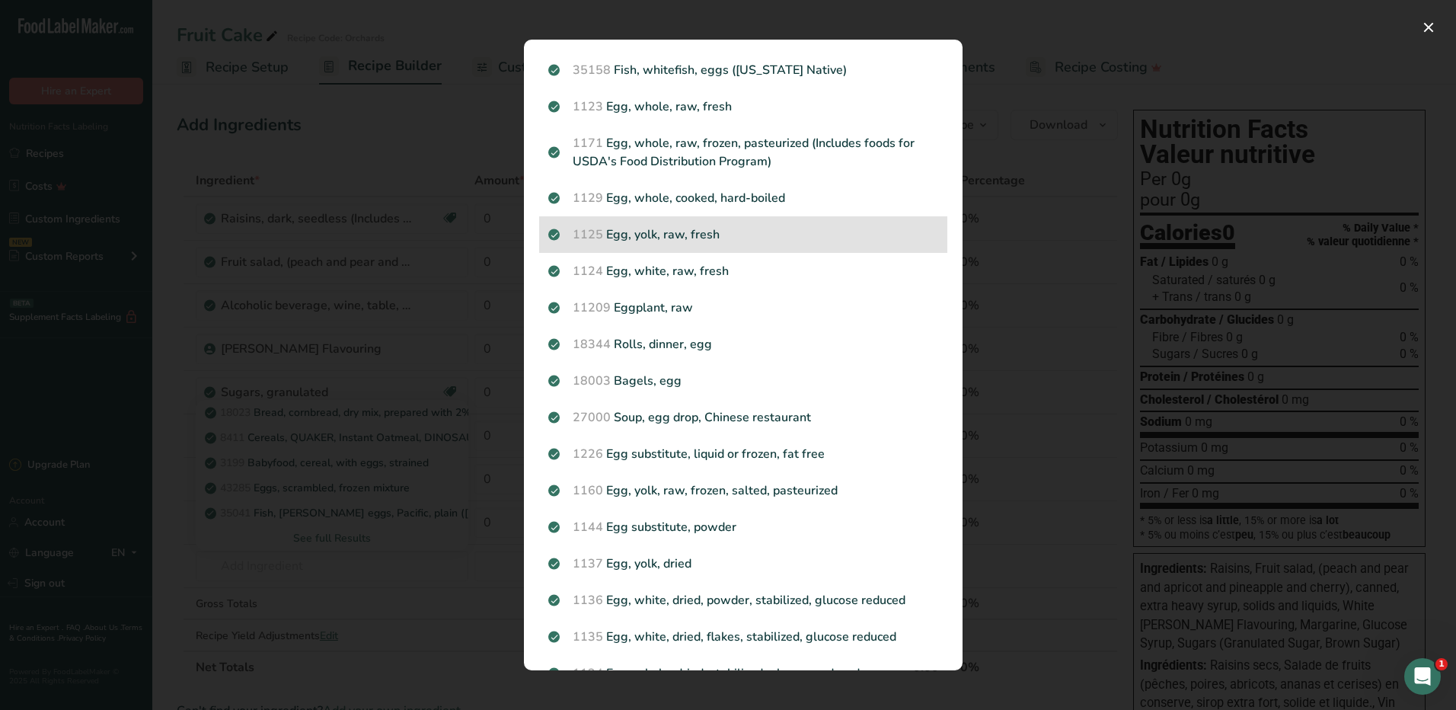
click at [683, 225] on p "1125 Egg, yolk, raw, fresh" at bounding box center [743, 234] width 390 height 18
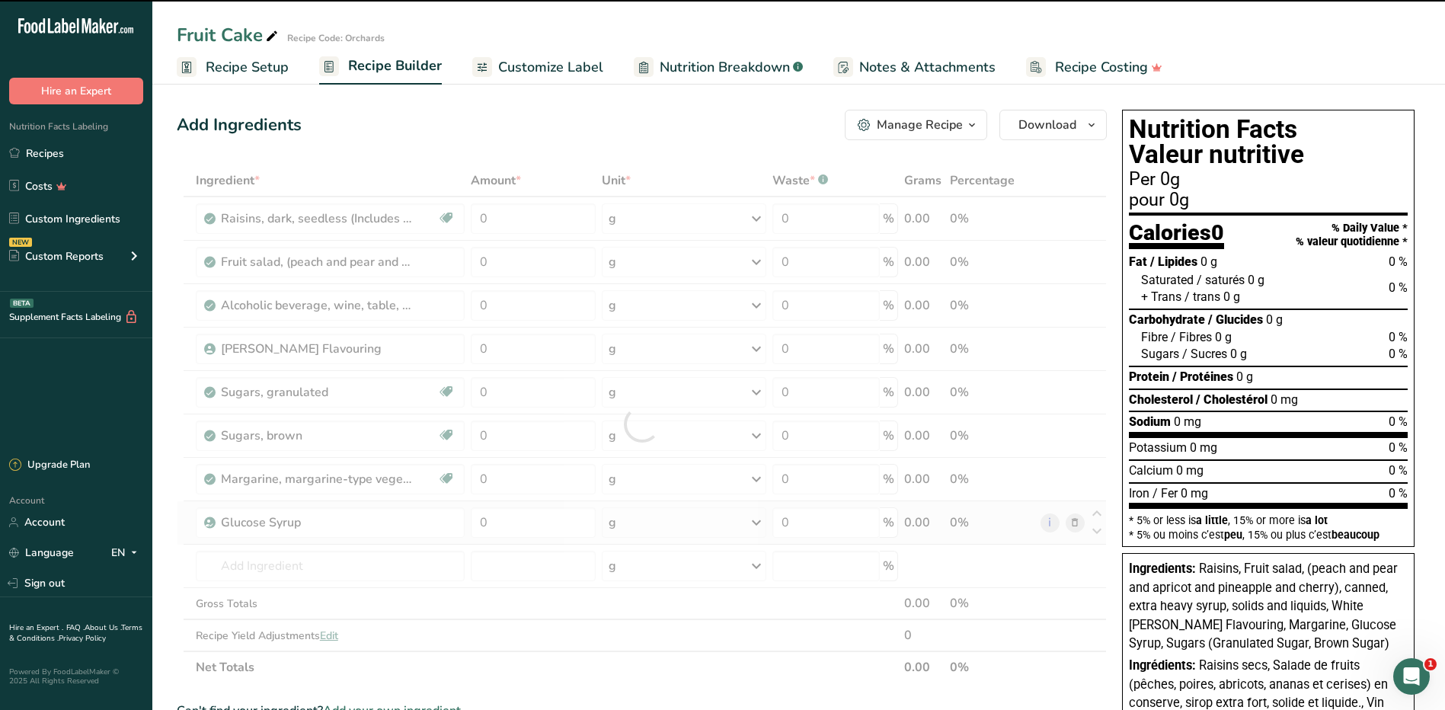
type input "0"
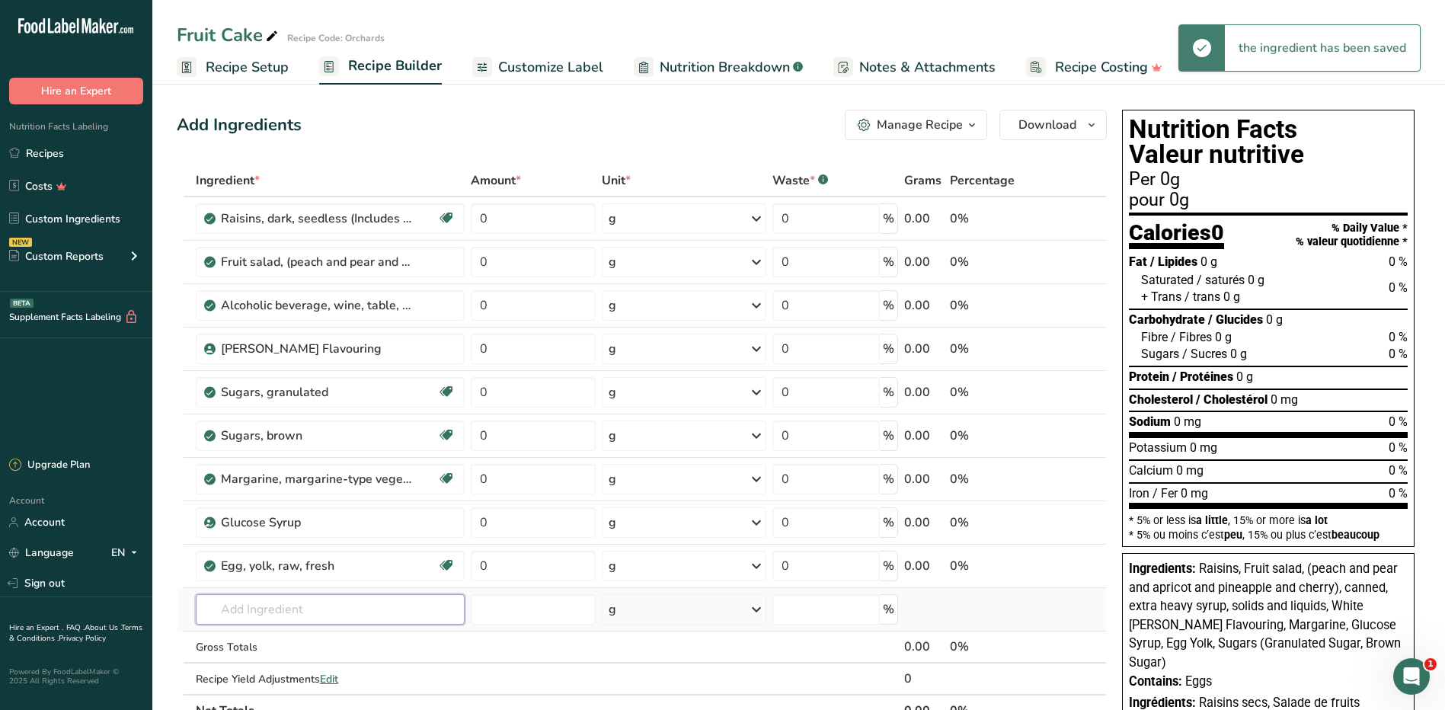
click at [217, 604] on input "text" at bounding box center [331, 609] width 270 height 30
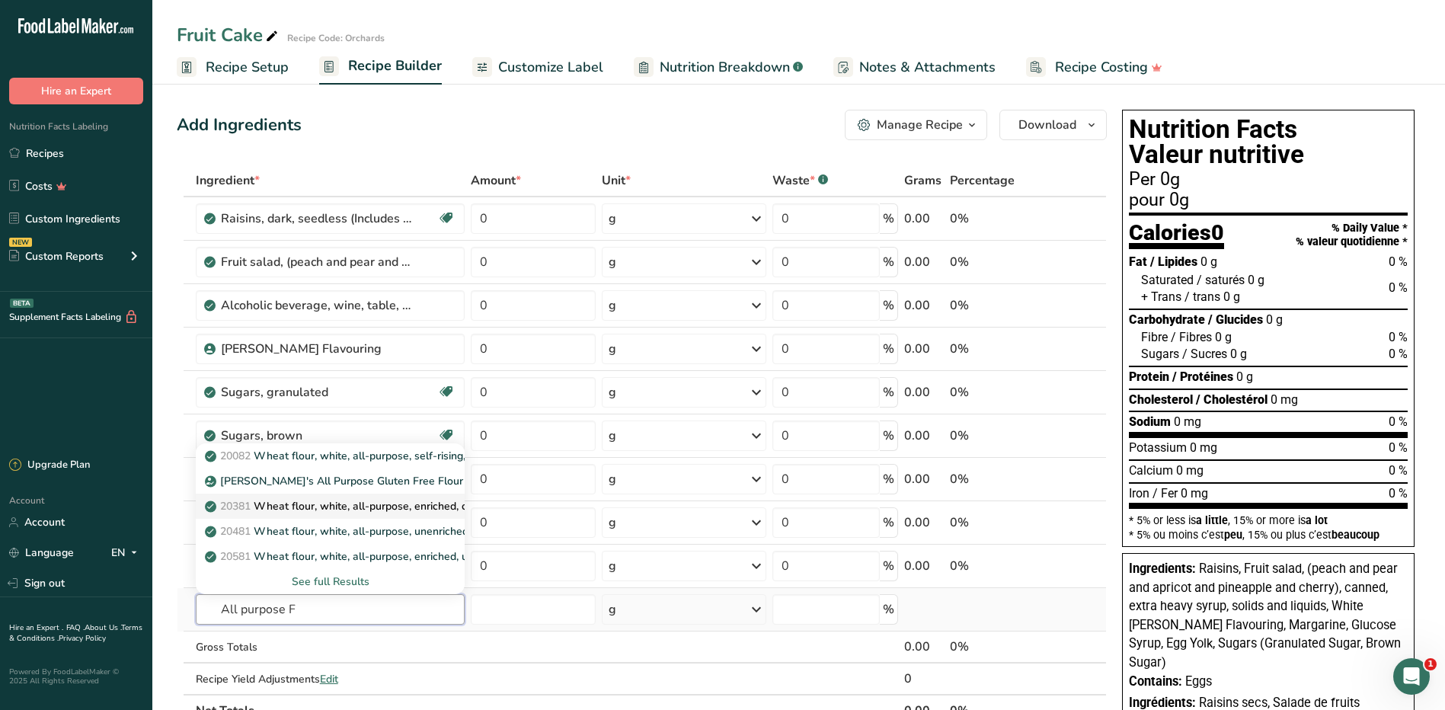
type input "All purpose F"
click at [348, 508] on p "20381 Wheat flour, white, all-purpose, enriched, calcium-fortified" at bounding box center [375, 506] width 334 height 16
type input "Wheat flour, white, all-purpose, enriched, calcium-fortified"
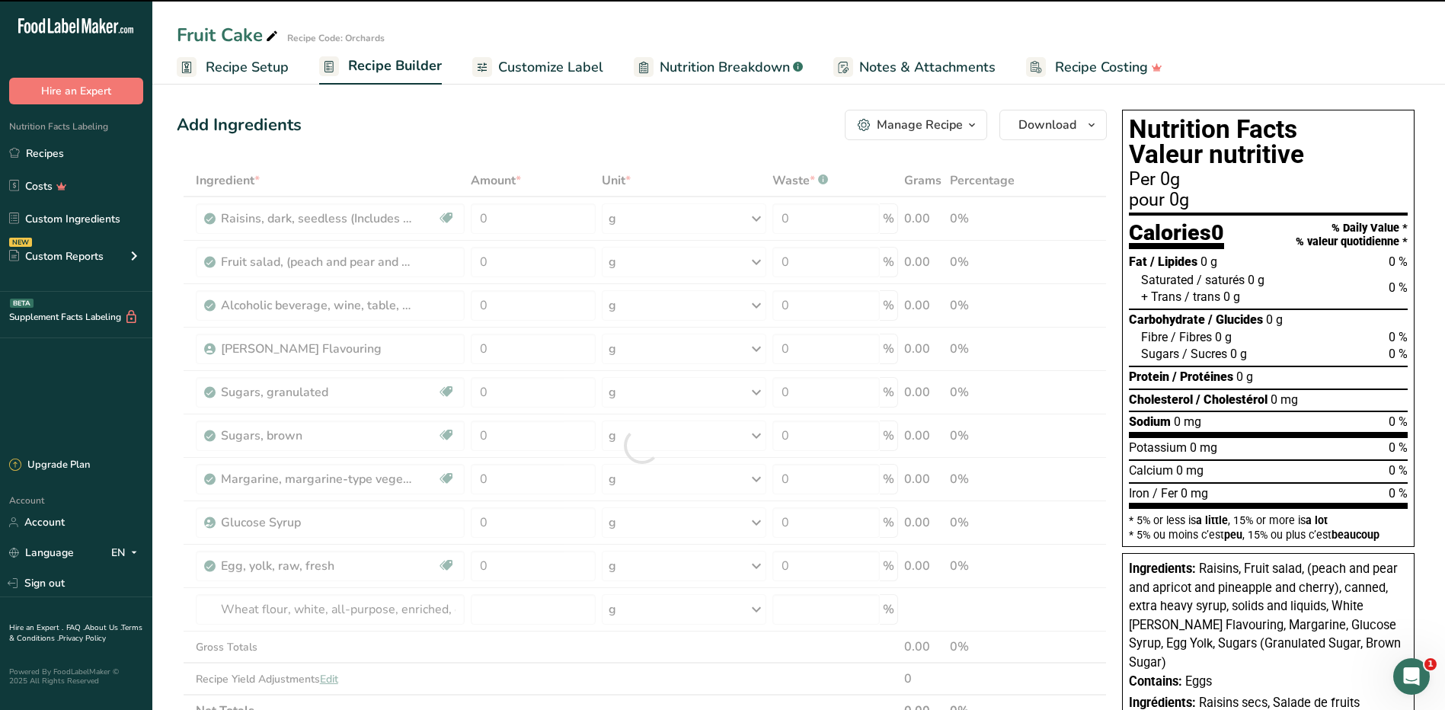
type input "0"
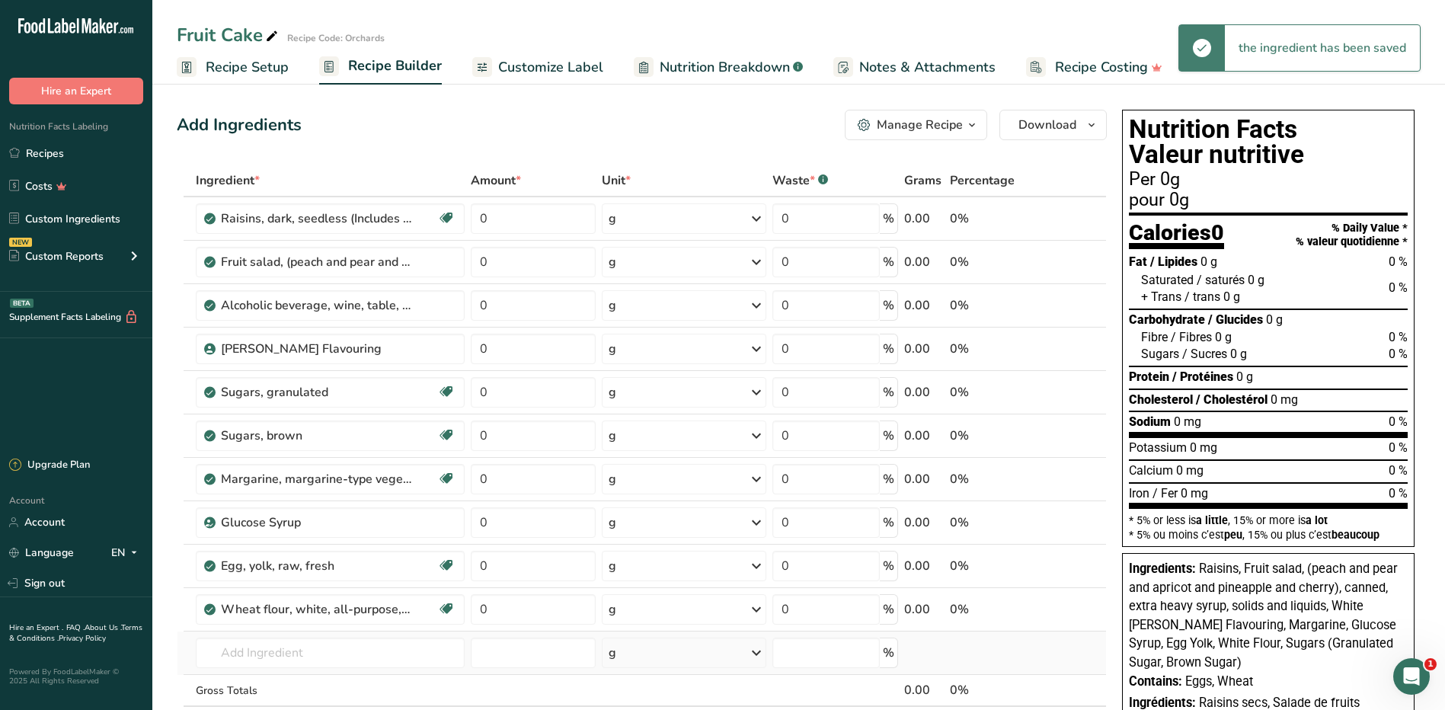
click at [299, 670] on td "20082 Wheat flour, white, all-purpose, self-rising, enriched [PERSON_NAME]'s Al…" at bounding box center [331, 652] width 276 height 43
click at [299, 659] on input "text" at bounding box center [331, 652] width 270 height 30
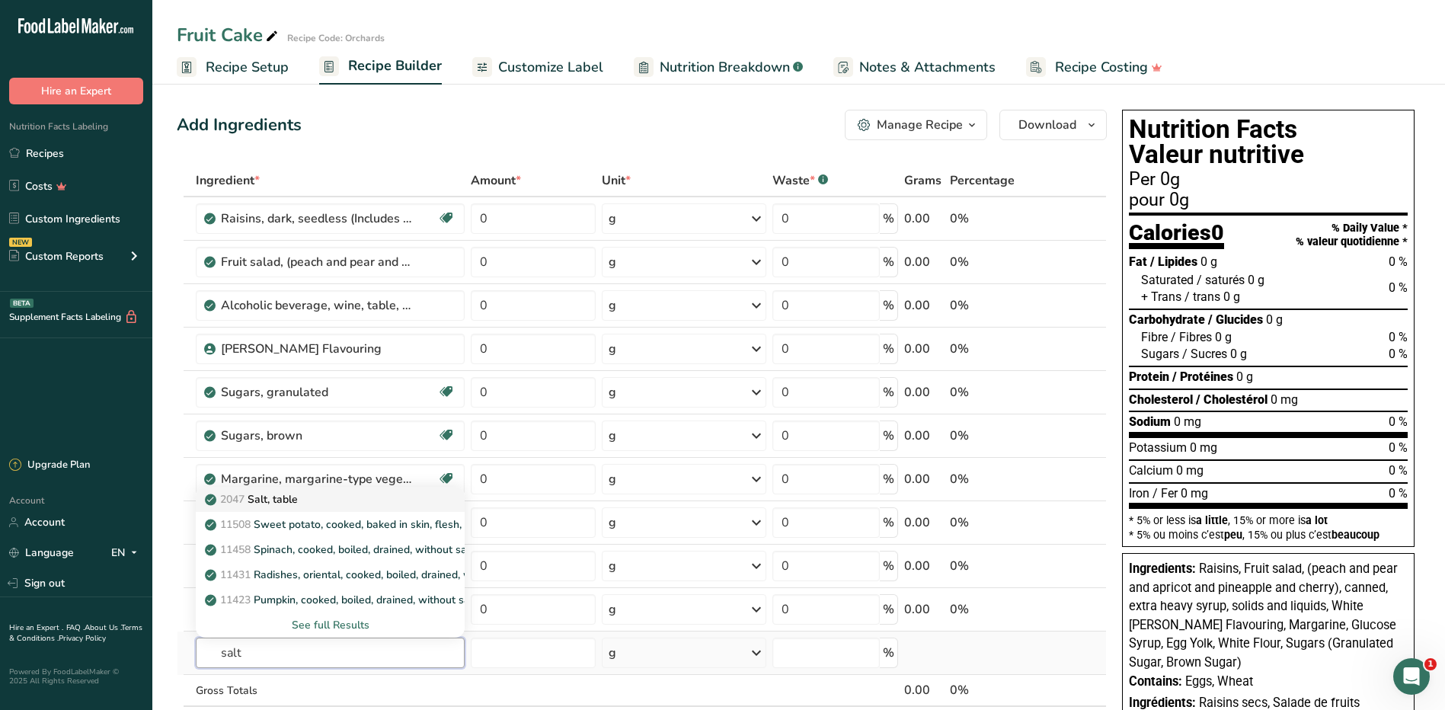
type input "salt"
click at [292, 505] on p "2047 Salt, table" at bounding box center [253, 499] width 90 height 16
type input "Salt, table"
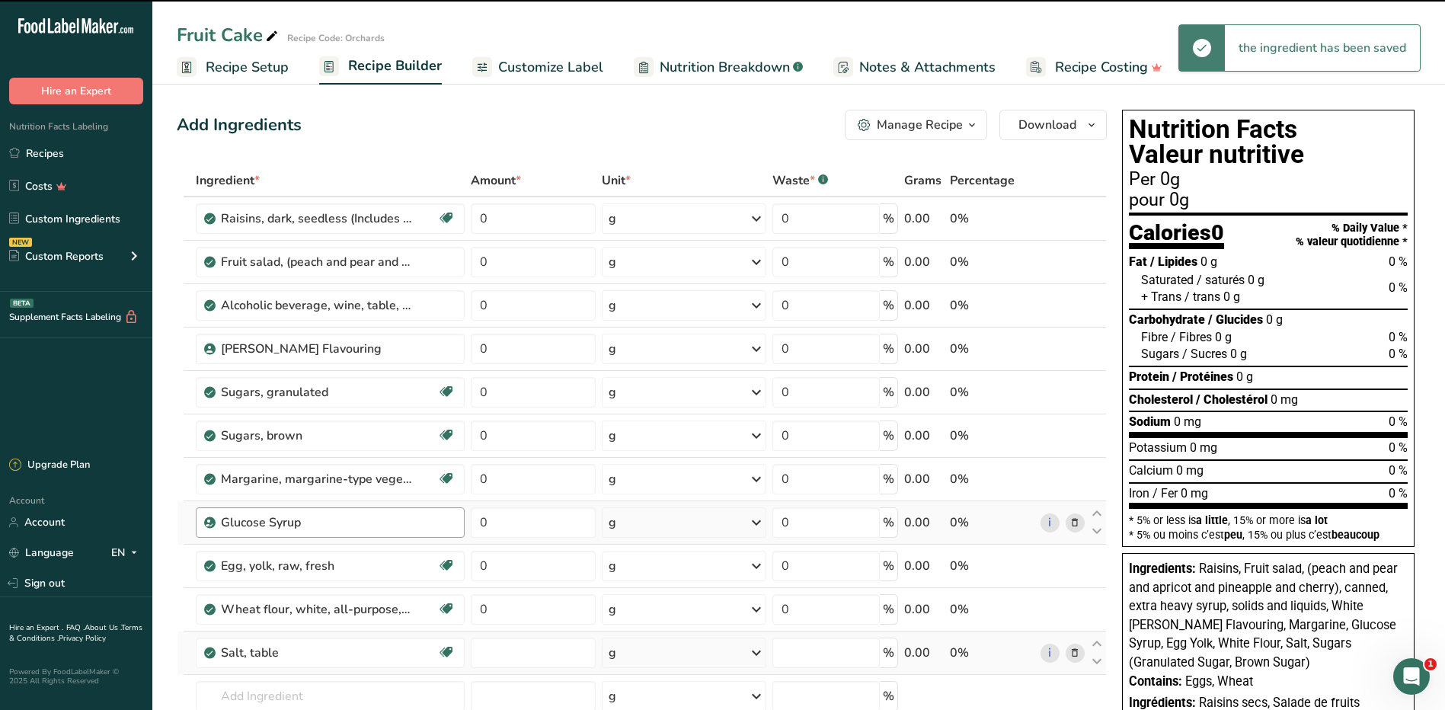
type input "0"
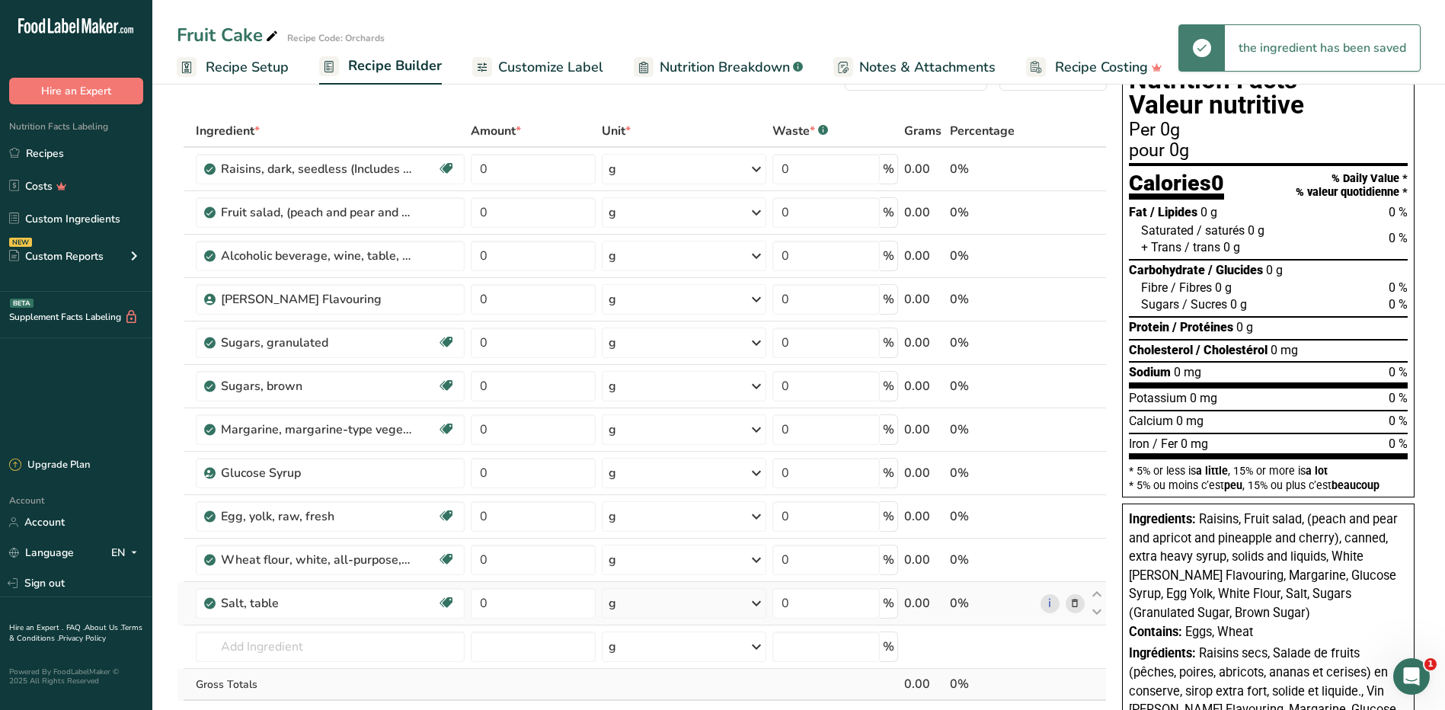
scroll to position [76, 0]
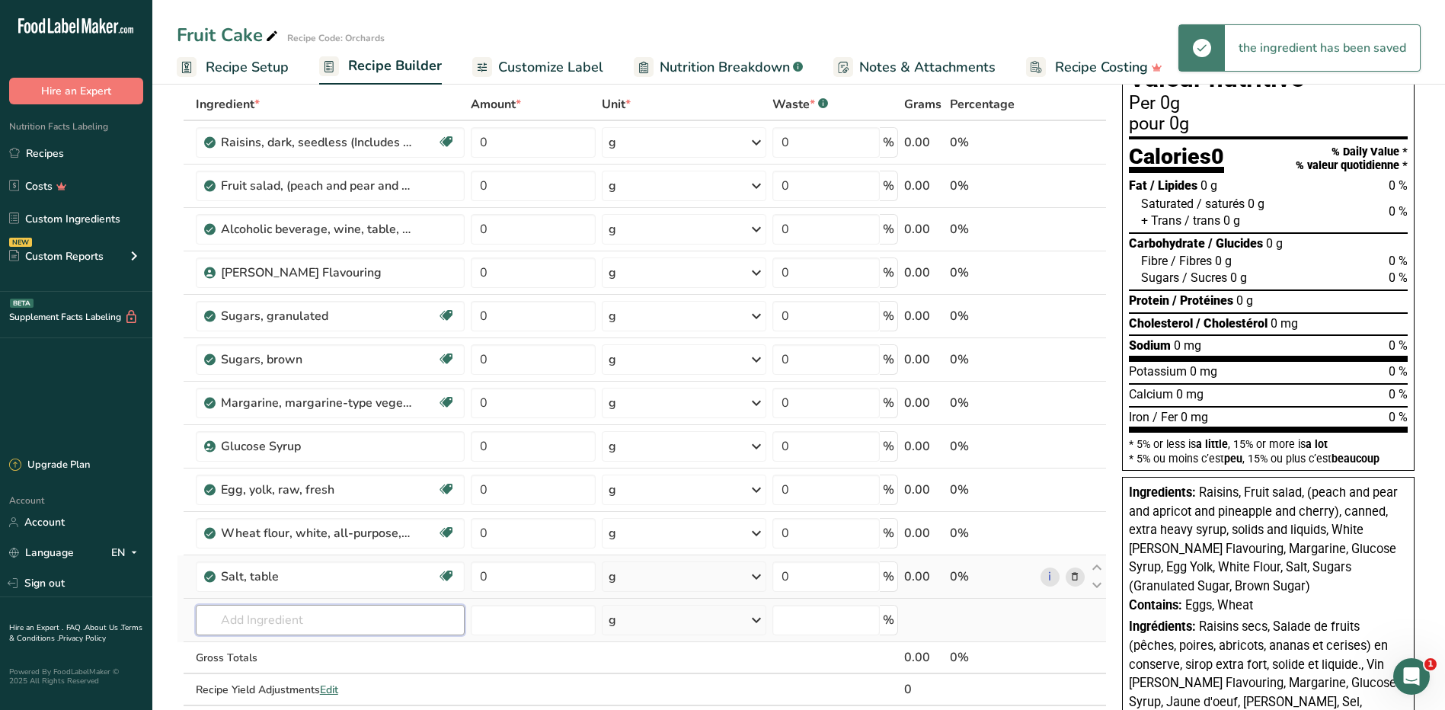
click at [298, 619] on input "text" at bounding box center [331, 620] width 270 height 30
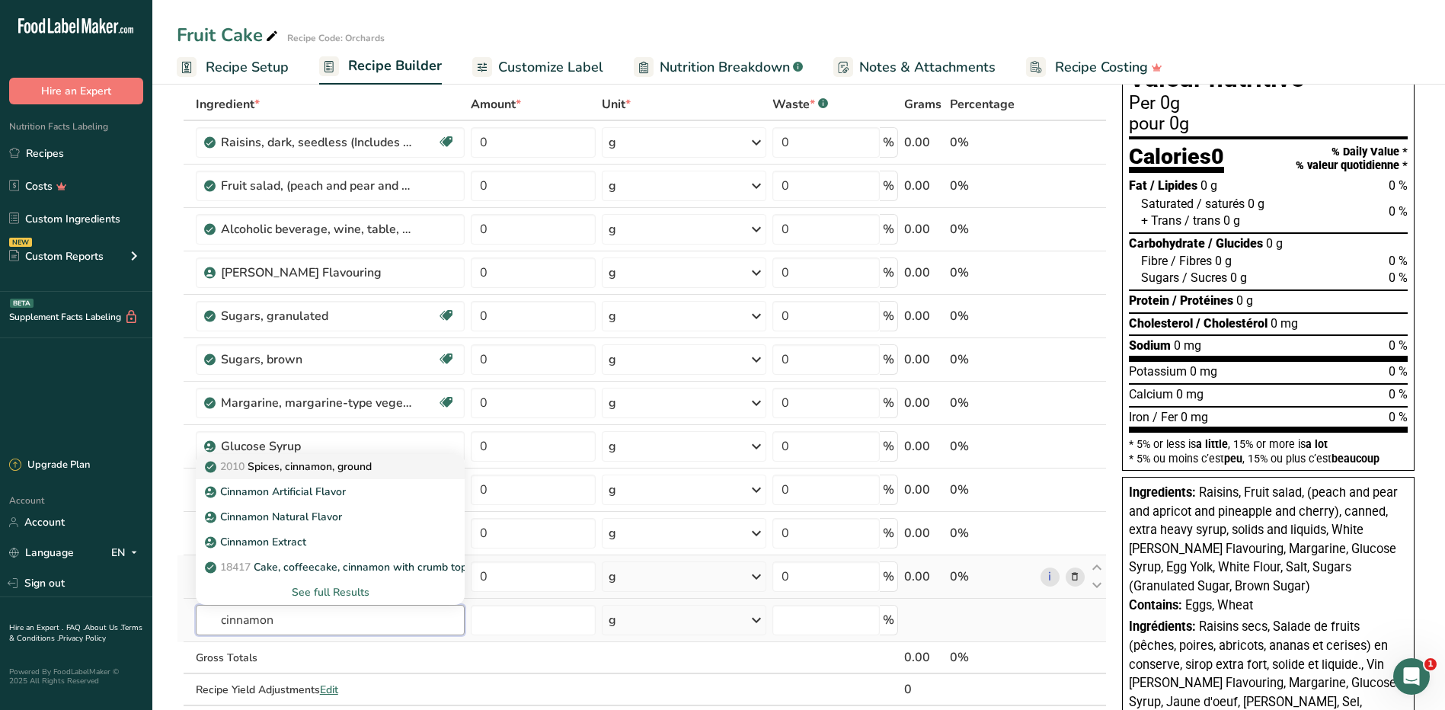
type input "cinnamon"
click at [326, 471] on p "2010 Spices, cinnamon, ground" at bounding box center [290, 466] width 164 height 16
type input "Spices, cinnamon, ground"
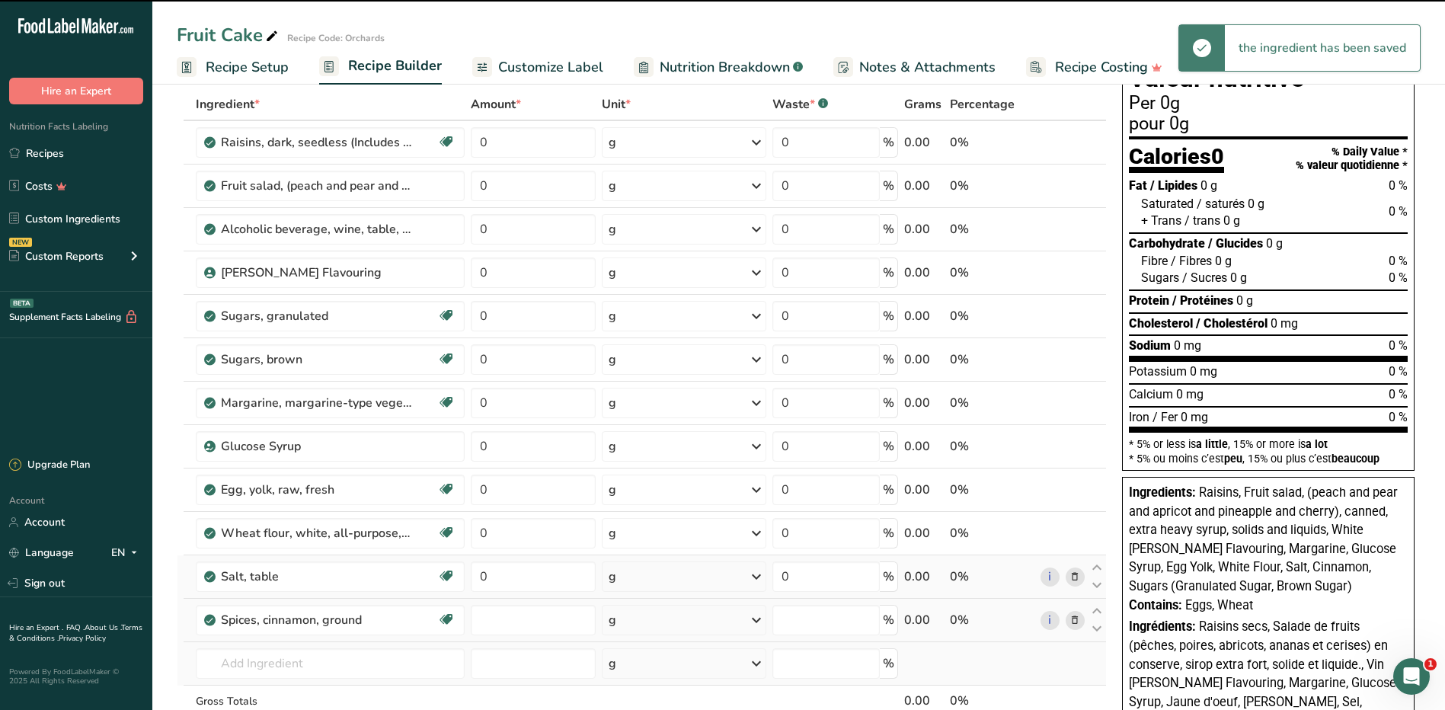
type input "0"
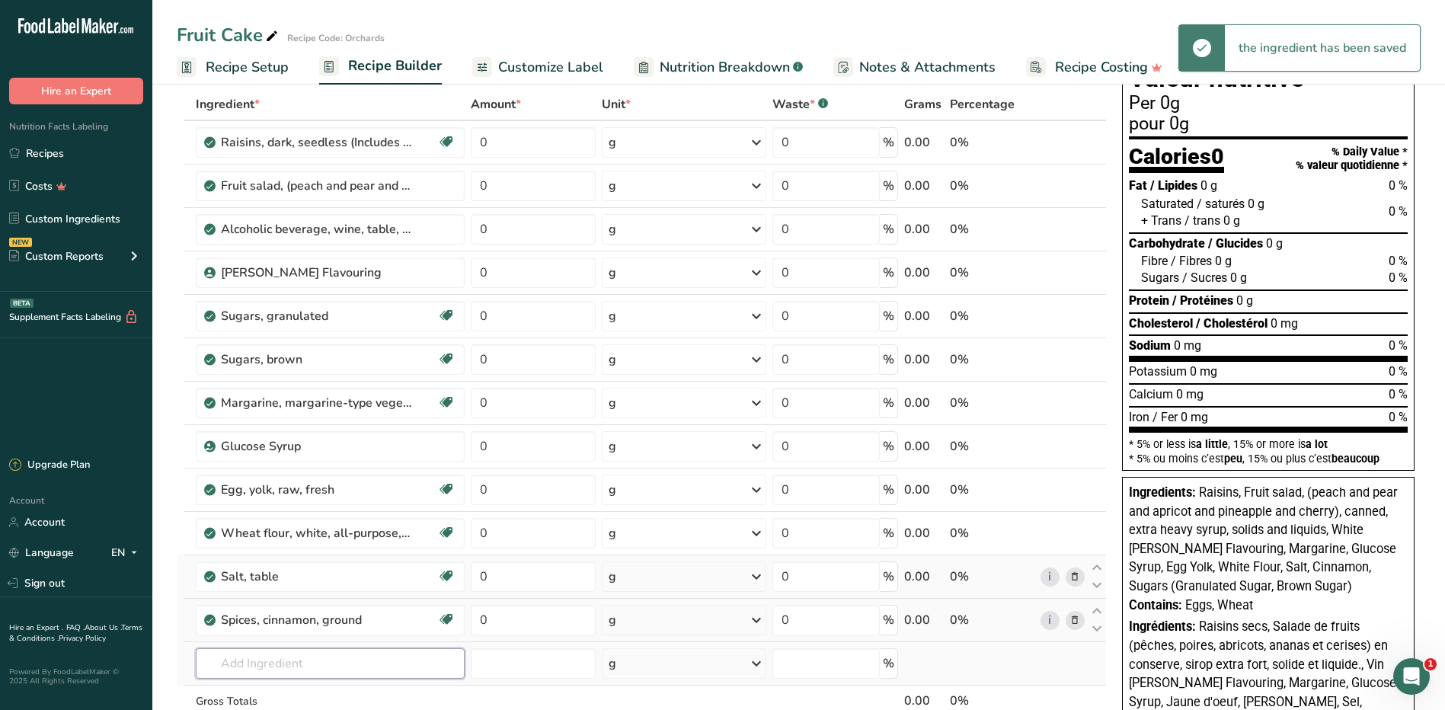
click at [250, 660] on input "text" at bounding box center [331, 663] width 270 height 30
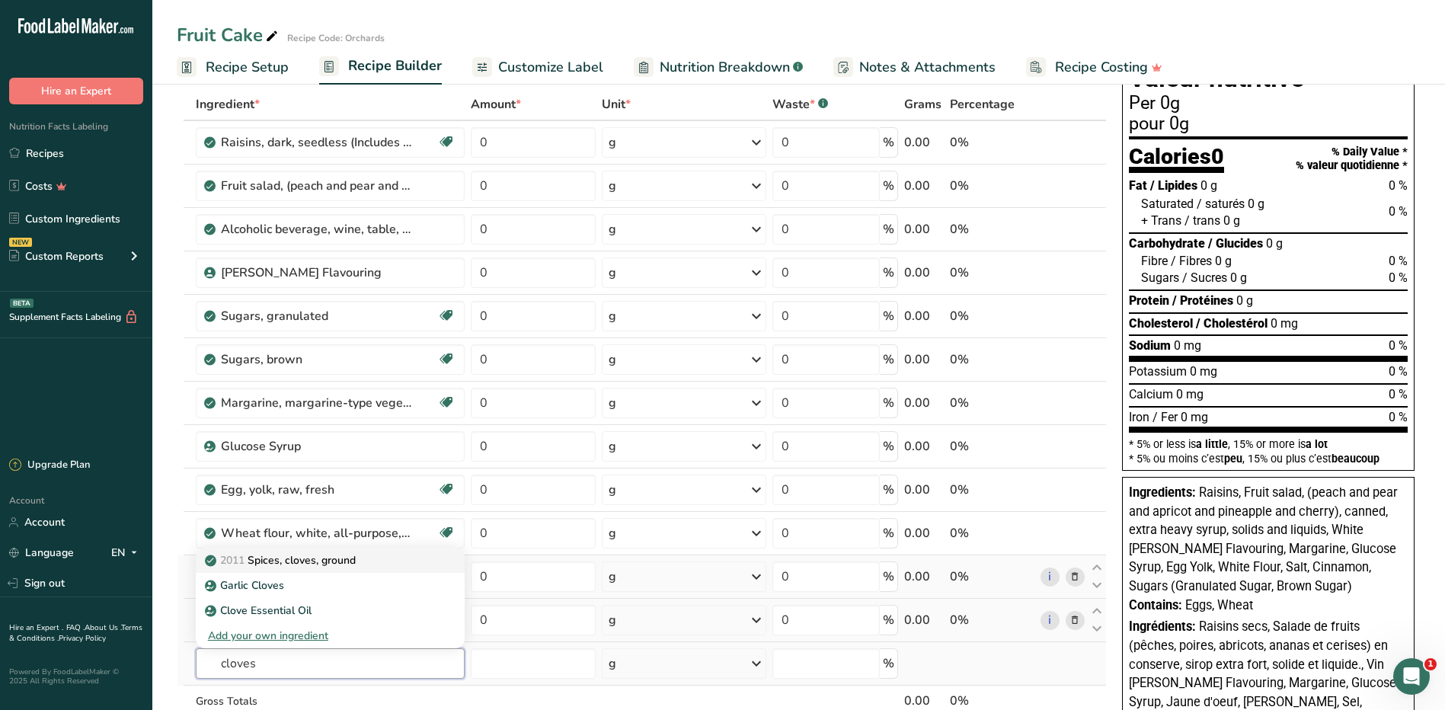
type input "cloves"
click at [273, 558] on p "2011 Spices, cloves, ground" at bounding box center [282, 560] width 148 height 16
type input "Spices, cloves, ground"
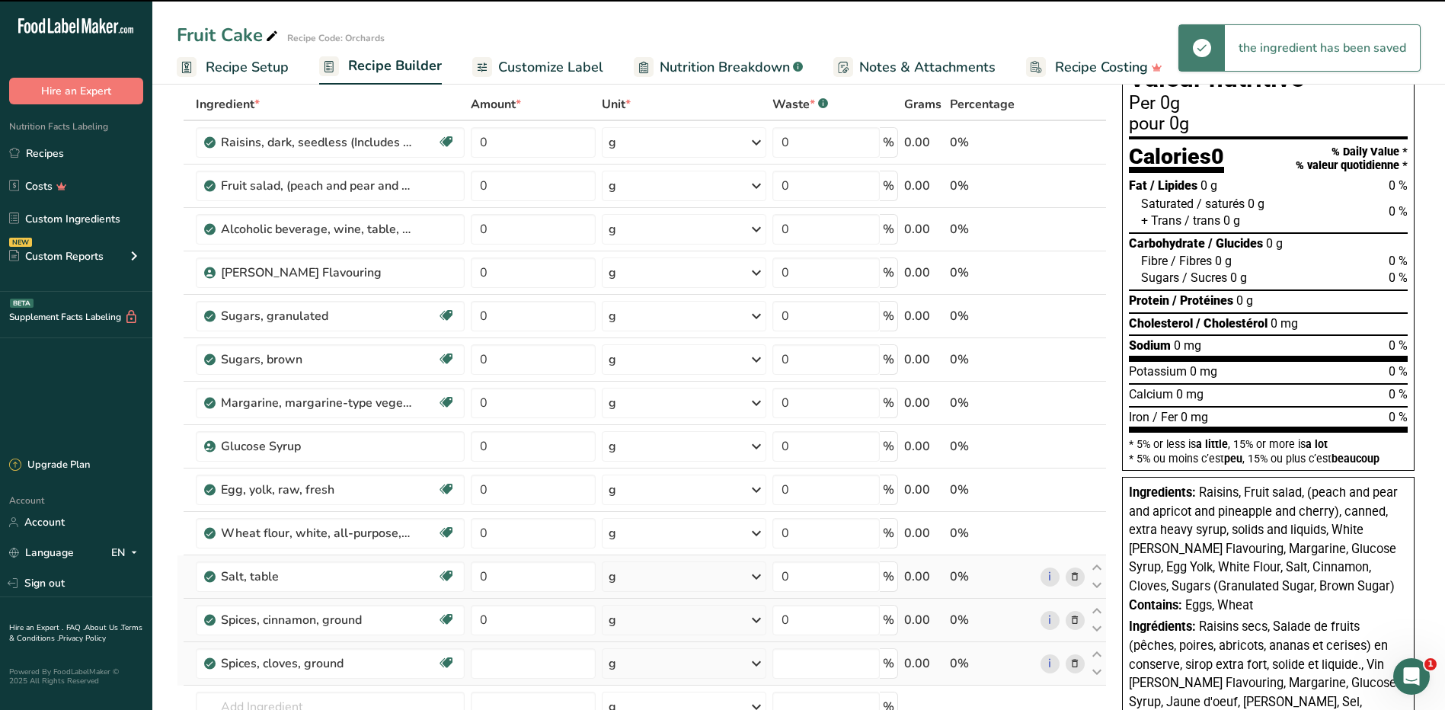
type input "0"
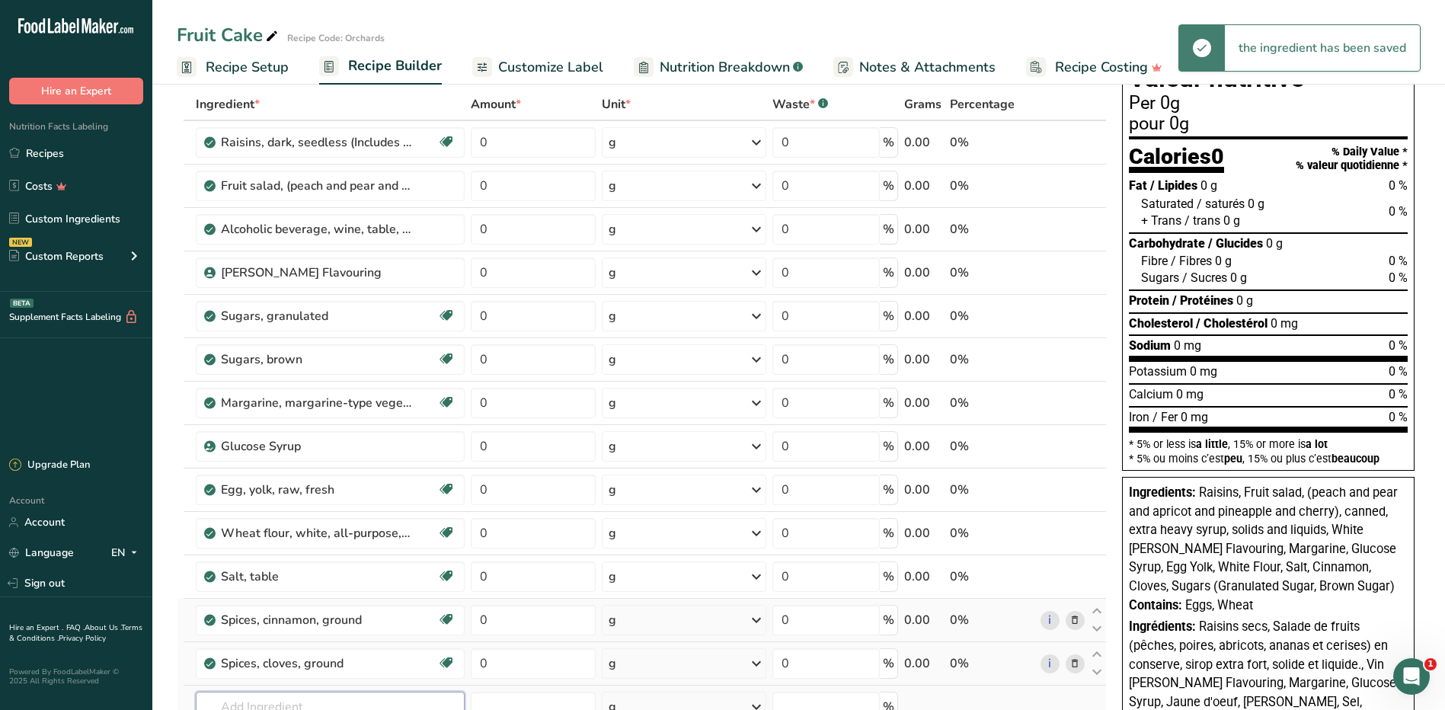
click at [286, 696] on input "text" at bounding box center [331, 706] width 270 height 30
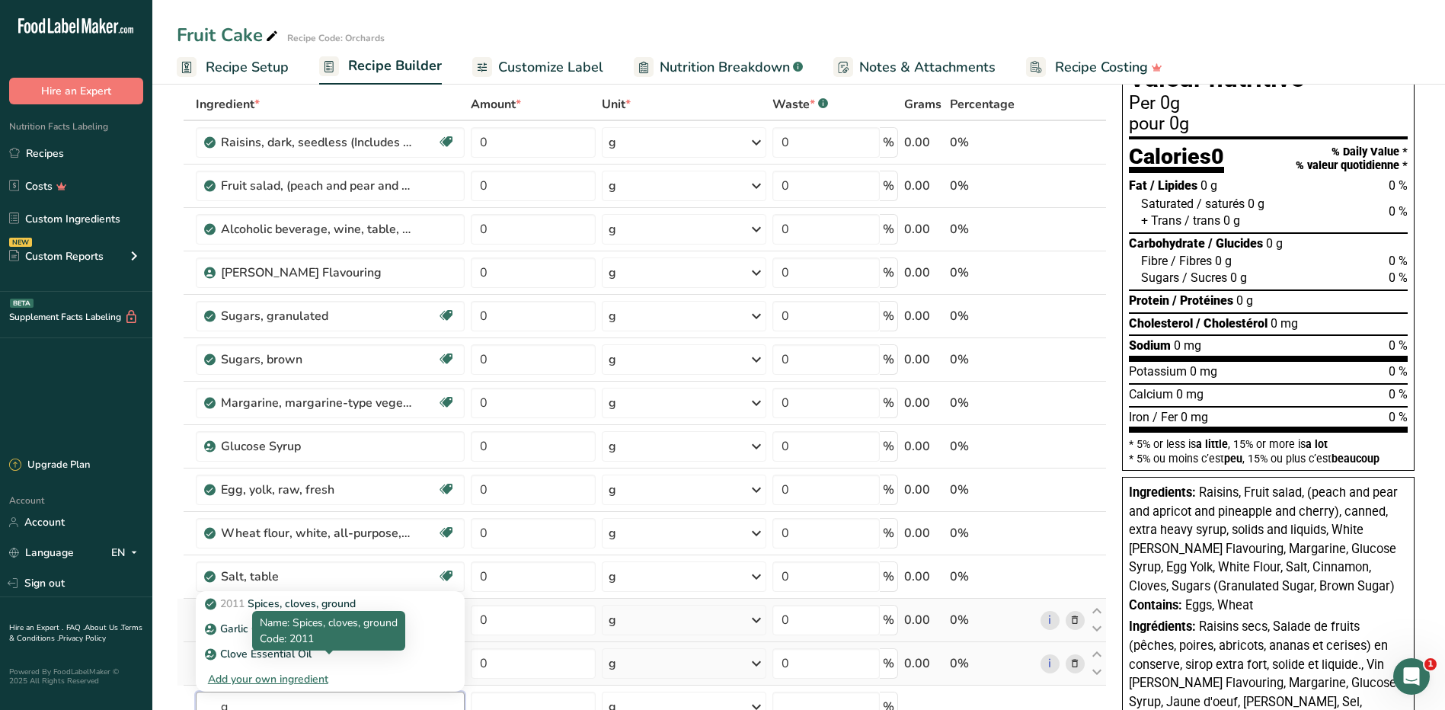
scroll to position [81, 0]
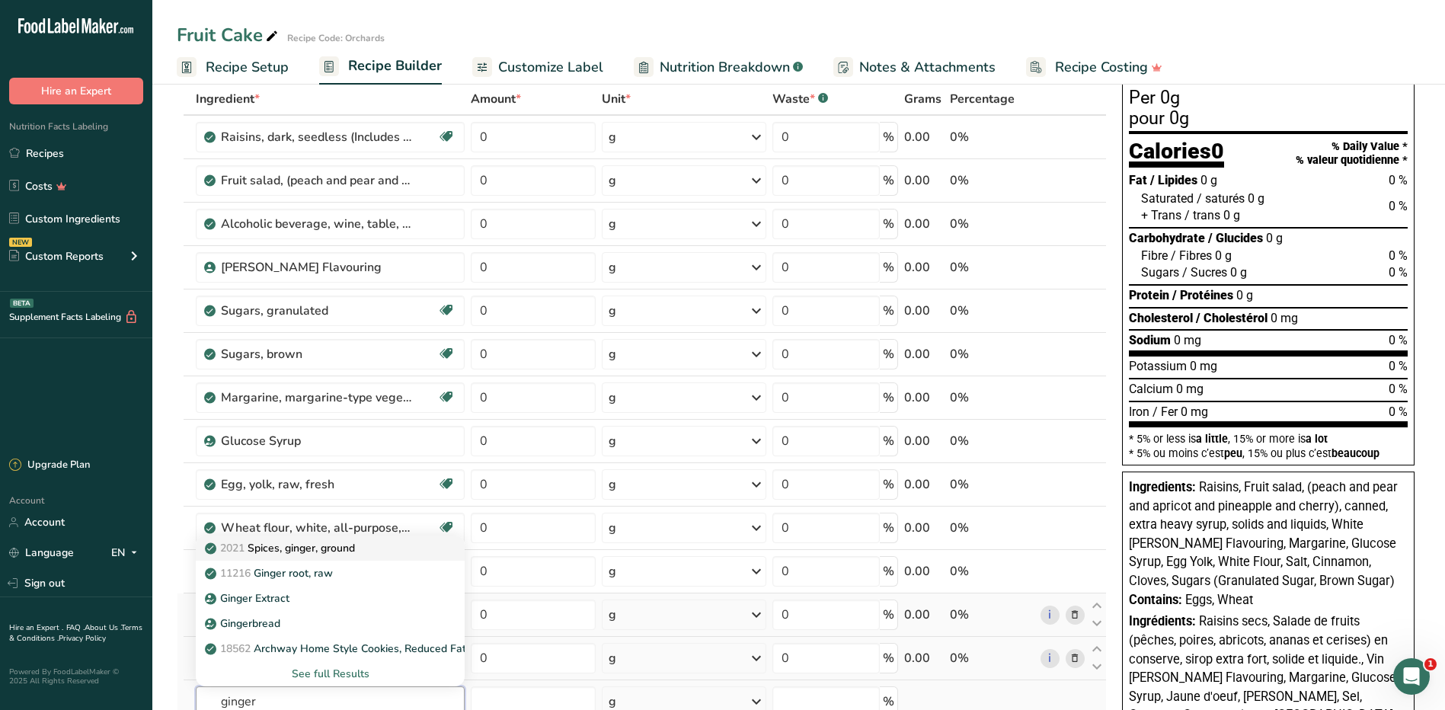
type input "ginger"
click at [338, 550] on p "2021 Spices, ginger, ground" at bounding box center [281, 548] width 147 height 16
type input "Spices, ginger, ground"
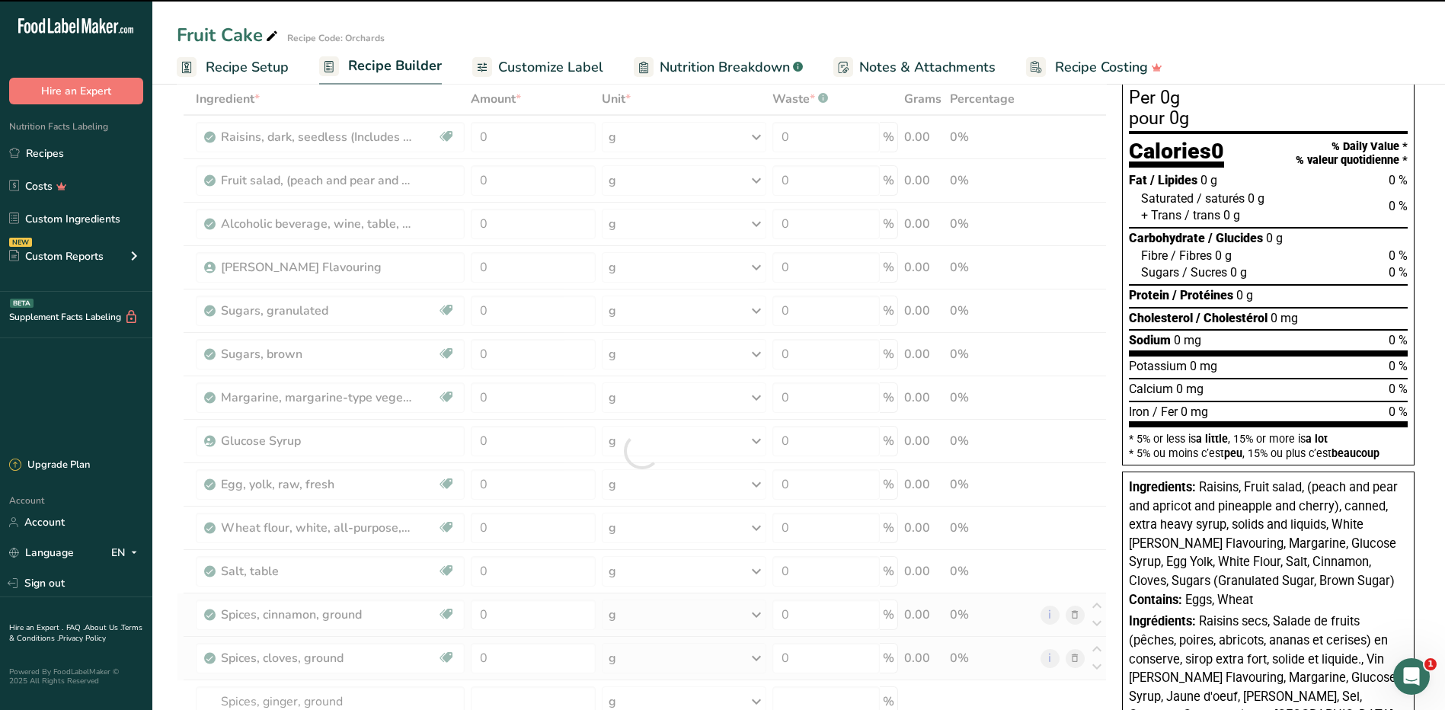
scroll to position [131, 0]
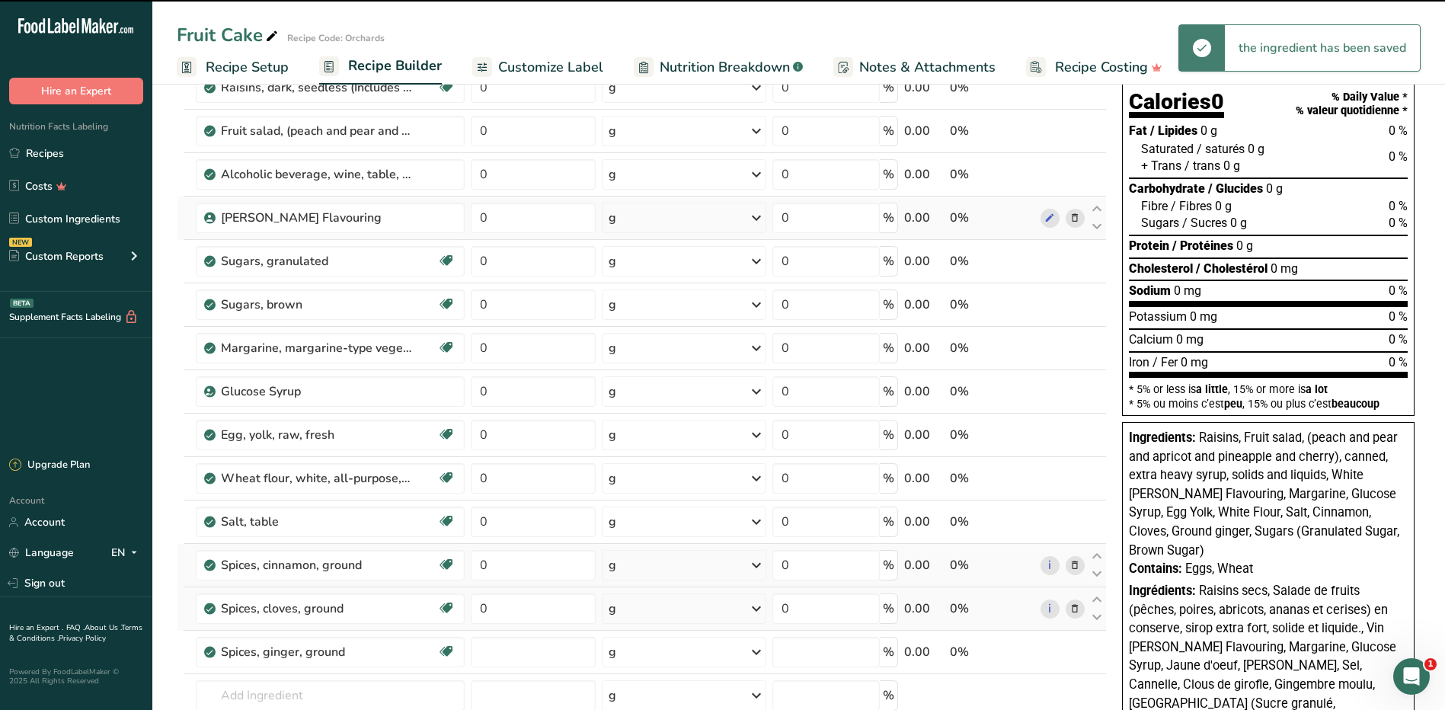
type input "0"
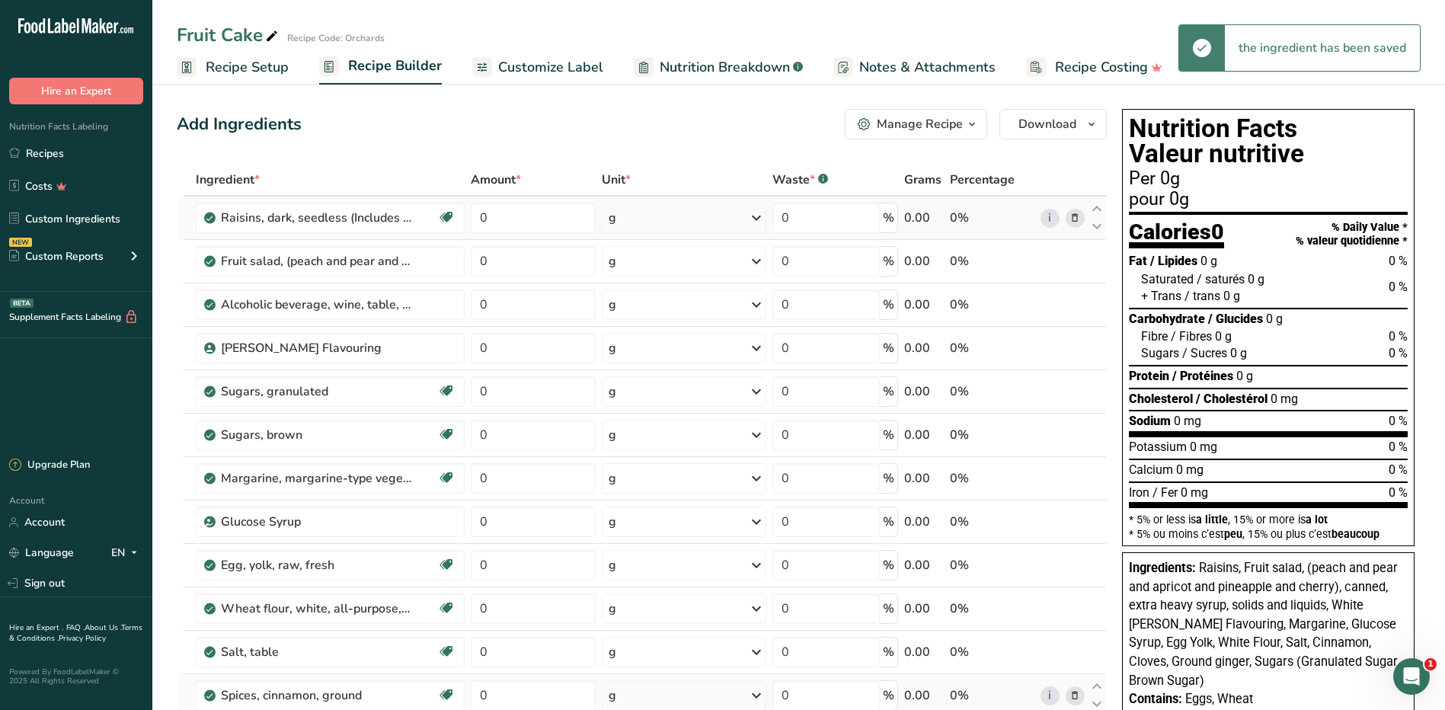
scroll to position [0, 0]
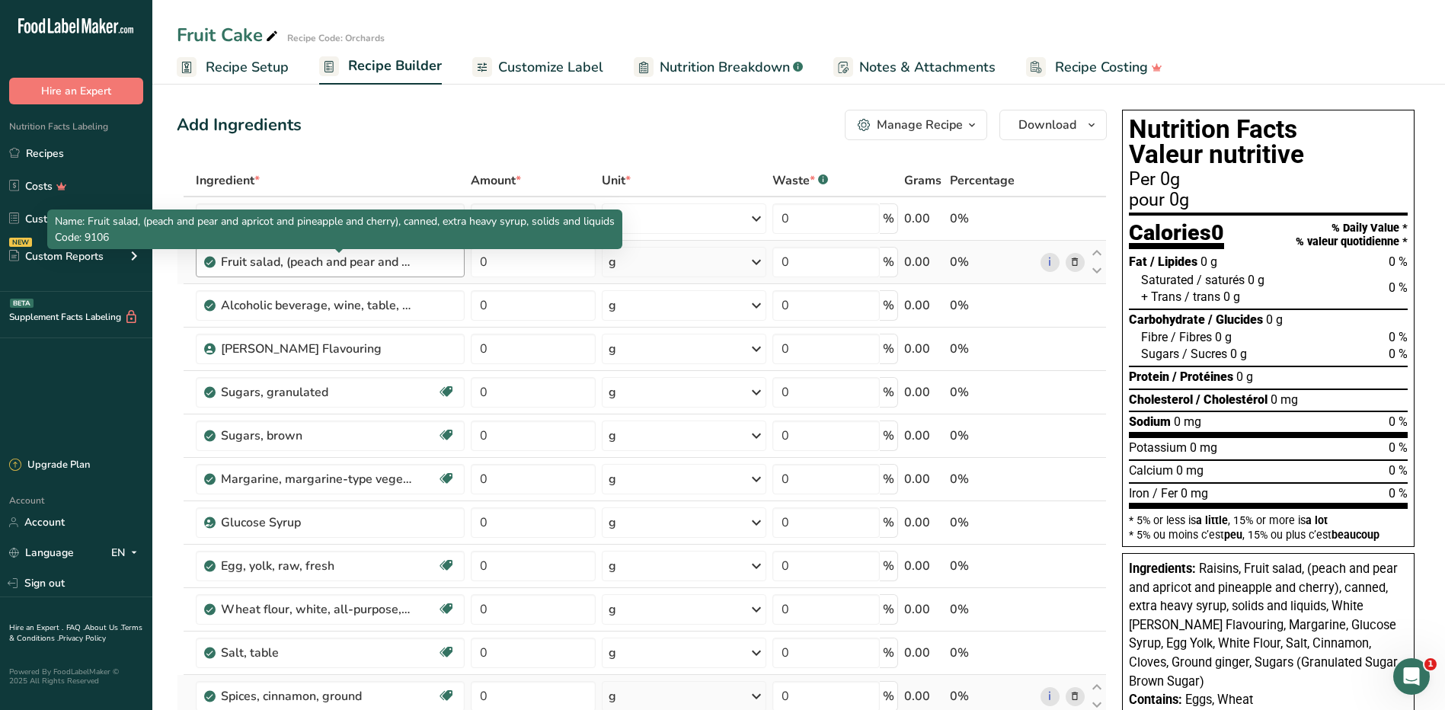
click at [342, 267] on div "Fruit salad, (peach and pear and apricot and pineapple and cherry), canned, ext…" at bounding box center [316, 262] width 190 height 18
click at [263, 260] on div "Fruit salad, (peach and pear and apricot and pineapple and cherry), canned, ext…" at bounding box center [316, 262] width 190 height 18
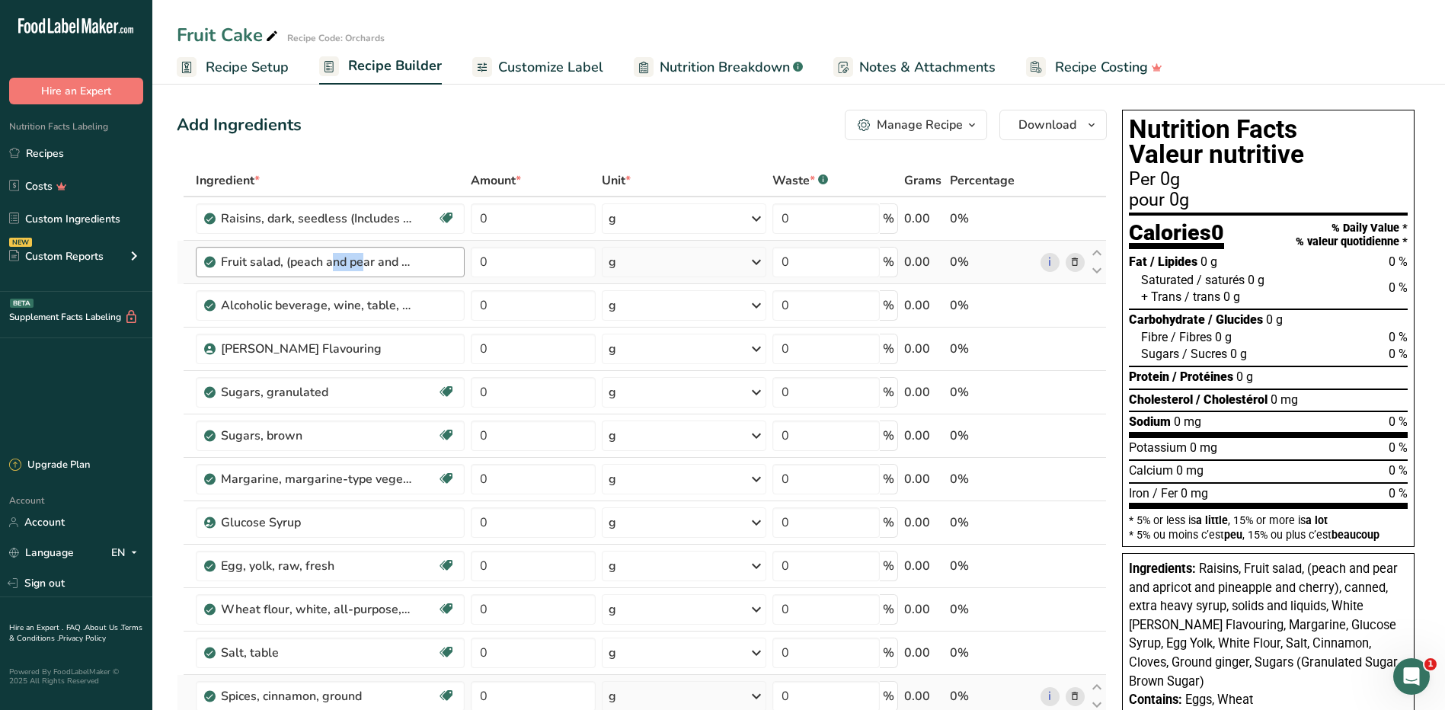
click at [263, 260] on div "Fruit salad, (peach and pear and apricot and pineapple and cherry), canned, ext…" at bounding box center [316, 262] width 190 height 18
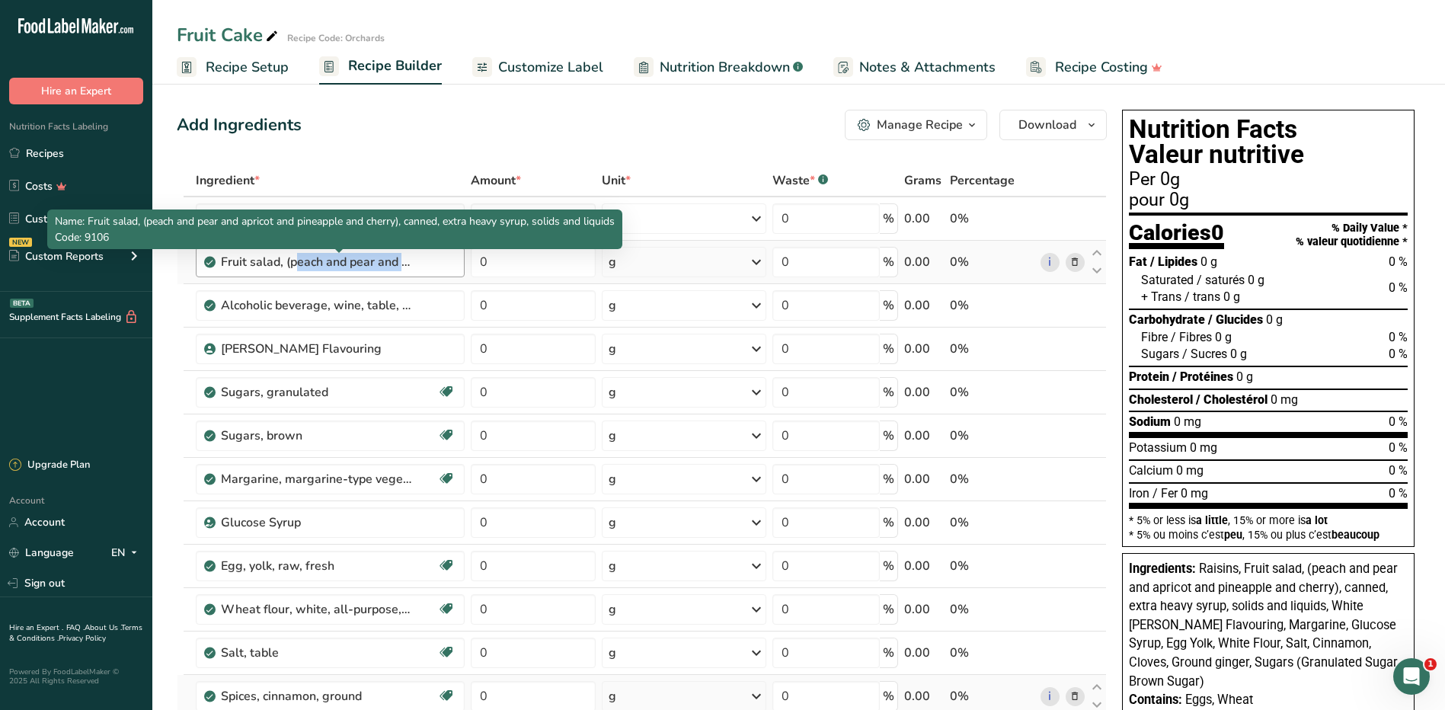
click at [263, 260] on div "Fruit salad, (peach and pear and apricot and pineapple and cherry), canned, ext…" at bounding box center [316, 262] width 190 height 18
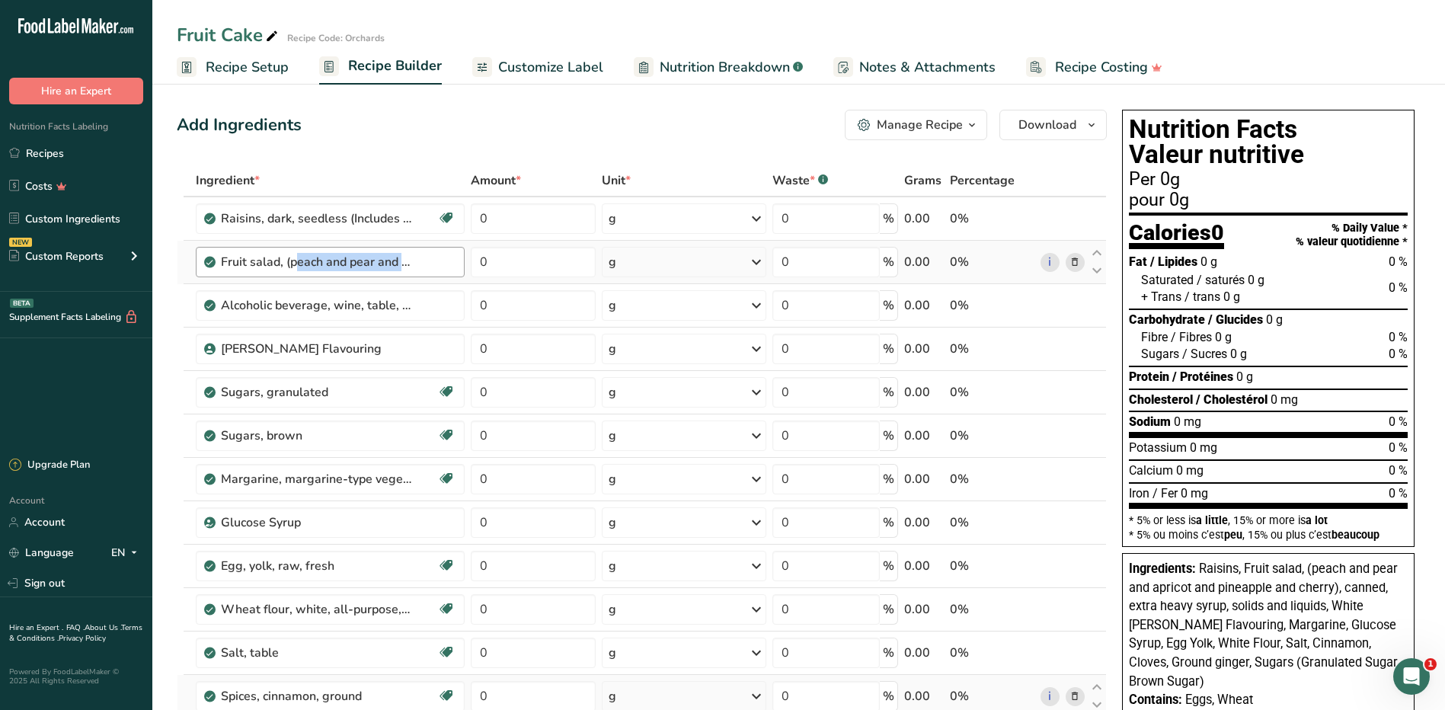
drag, startPoint x: 263, startPoint y: 260, endPoint x: 330, endPoint y: 254, distance: 68.0
click at [330, 254] on div "Fruit salad, (peach and pear and apricot and pineapple and cherry), canned, ext…" at bounding box center [316, 262] width 190 height 18
click at [430, 267] on div "Fruit salad, (peach and pear and apricot and pineapple and cherry), canned, ext…" at bounding box center [338, 262] width 235 height 18
click at [529, 219] on input "0" at bounding box center [533, 218] width 125 height 30
click at [528, 216] on input "0" at bounding box center [533, 218] width 125 height 30
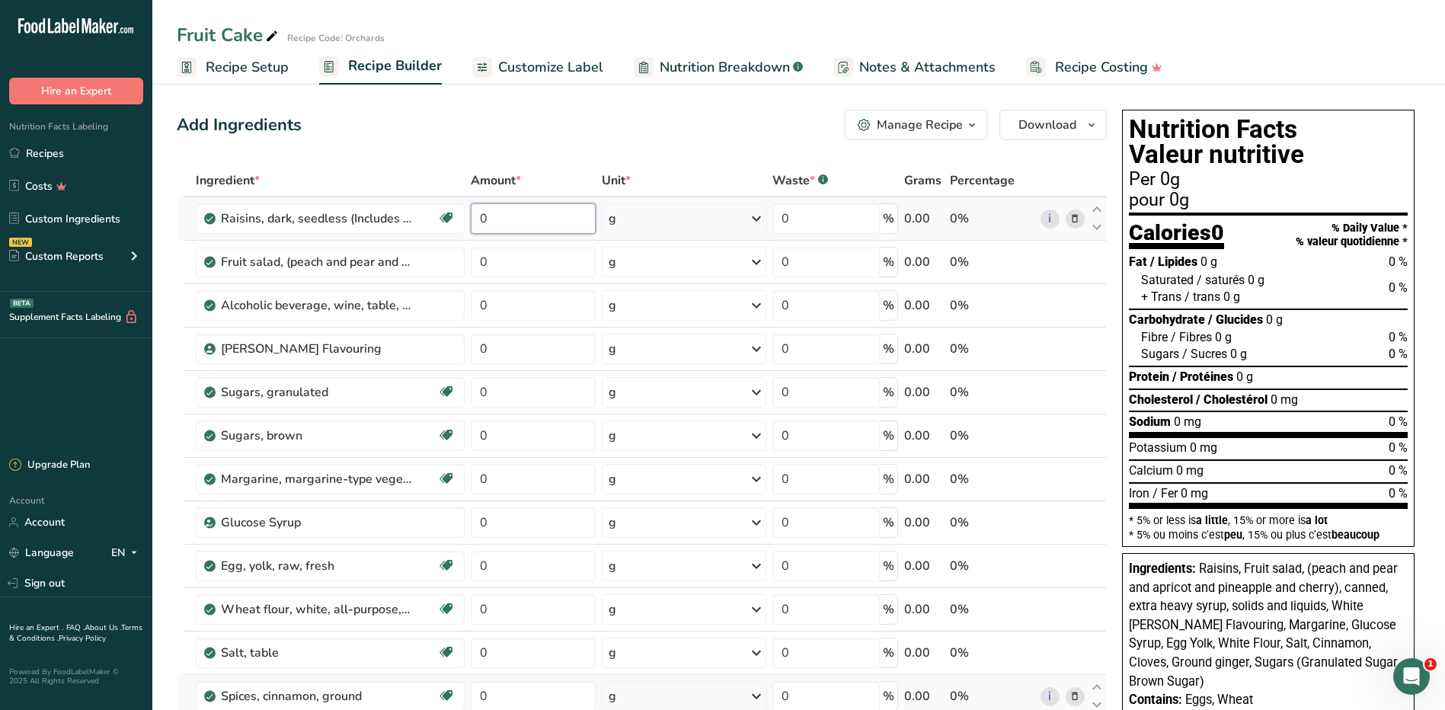
click at [528, 216] on input "0" at bounding box center [533, 218] width 125 height 30
type input "8100"
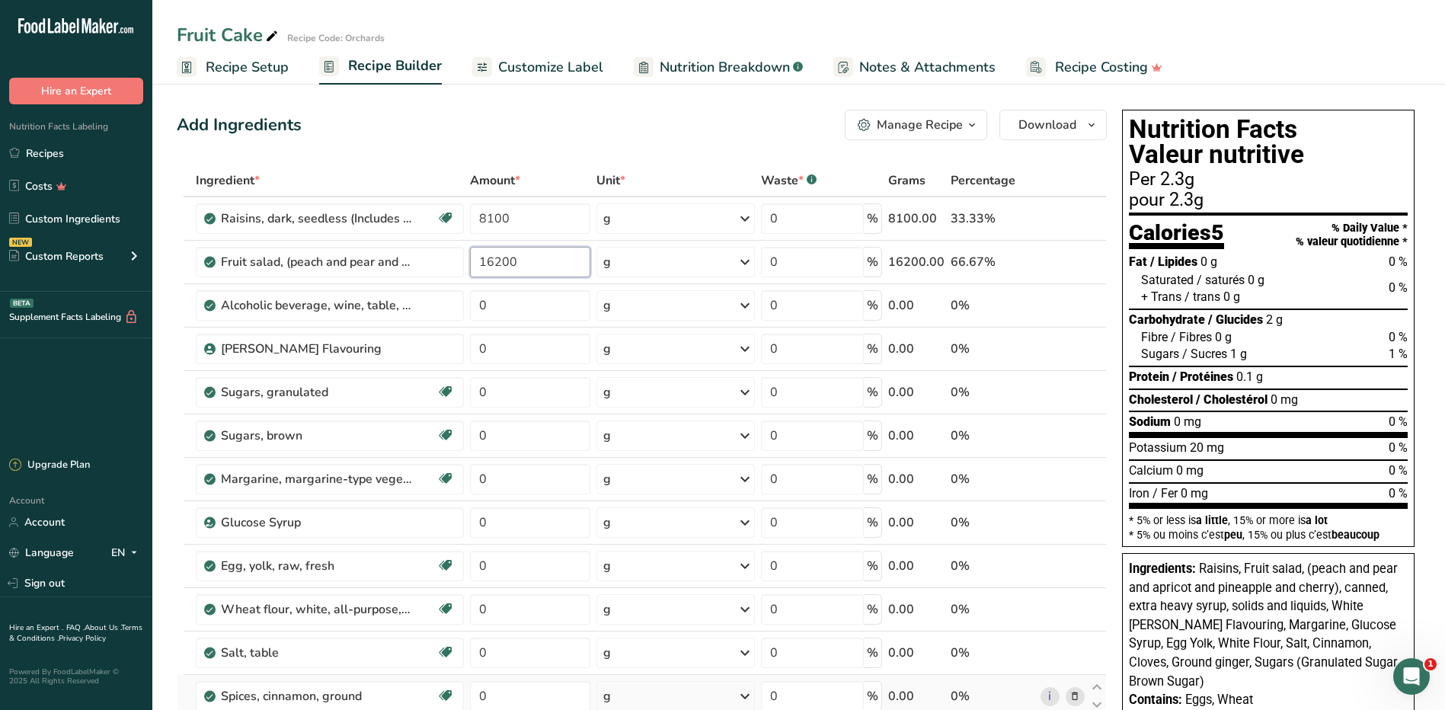
type input "16200"
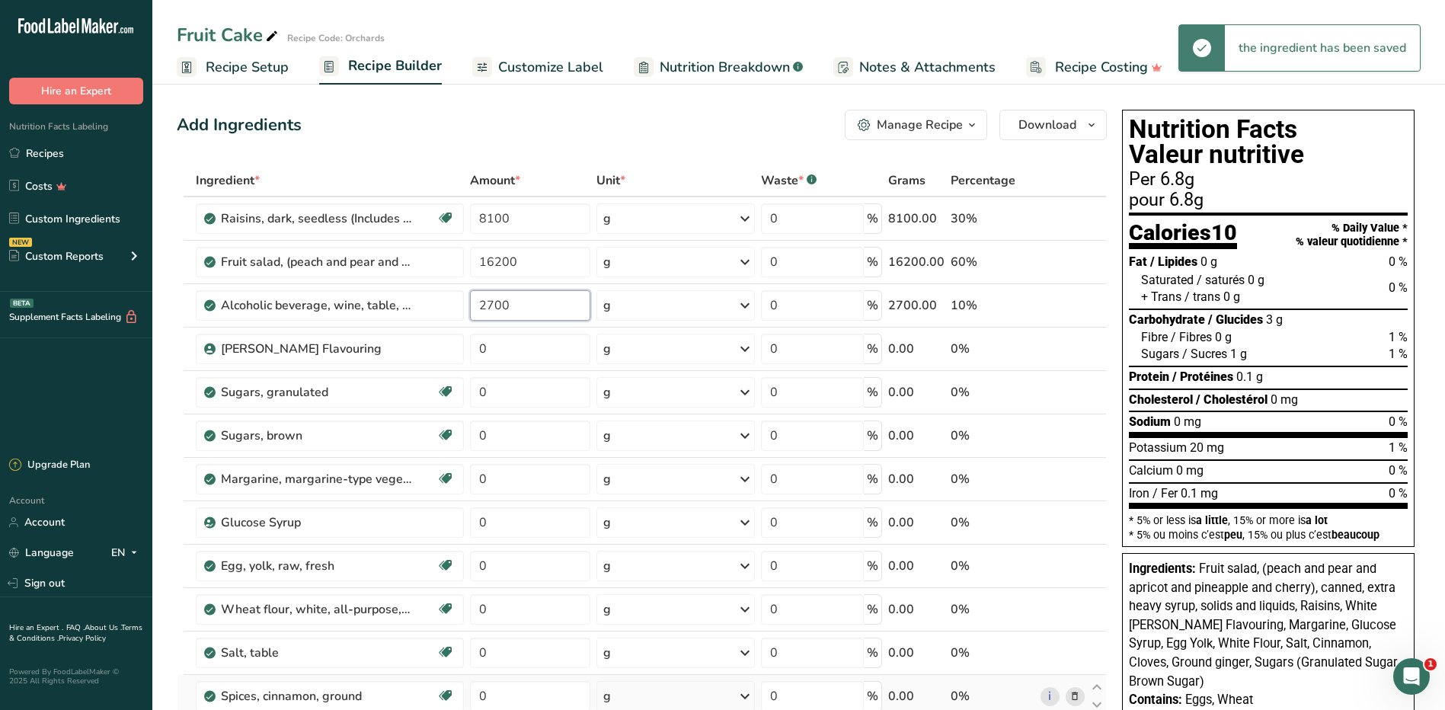
type input "2700"
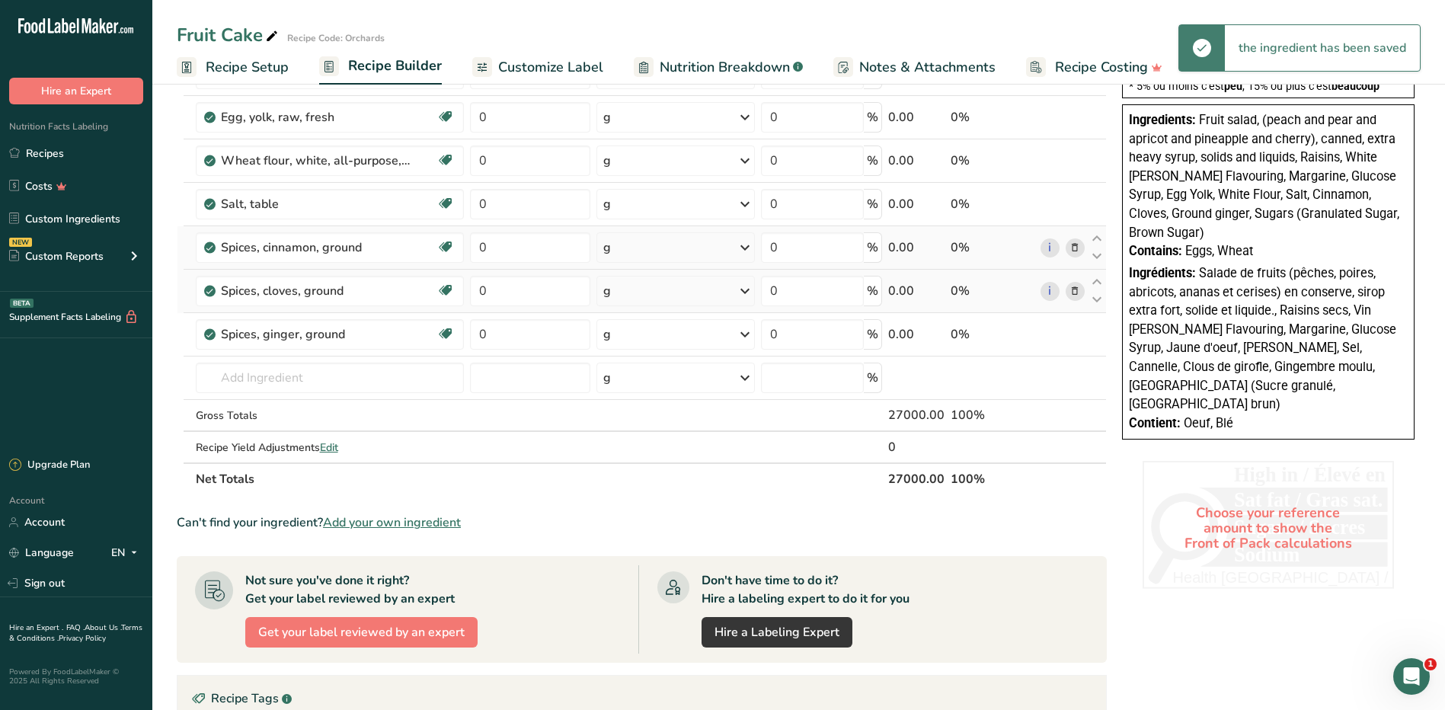
scroll to position [457, 0]
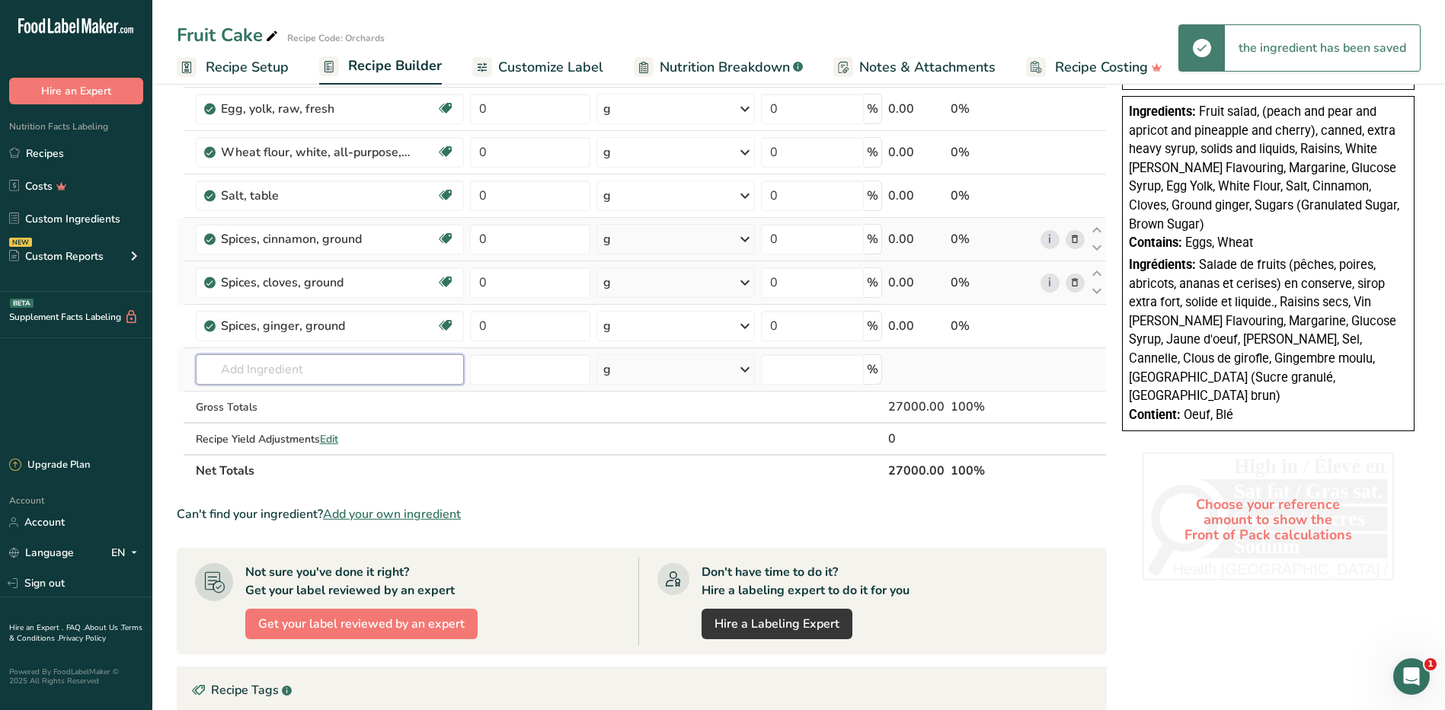
click at [308, 380] on div "Ingredient * Amount * Unit * Waste * .a-a{fill:#347362;}.b-a{fill:#fff;} Grams …" at bounding box center [642, 97] width 930 height 779
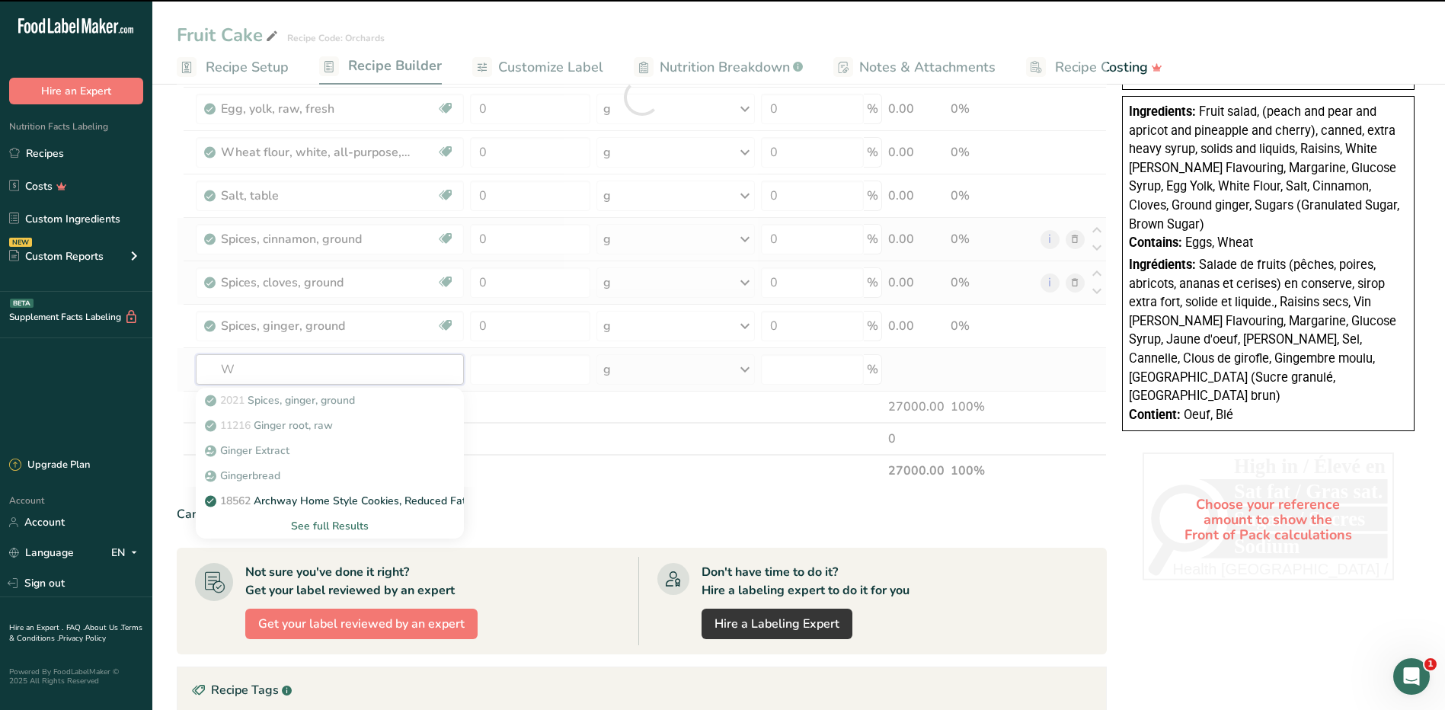
type input "Wa"
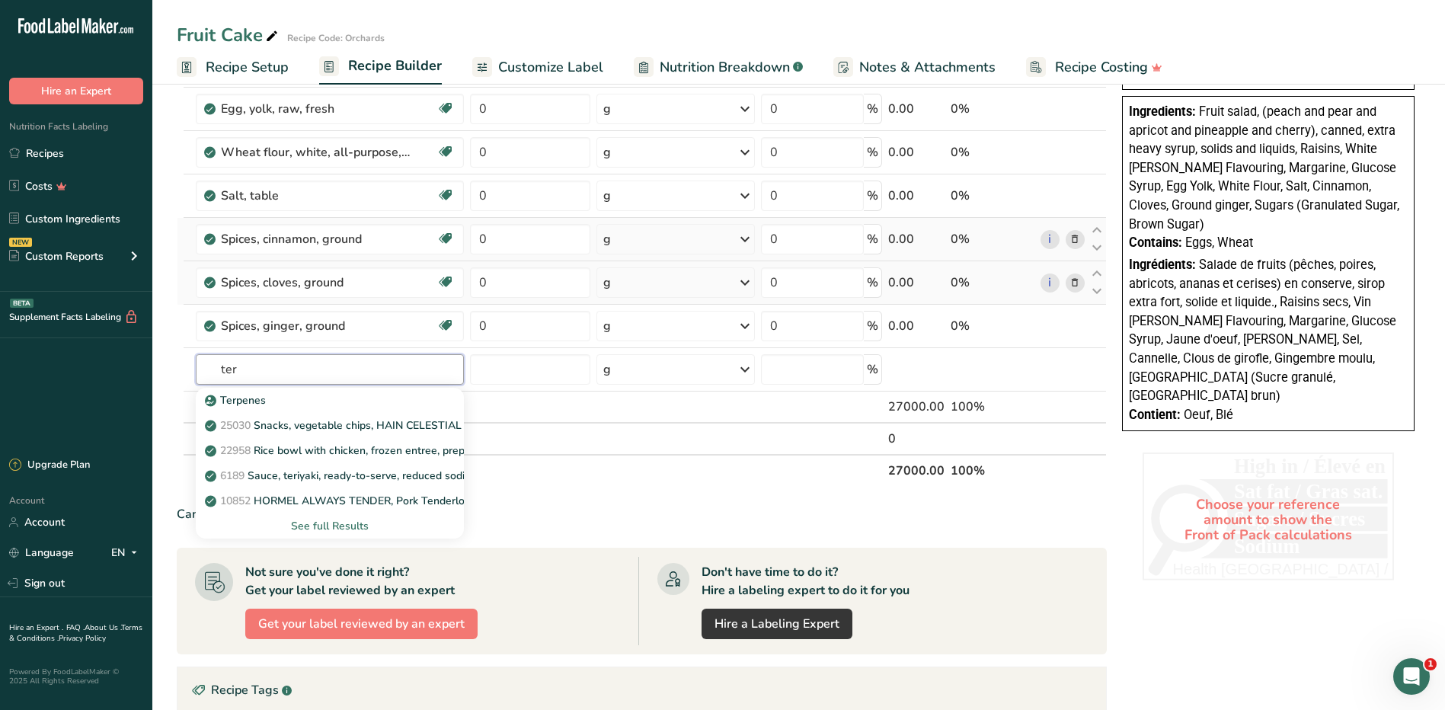
drag, startPoint x: 273, startPoint y: 370, endPoint x: 158, endPoint y: 369, distance: 114.2
click at [158, 369] on section "Add Ingredients Manage Recipe Delete Recipe Duplicate Recipe Scale Recipe Save …" at bounding box center [798, 336] width 1292 height 1428
type input "water"
click at [404, 478] on p "14429 [GEOGRAPHIC_DATA], water, tap, municipal" at bounding box center [311, 476] width 206 height 16
type input "Beverages, water, tap, municipal"
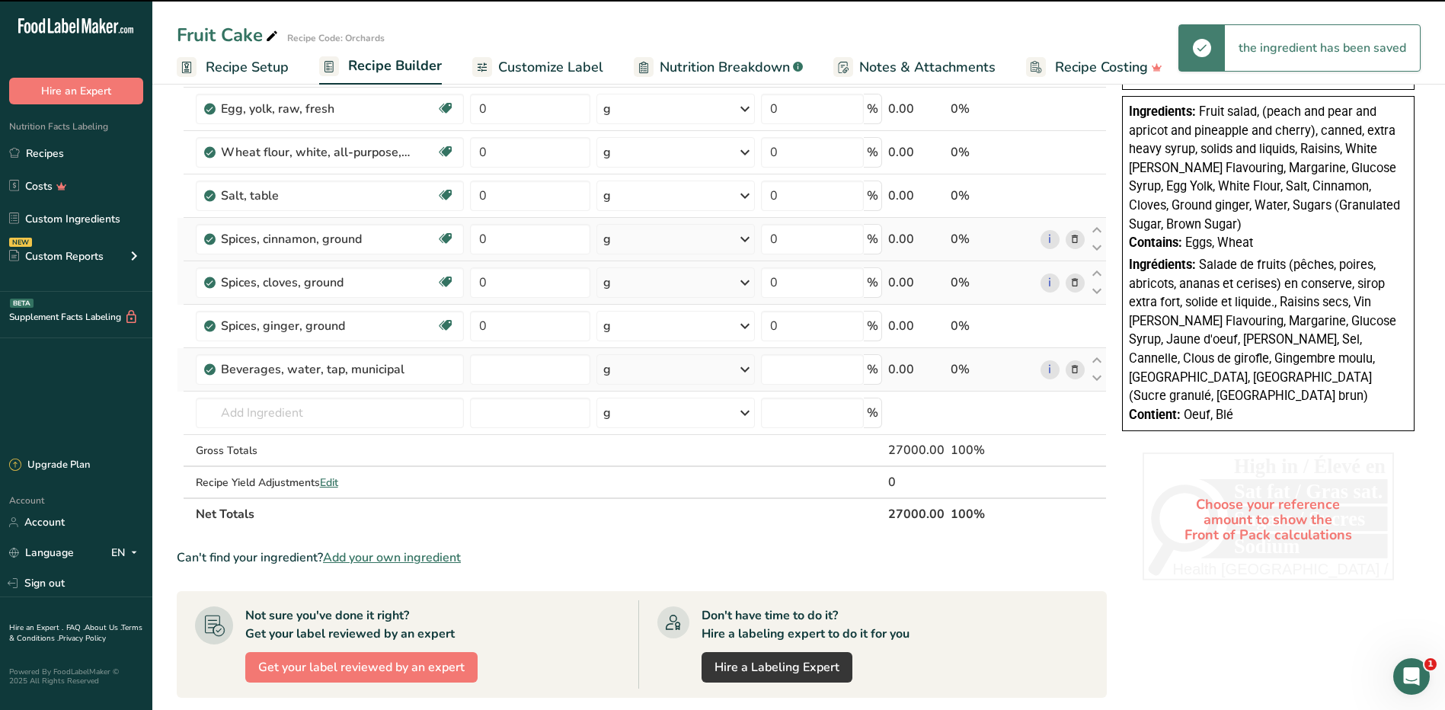
type input "0"
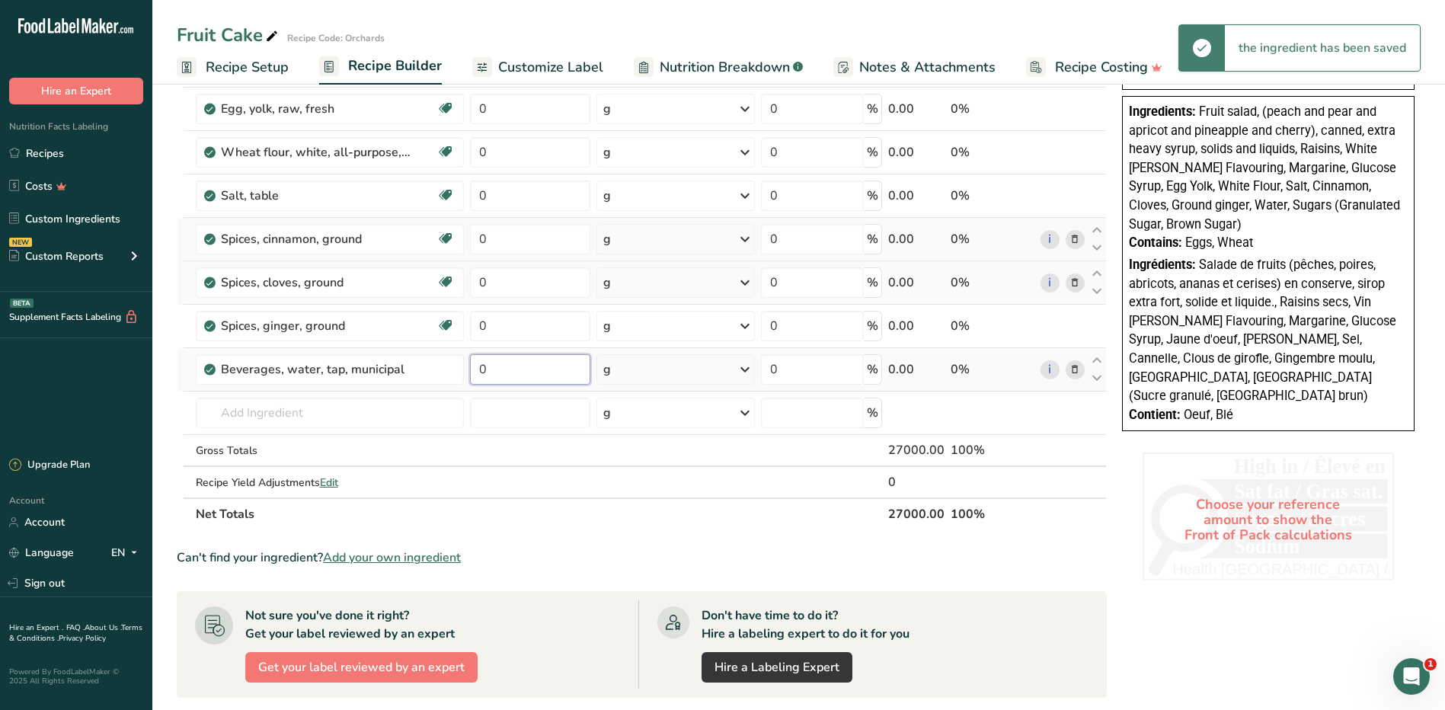
click at [495, 372] on input "0" at bounding box center [530, 369] width 121 height 30
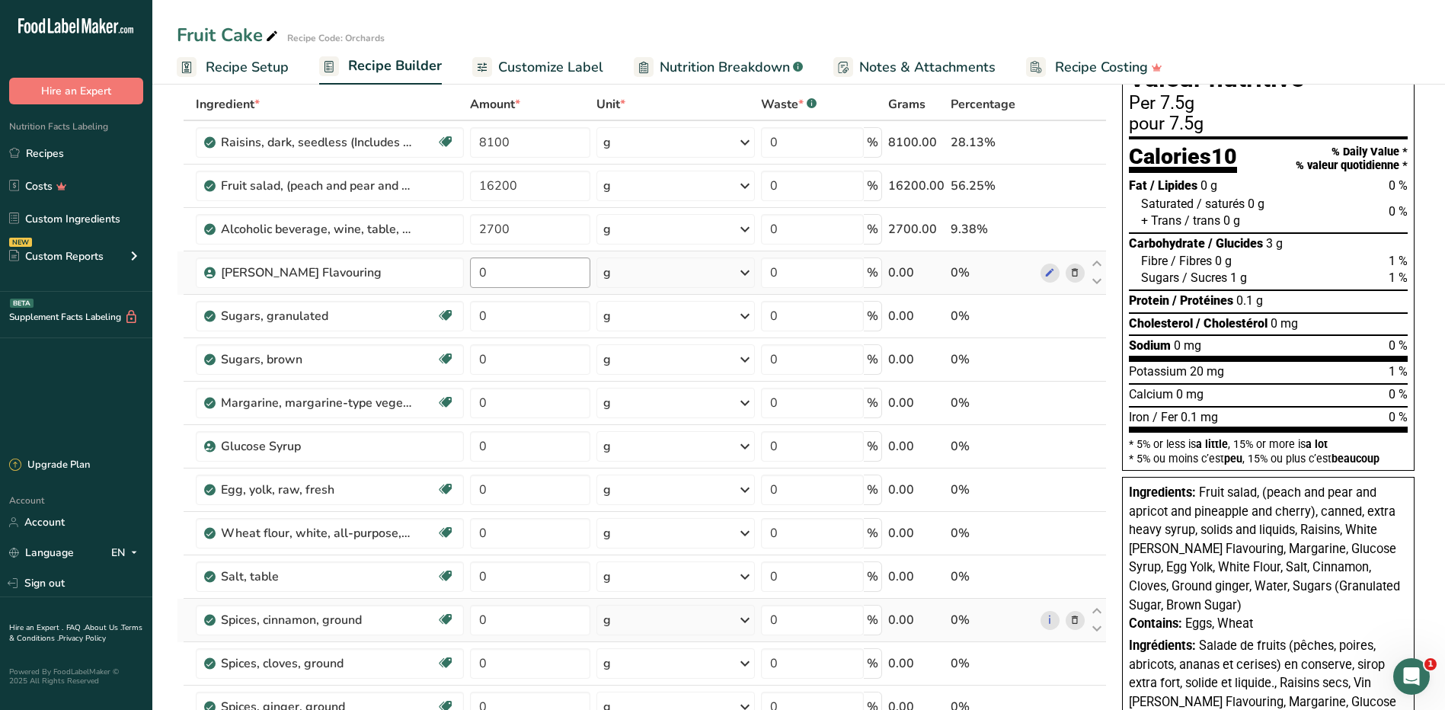
type input "1800"
click at [524, 264] on div "Ingredient * Amount * Unit * Waste * .a-a{fill:#347362;}.b-a{fill:#fff;} Grams …" at bounding box center [642, 499] width 930 height 822
type input "900"
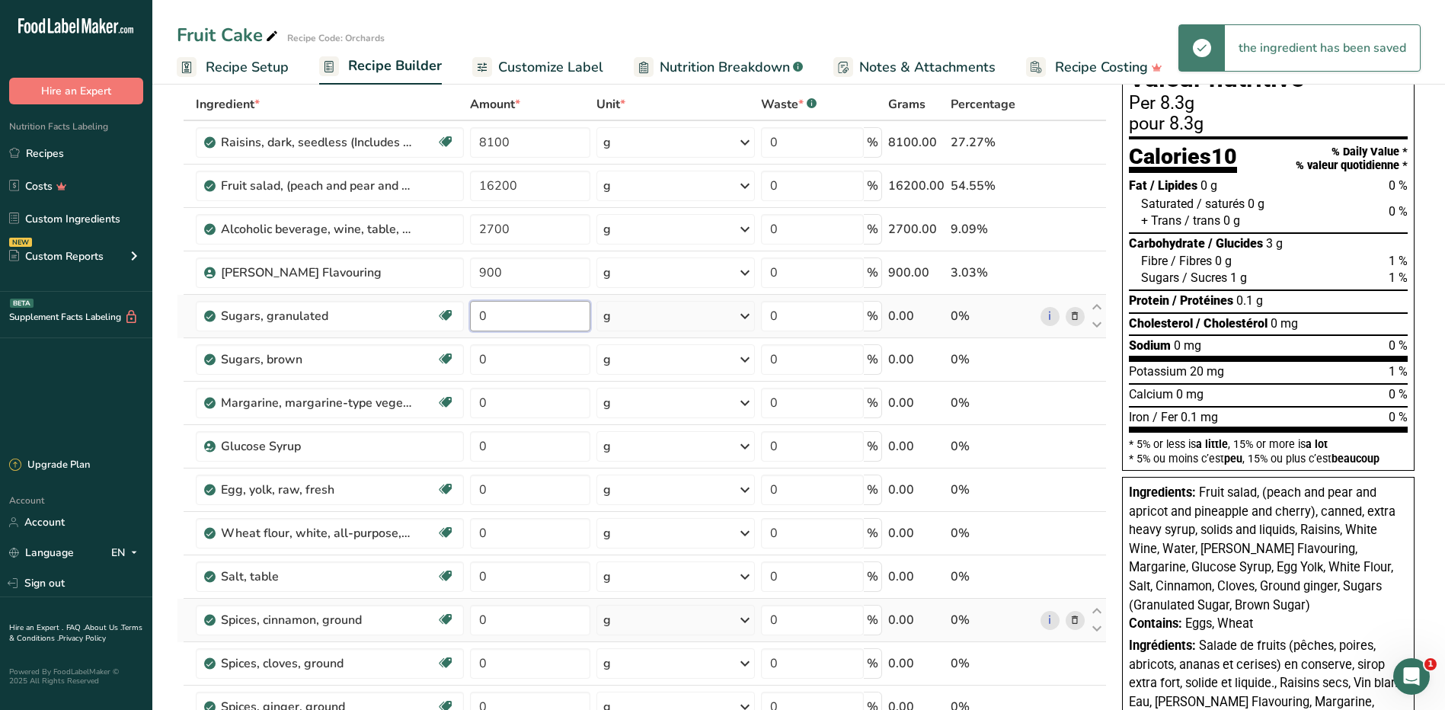
click at [510, 317] on input "0" at bounding box center [530, 316] width 121 height 30
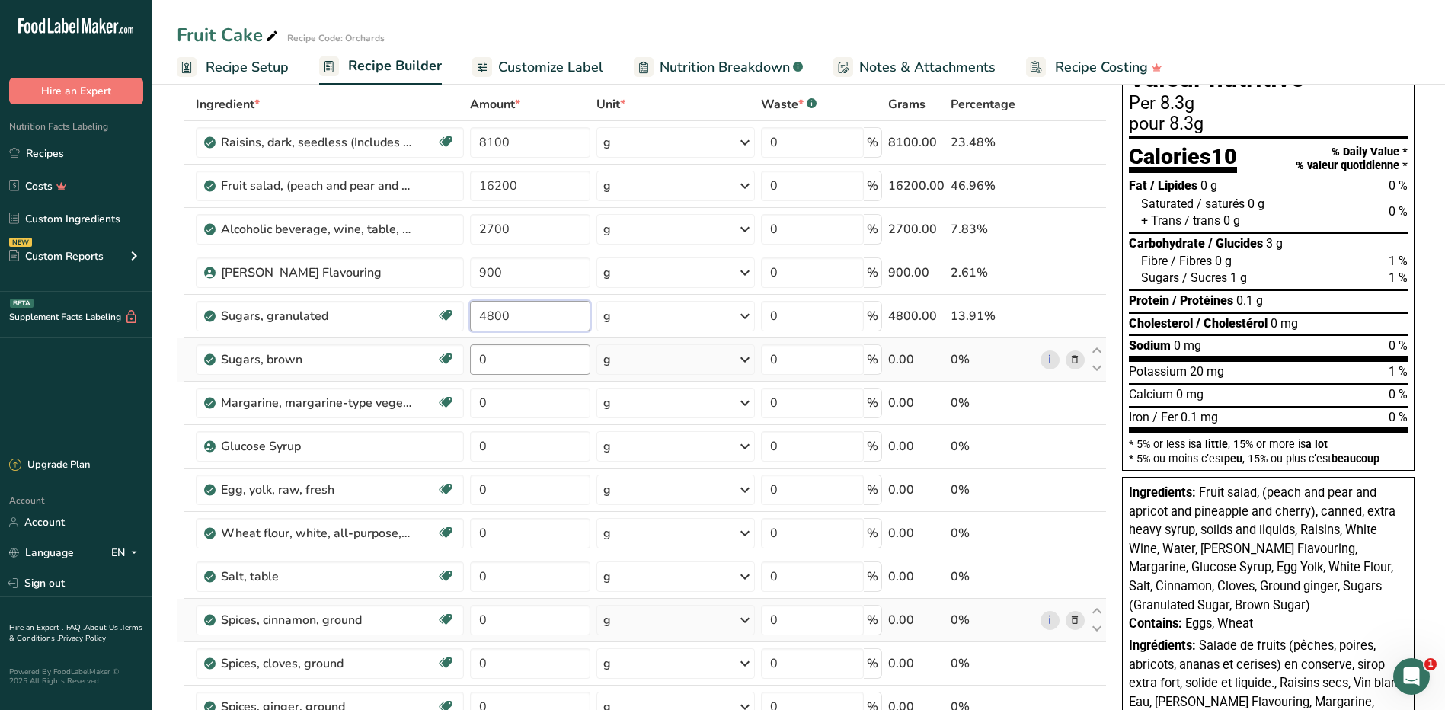
type input "4800"
click at [515, 358] on div "Ingredient * Amount * Unit * Waste * .a-a{fill:#347362;}.b-a{fill:#fff;} Grams …" at bounding box center [642, 499] width 930 height 822
click at [516, 359] on input "0" at bounding box center [530, 359] width 121 height 30
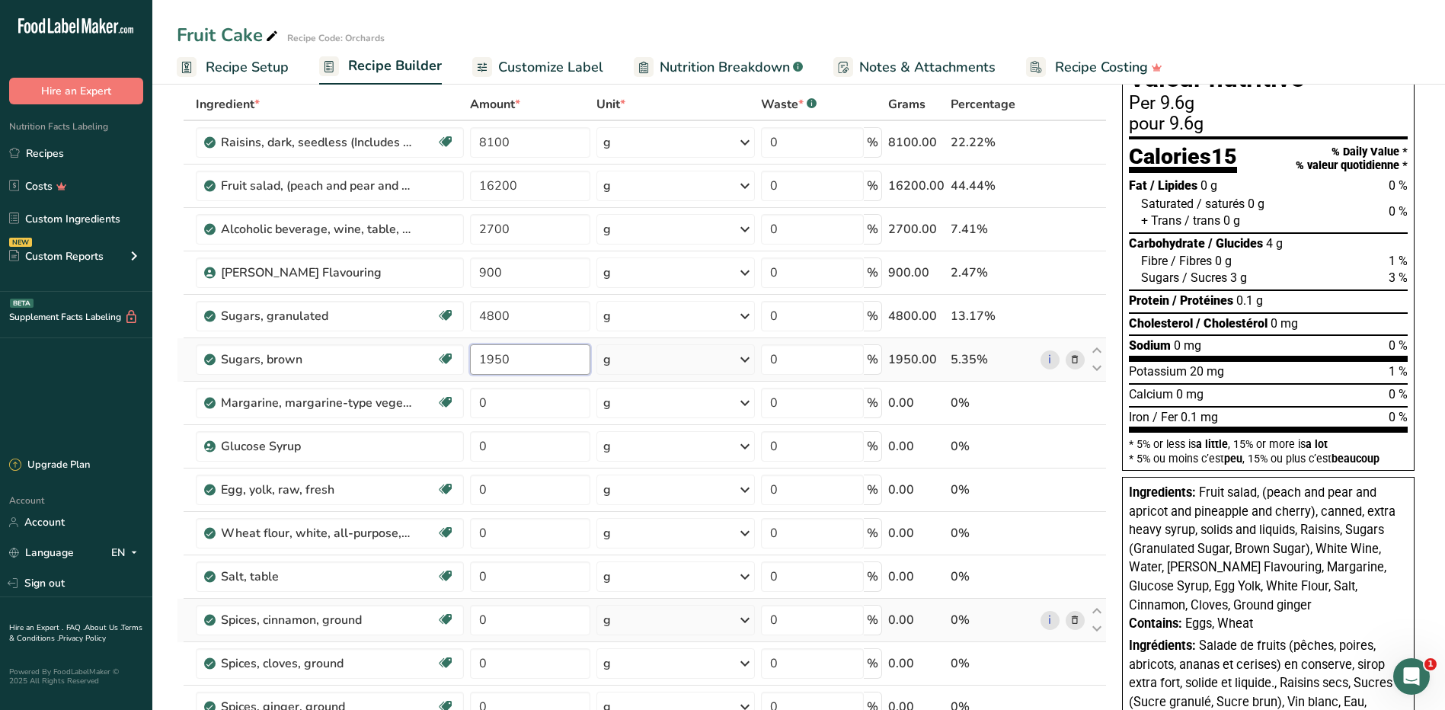
type input "1950"
type input "4500"
type input "1710"
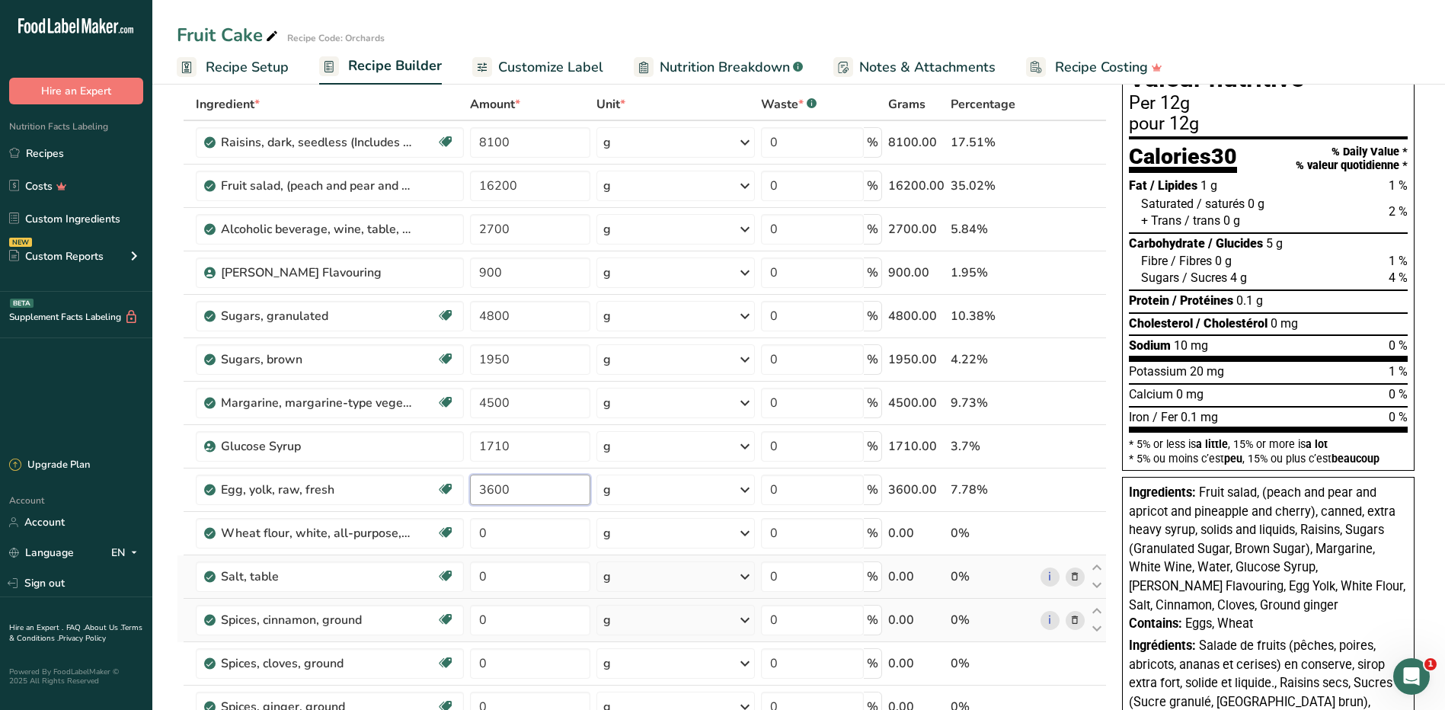
type input "3600"
type input "8100"
click at [530, 579] on input "0" at bounding box center [530, 576] width 121 height 30
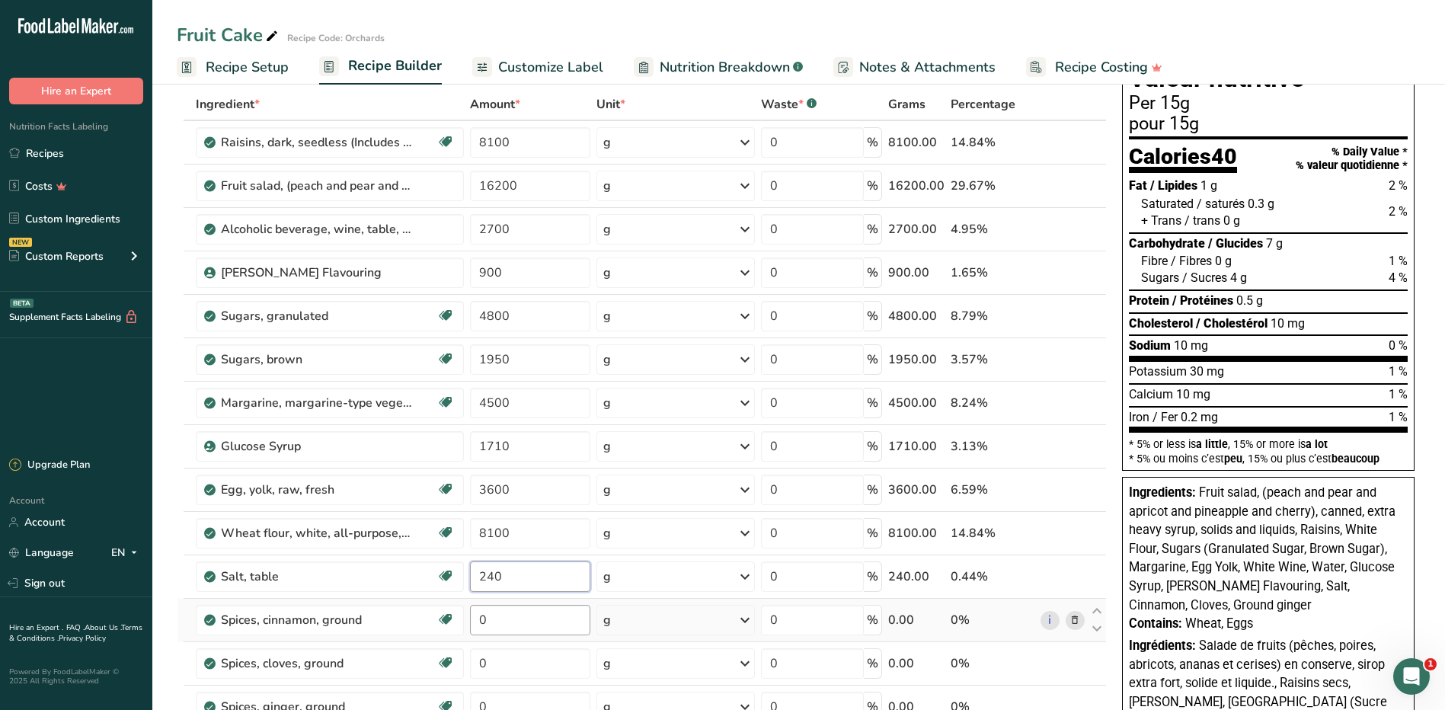
type input "240"
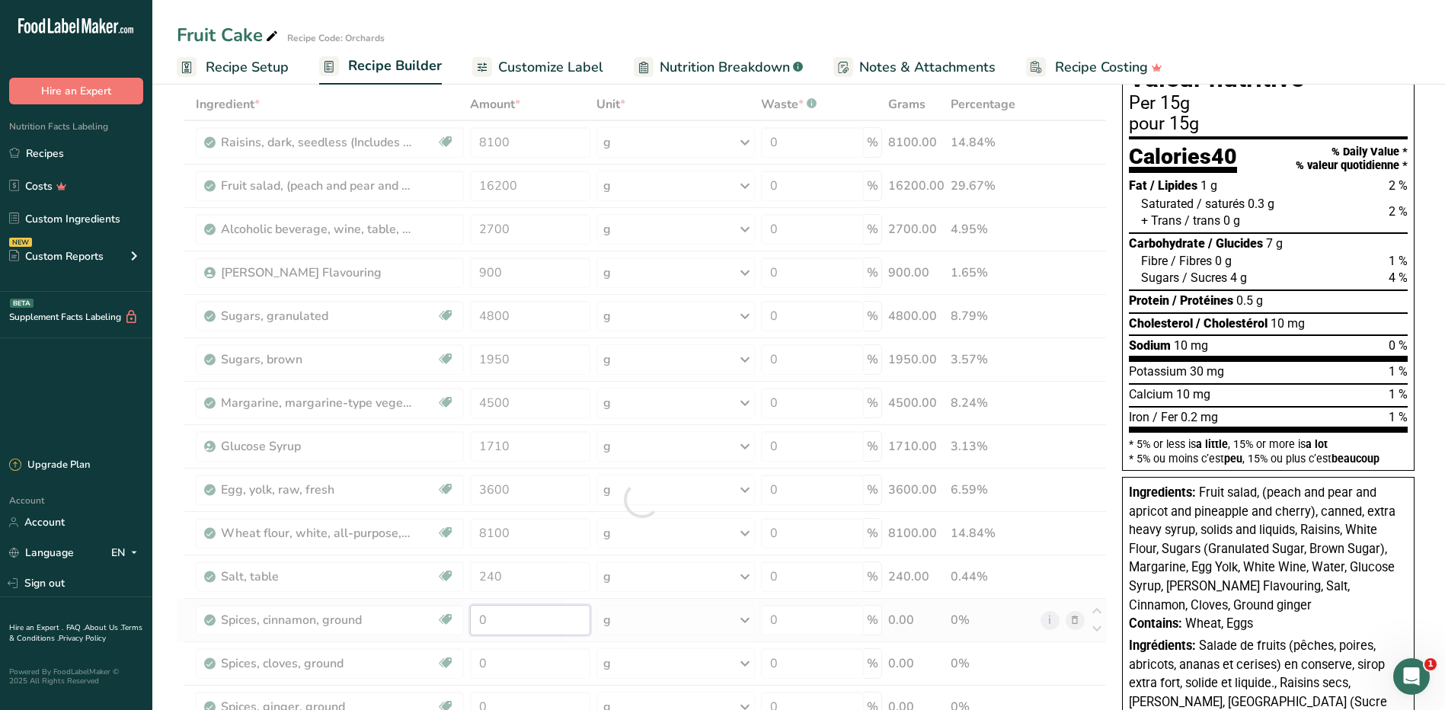
click at [510, 614] on div "Ingredient * Amount * Unit * Waste * .a-a{fill:#347362;}.b-a{fill:#fff;} Grams …" at bounding box center [642, 499] width 930 height 822
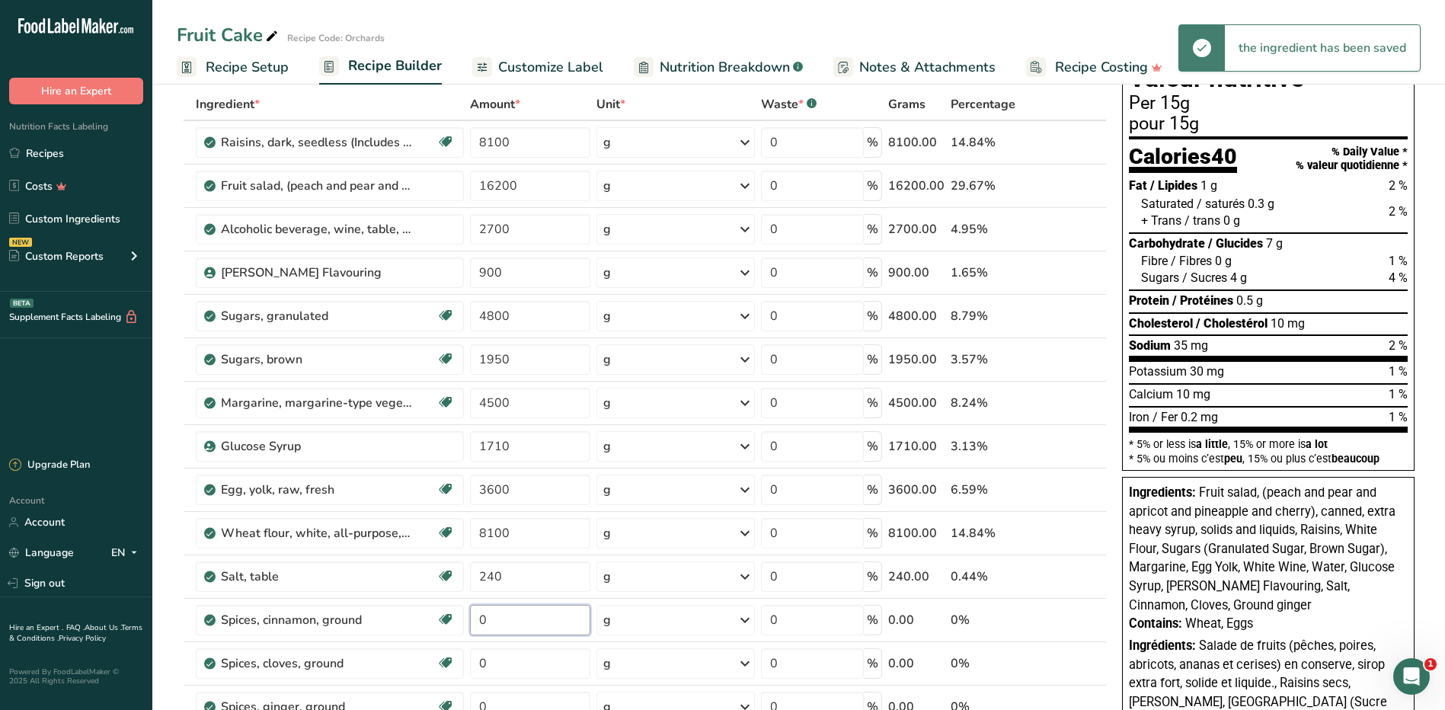
drag, startPoint x: 505, startPoint y: 617, endPoint x: 464, endPoint y: 615, distance: 40.4
click at [464, 615] on tr "Spices, cinnamon, ground Source of Antioxidants Dairy free Gluten free Vegan Ve…" at bounding box center [641, 620] width 928 height 43
type input "40"
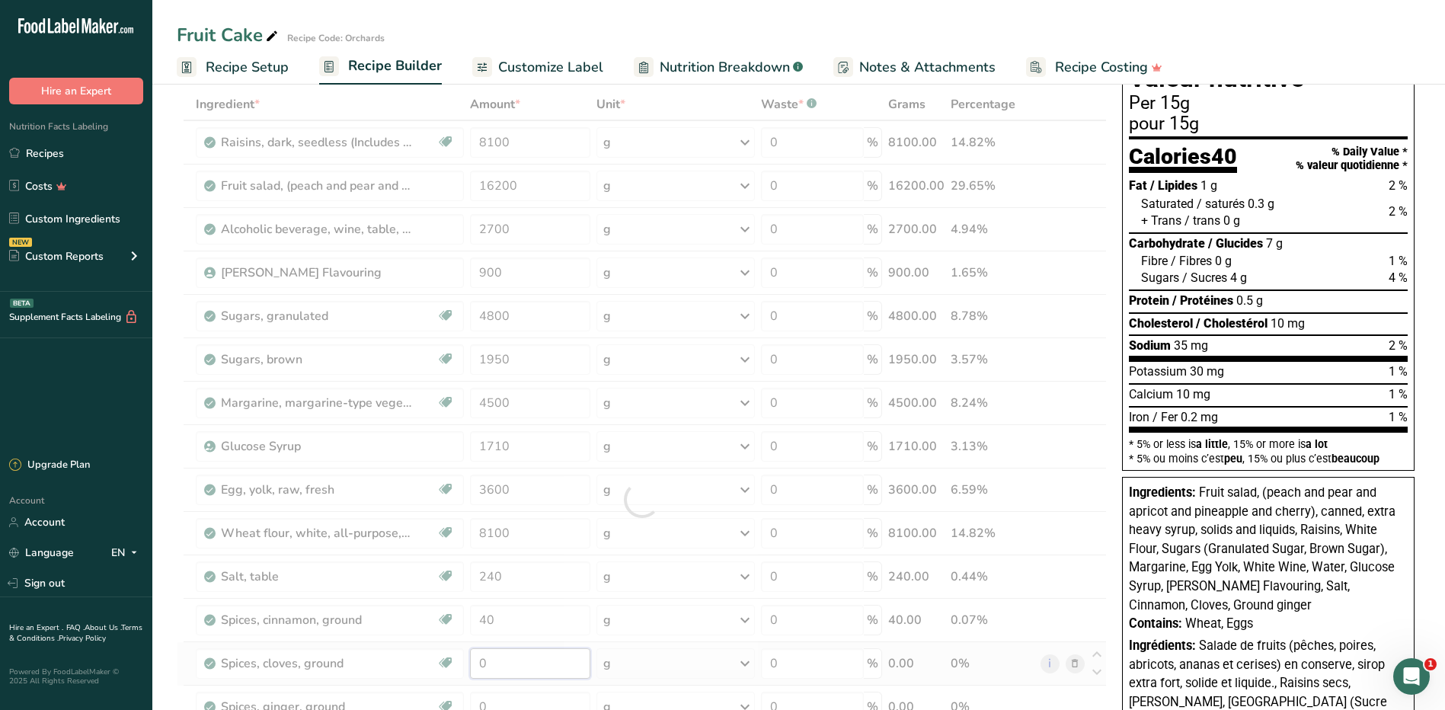
click at [494, 664] on div "Ingredient * Amount * Unit * Waste * .a-a{fill:#347362;}.b-a{fill:#fff;} Grams …" at bounding box center [642, 499] width 930 height 822
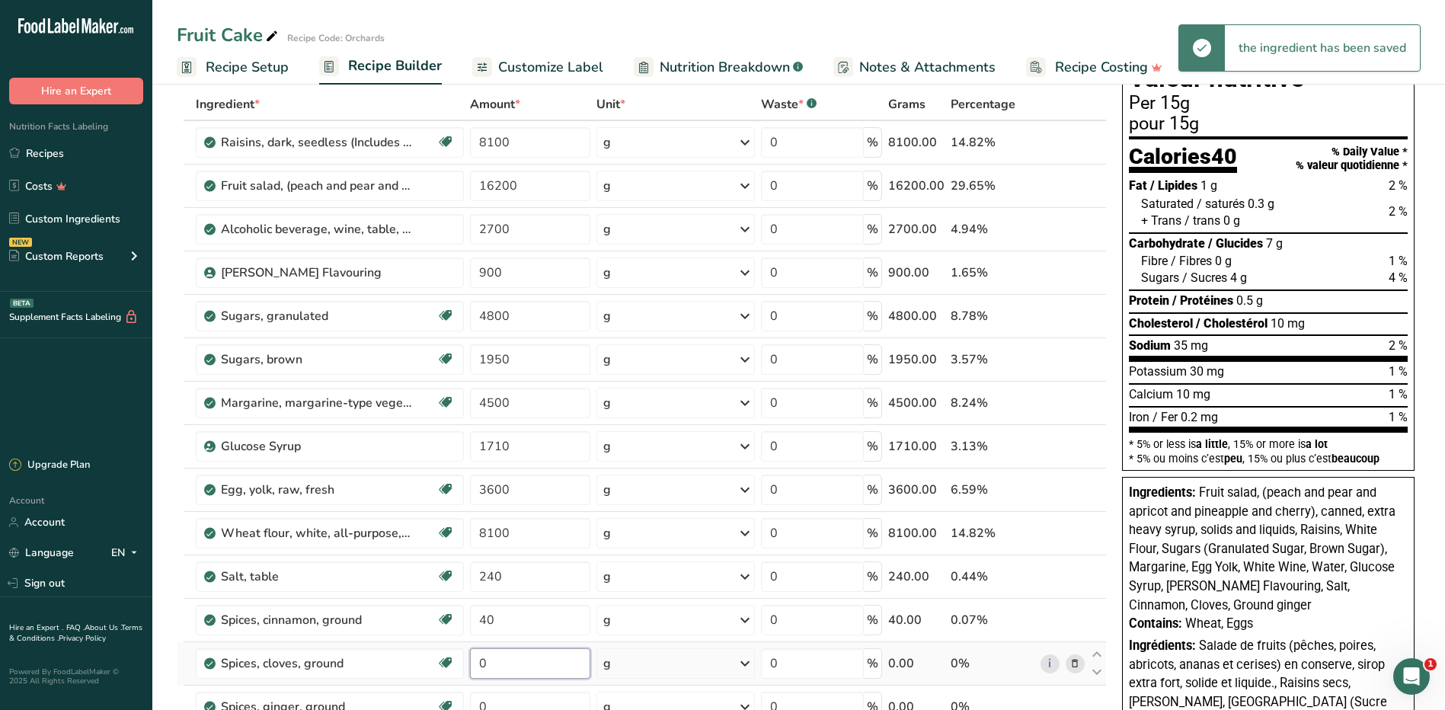
click at [492, 661] on input "0" at bounding box center [530, 663] width 121 height 30
drag, startPoint x: 492, startPoint y: 661, endPoint x: 474, endPoint y: 662, distance: 18.3
click at [474, 662] on input "0" at bounding box center [530, 663] width 121 height 30
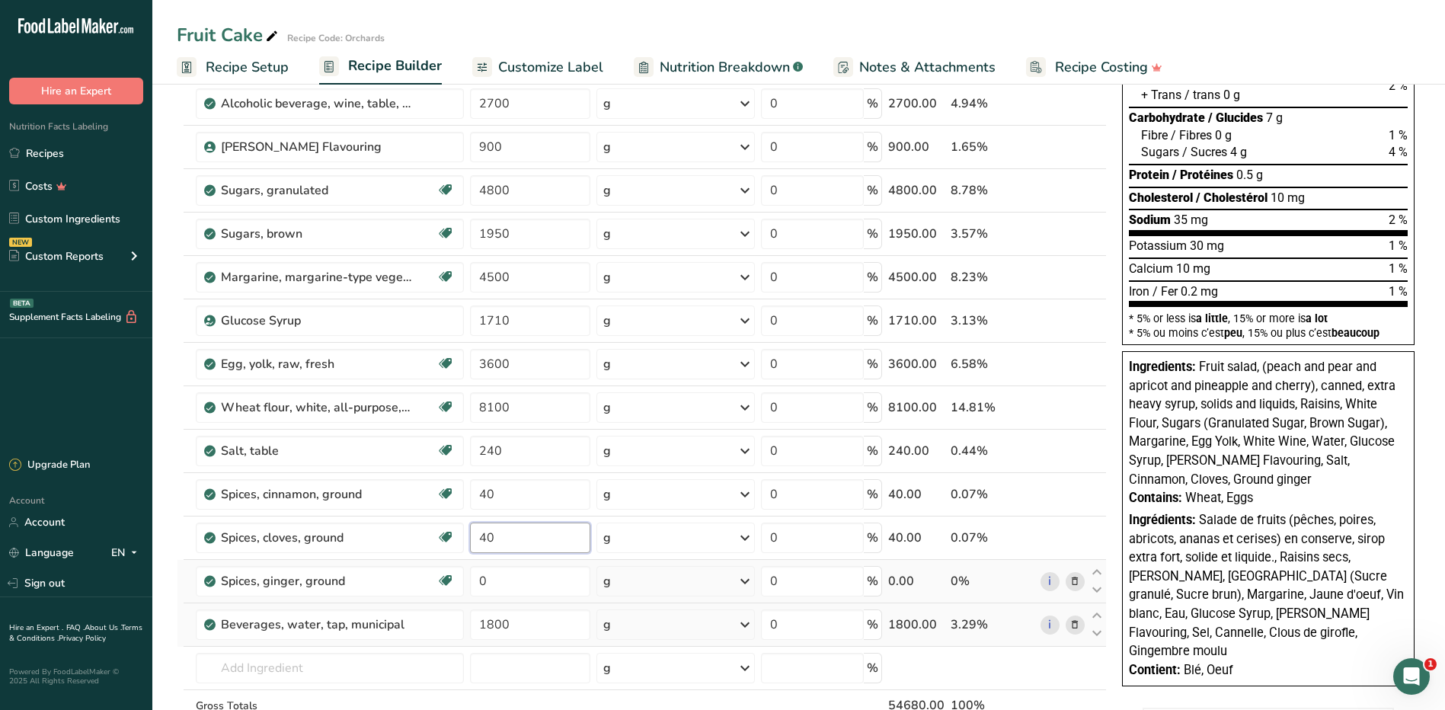
scroll to position [228, 0]
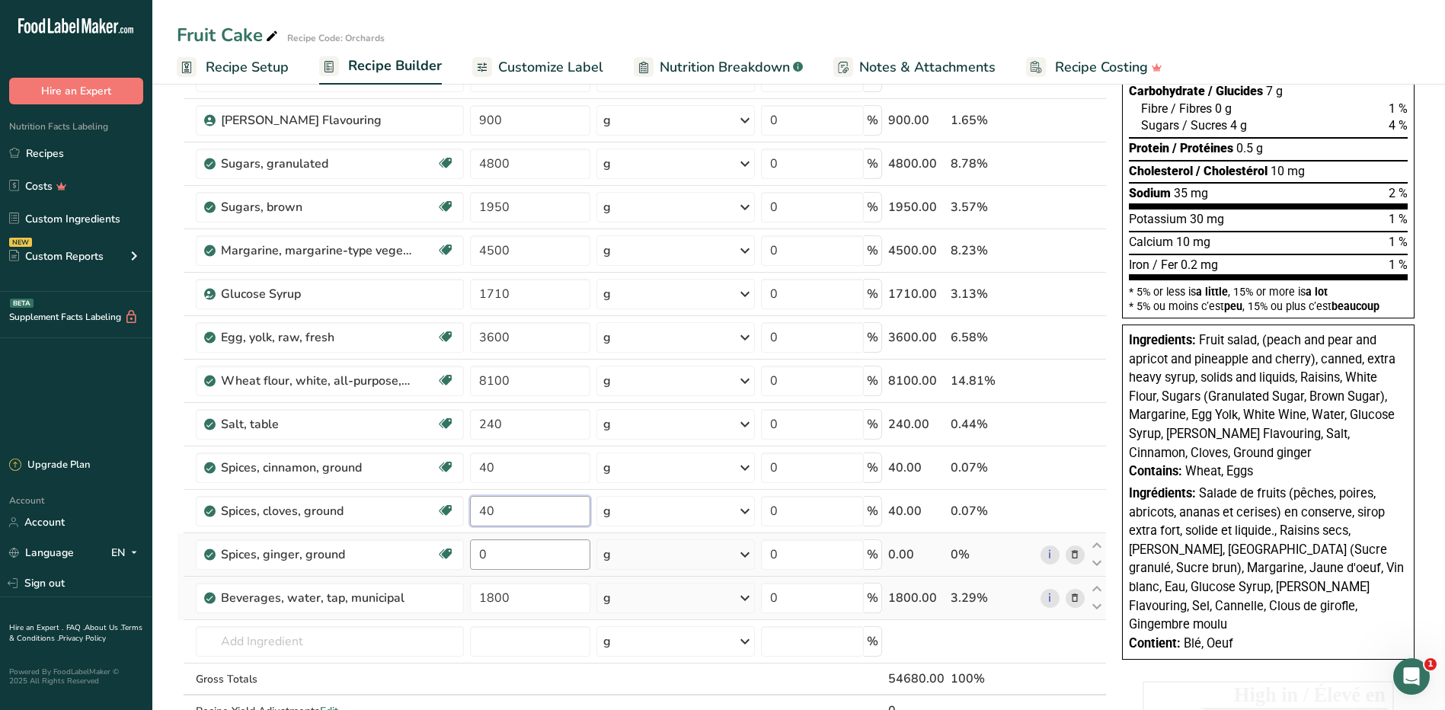
type input "40"
click at [520, 548] on div "Ingredient * Amount * Unit * Waste * .a-a{fill:#347362;}.b-a{fill:#fff;} Grams …" at bounding box center [642, 347] width 930 height 822
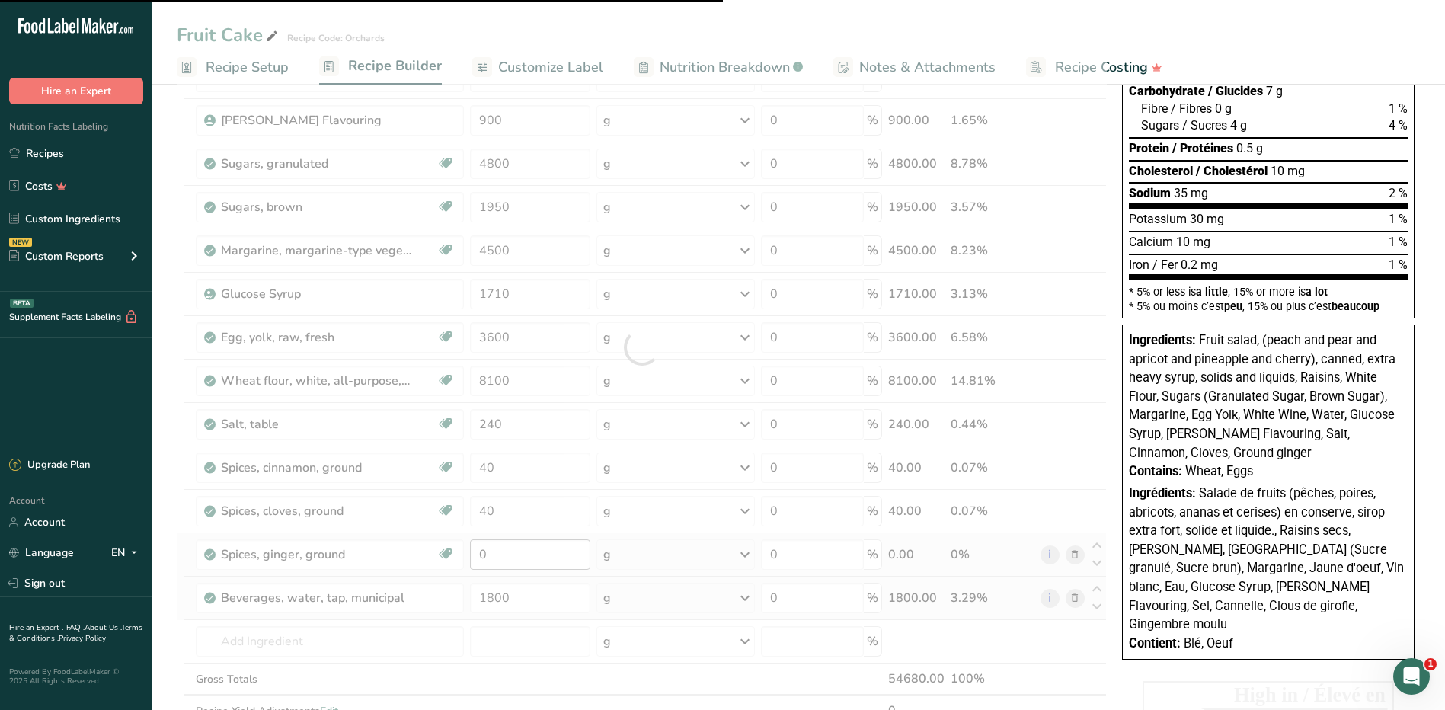
click at [520, 548] on div at bounding box center [642, 347] width 930 height 822
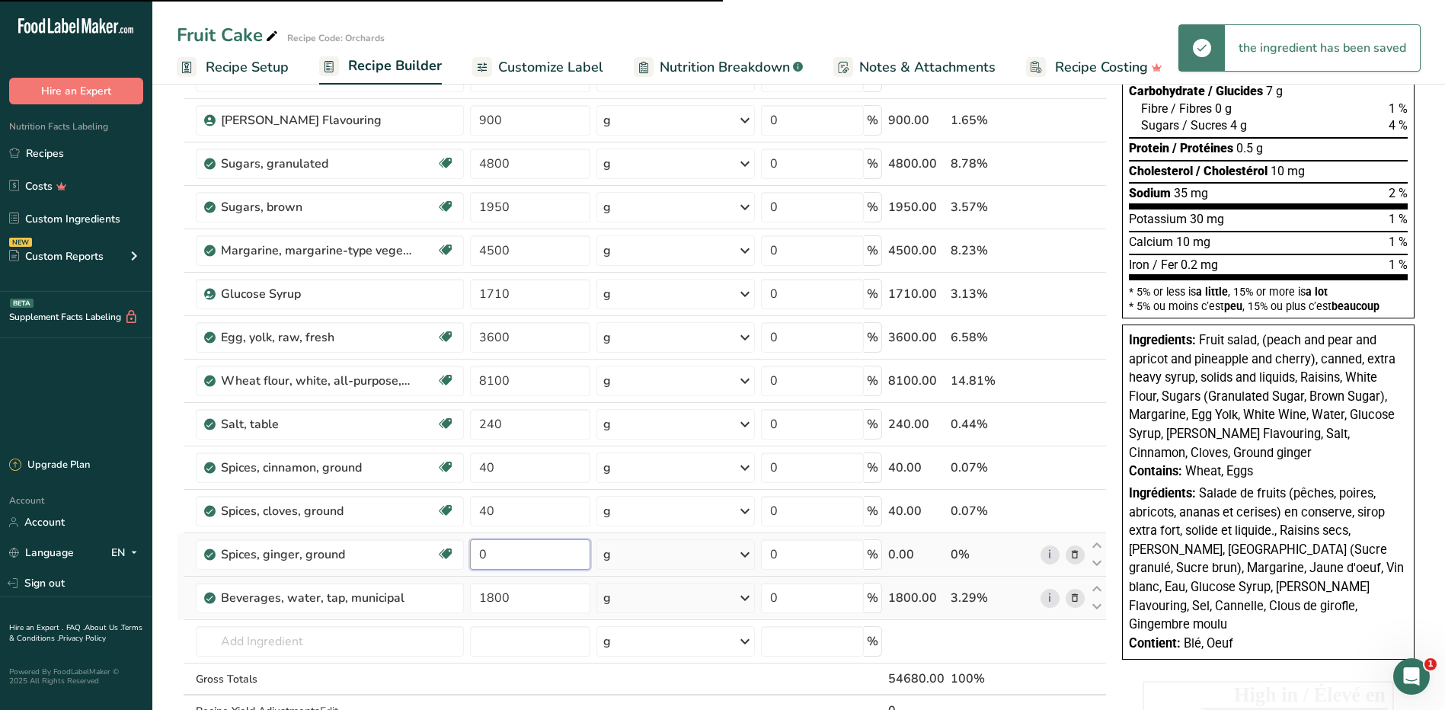
click at [490, 560] on input "0" at bounding box center [530, 554] width 121 height 30
click at [490, 557] on input "0" at bounding box center [530, 554] width 121 height 30
drag, startPoint x: 502, startPoint y: 554, endPoint x: 397, endPoint y: 554, distance: 105.1
click at [397, 554] on tr "Spices, ginger, ground Source of Antioxidants Dairy free Gluten free Vegan Vege…" at bounding box center [641, 554] width 928 height 43
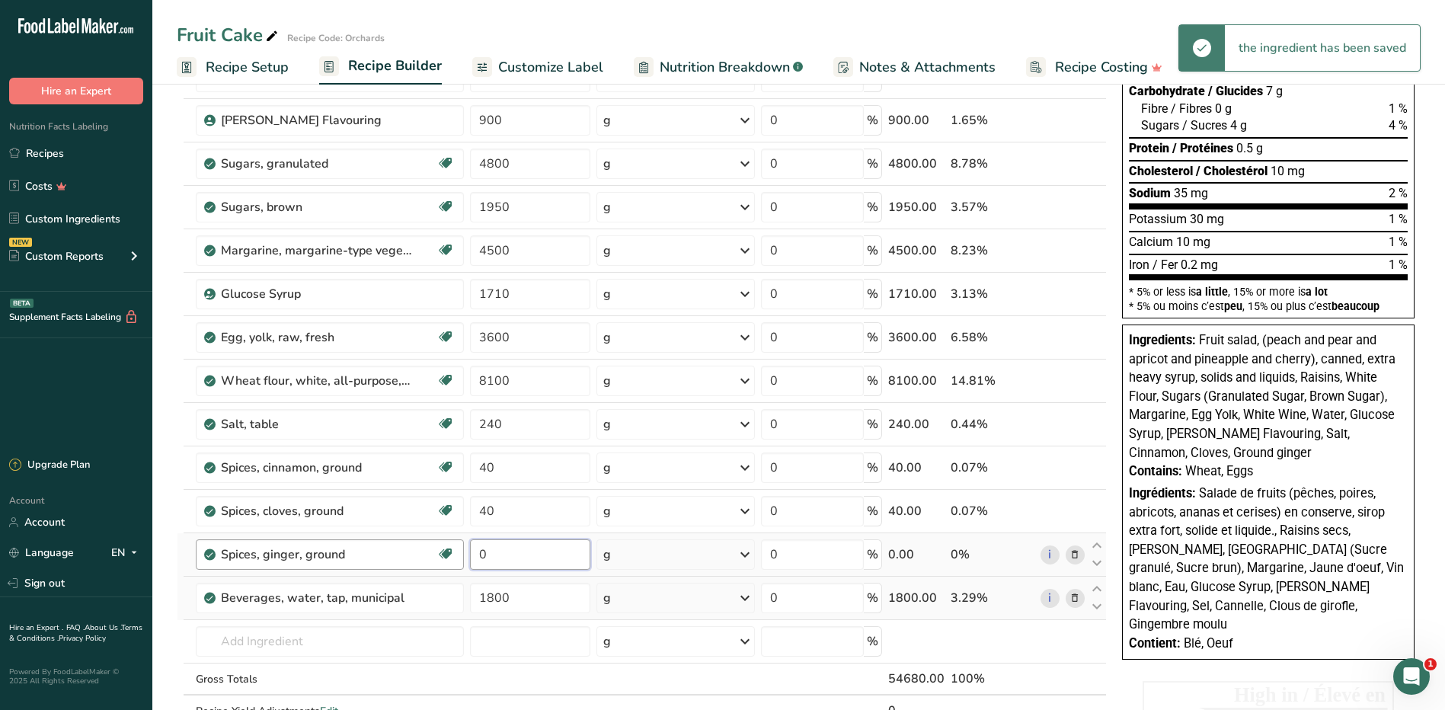
type input "4"
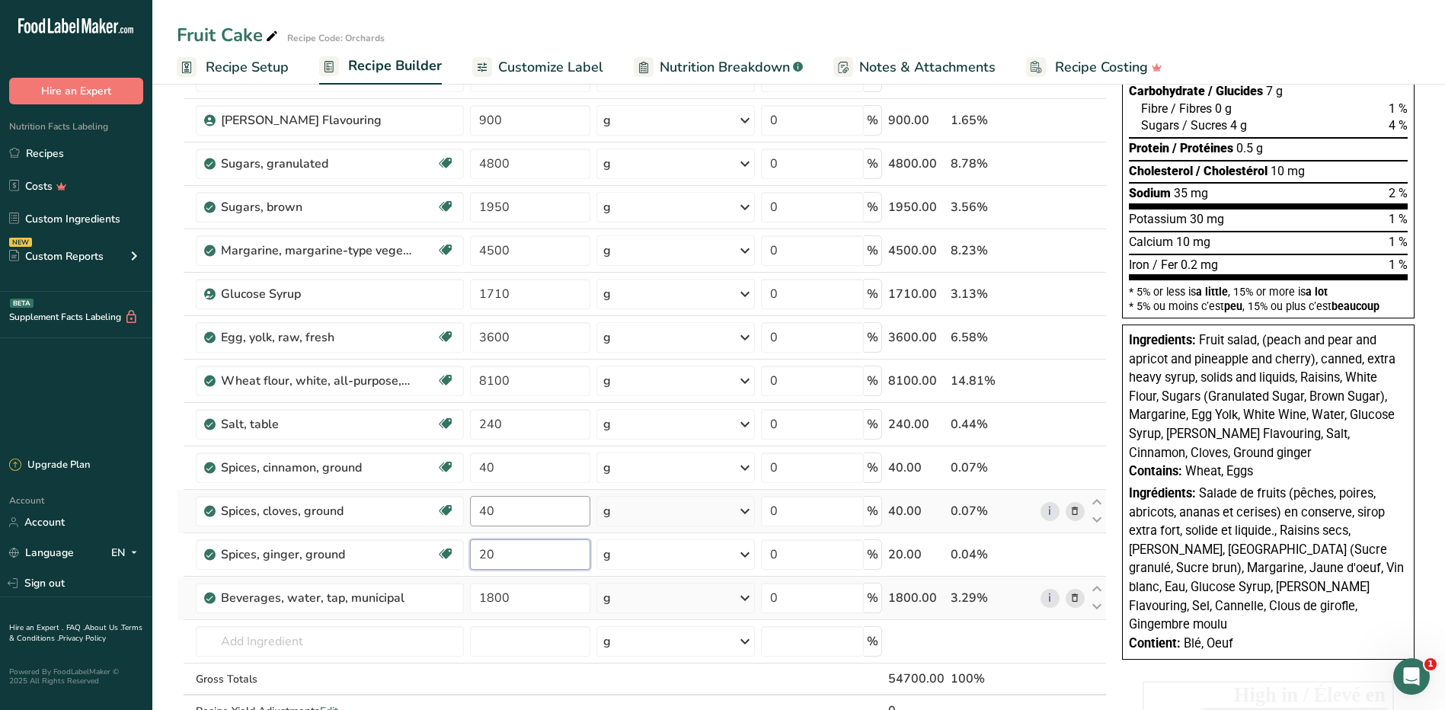
type input "20"
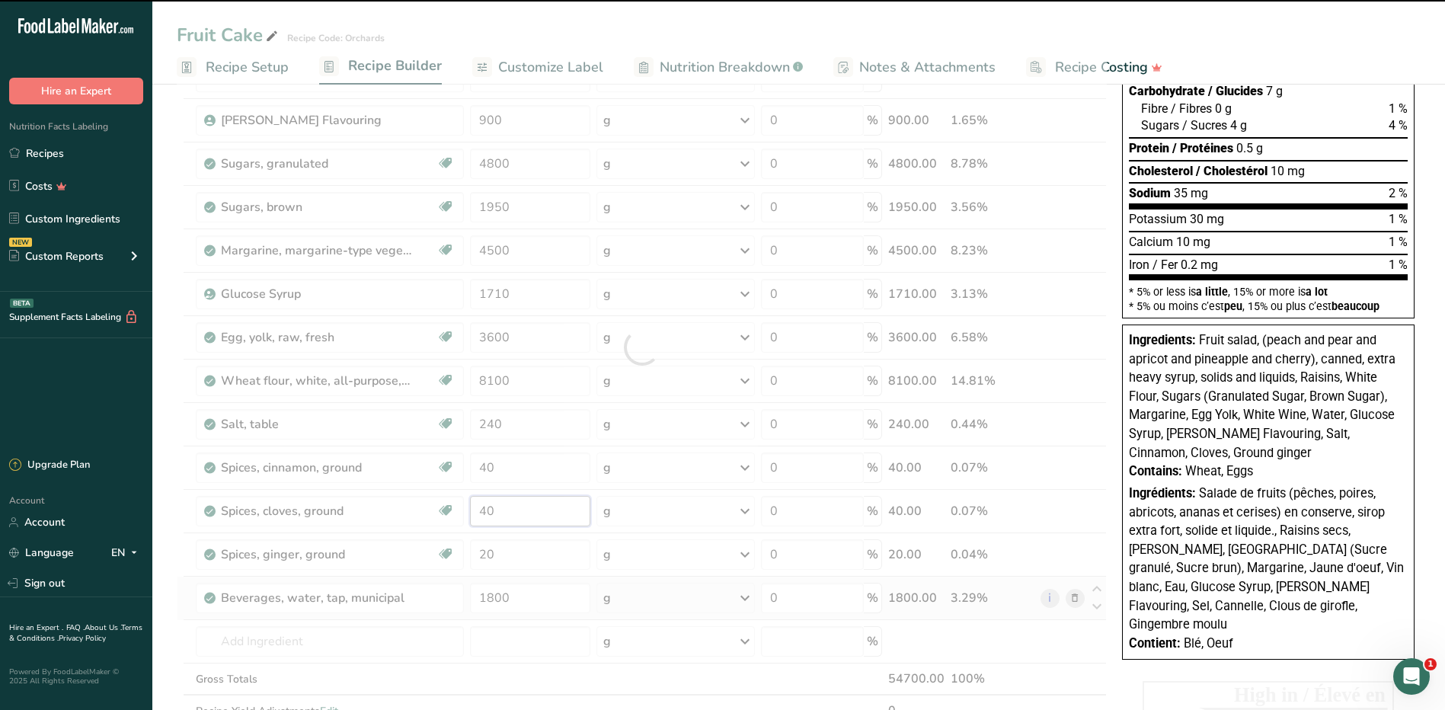
drag, startPoint x: 512, startPoint y: 506, endPoint x: 468, endPoint y: 506, distance: 44.2
click at [468, 506] on div "Ingredient * Amount * Unit * Waste * .a-a{fill:#347362;}.b-a{fill:#fff;} Grams …" at bounding box center [642, 347] width 930 height 822
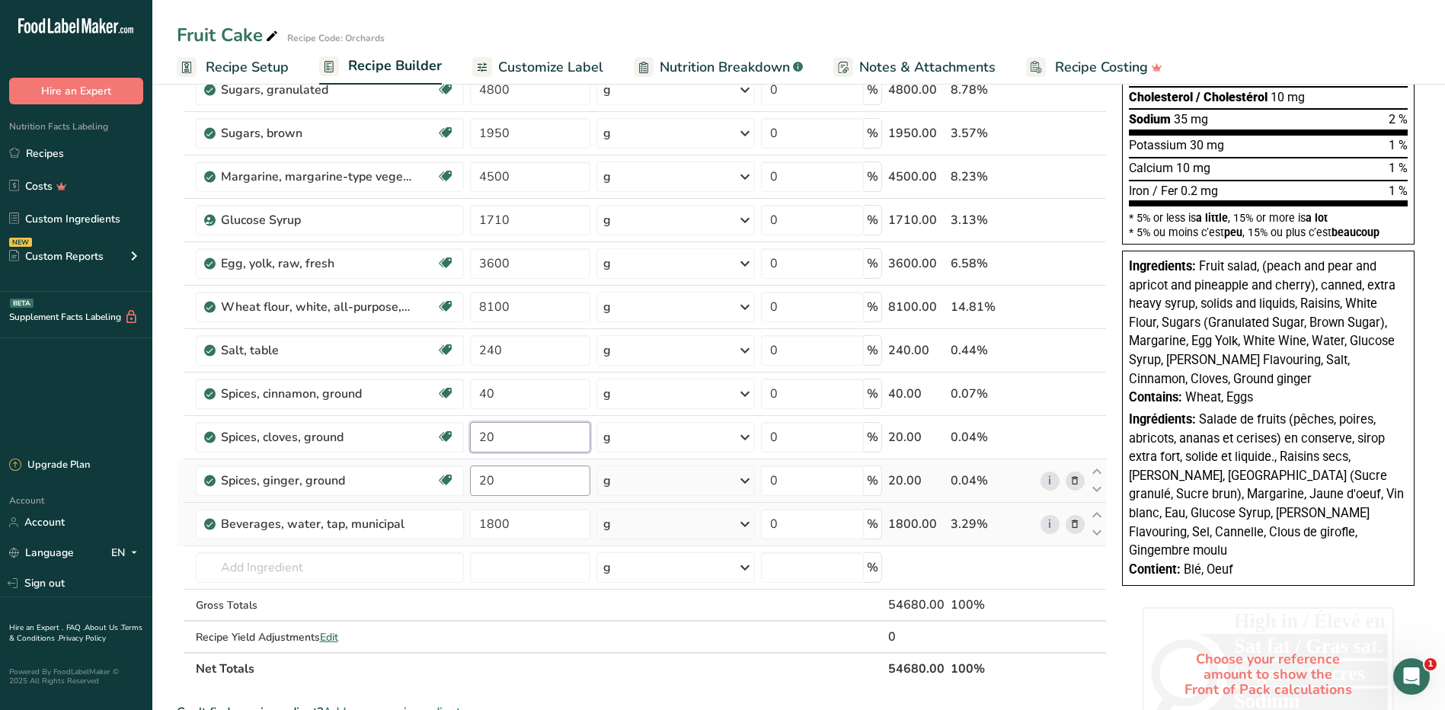
scroll to position [305, 0]
type input "20"
click at [551, 482] on div "Ingredient * Amount * Unit * Waste * .a-a{fill:#347362;}.b-a{fill:#fff;} Grams …" at bounding box center [642, 271] width 930 height 822
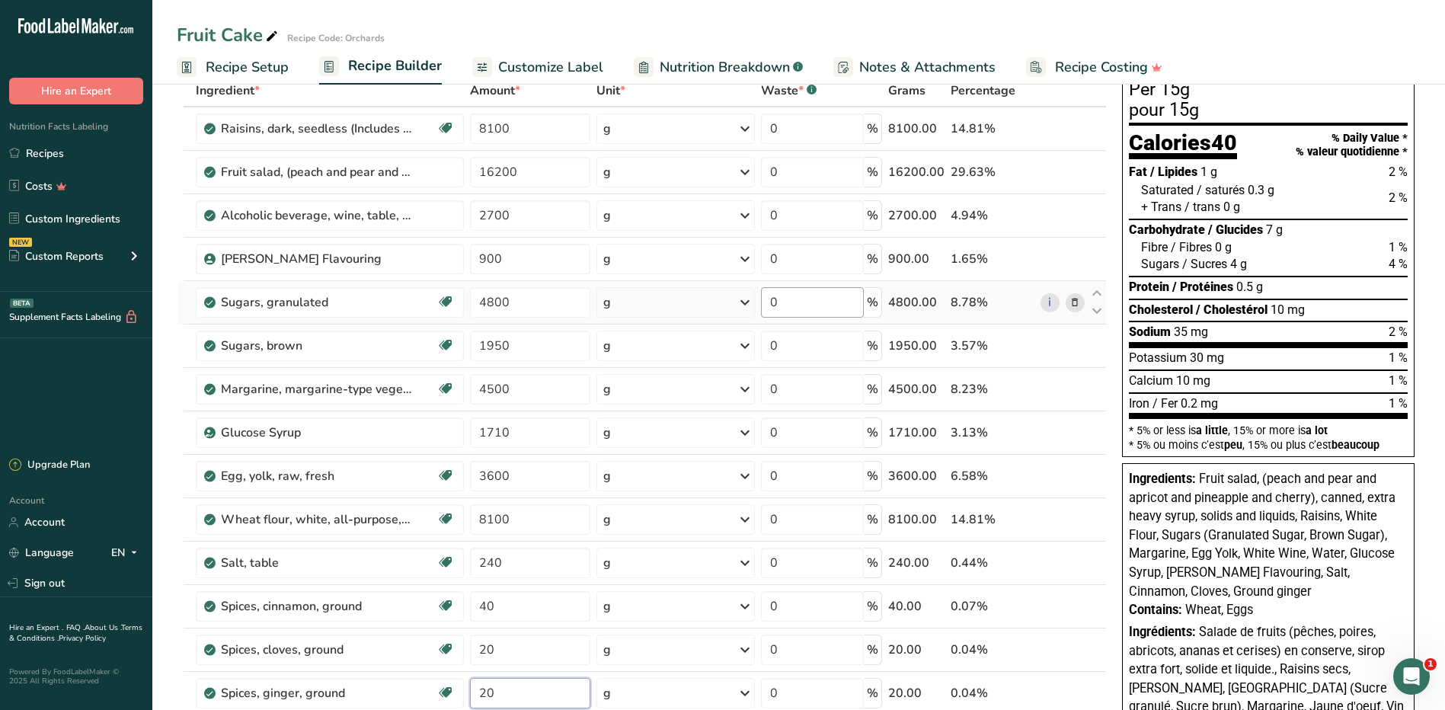
scroll to position [0, 0]
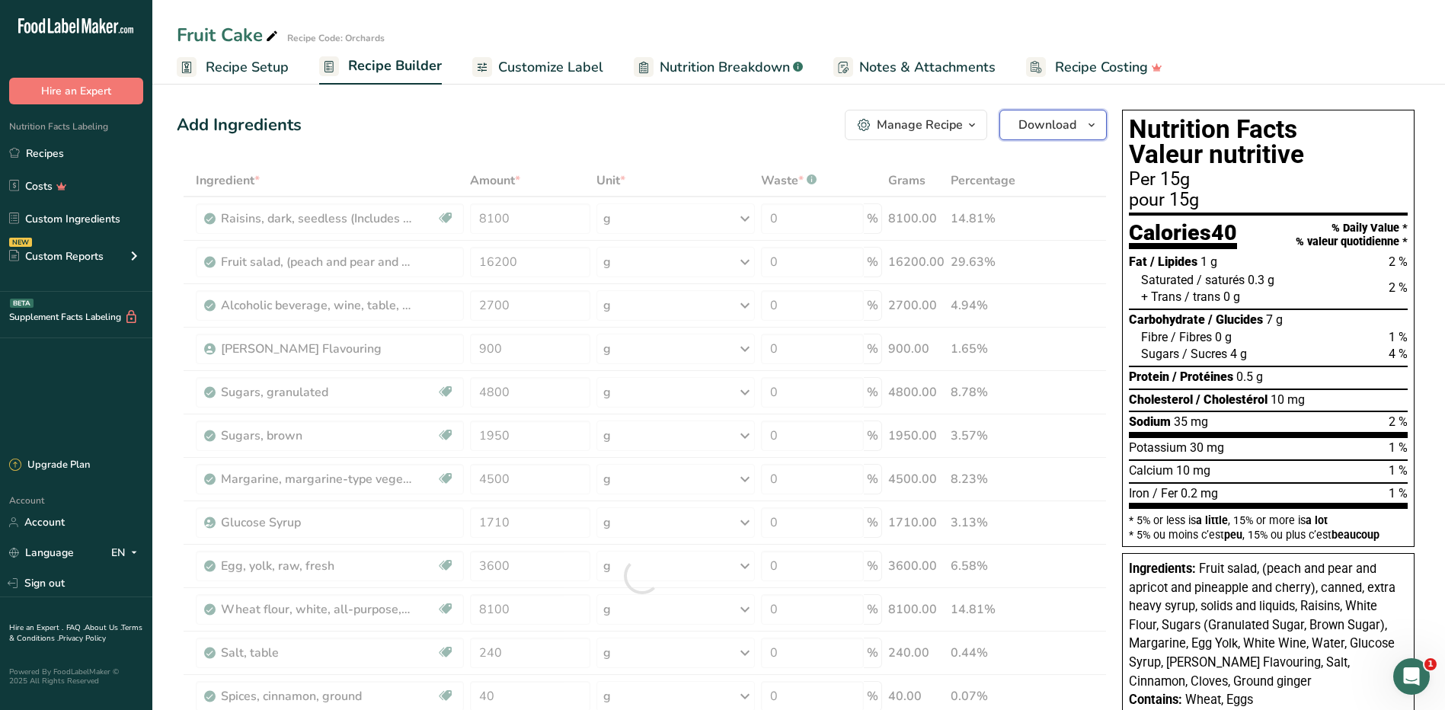
click at [1054, 123] on span "Download" at bounding box center [1047, 125] width 58 height 18
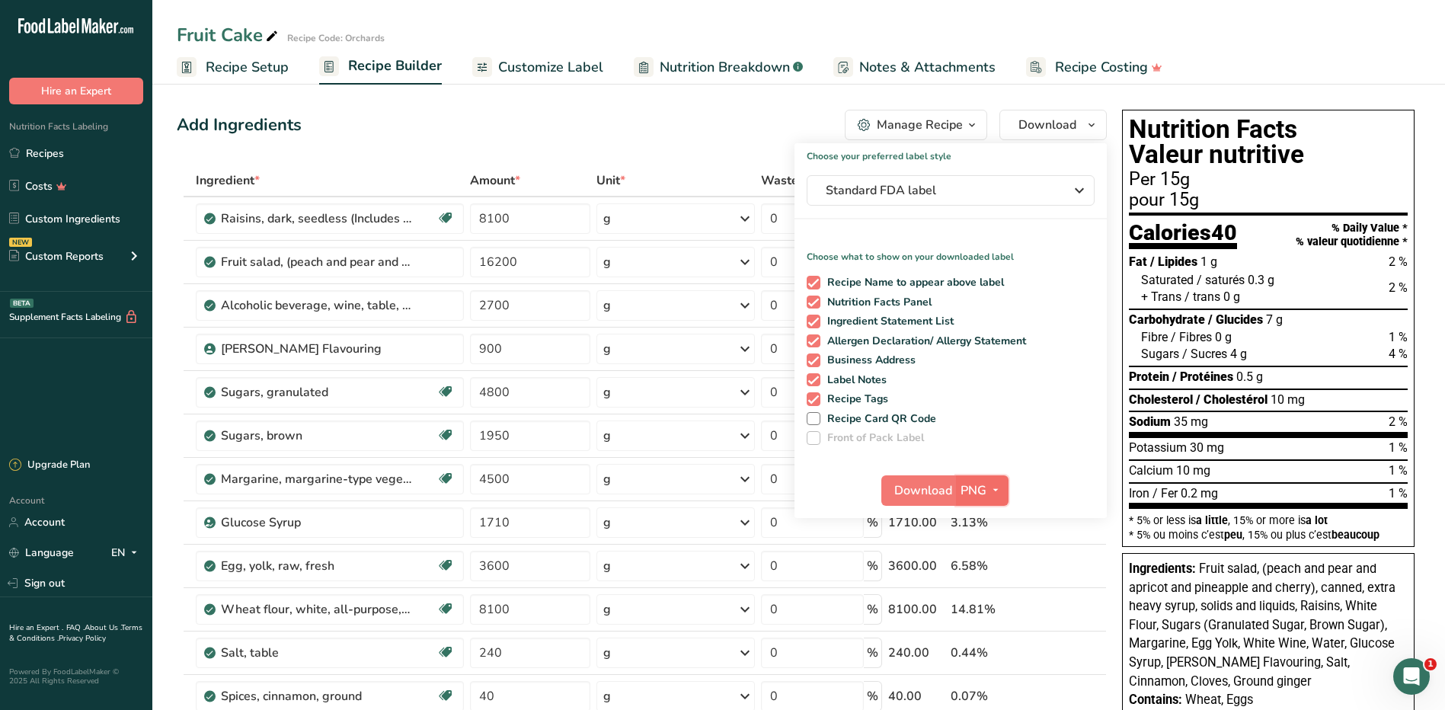
click at [979, 487] on span "PNG" at bounding box center [973, 490] width 26 height 18
click at [977, 595] on link "PDF" at bounding box center [983, 596] width 49 height 25
click at [927, 484] on span "Download" at bounding box center [924, 490] width 58 height 18
click at [743, 115] on div "Add Ingredients Manage Recipe Delete Recipe Duplicate Recipe Scale Recipe Save …" at bounding box center [642, 125] width 930 height 30
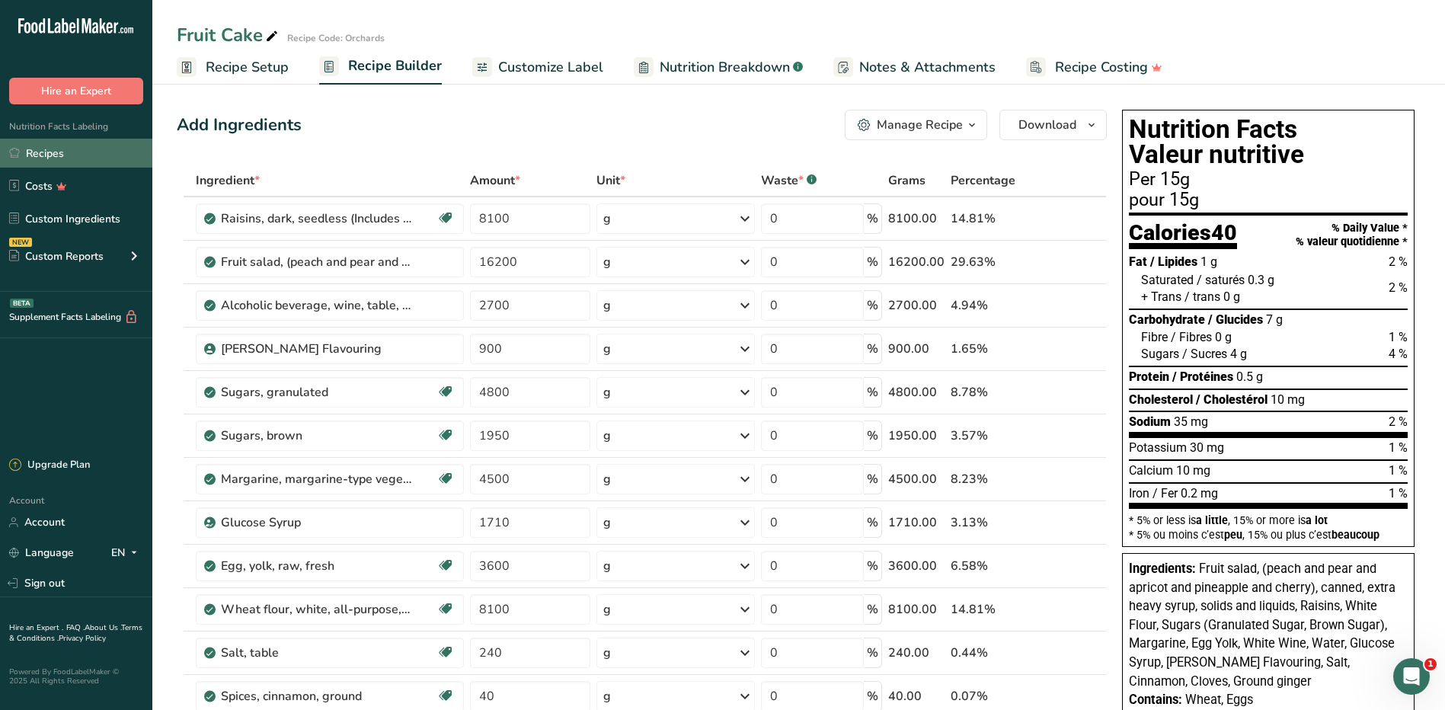
click at [54, 155] on link "Recipes" at bounding box center [76, 153] width 152 height 29
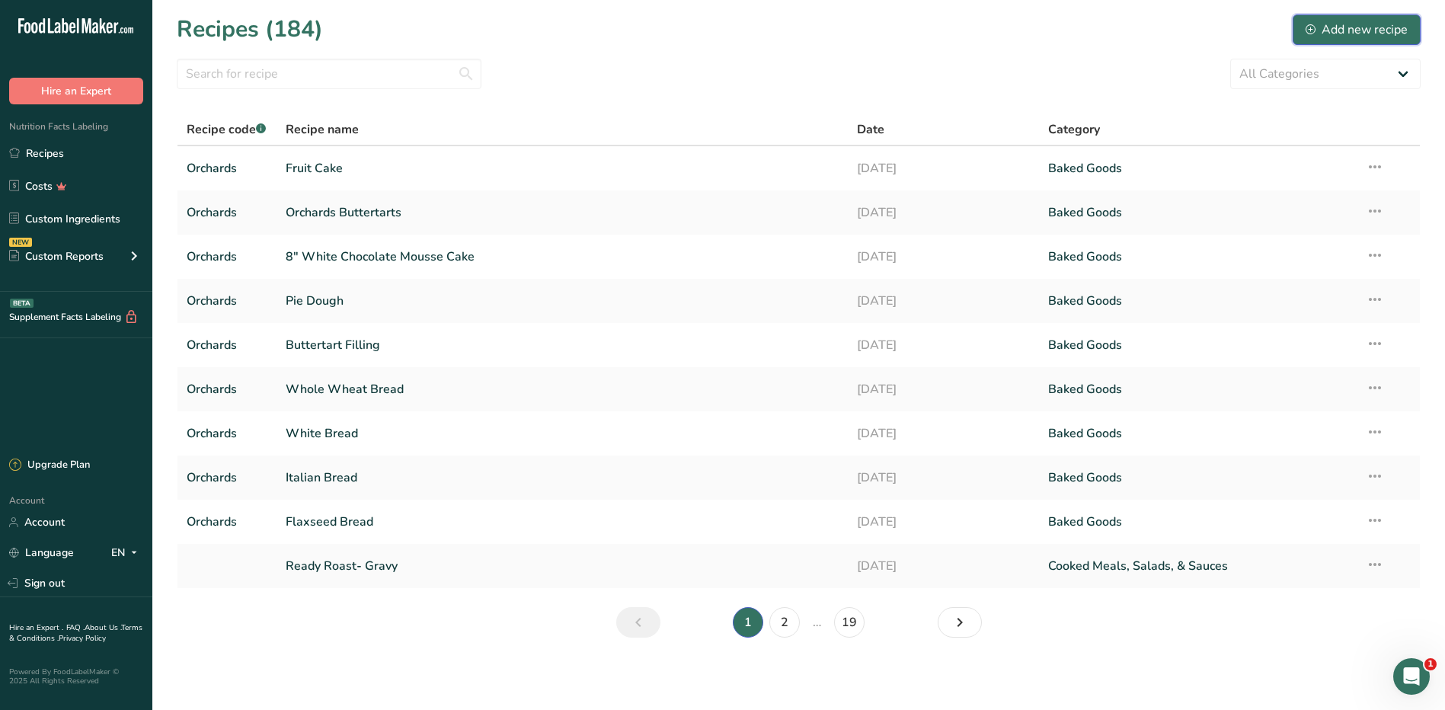
click at [1378, 24] on div "Add new recipe" at bounding box center [1356, 30] width 102 height 18
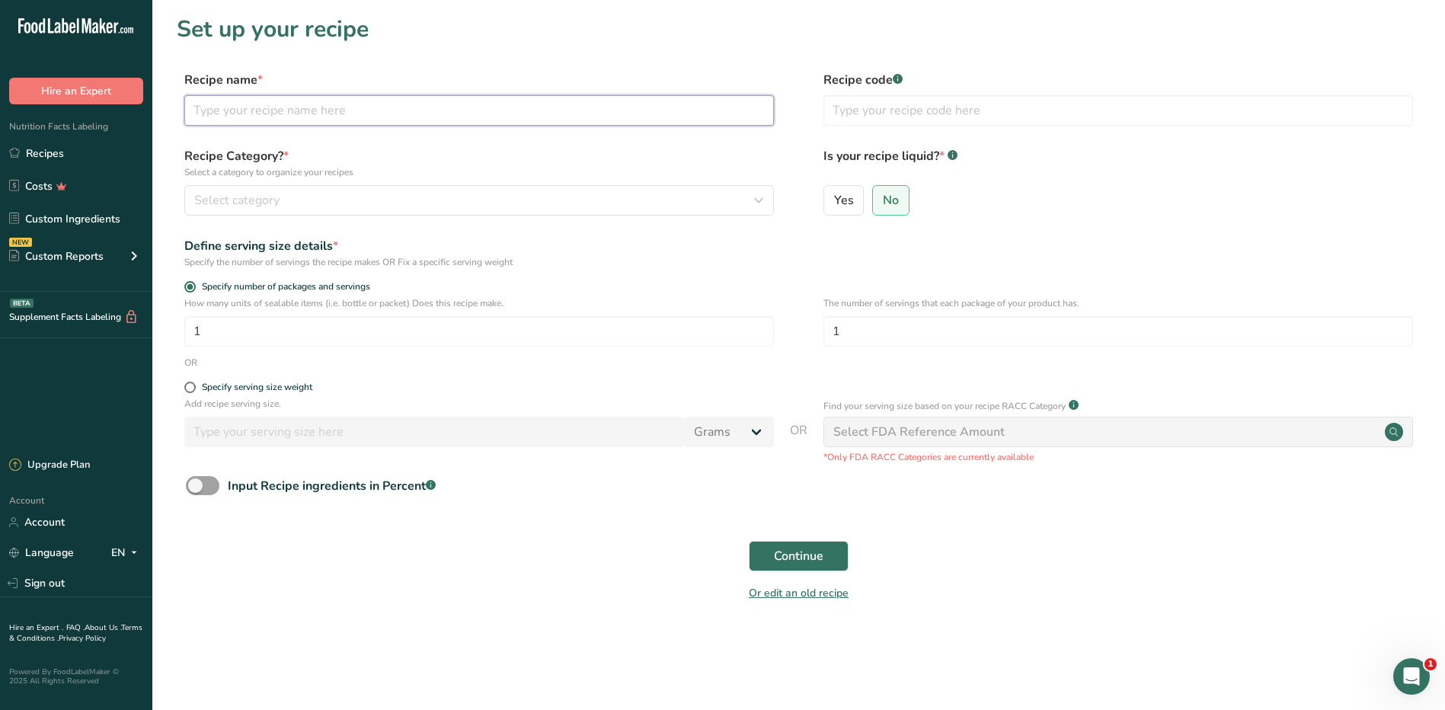
click at [271, 107] on input "text" at bounding box center [478, 110] width 589 height 30
type input "Almond Thumbprint"
type input "Orchards"
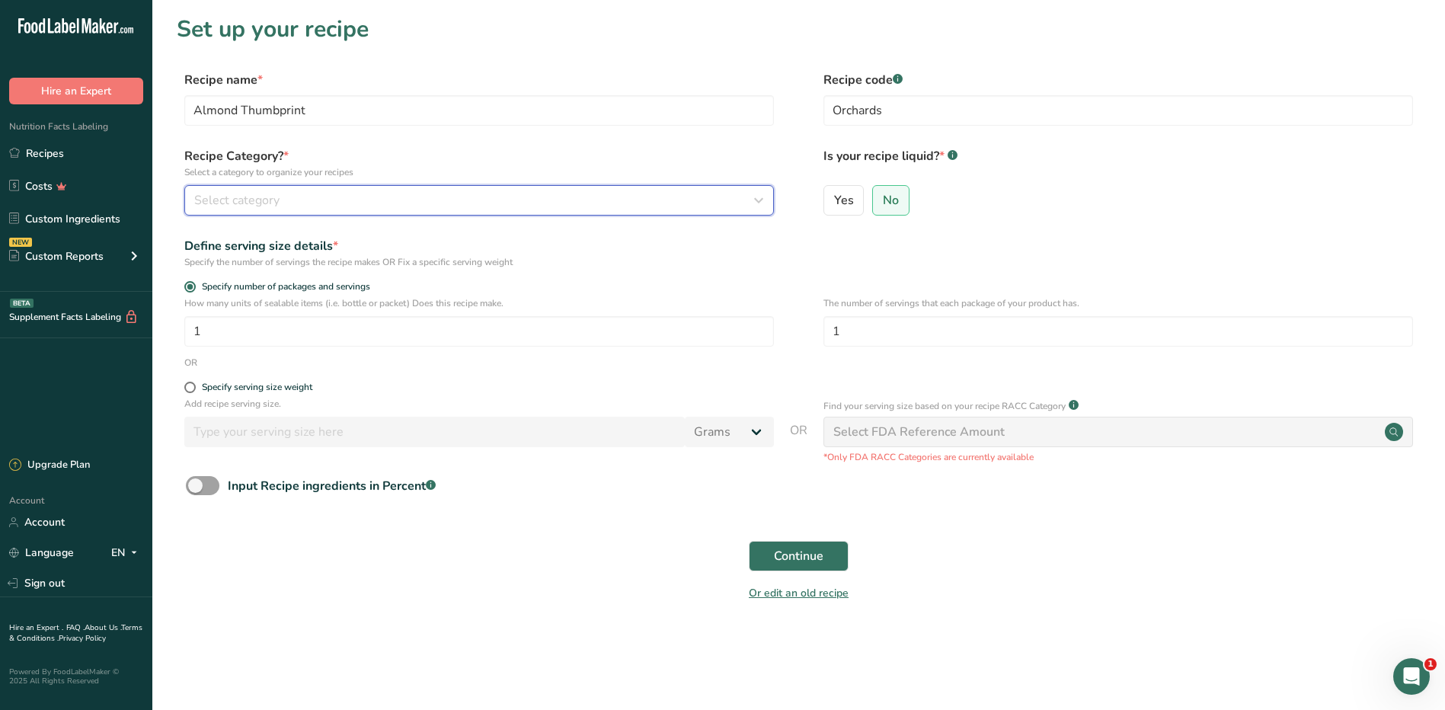
click at [544, 197] on div "Select category" at bounding box center [474, 200] width 560 height 18
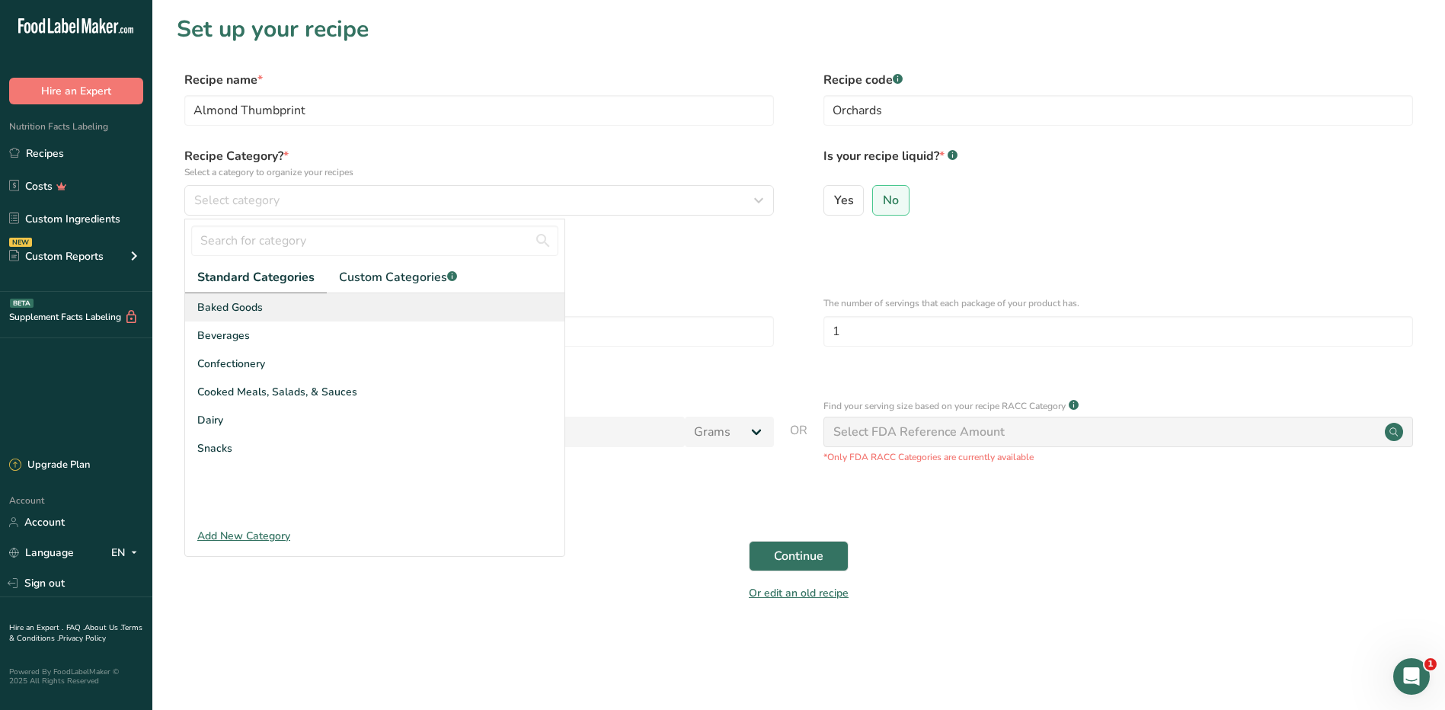
click at [283, 308] on div "Baked Goods" at bounding box center [374, 307] width 379 height 28
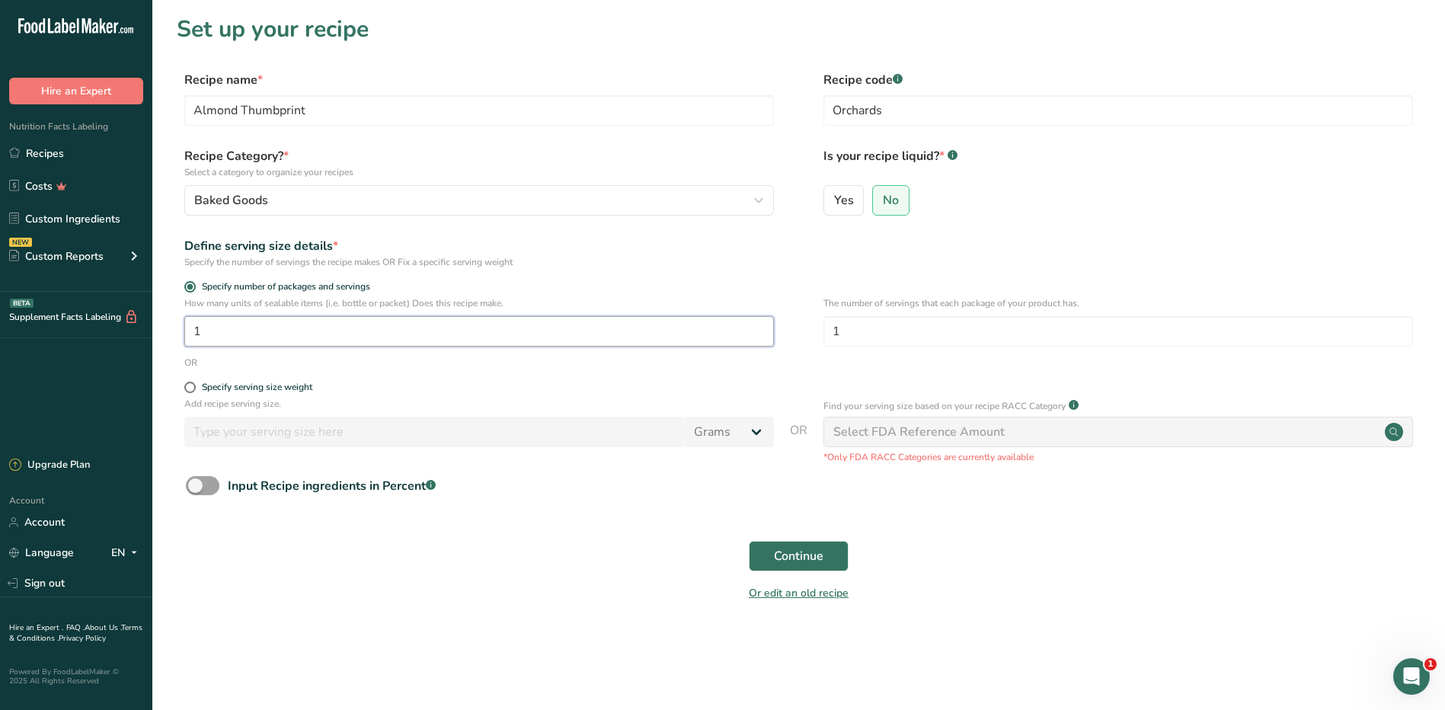
click at [367, 334] on input "1" at bounding box center [478, 331] width 589 height 30
type input "150"
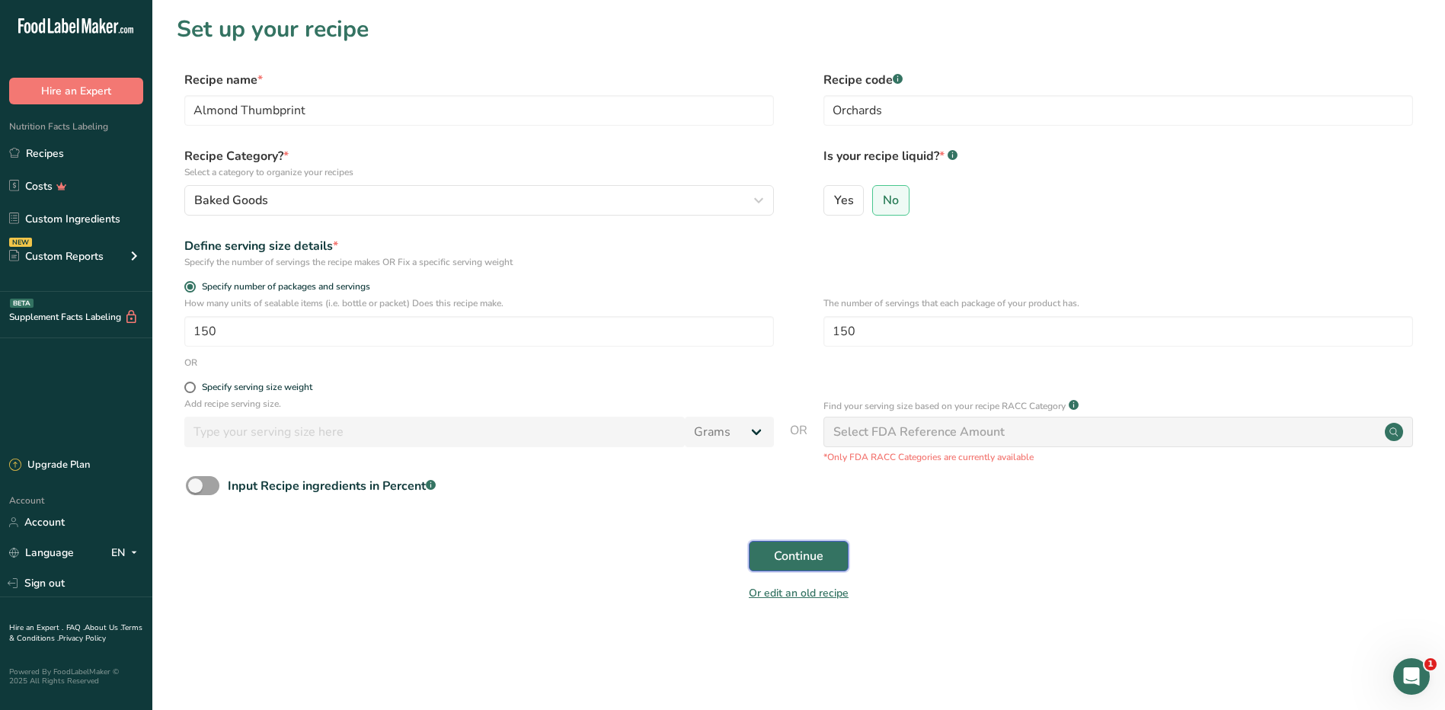
click at [774, 548] on span "Continue" at bounding box center [798, 556] width 49 height 18
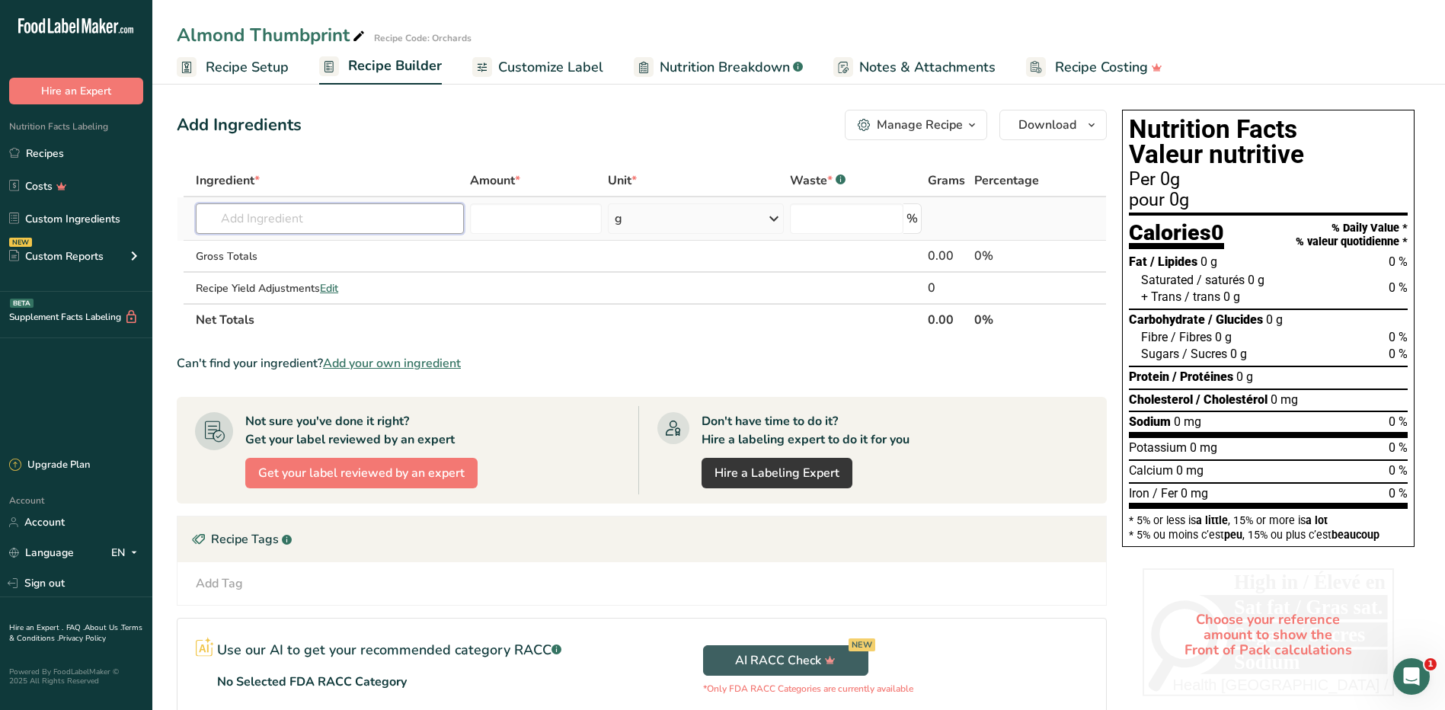
click at [289, 218] on input "text" at bounding box center [330, 218] width 268 height 30
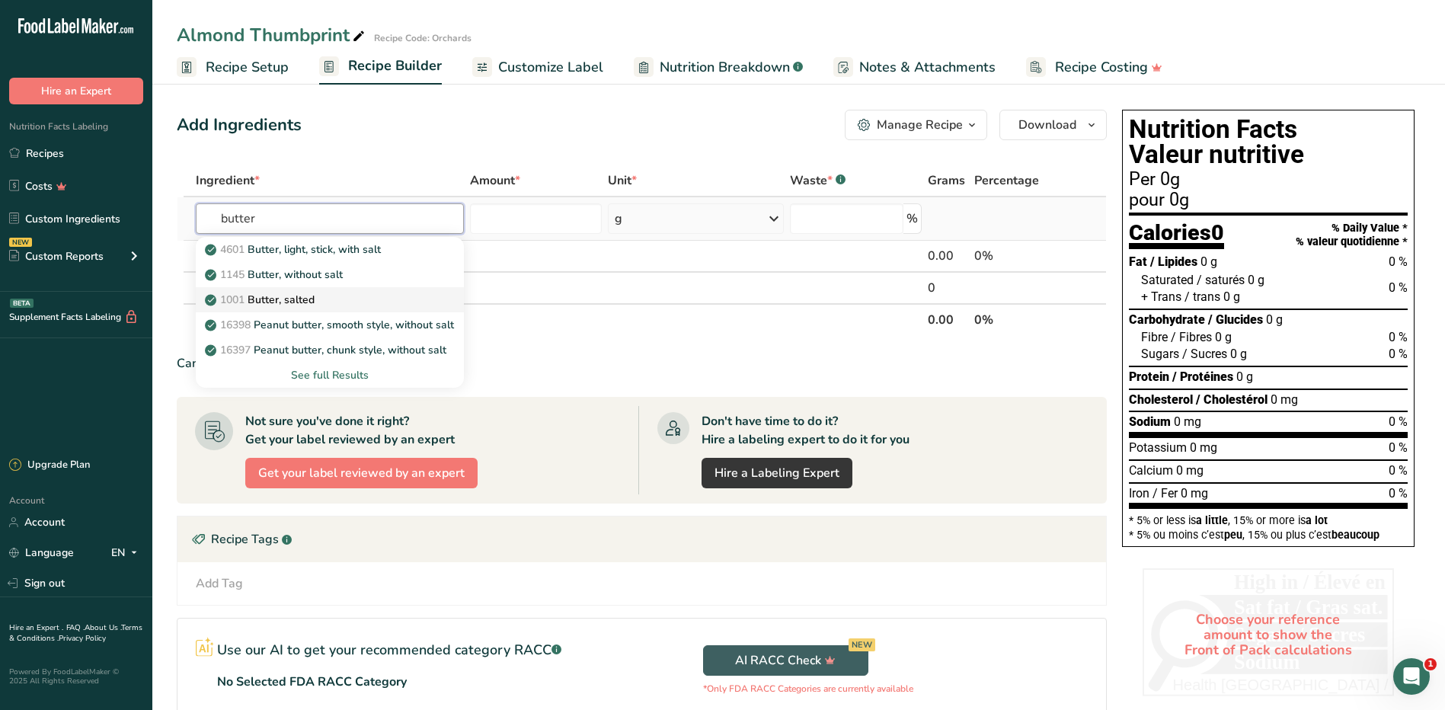
type input "butter"
click at [293, 294] on p "1001 Butter, salted" at bounding box center [261, 300] width 107 height 16
type input "Butter, salted"
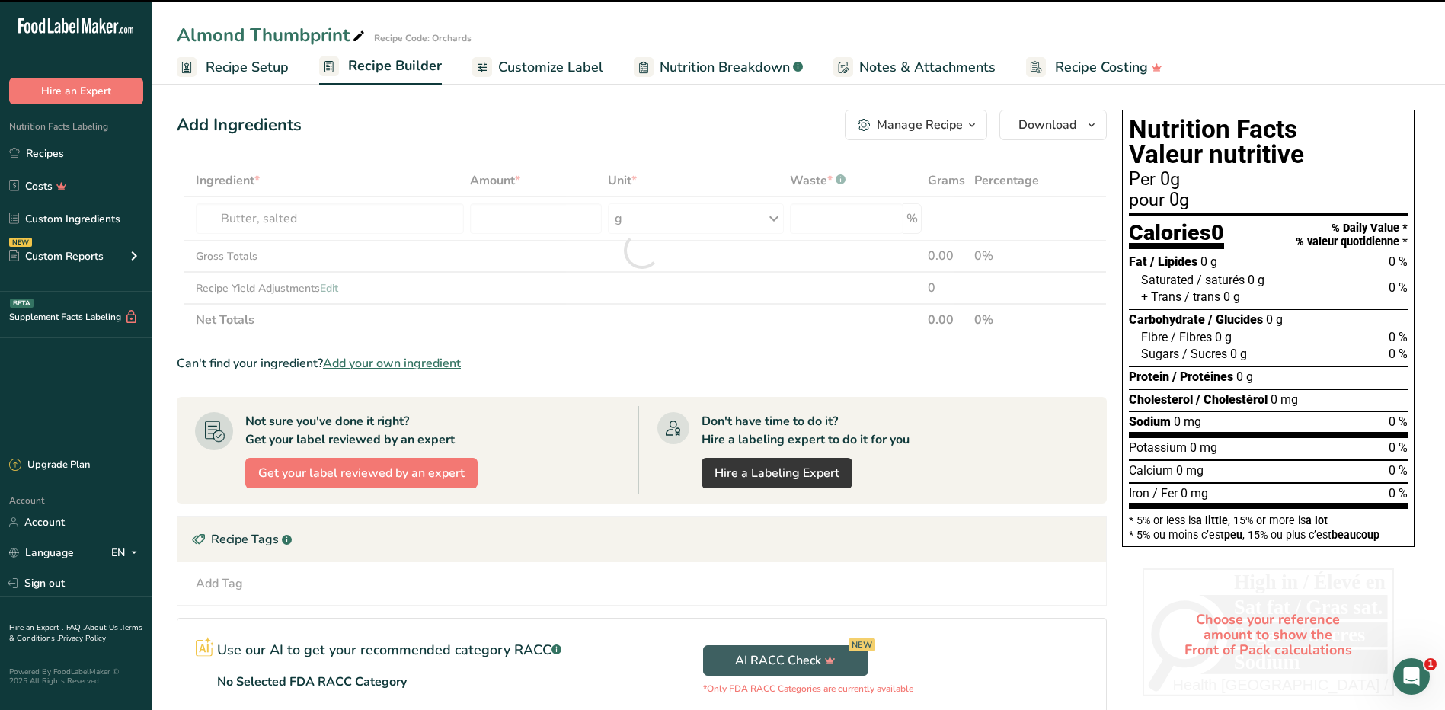
type input "0"
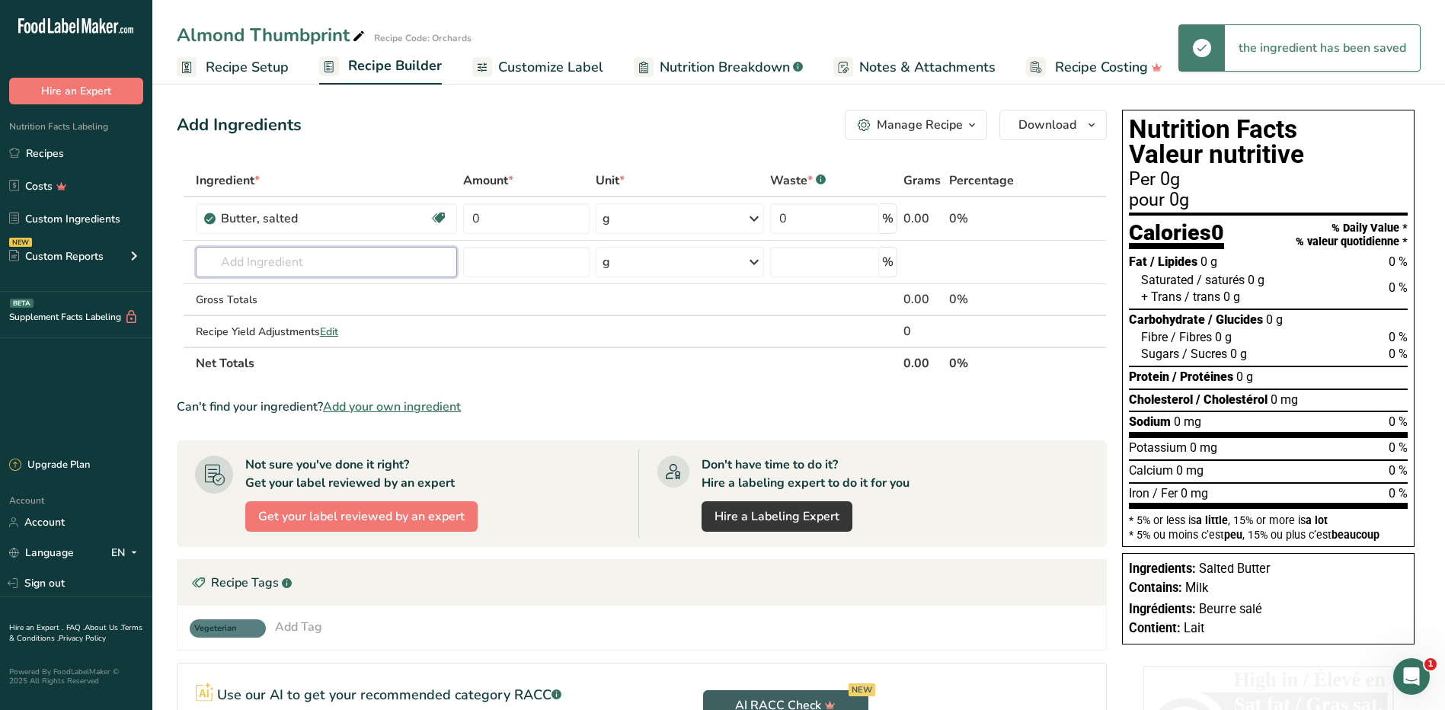
click at [357, 267] on input "text" at bounding box center [326, 262] width 261 height 30
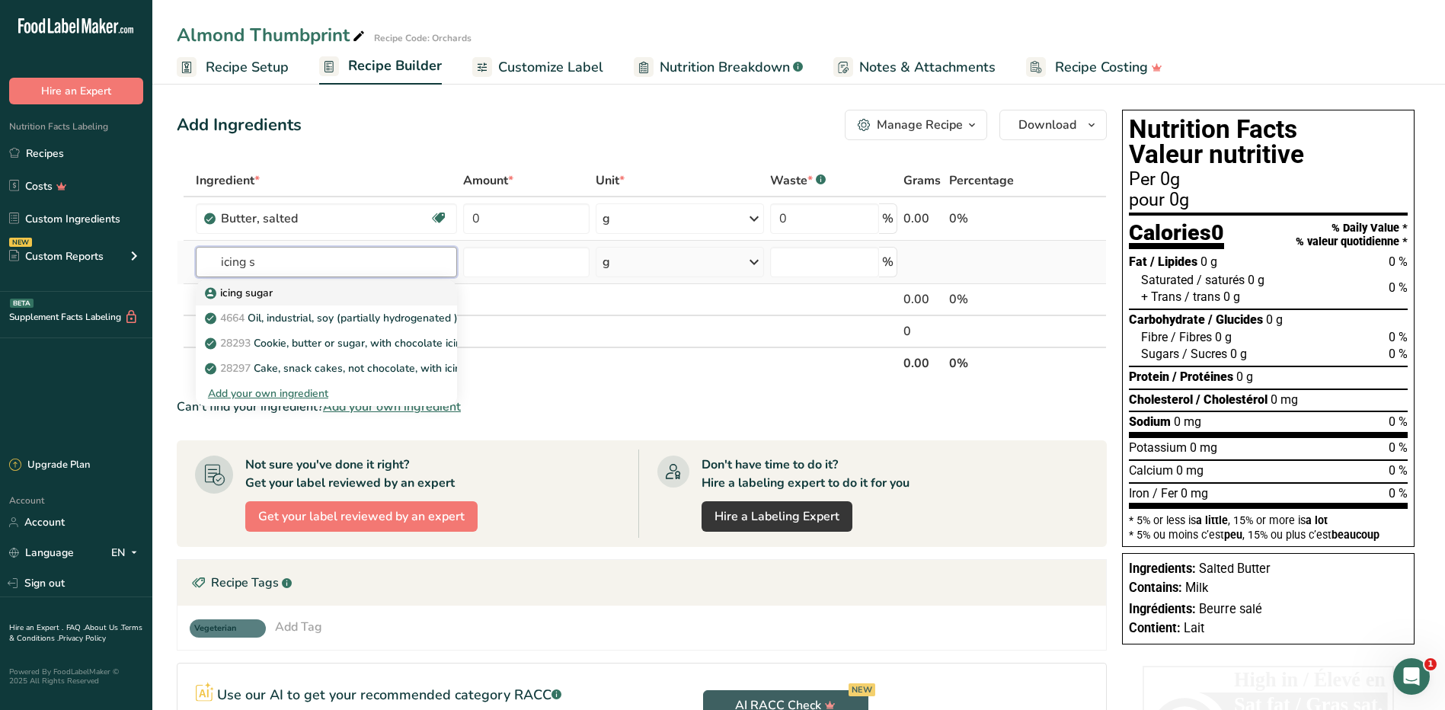
type input "icing s"
click at [266, 294] on p "icing sugar" at bounding box center [240, 293] width 65 height 16
type input "icing sugar"
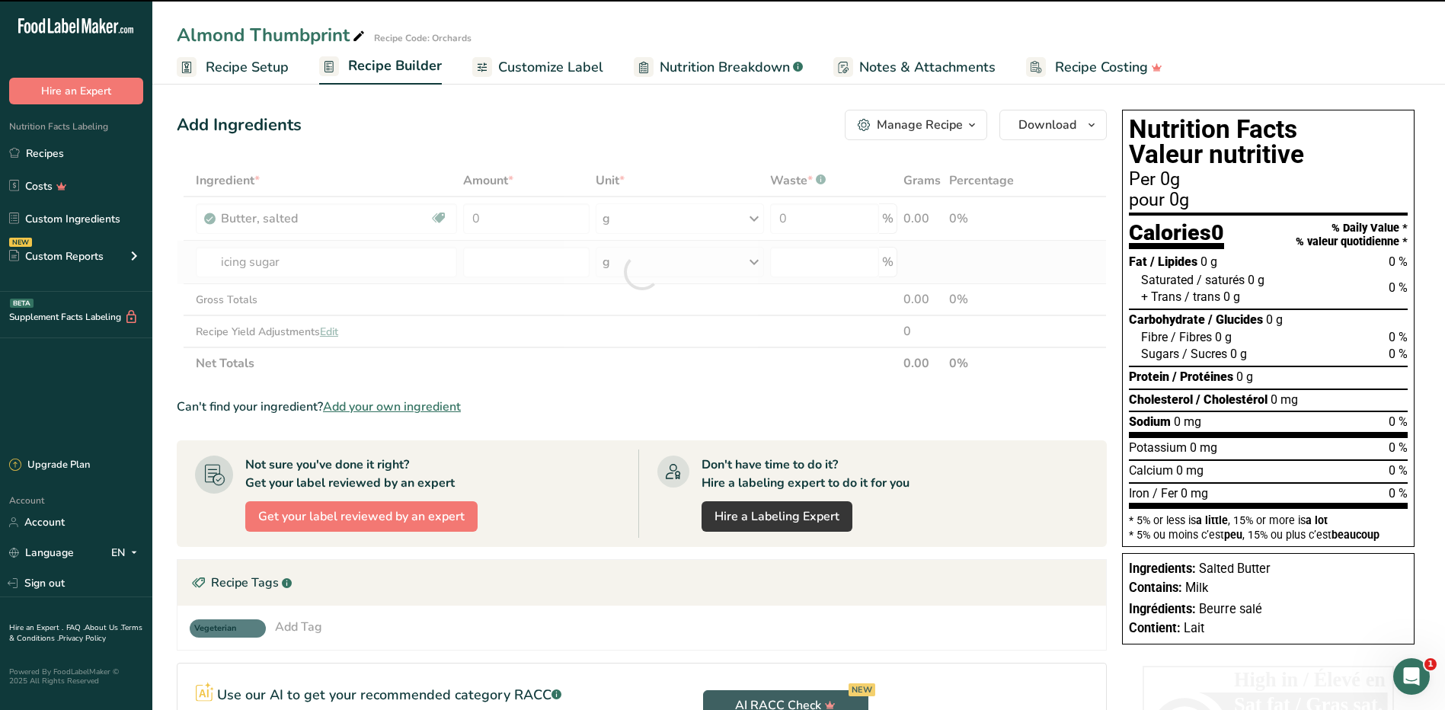
type input "0"
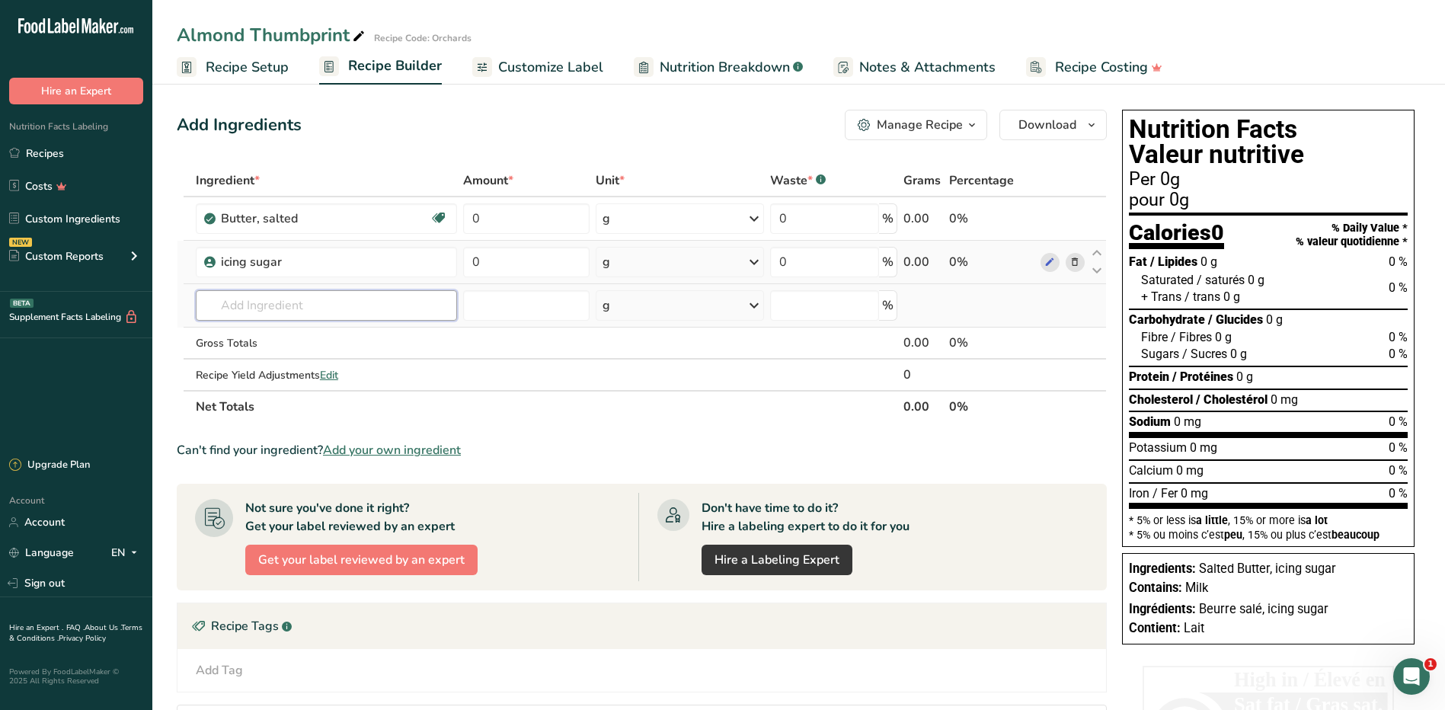
click at [299, 305] on input "text" at bounding box center [326, 305] width 261 height 30
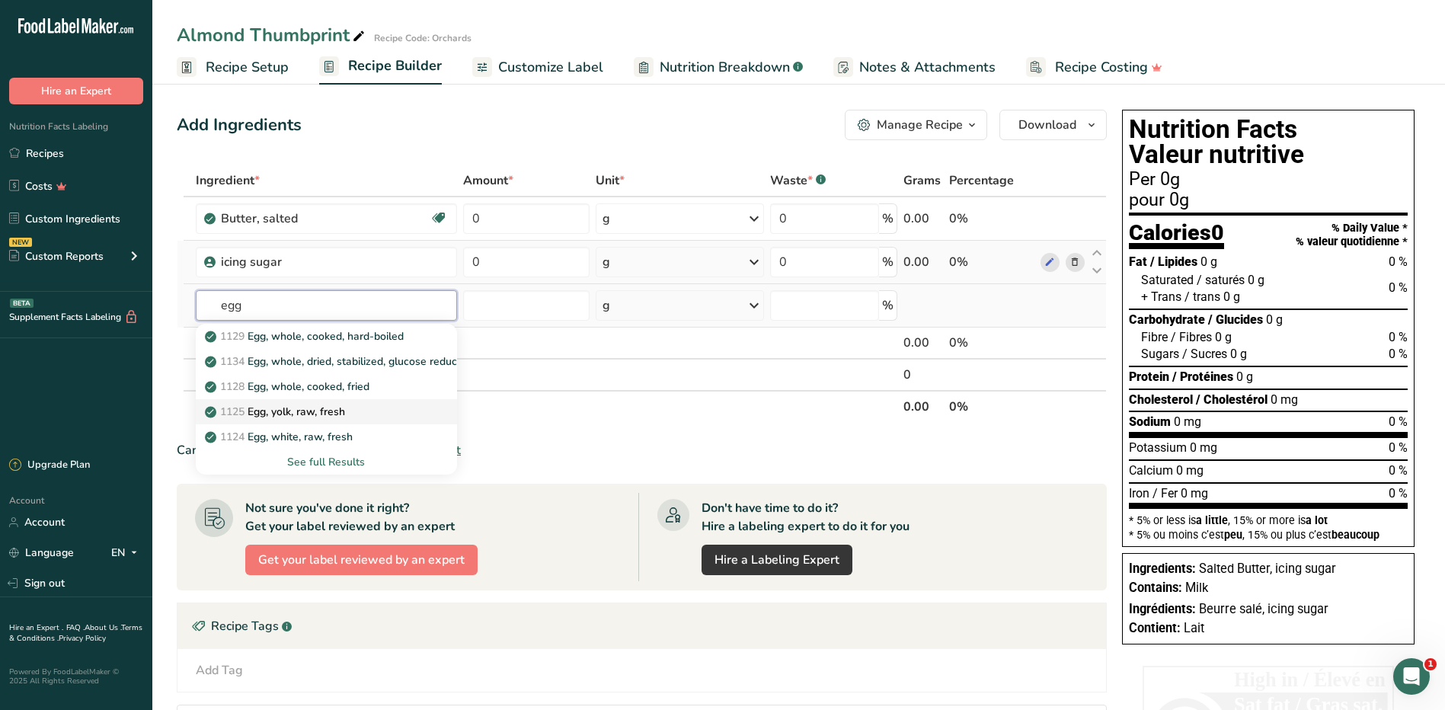
type input "egg"
click at [314, 418] on p "1125 Egg, yolk, raw, fresh" at bounding box center [276, 412] width 137 height 16
type input "Egg, yolk, raw, fresh"
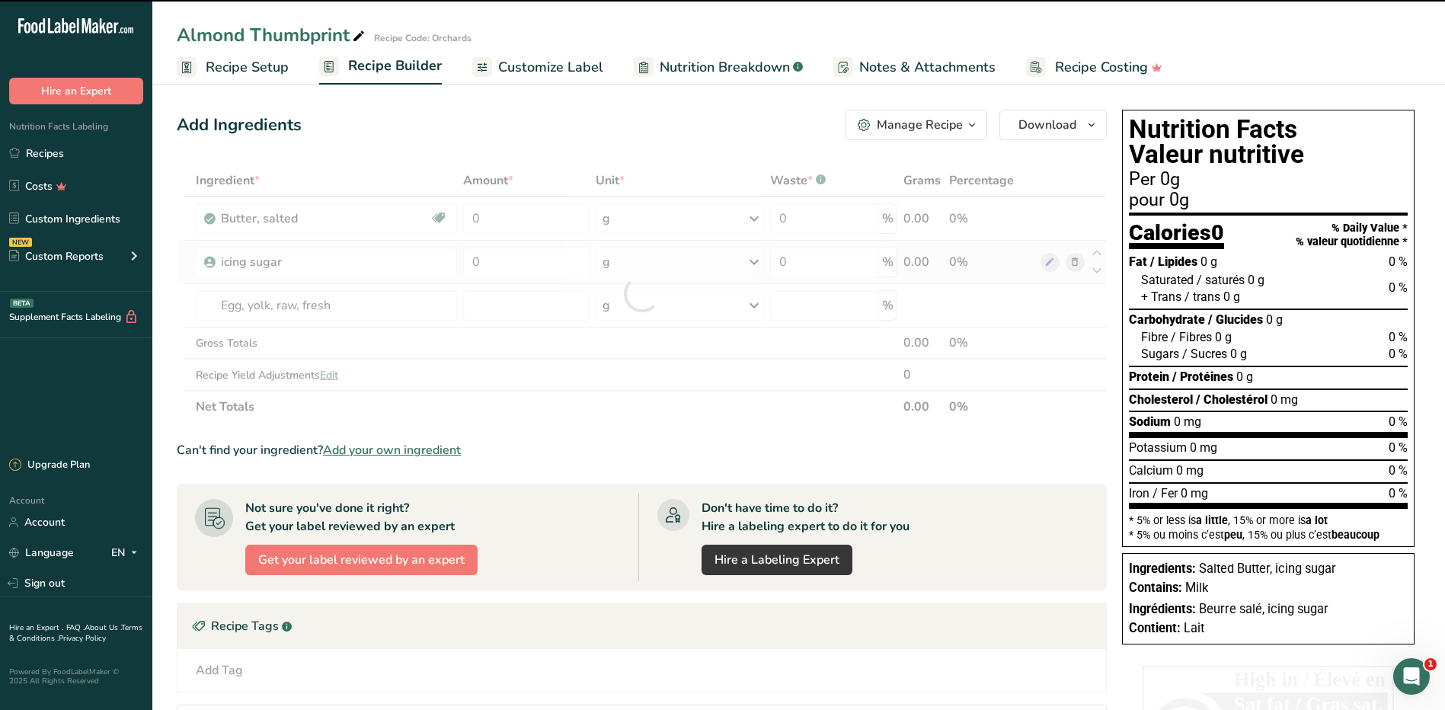
type input "0"
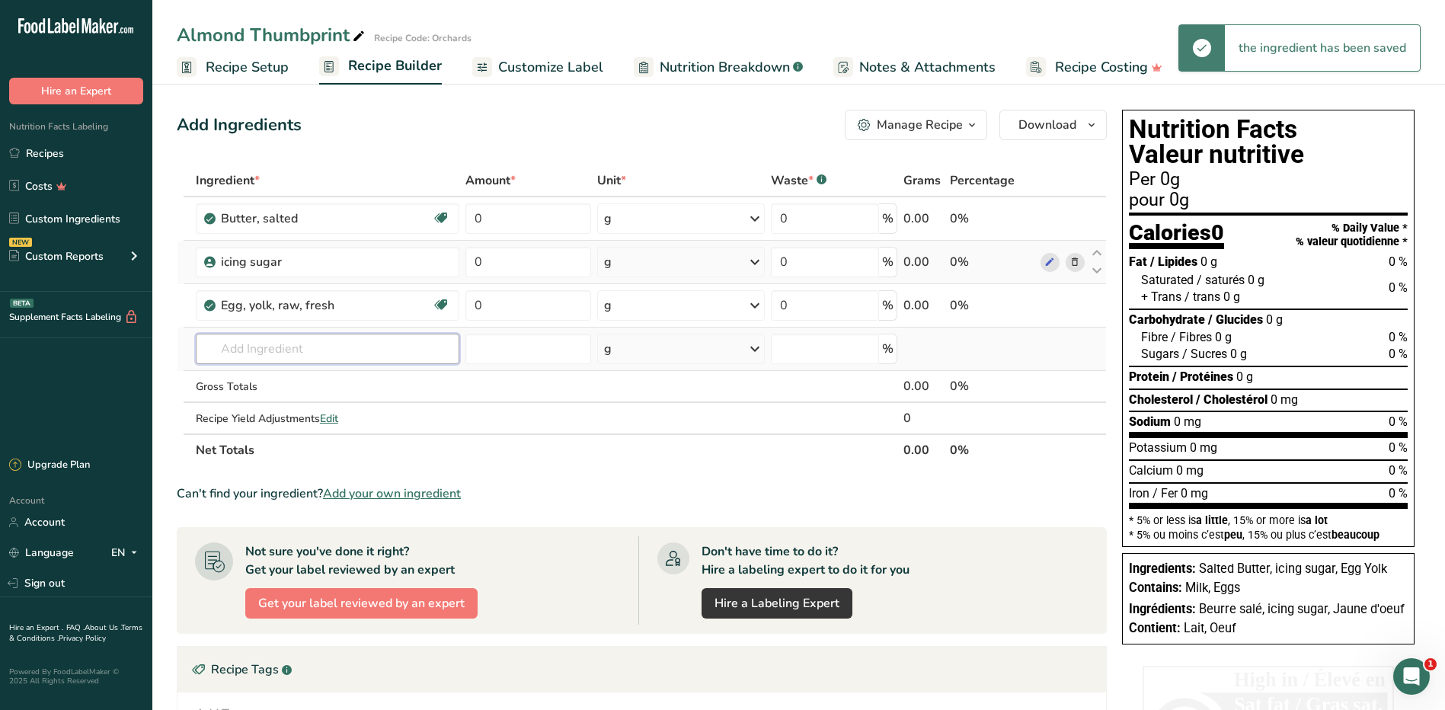
click at [289, 347] on input "text" at bounding box center [327, 349] width 263 height 30
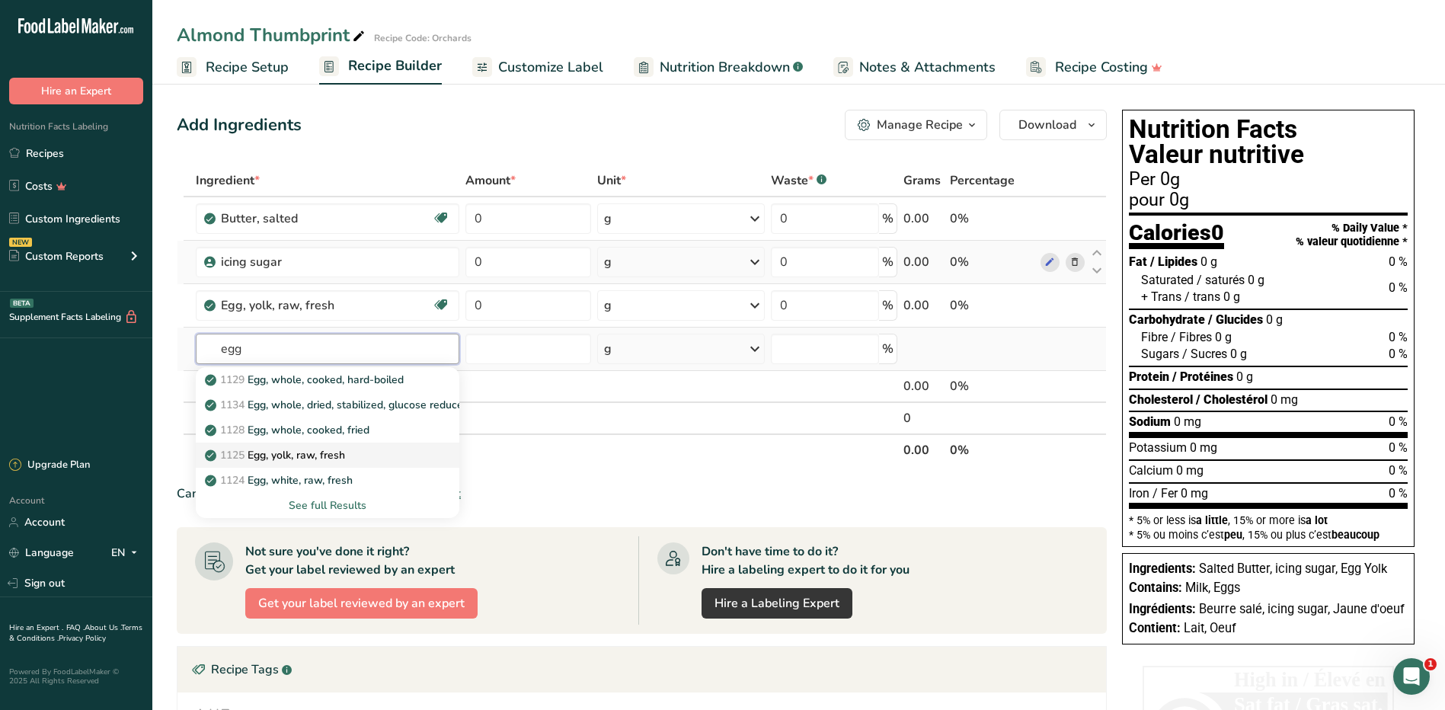
type input "egg"
click at [305, 458] on p "1125 Egg, yolk, raw, fresh" at bounding box center [276, 455] width 137 height 16
type input "Egg, yolk, raw, fresh"
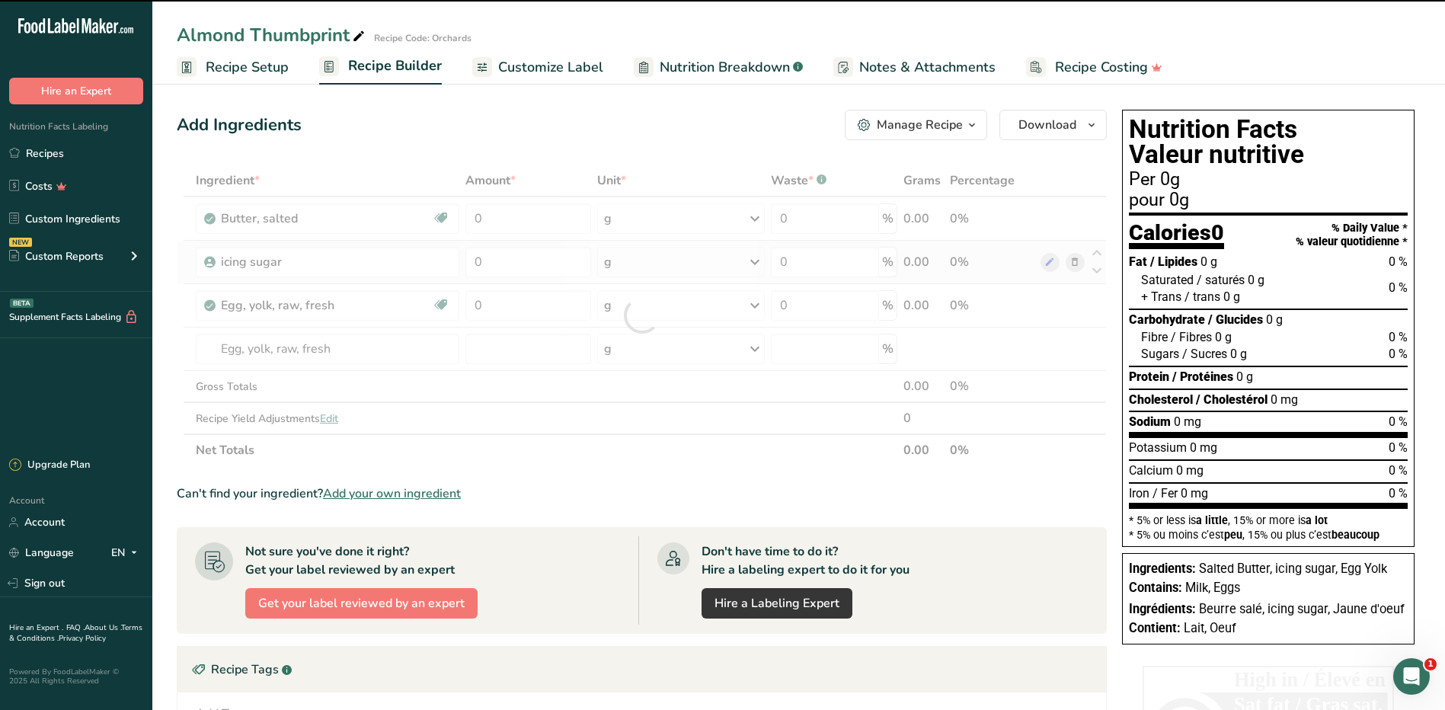
type input "0"
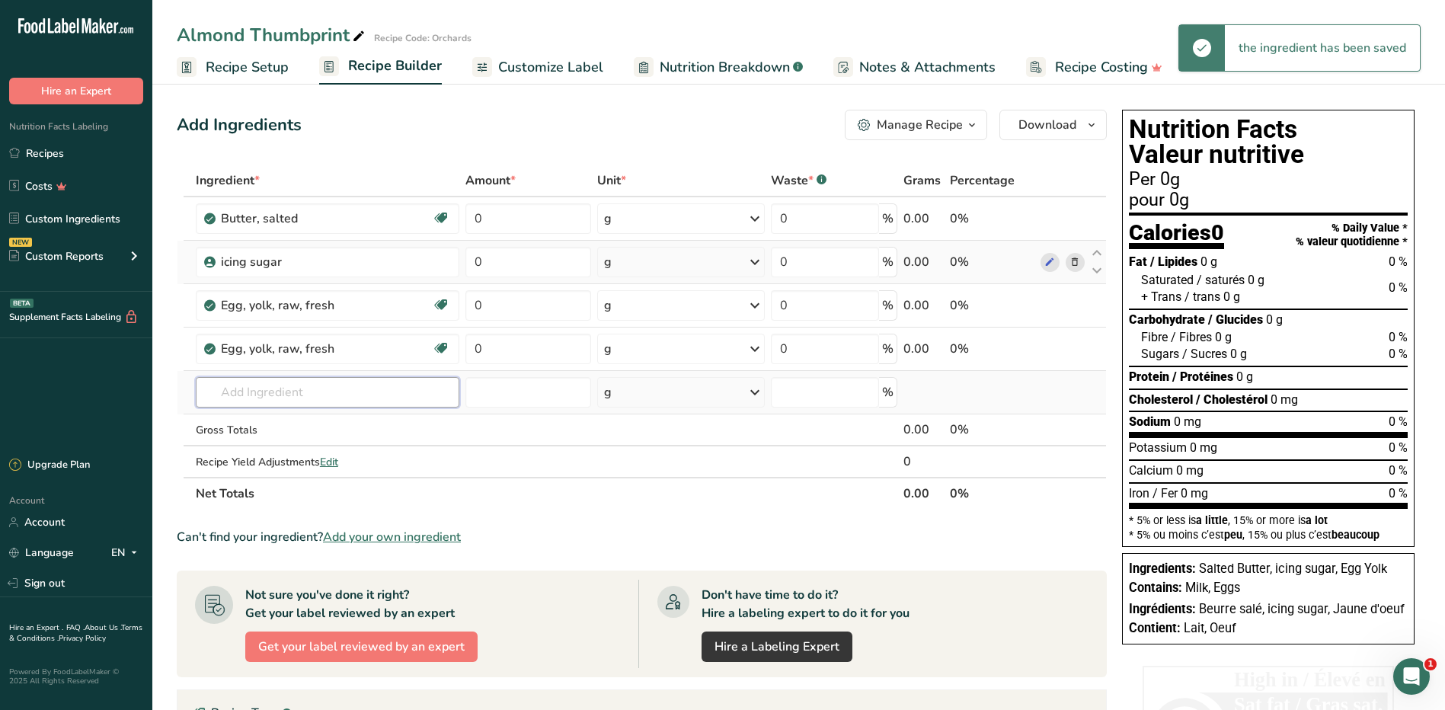
click at [312, 382] on input "text" at bounding box center [327, 392] width 263 height 30
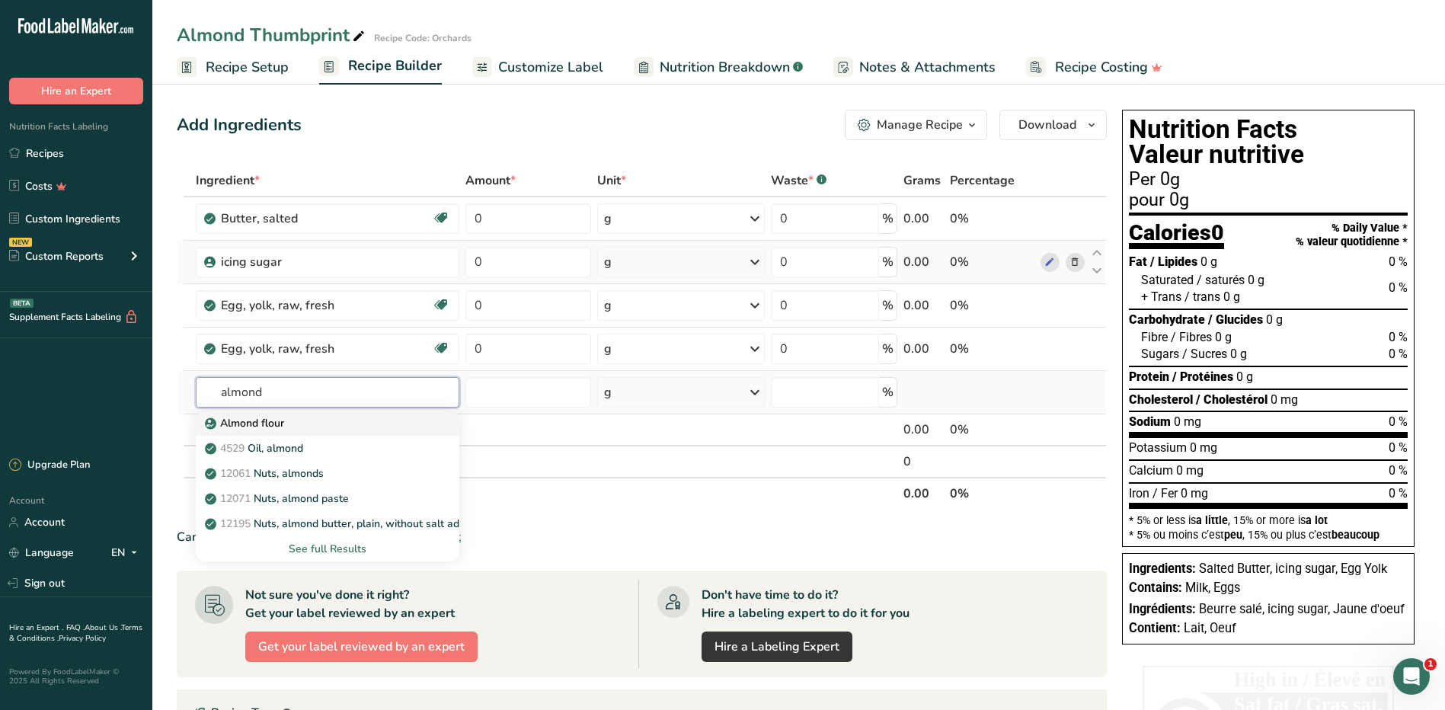
type input "almond"
click at [302, 420] on div "Almond flour" at bounding box center [315, 423] width 215 height 16
type input "Almond flour"
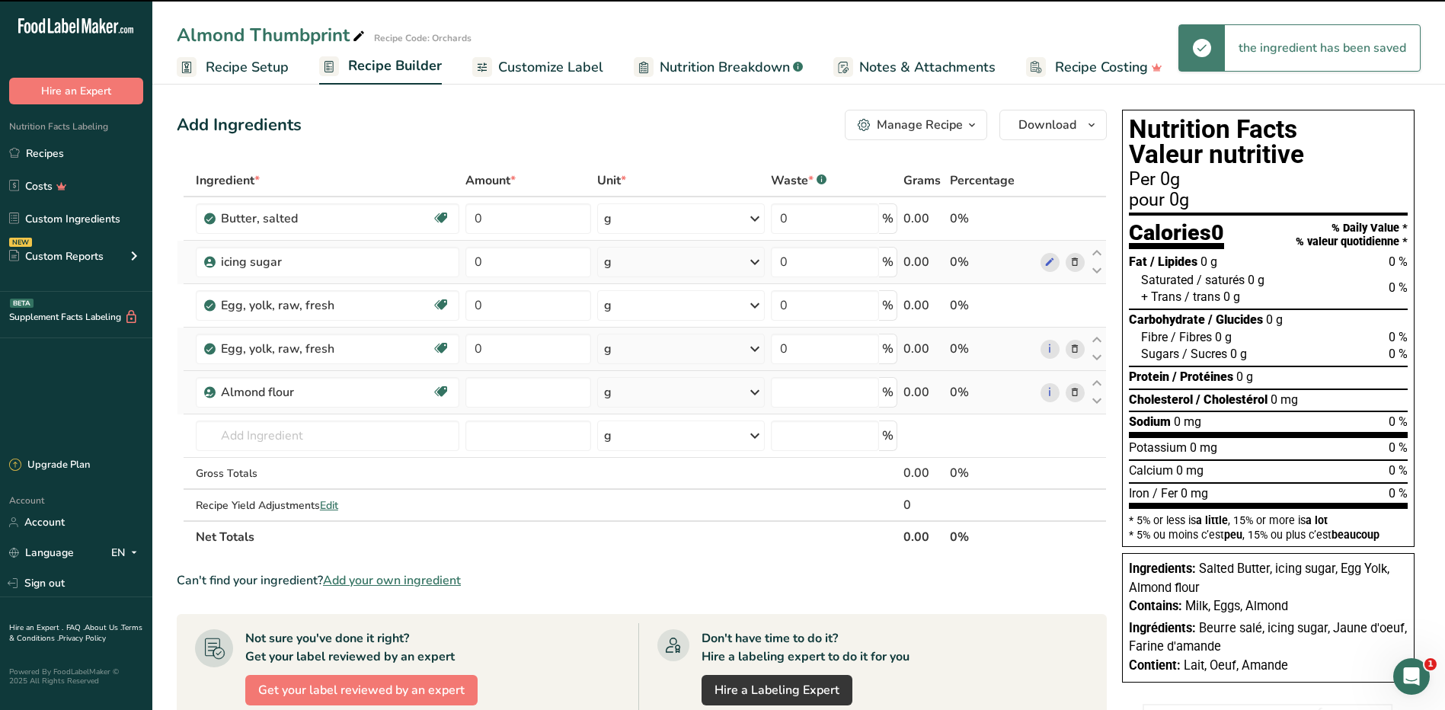
type input "0"
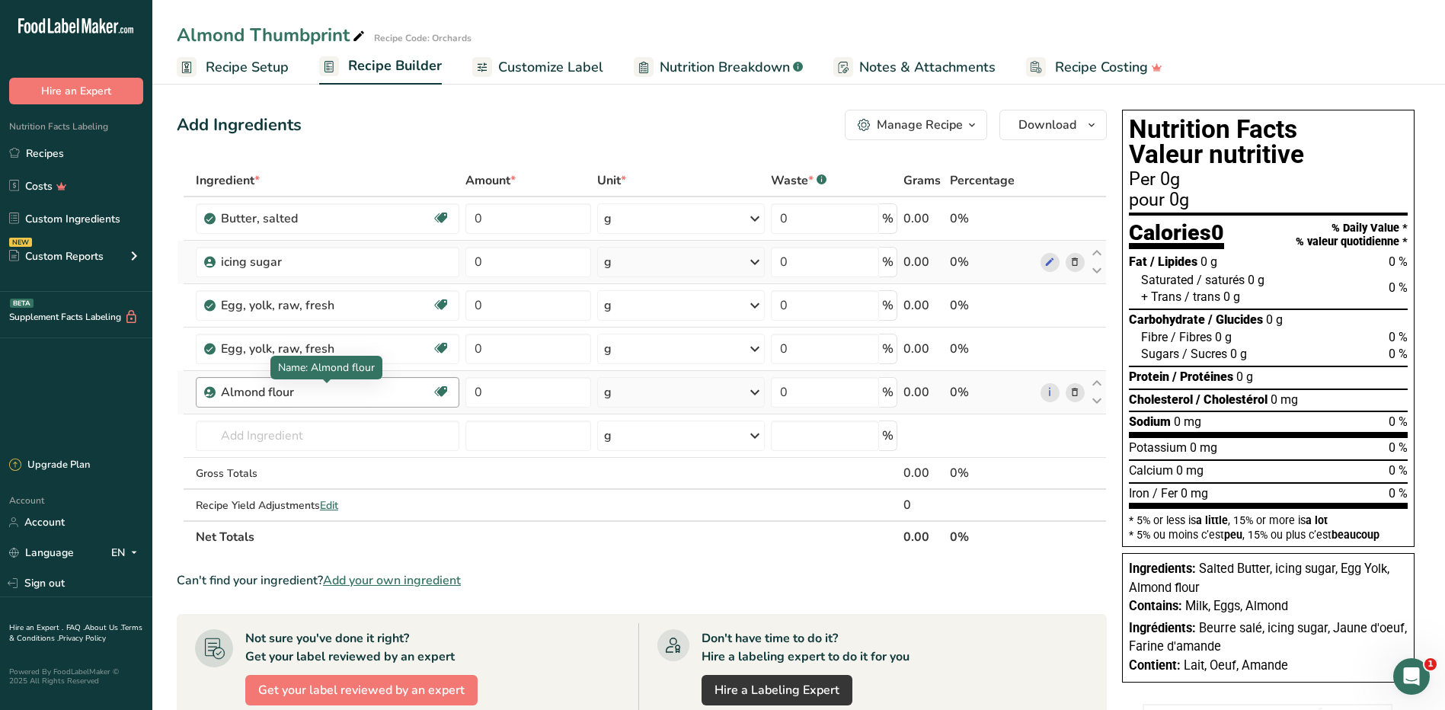
click at [320, 398] on div "Almond flour" at bounding box center [316, 392] width 190 height 18
click at [1075, 394] on icon at bounding box center [1074, 393] width 11 height 16
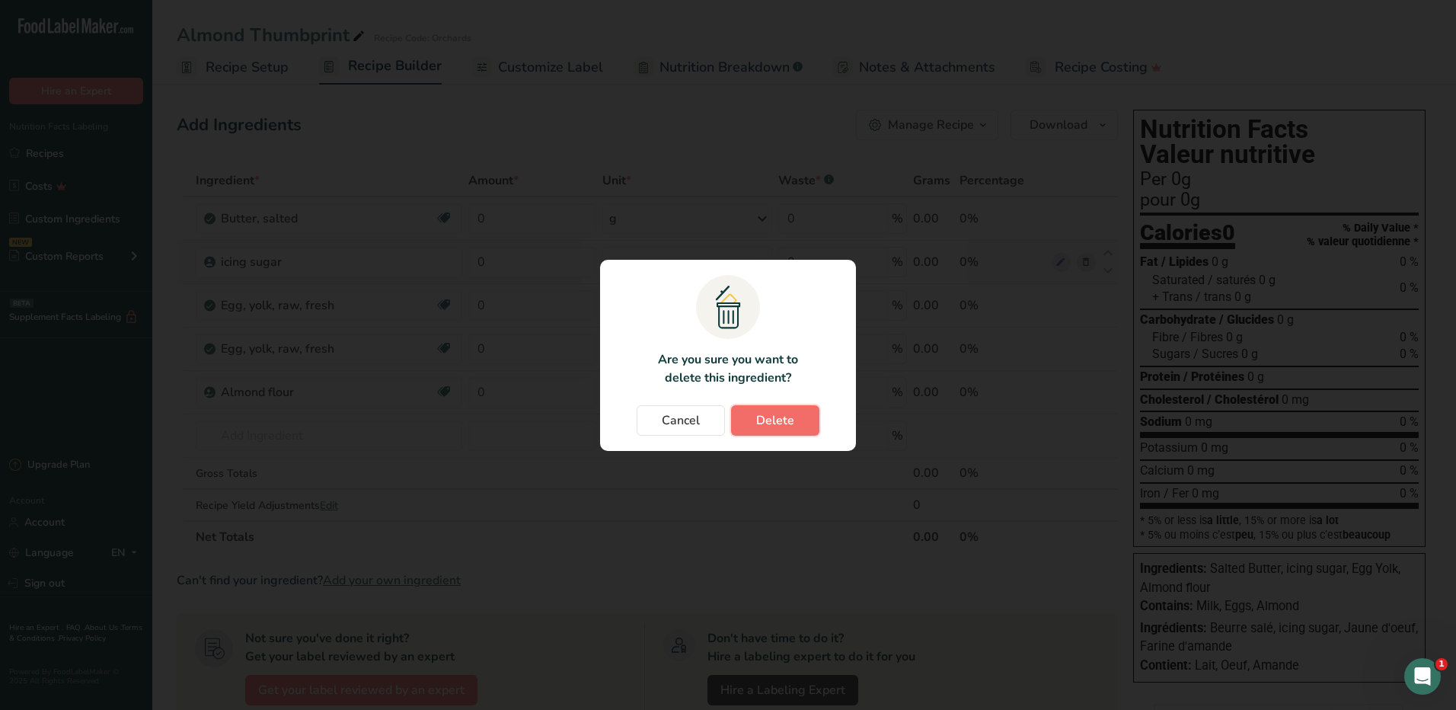
click at [784, 418] on span "Delete" at bounding box center [775, 420] width 38 height 18
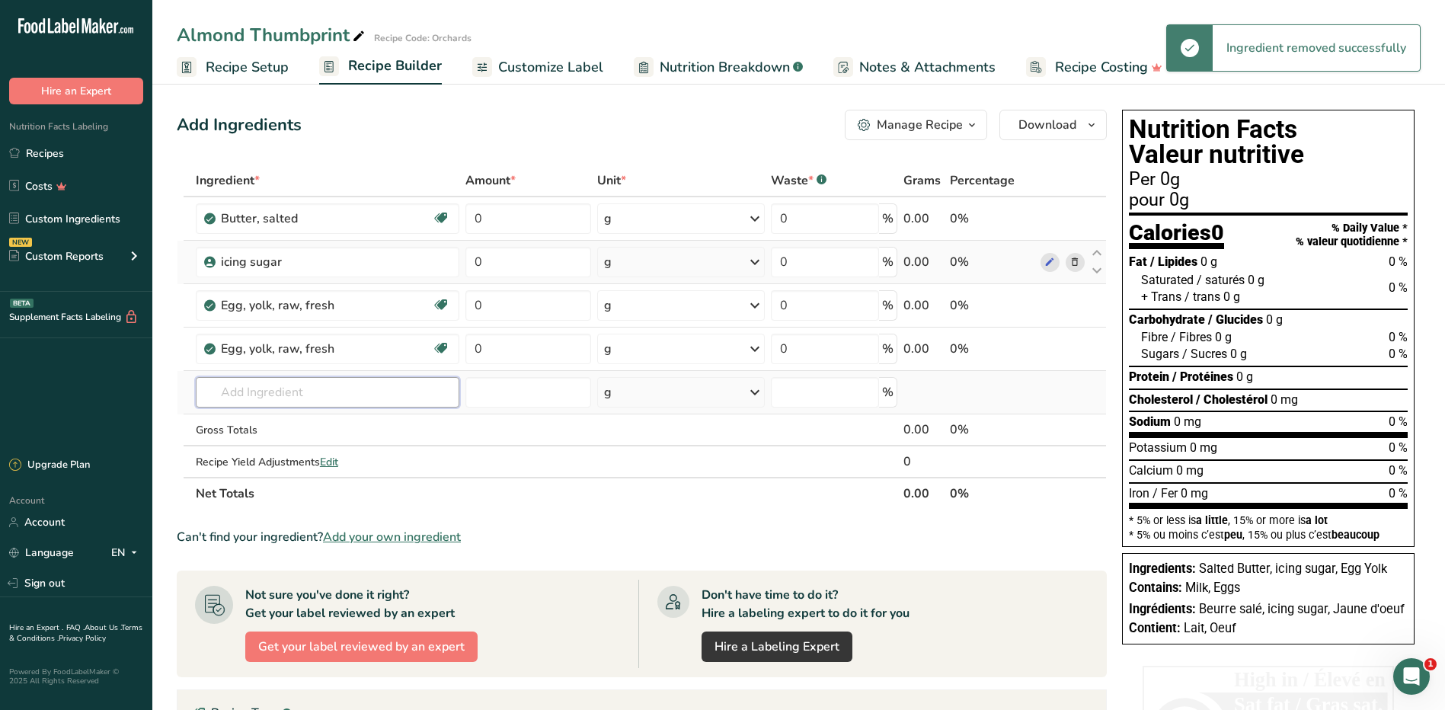
click at [331, 393] on input "text" at bounding box center [327, 392] width 263 height 30
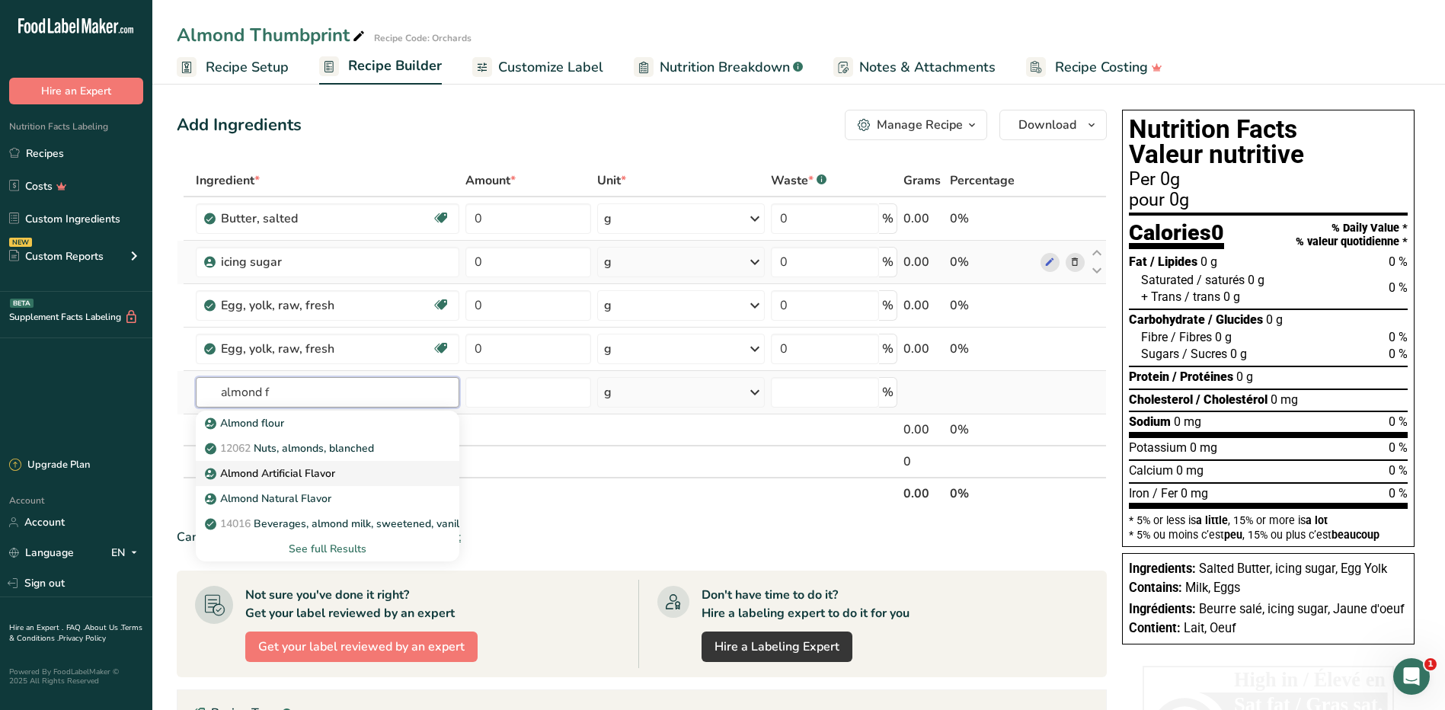
type input "almond f"
click at [331, 479] on p "Almond Artificial Flavor" at bounding box center [271, 473] width 127 height 16
type input "Almond Artificial Flavor"
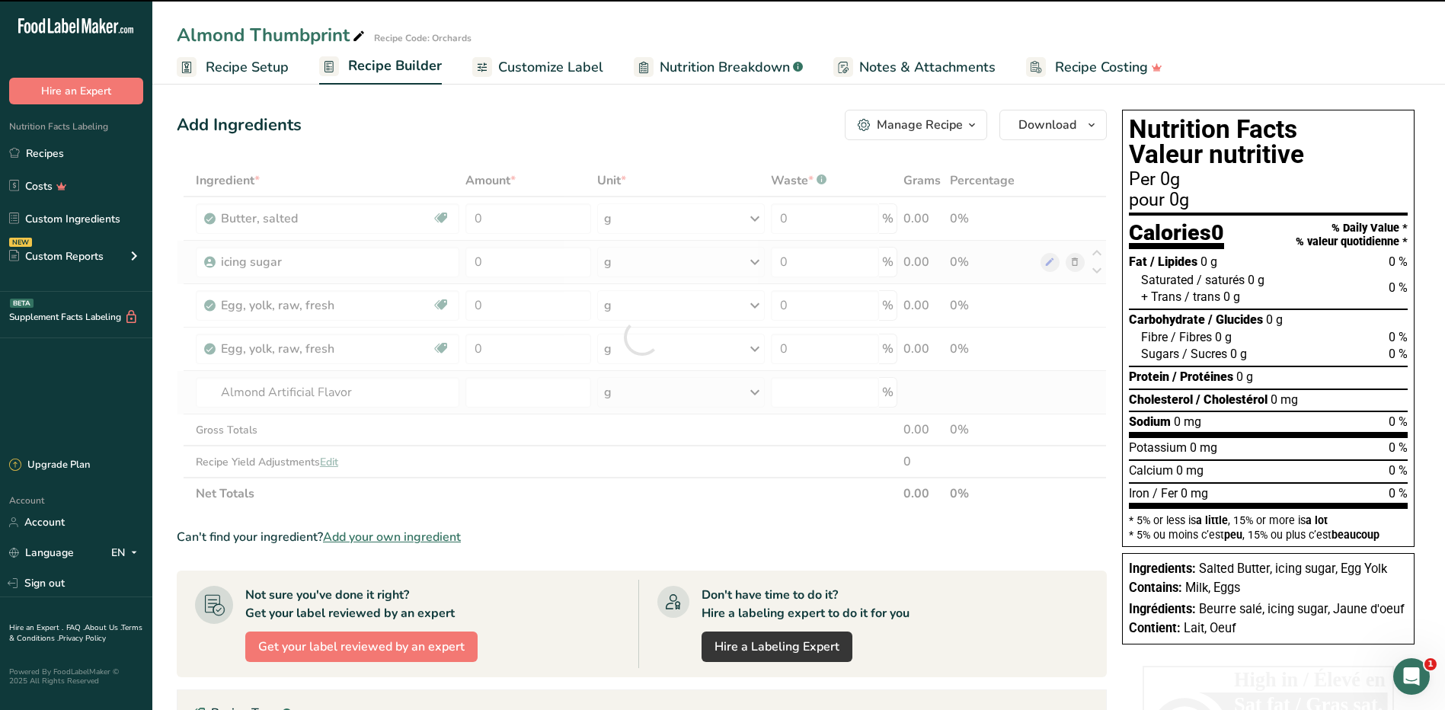
type input "0"
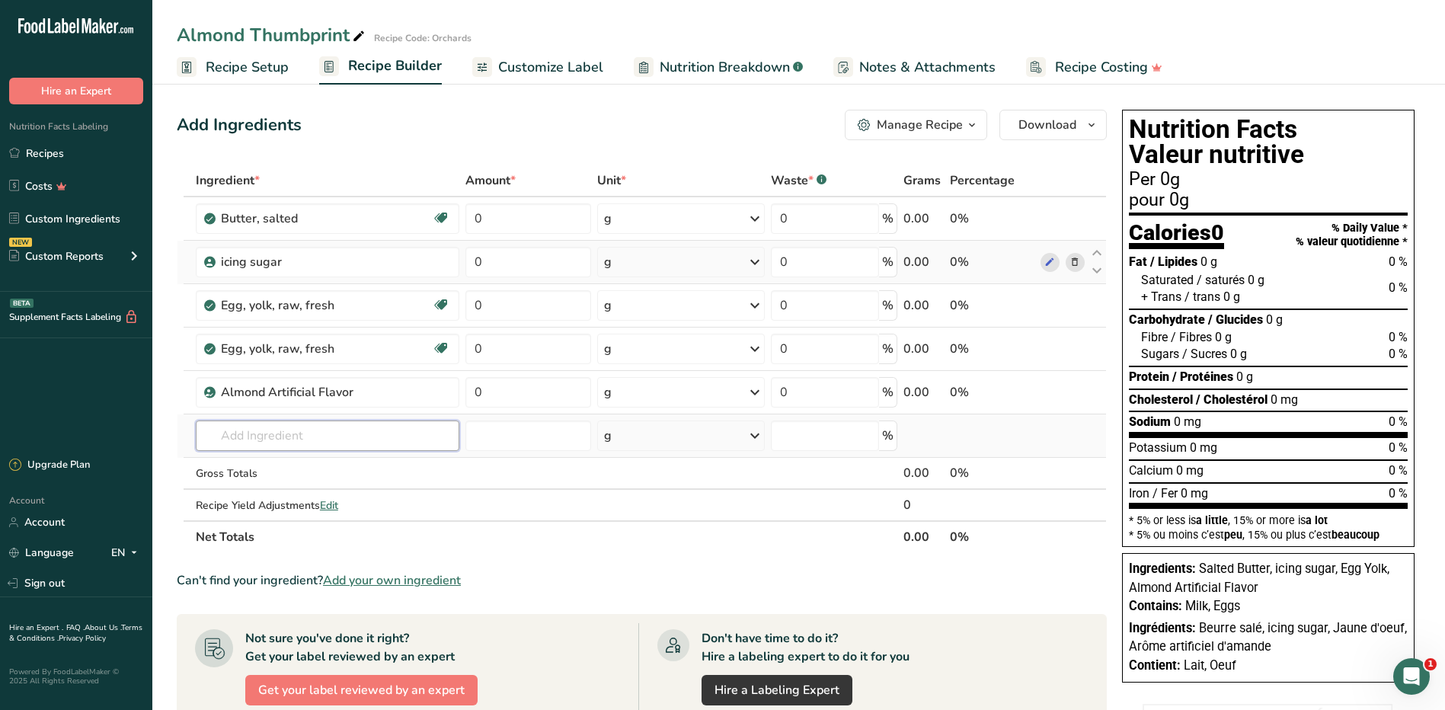
click at [311, 439] on input "text" at bounding box center [327, 435] width 263 height 30
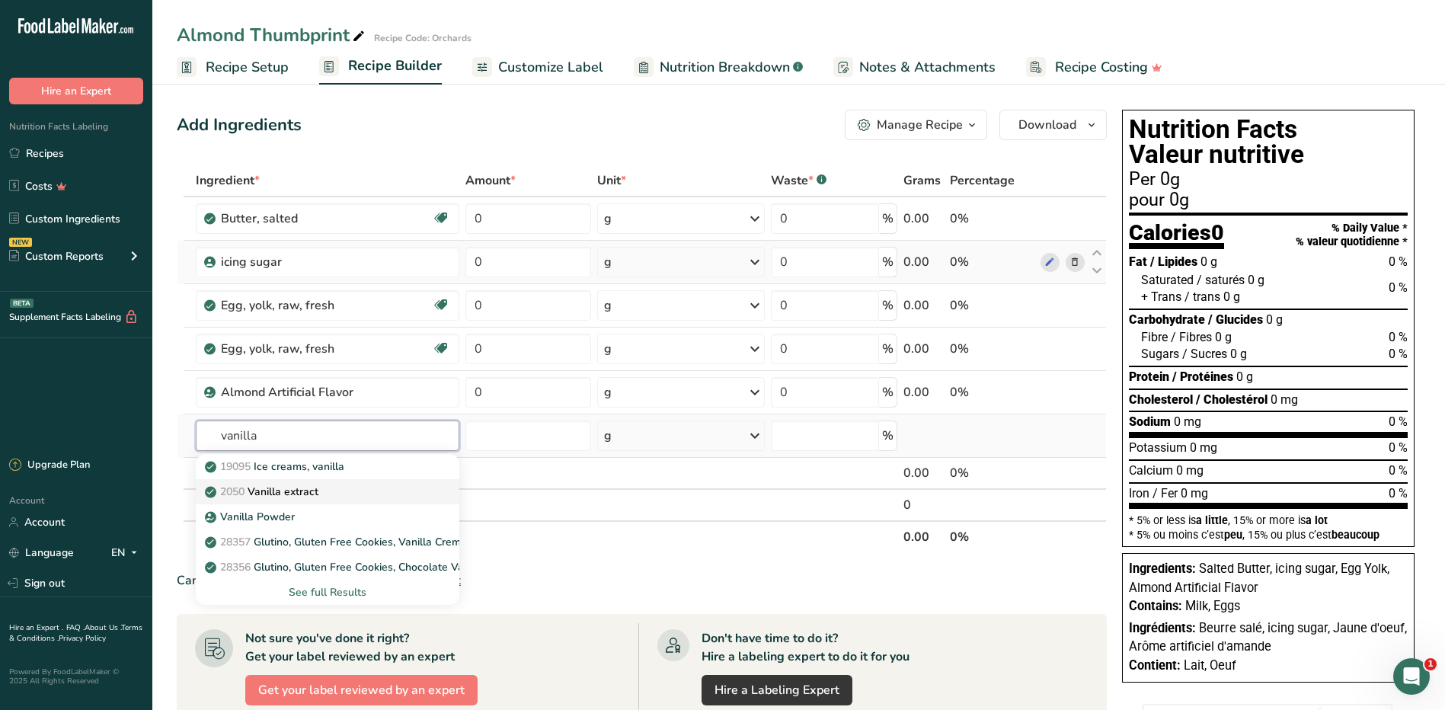
type input "vanilla"
click at [289, 496] on p "2050 Vanilla extract" at bounding box center [263, 492] width 110 height 16
type input "Vanilla extract"
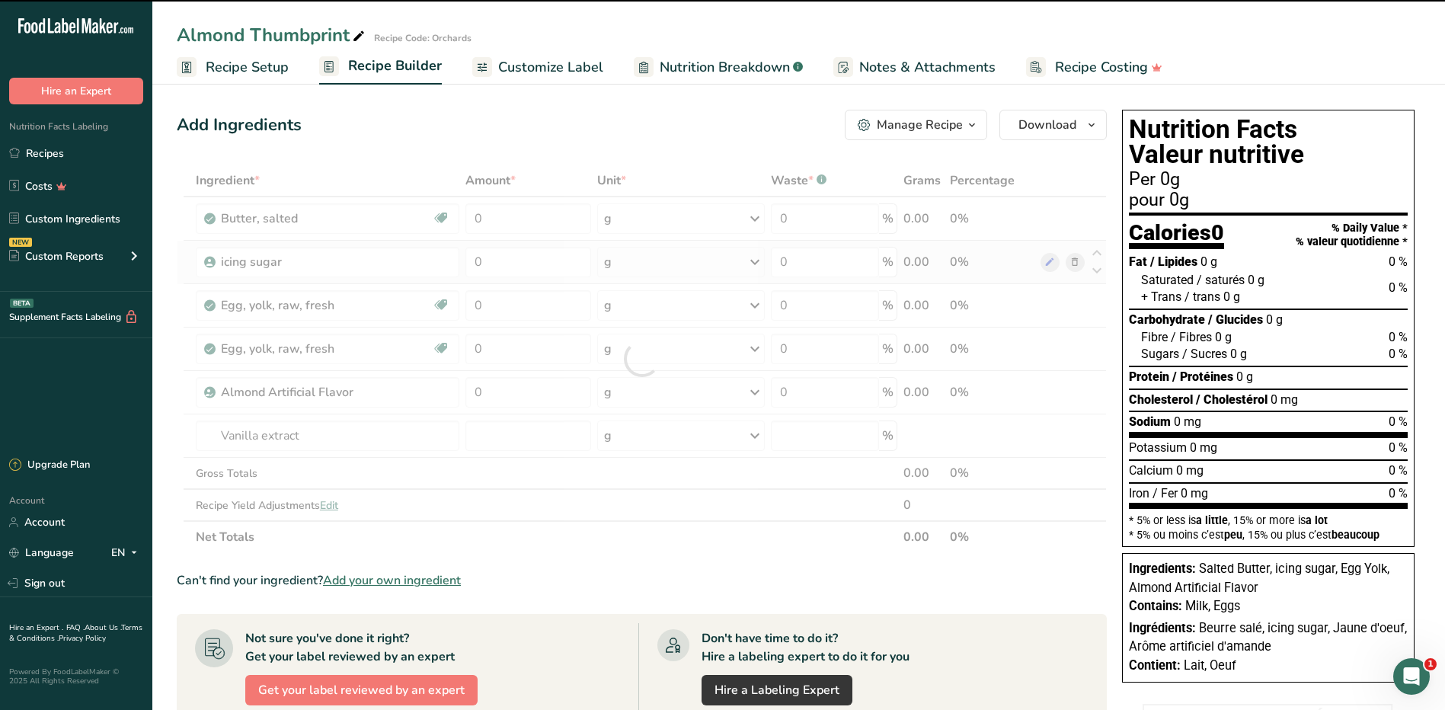
type input "0"
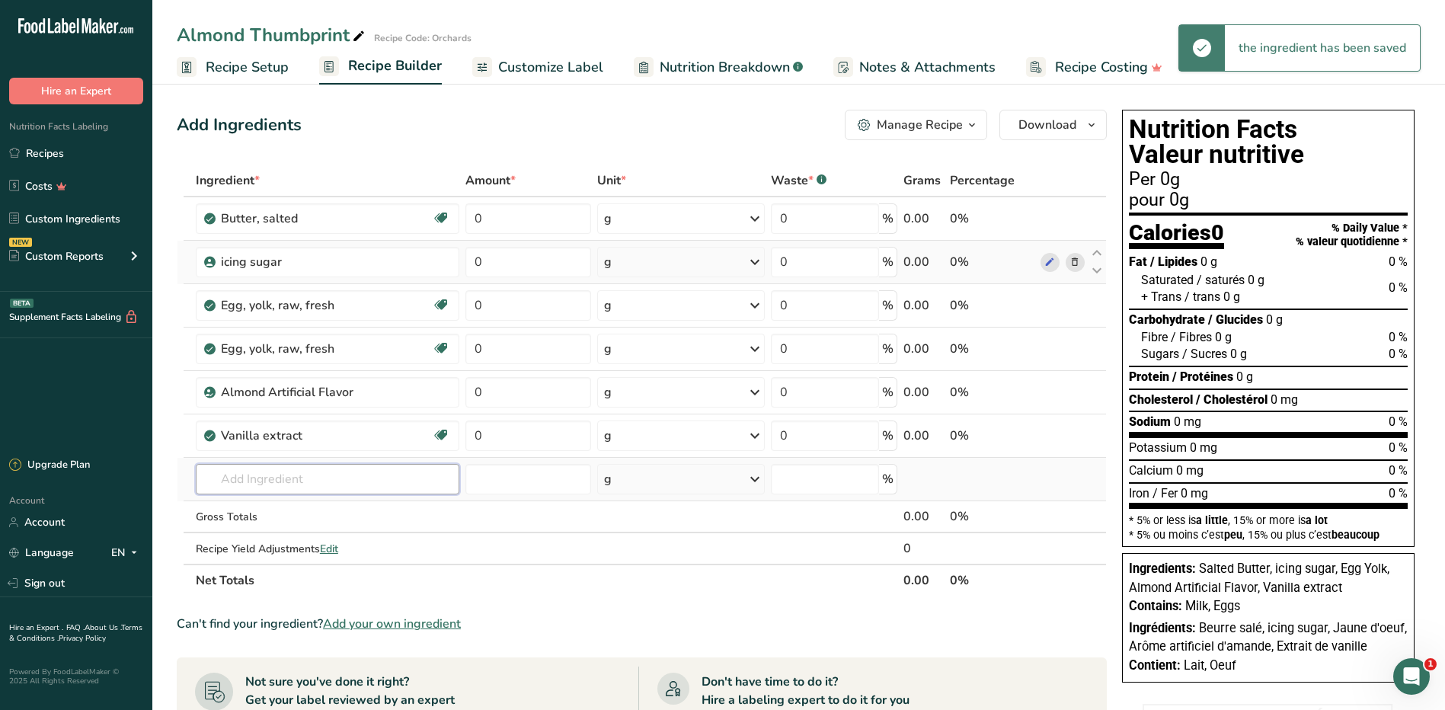
click at [281, 475] on input "text" at bounding box center [327, 479] width 263 height 30
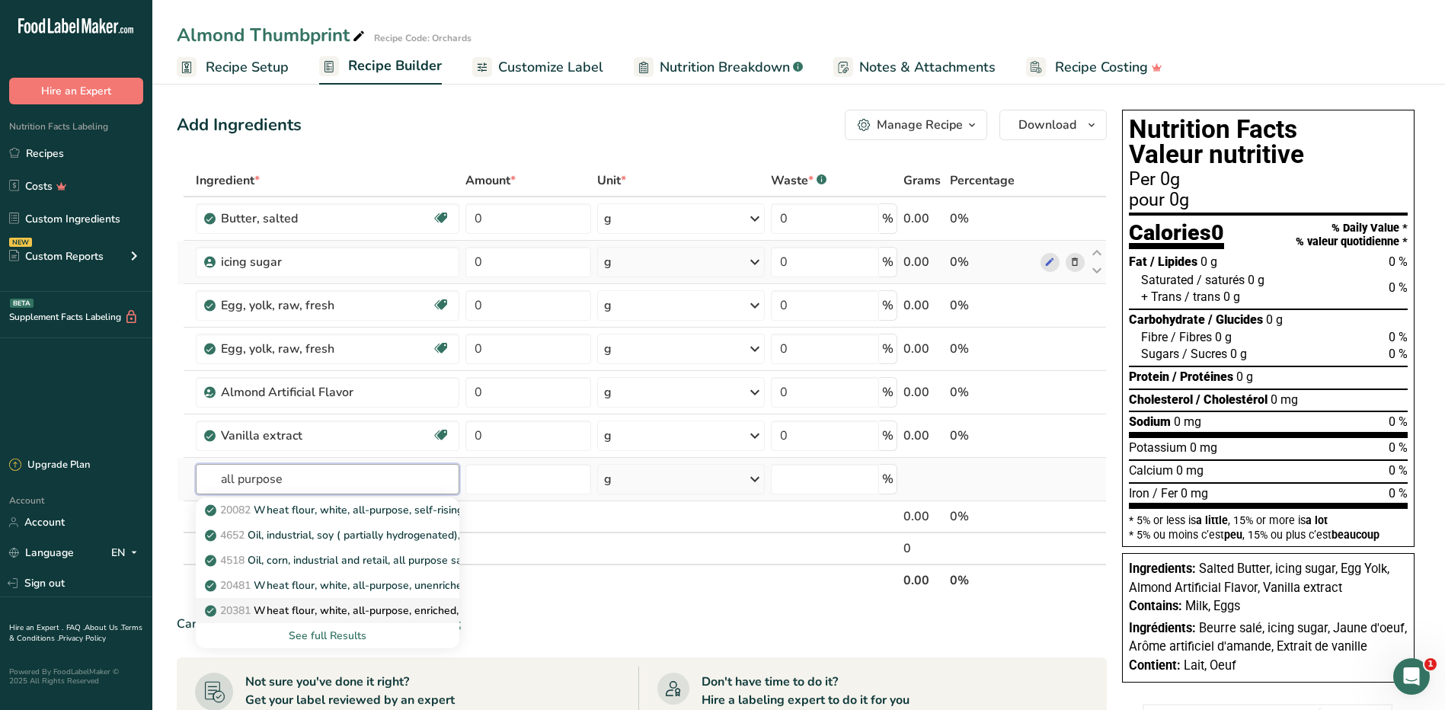
type input "all purpose"
click at [376, 603] on p "20381 Wheat flour, white, all-purpose, enriched, calcium-fortified" at bounding box center [375, 610] width 334 height 16
type input "Wheat flour, white, all-purpose, enriched, calcium-fortified"
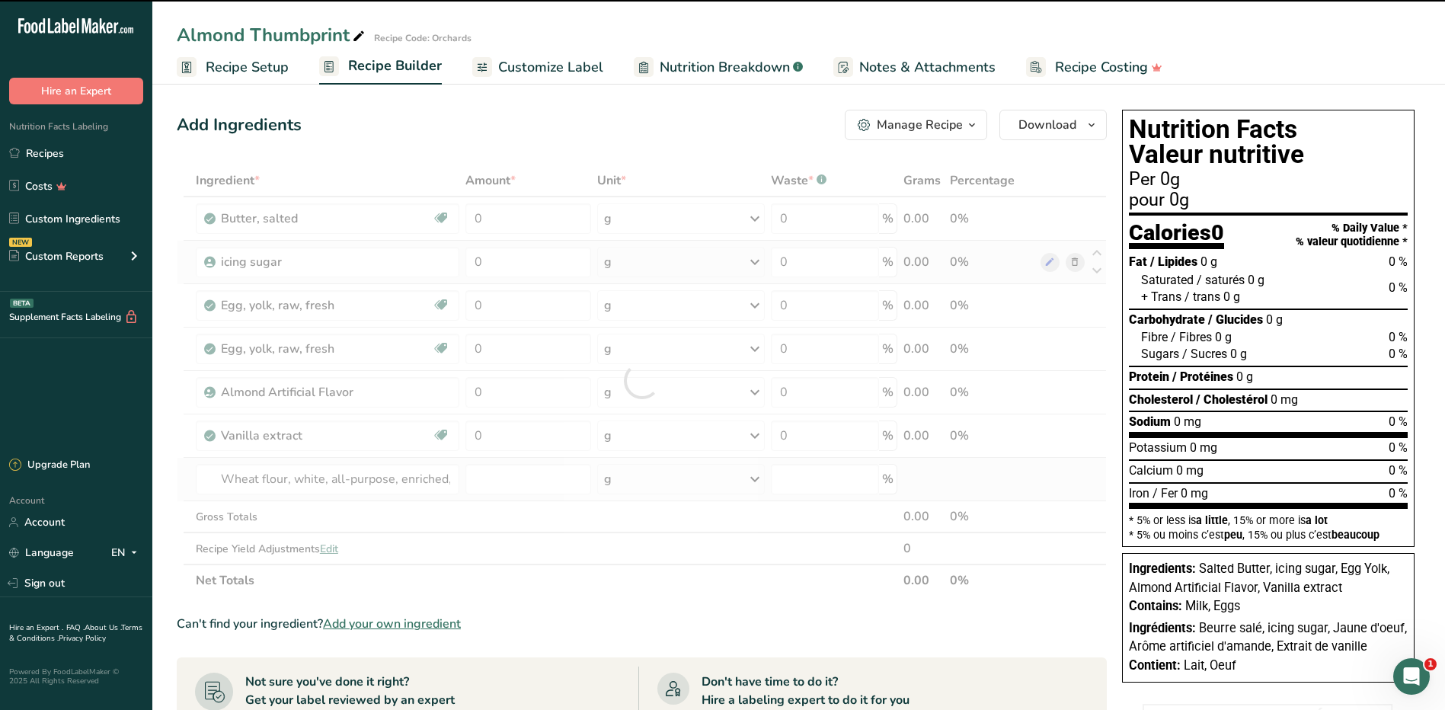
type input "0"
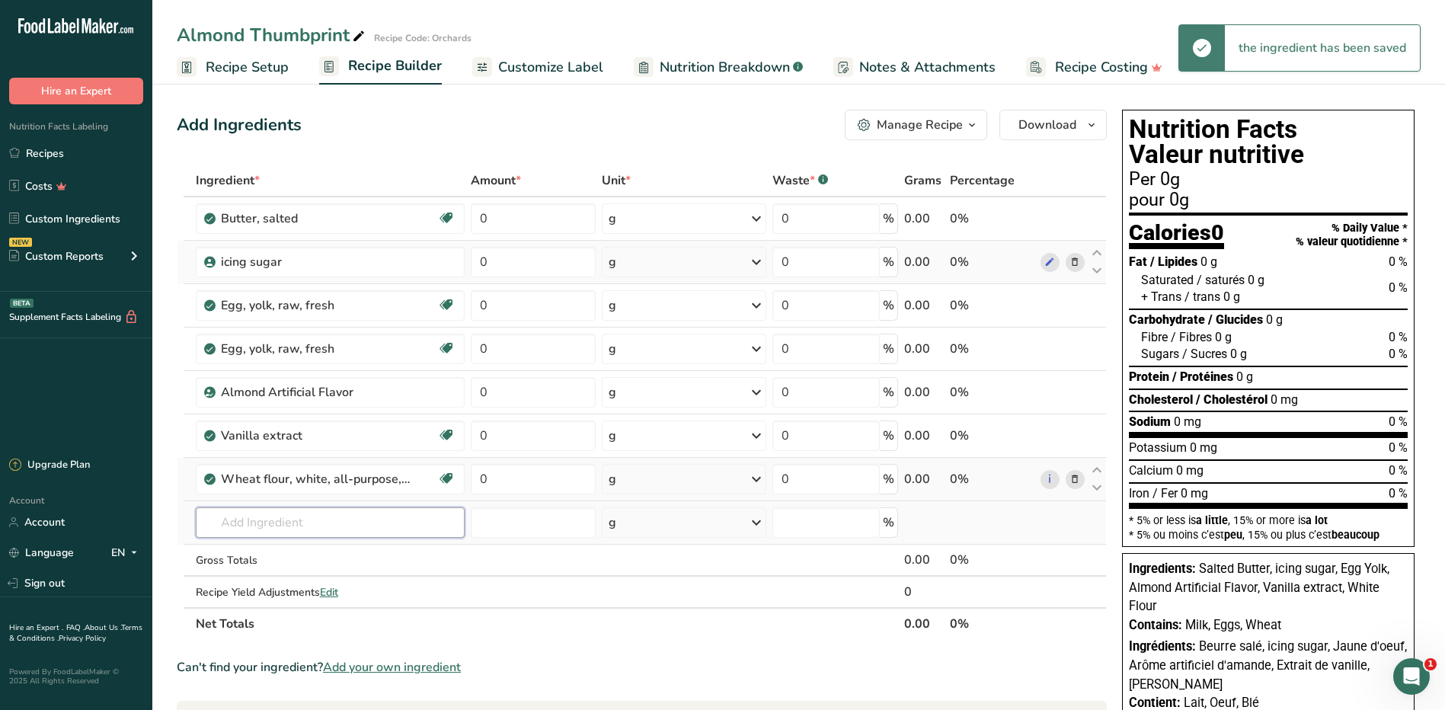
click at [345, 519] on input "text" at bounding box center [331, 522] width 270 height 30
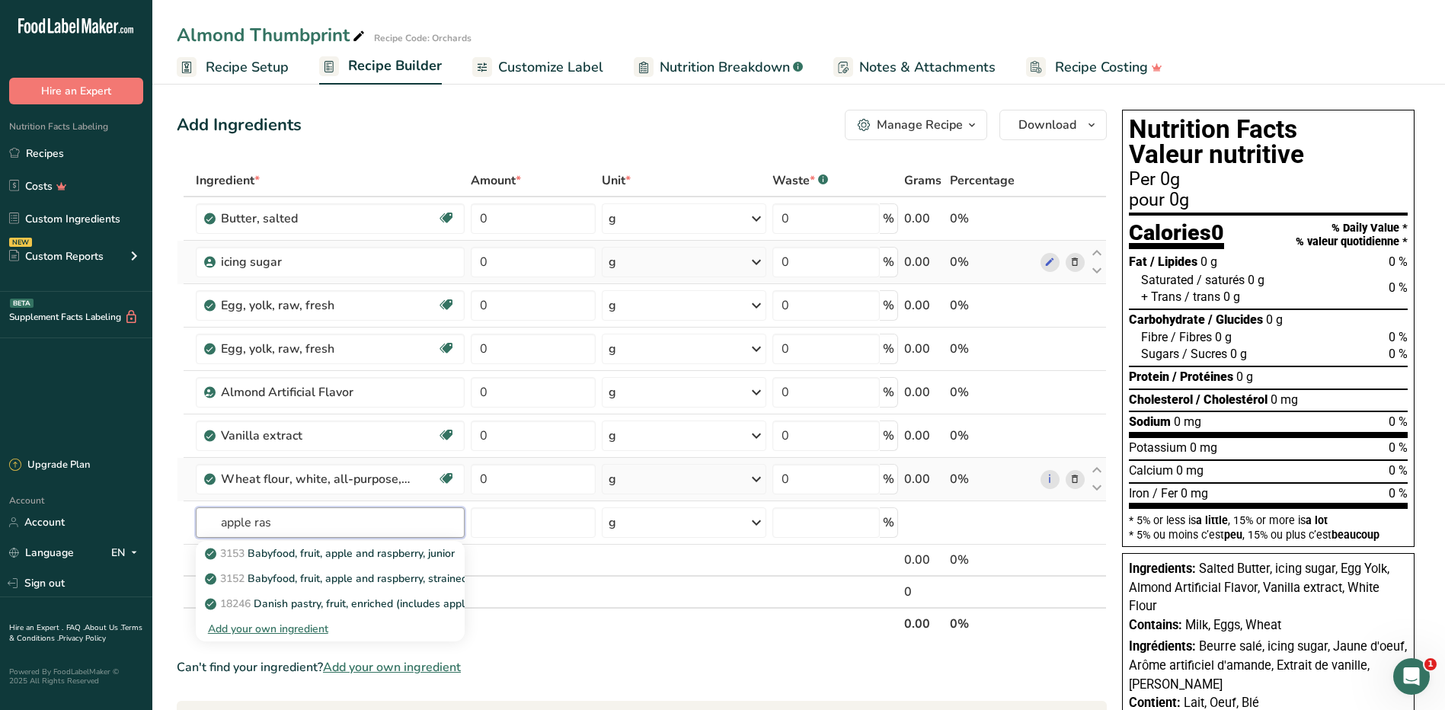
drag, startPoint x: 295, startPoint y: 523, endPoint x: 168, endPoint y: 518, distance: 126.5
click at [168, 518] on section "Add Ingredients Manage Recipe Delete Recipe Duplicate Recipe Scale Recipe Save …" at bounding box center [798, 641] width 1292 height 1124
type input "apple ras"
drag, startPoint x: 295, startPoint y: 219, endPoint x: 324, endPoint y: 165, distance: 61.7
click at [324, 165] on body ".a-20{fill:#fff;} Hire an Expert Nutrition Facts Labeling Recipes Costs Custom …" at bounding box center [722, 601] width 1445 height 1203
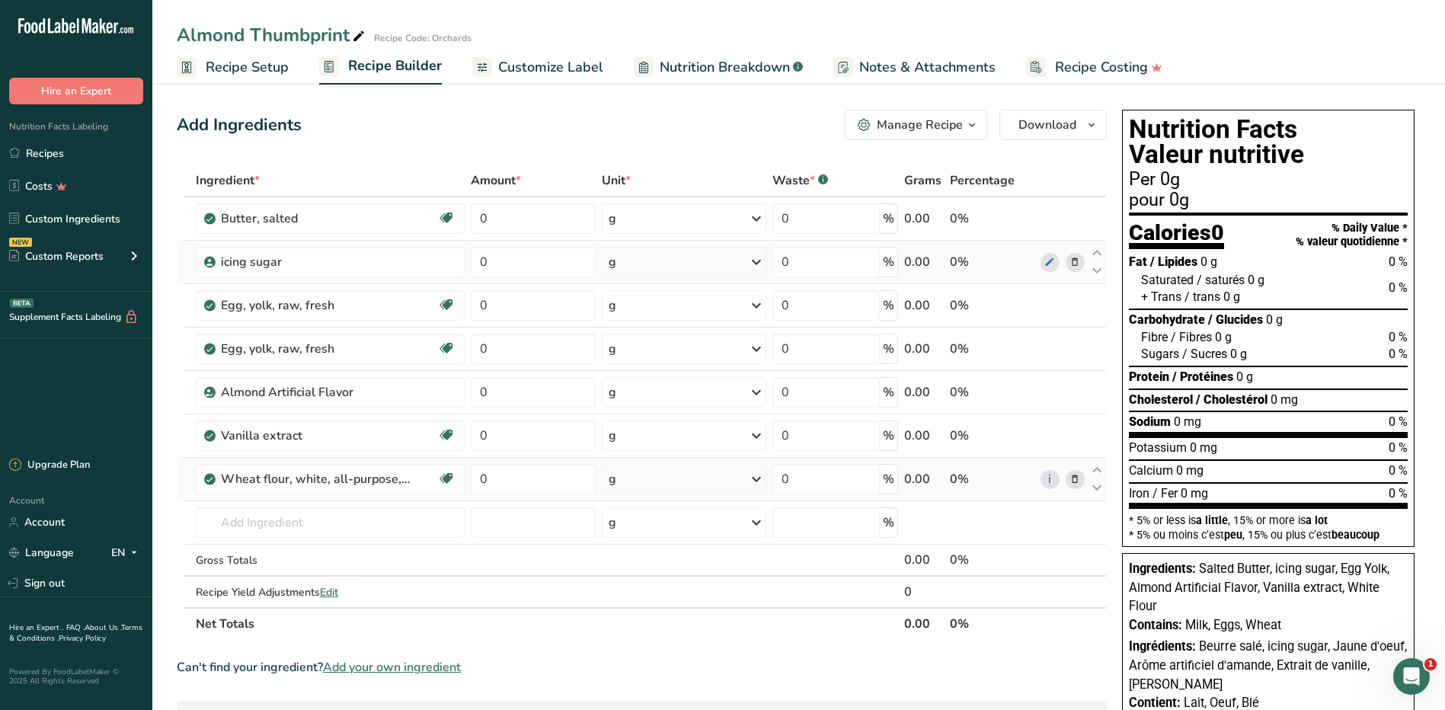
click at [419, 149] on div "Add Ingredients Manage Recipe Delete Recipe Duplicate Recipe Scale Recipe Save …" at bounding box center [646, 641] width 939 height 1075
click at [56, 157] on link "Recipes" at bounding box center [76, 153] width 152 height 29
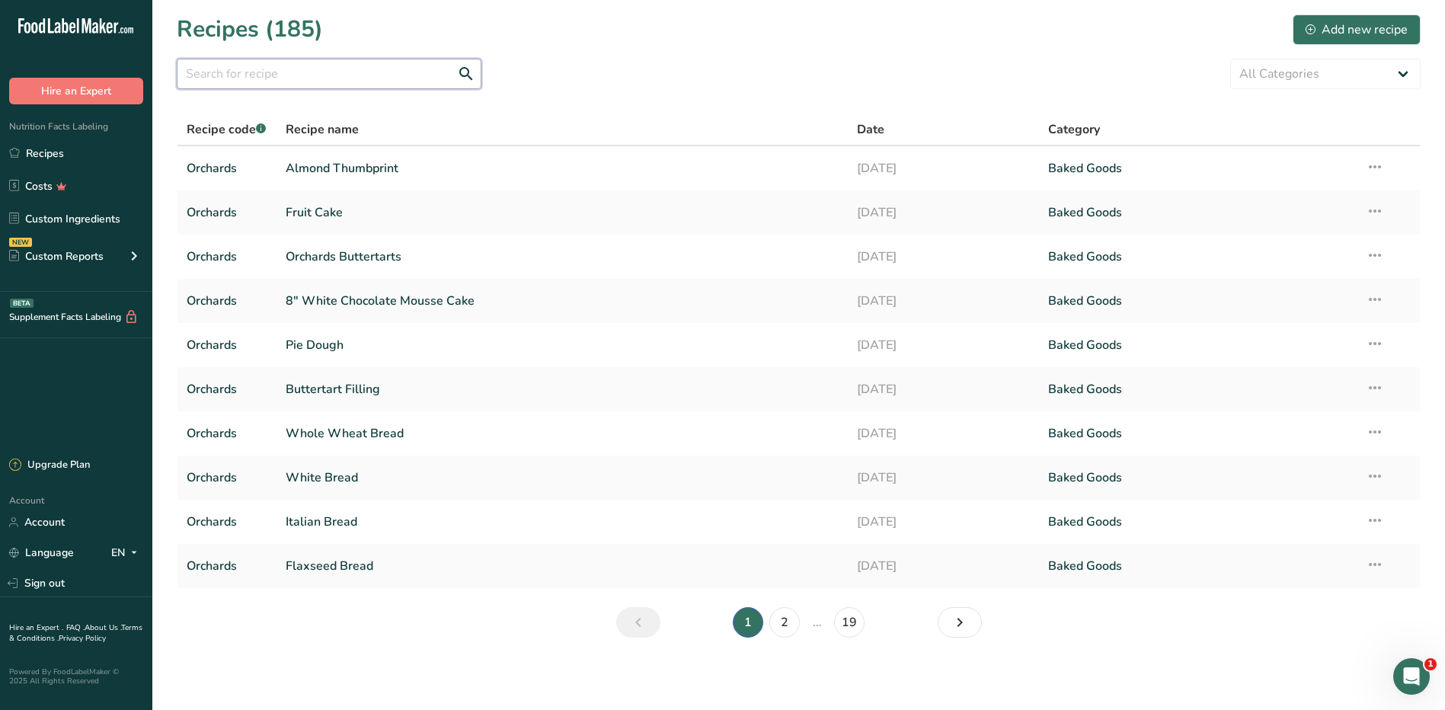
click at [287, 74] on input "text" at bounding box center [329, 74] width 305 height 30
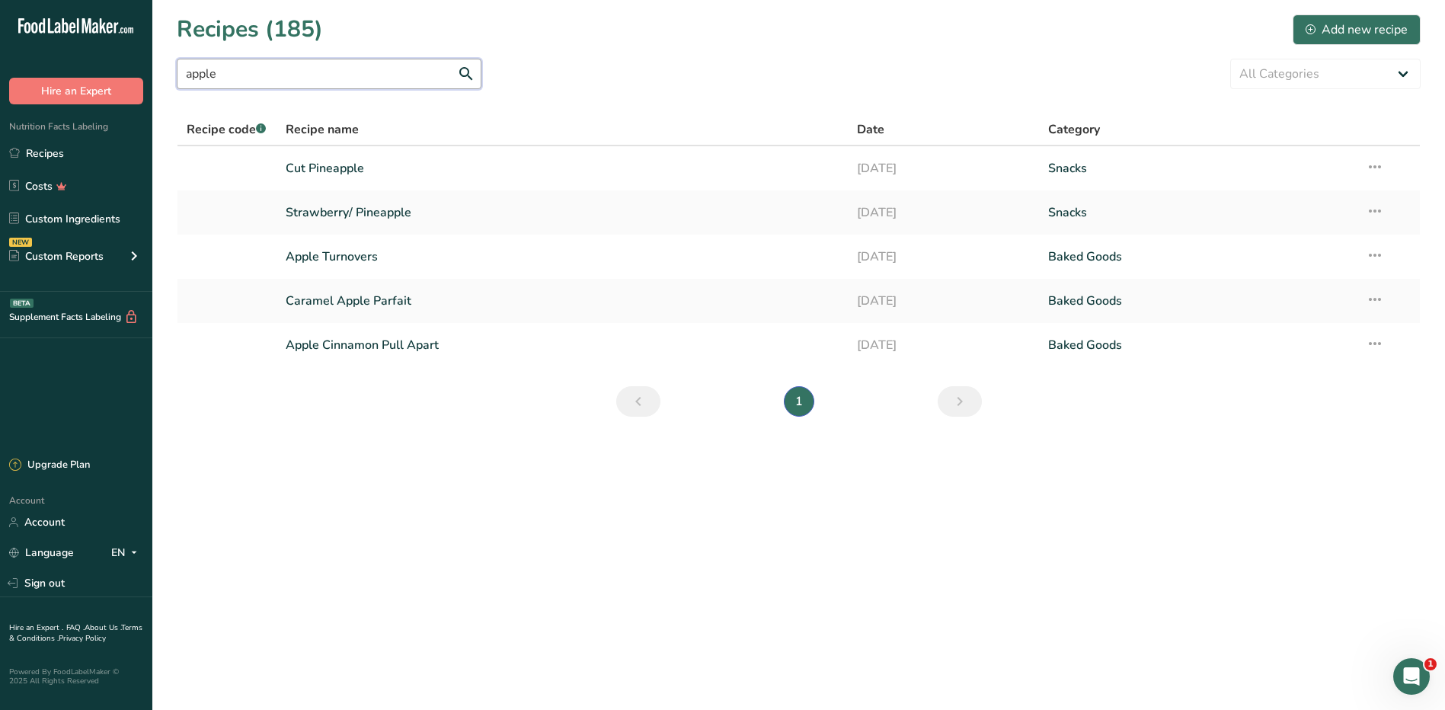
drag, startPoint x: 296, startPoint y: 78, endPoint x: 153, endPoint y: 63, distance: 144.0
click at [153, 63] on section "Recipes (185) Add new recipe apple All Categories Baked Goods [GEOGRAPHIC_DATA]…" at bounding box center [798, 220] width 1292 height 441
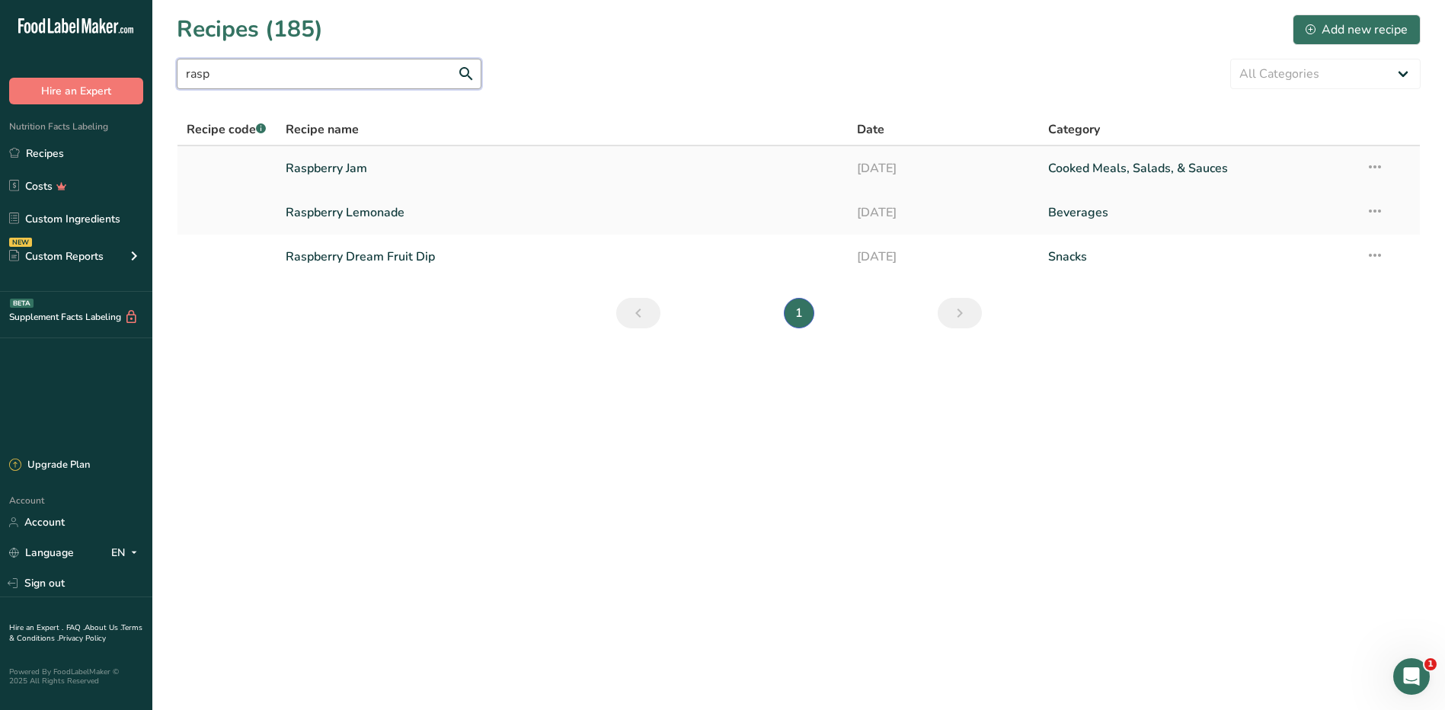
type input "rasp"
click at [352, 161] on link "Raspberry Jam" at bounding box center [563, 168] width 554 height 32
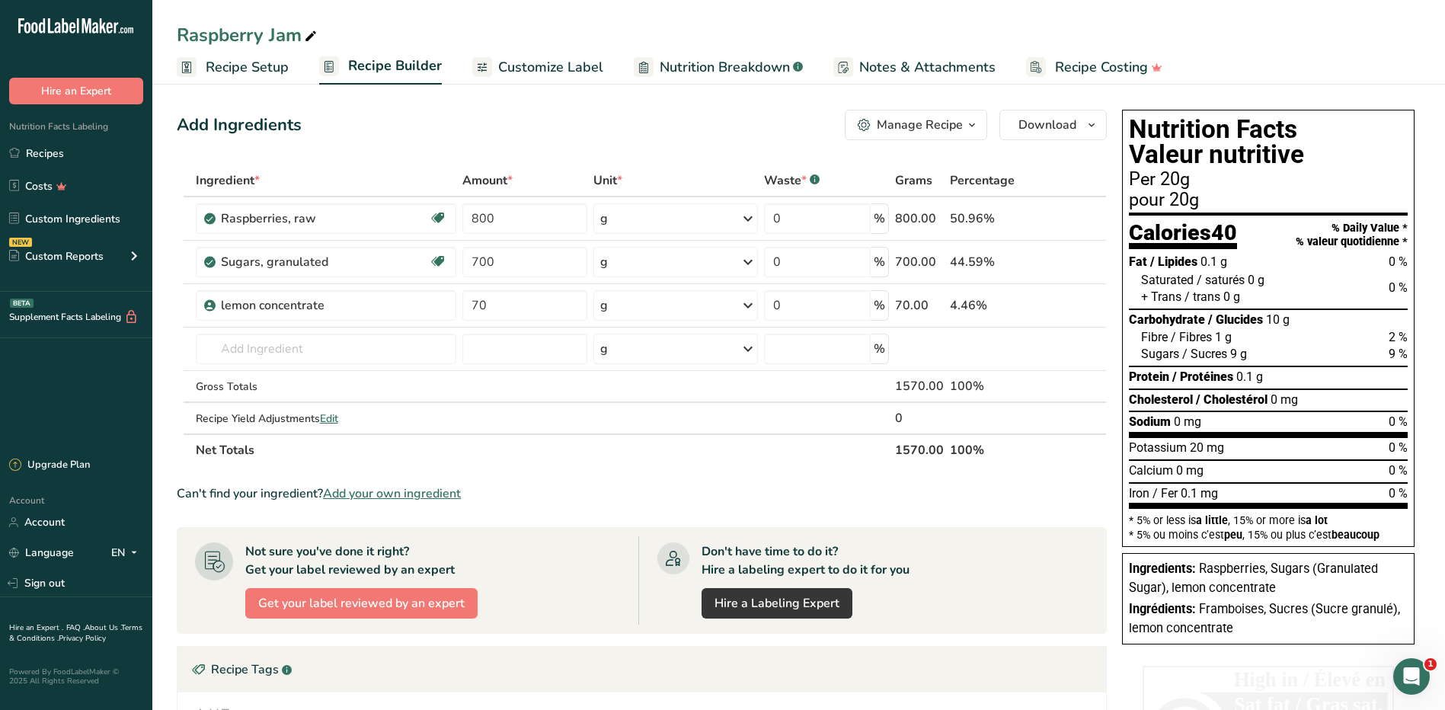
click at [266, 69] on span "Recipe Setup" at bounding box center [247, 67] width 83 height 21
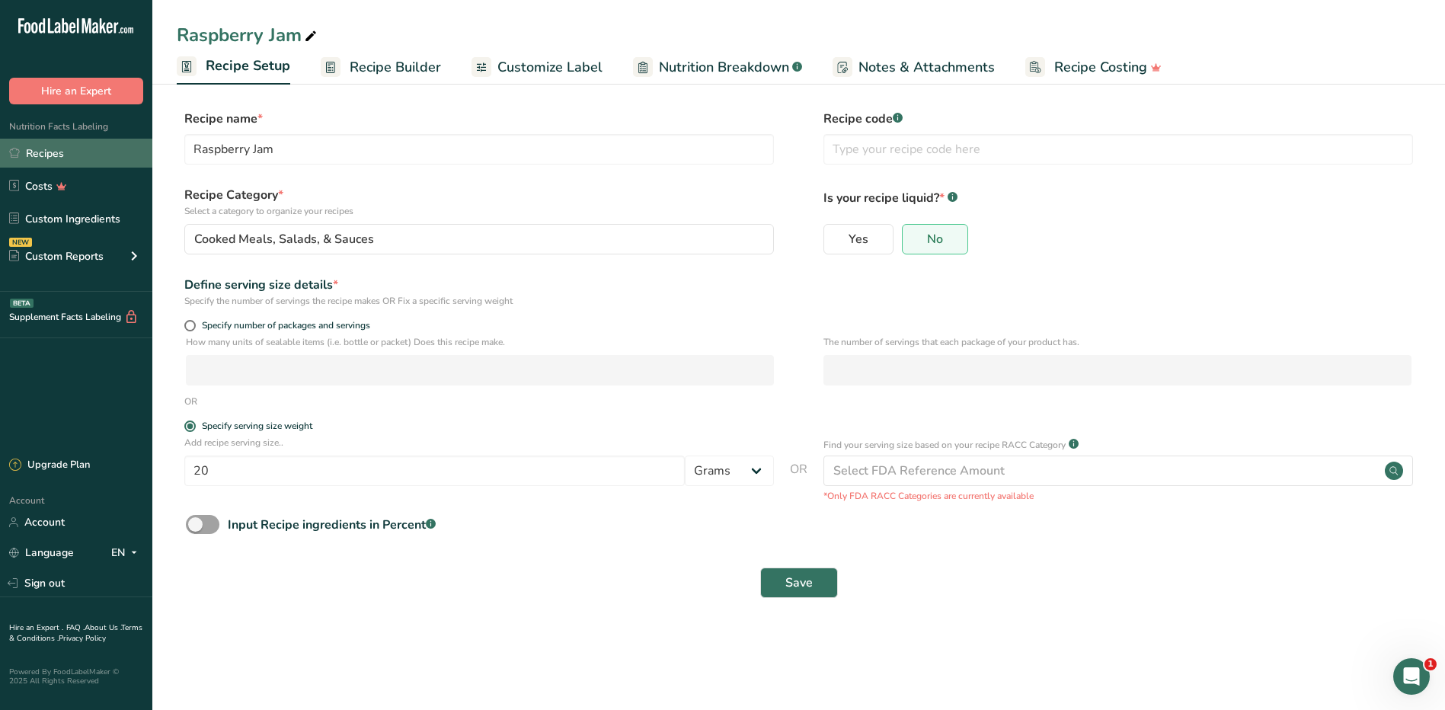
click at [71, 145] on link "Recipes" at bounding box center [76, 153] width 152 height 29
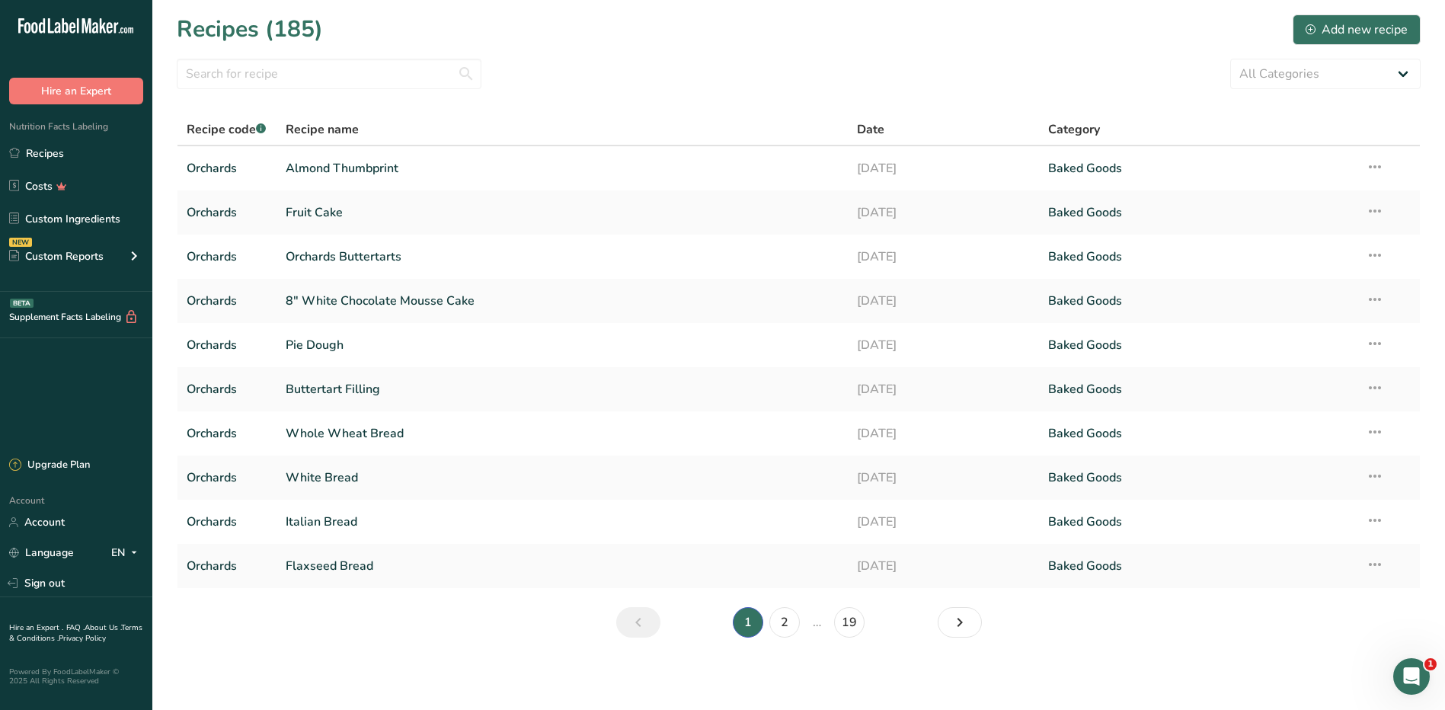
click at [672, 57] on section "Recipes (185) Add new recipe All Categories Baked Goods [GEOGRAPHIC_DATA] Confe…" at bounding box center [798, 331] width 1292 height 662
click at [356, 167] on link "Almond Thumbprint" at bounding box center [563, 168] width 554 height 32
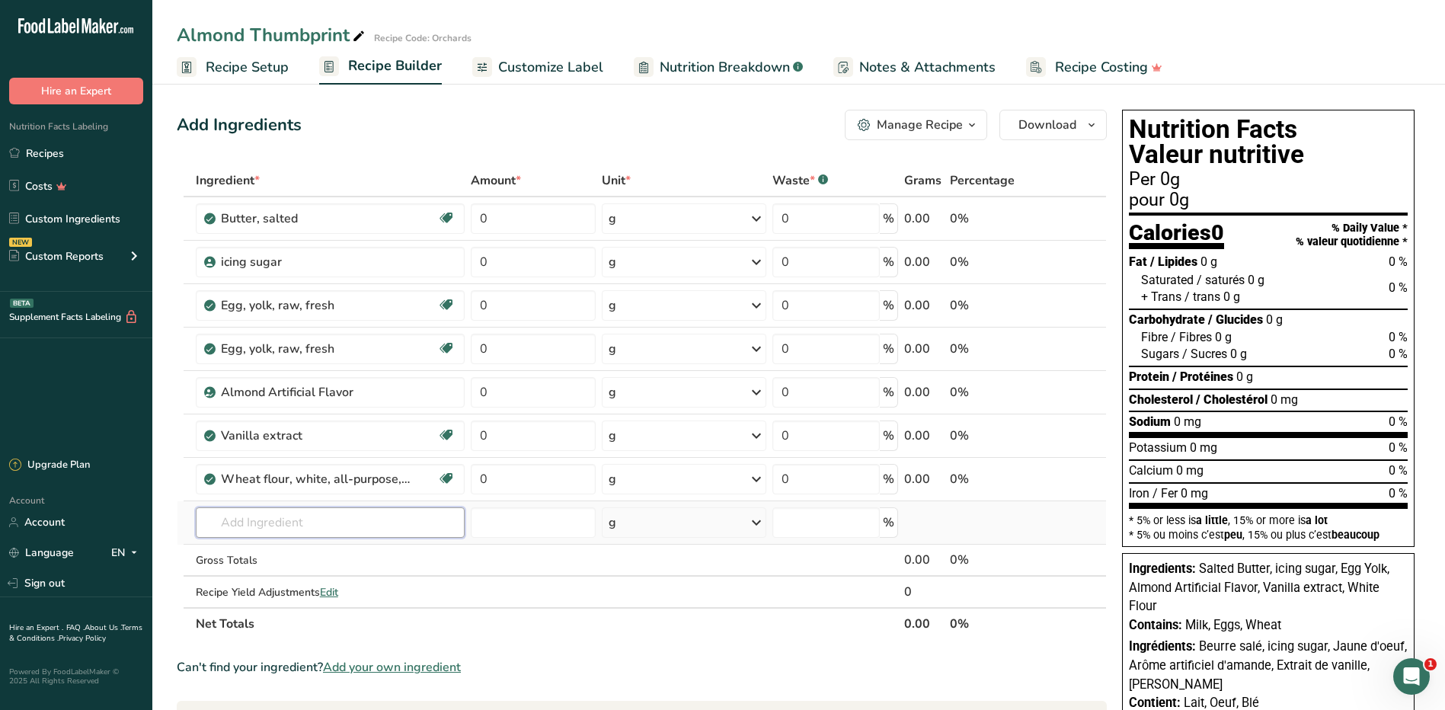
click at [284, 530] on input "text" at bounding box center [331, 522] width 270 height 30
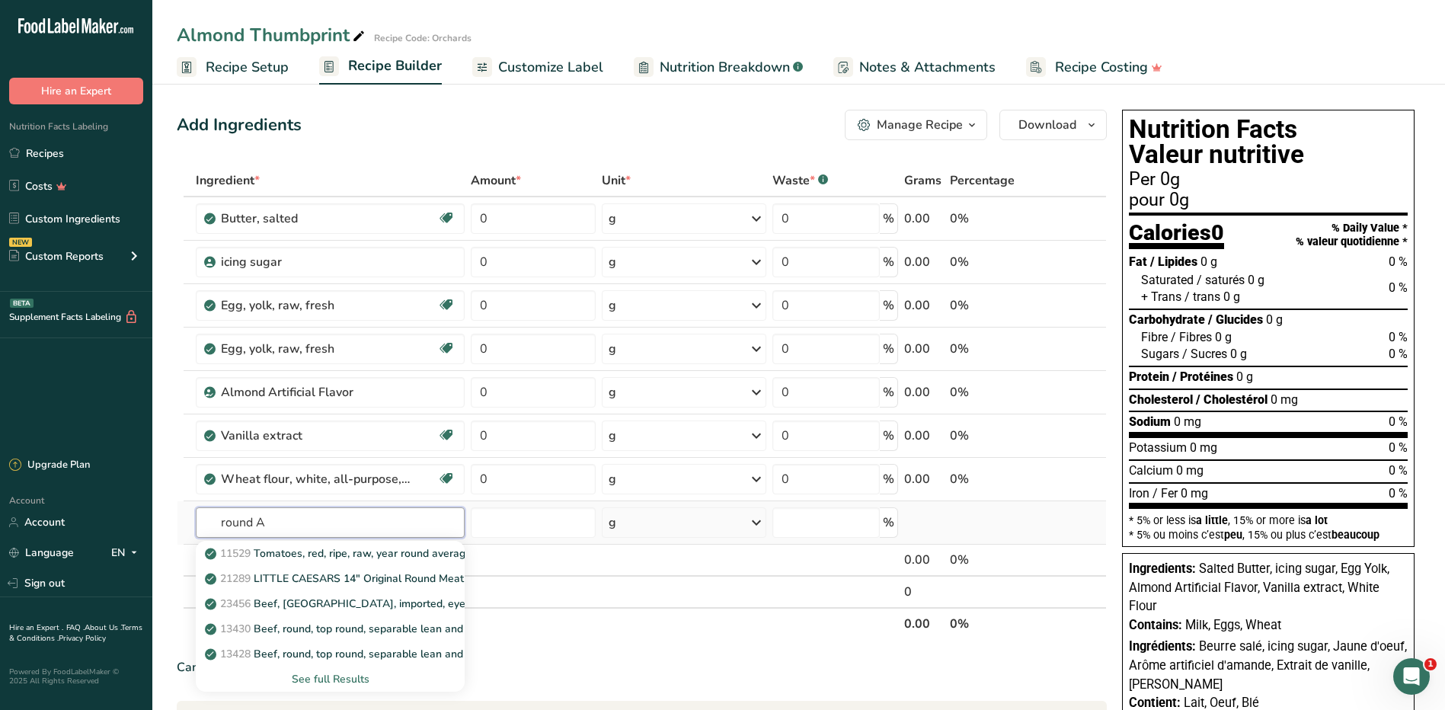
click at [223, 520] on input "round A" at bounding box center [331, 522] width 270 height 30
click at [308, 521] on input "Ground A" at bounding box center [331, 522] width 270 height 30
type input "Ground Al"
click at [321, 674] on div "See full Results" at bounding box center [330, 679] width 245 height 16
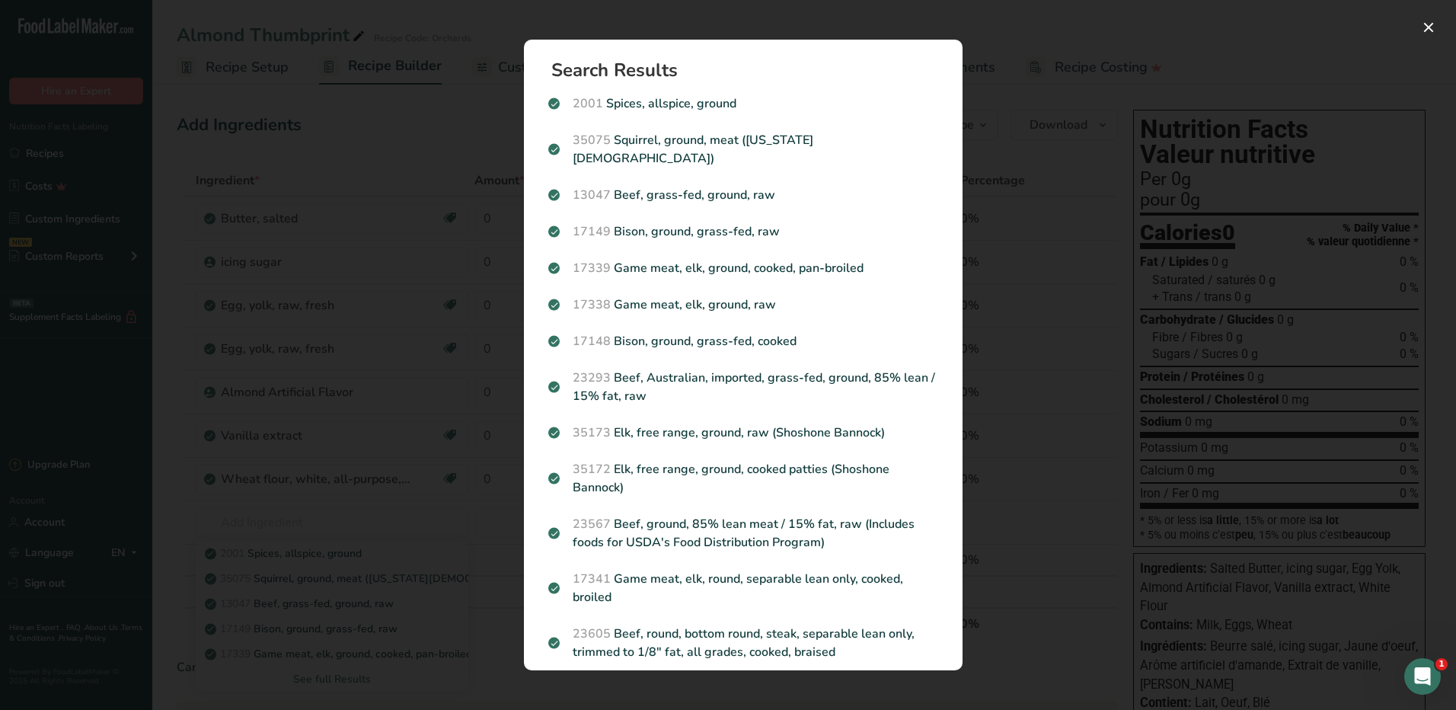
click at [429, 439] on div "Search results modal" at bounding box center [728, 355] width 1456 height 710
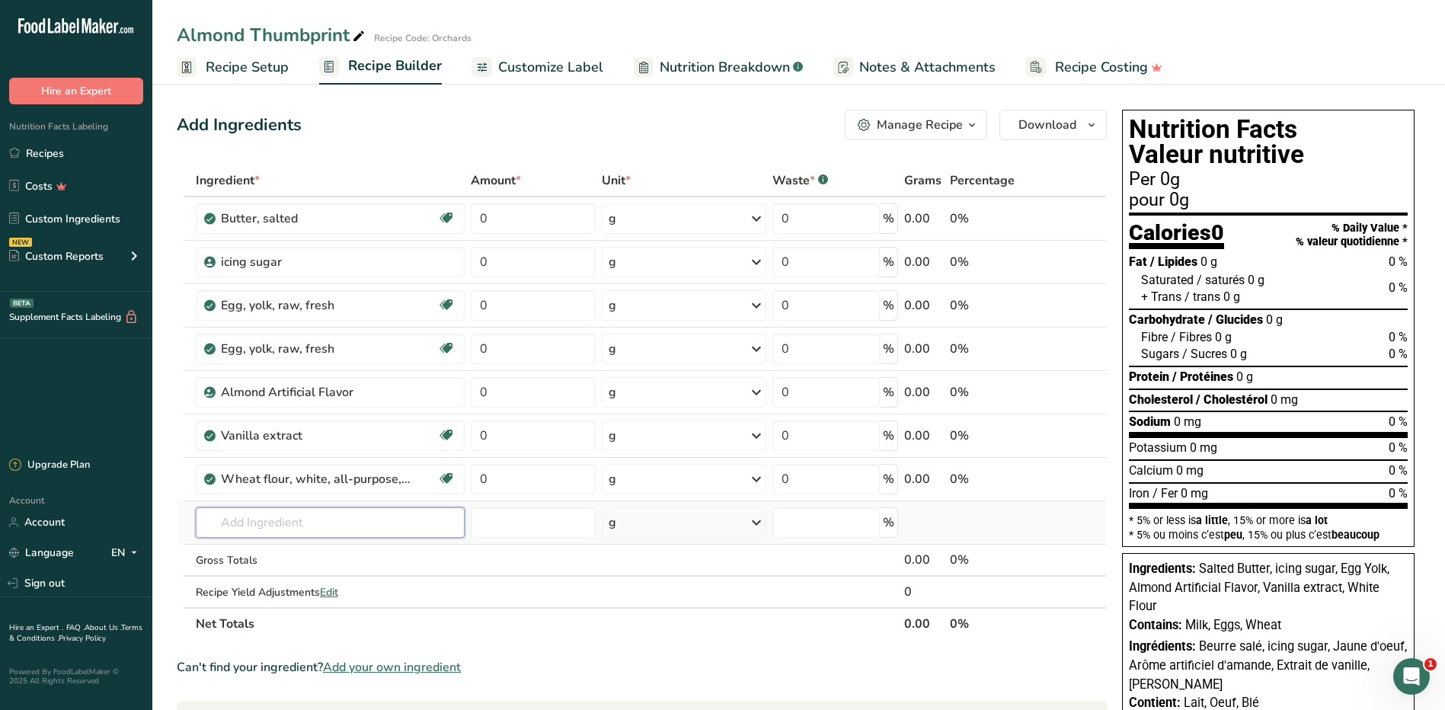
click at [283, 528] on input "text" at bounding box center [331, 522] width 270 height 30
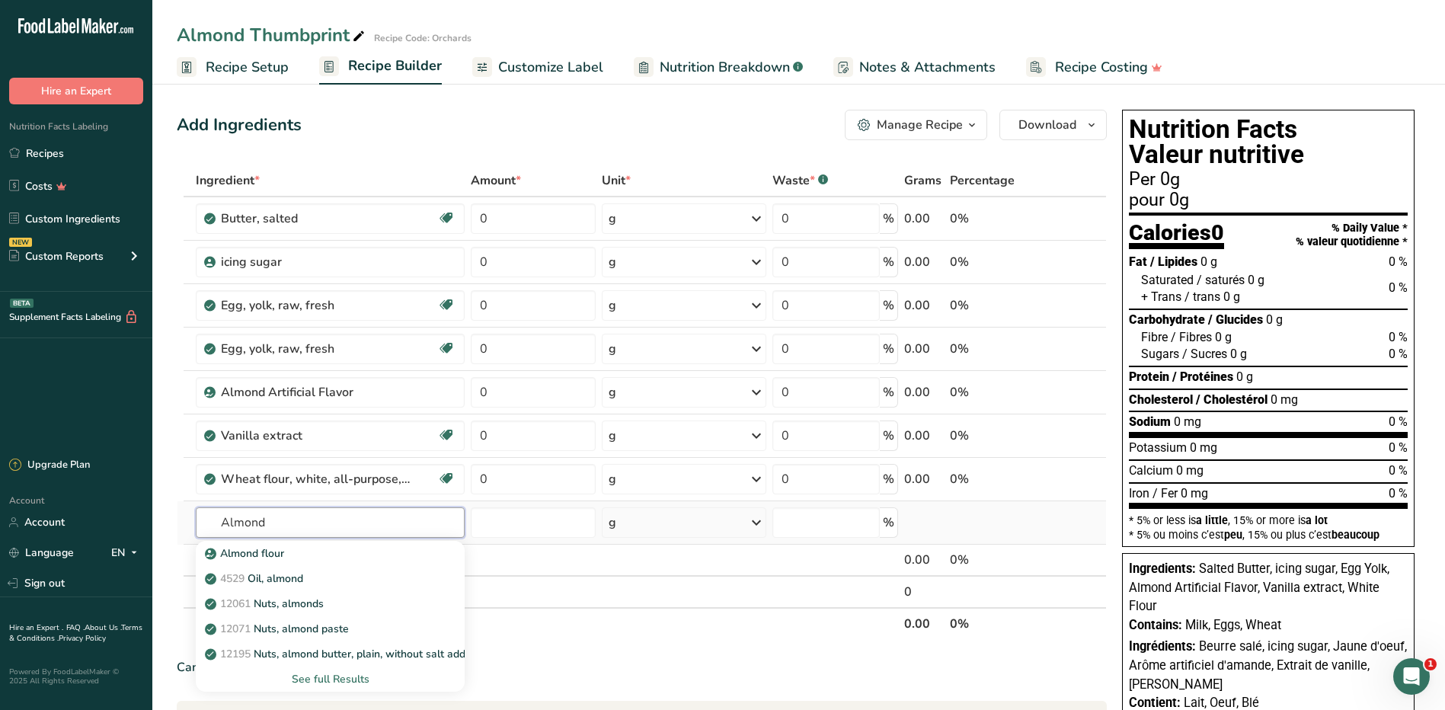
type input "Almond"
click at [326, 674] on div "See full Results" at bounding box center [330, 679] width 245 height 16
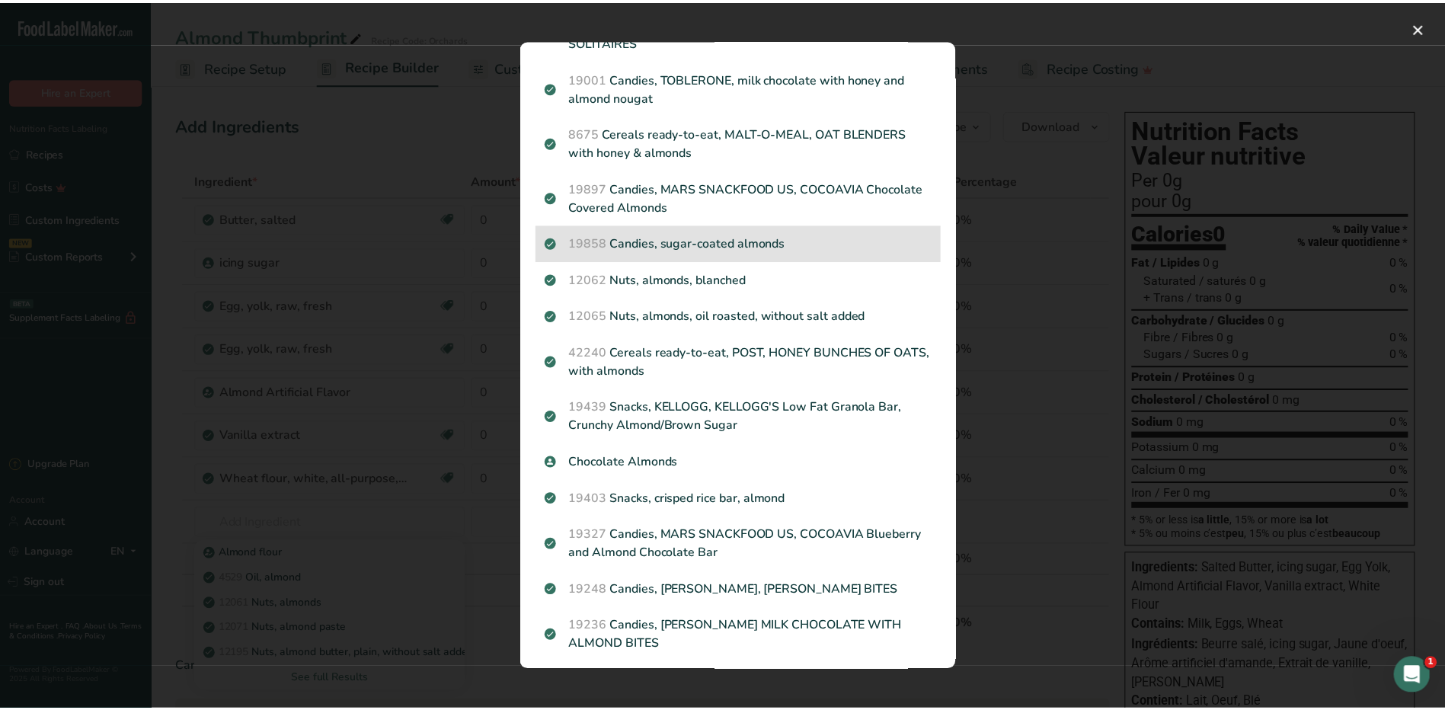
scroll to position [938, 0]
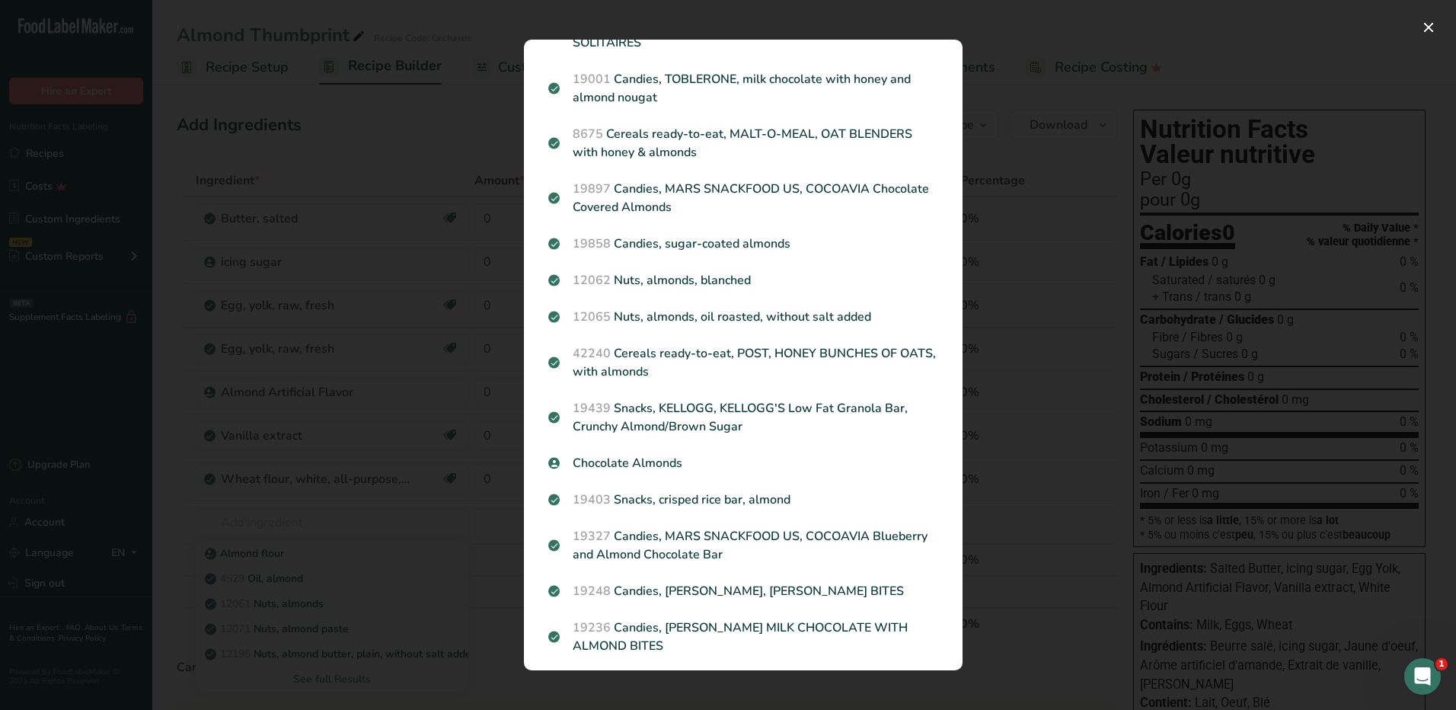
click at [1119, 91] on div "Search results modal" at bounding box center [728, 355] width 1456 height 710
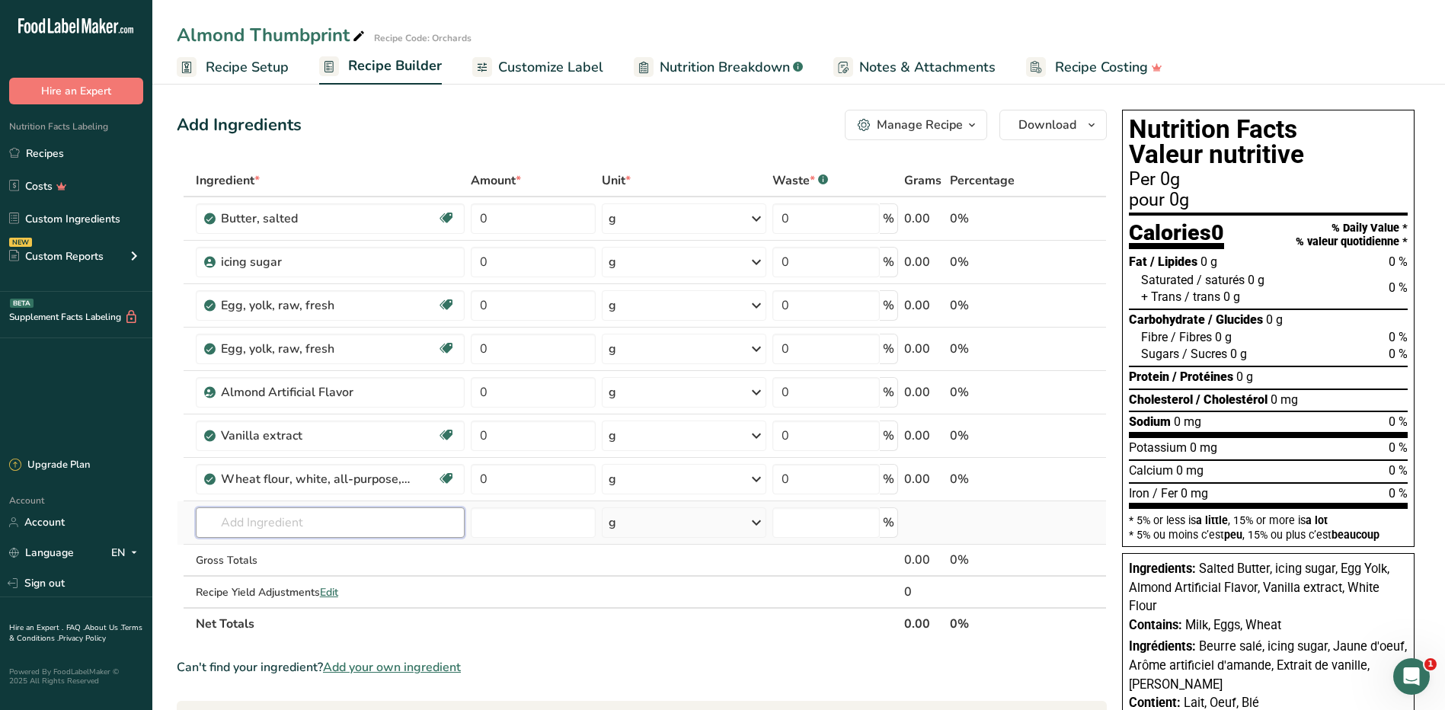
click at [304, 517] on input "text" at bounding box center [331, 522] width 270 height 30
click at [62, 579] on link "Sign out" at bounding box center [76, 583] width 152 height 27
